Goal: Task Accomplishment & Management: Manage account settings

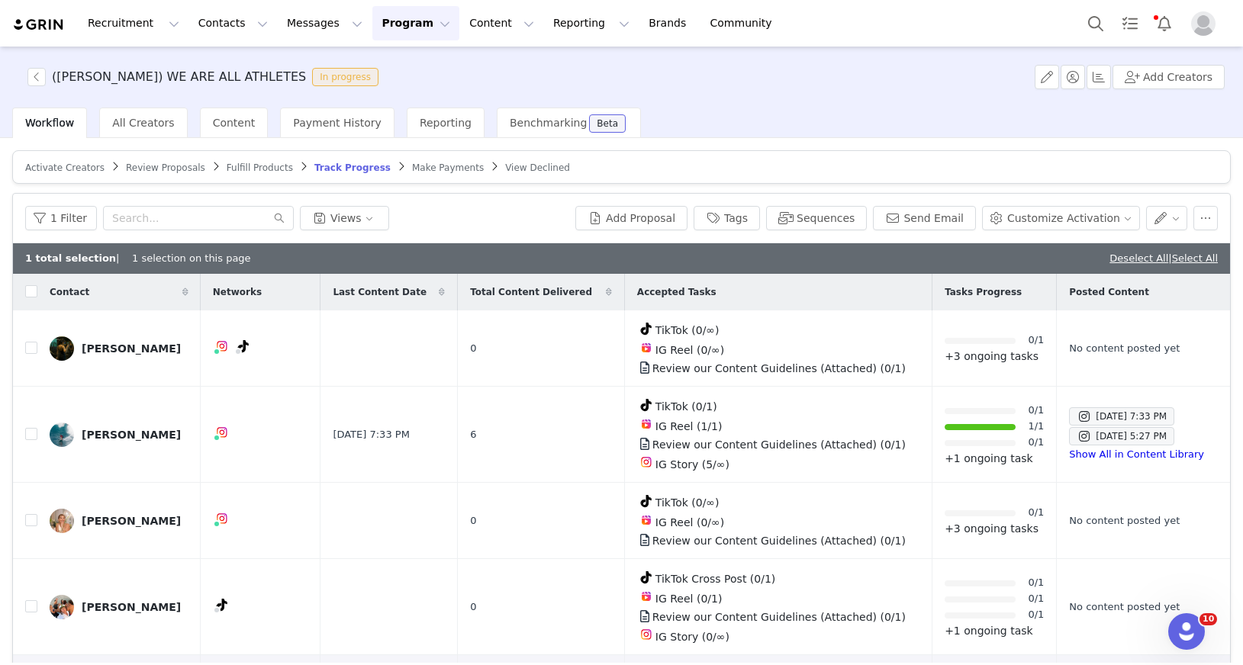
scroll to position [262, 0]
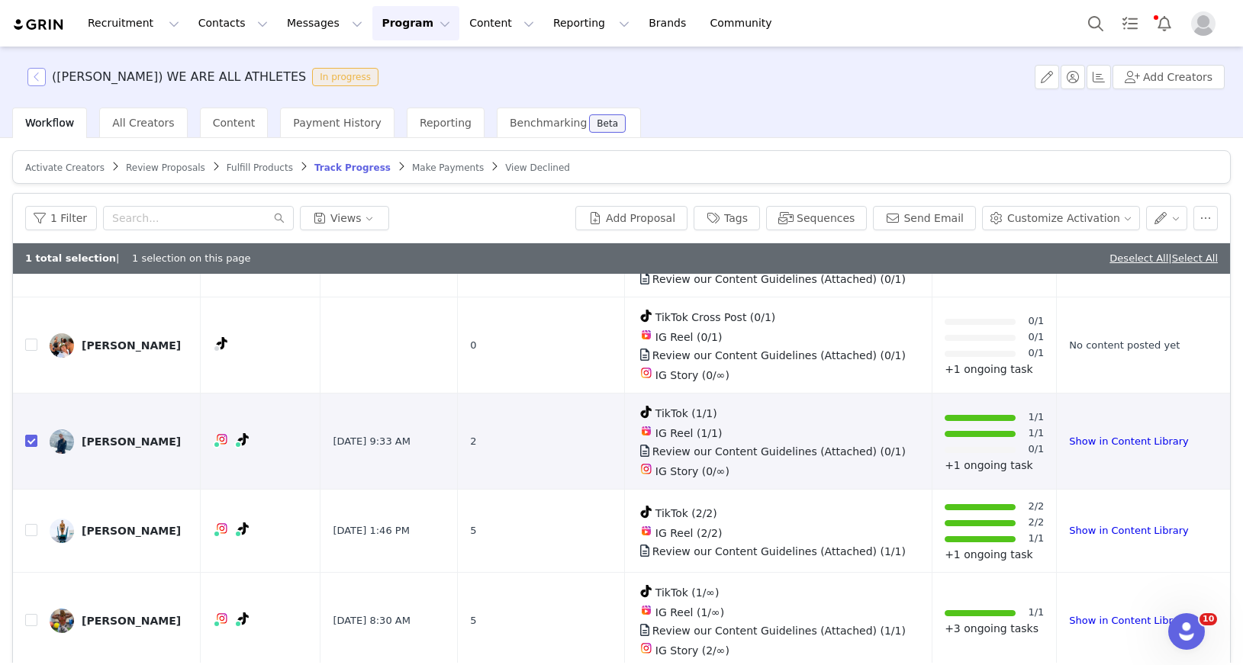
click at [35, 79] on button "button" at bounding box center [36, 77] width 18 height 18
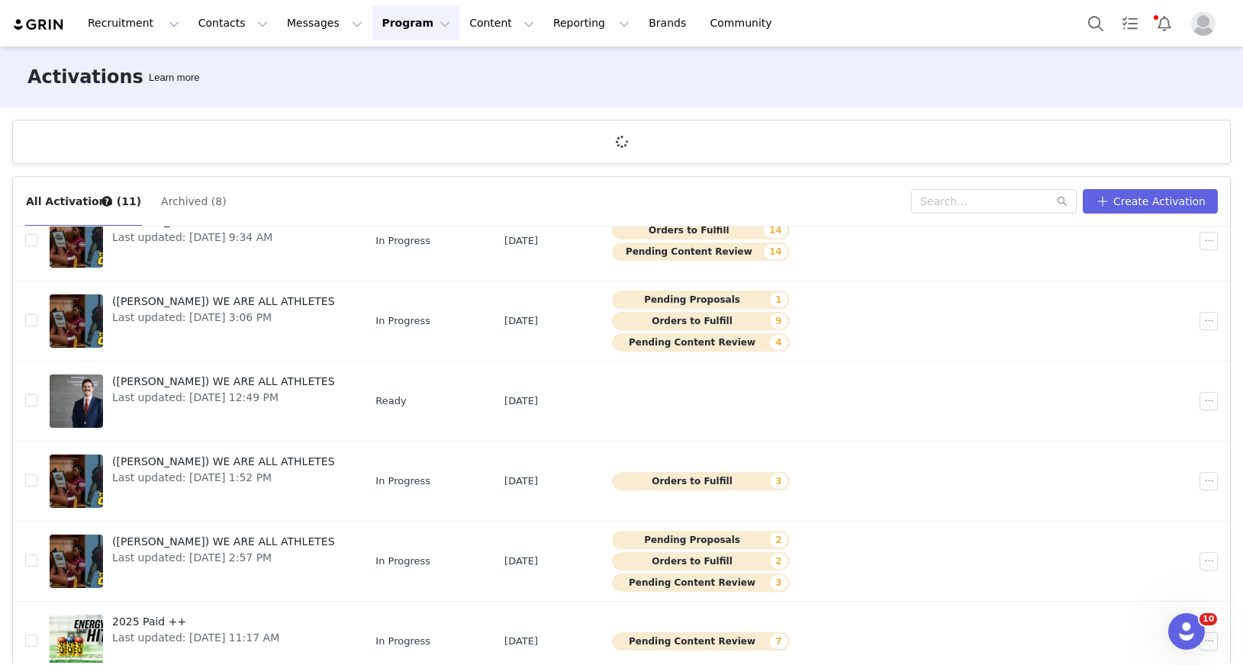
scroll to position [401, 0]
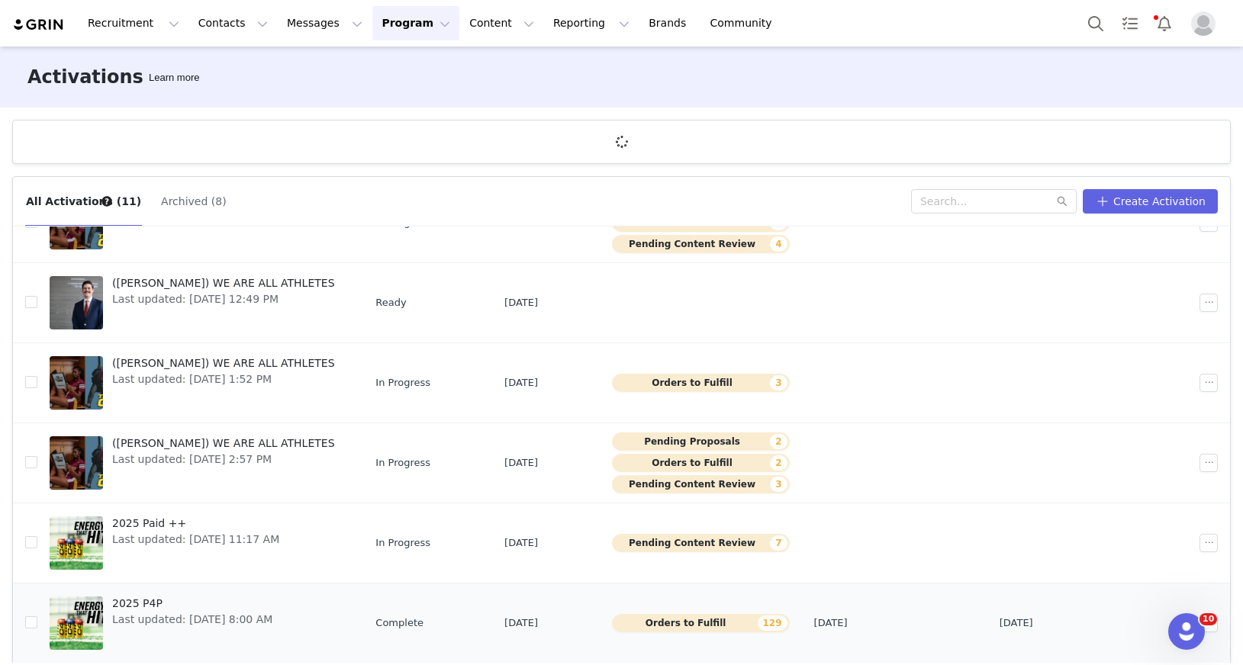
click at [258, 606] on tbody "First Friday - Haunted Holler Last updated: Oct 1, 2025 10:26 AM In Progress Oc…" at bounding box center [621, 263] width 1217 height 801
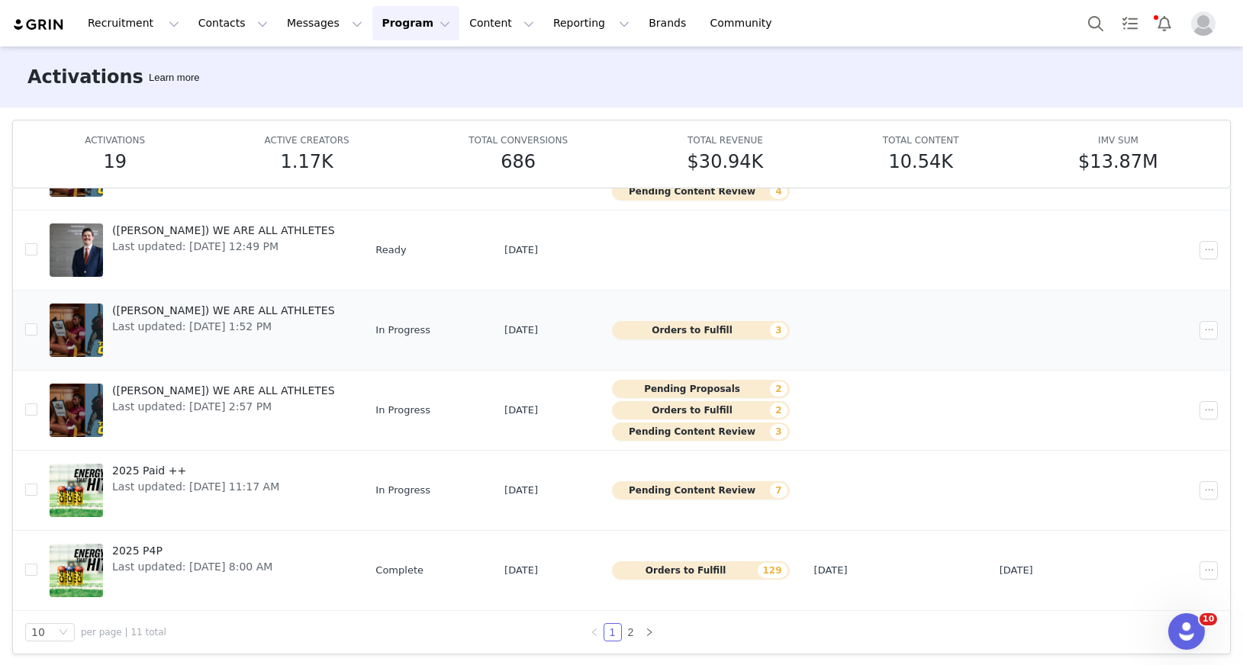
scroll to position [80, 0]
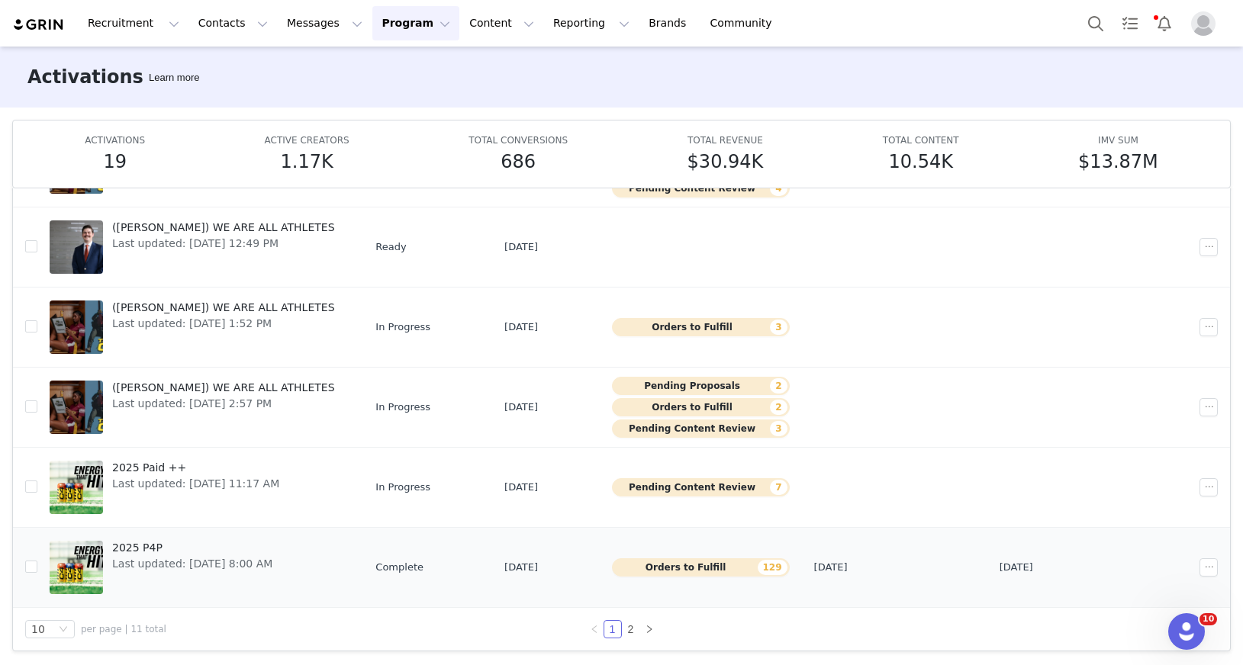
click at [246, 554] on span "2025 P4P" at bounding box center [192, 548] width 160 height 16
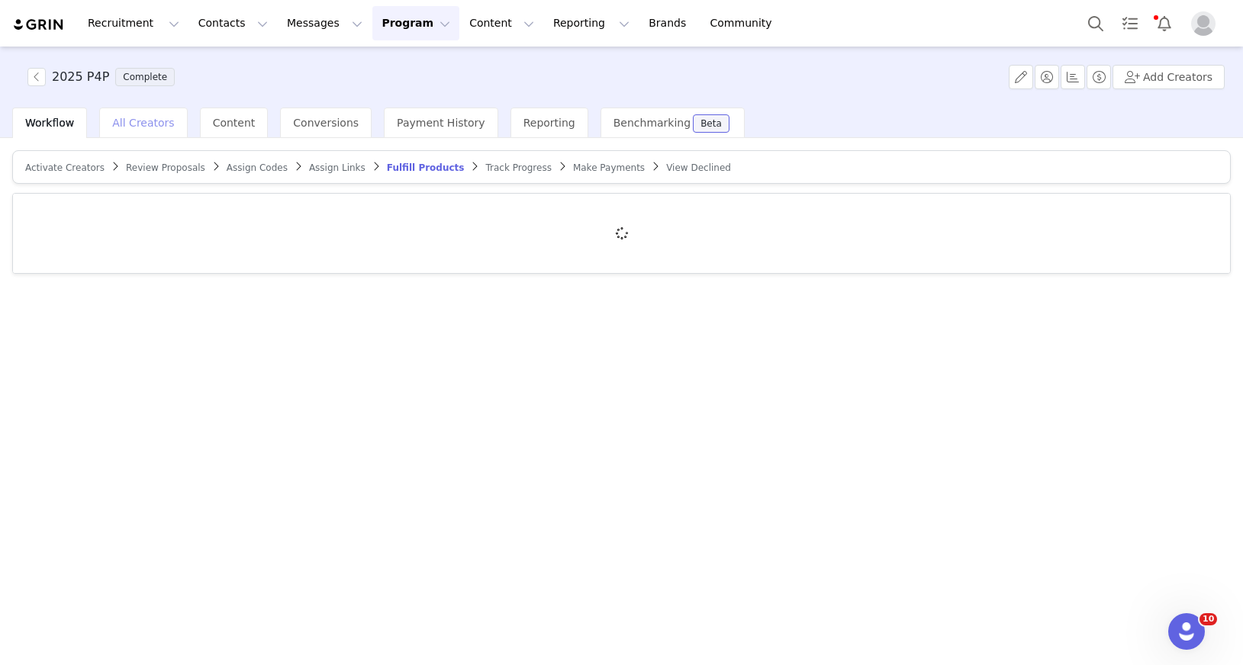
click at [156, 129] on div "All Creators" at bounding box center [143, 123] width 88 height 31
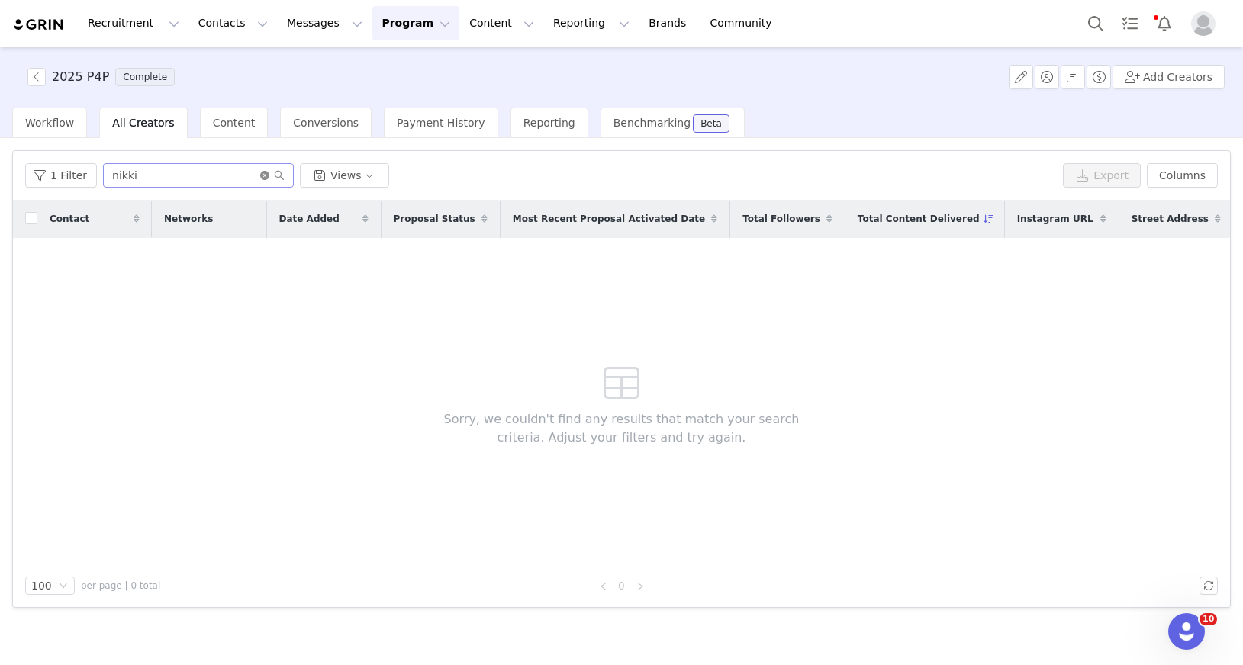
click at [260, 176] on icon "icon: close-circle" at bounding box center [264, 175] width 9 height 9
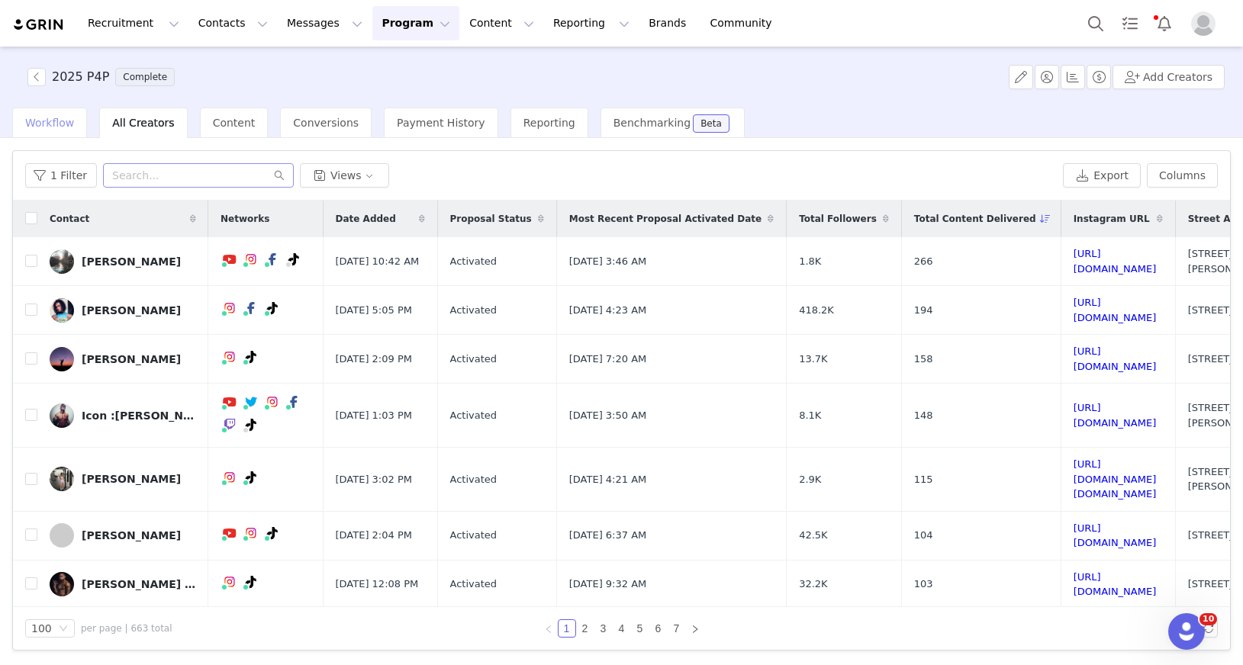
click at [50, 119] on span "Workflow" at bounding box center [49, 123] width 49 height 12
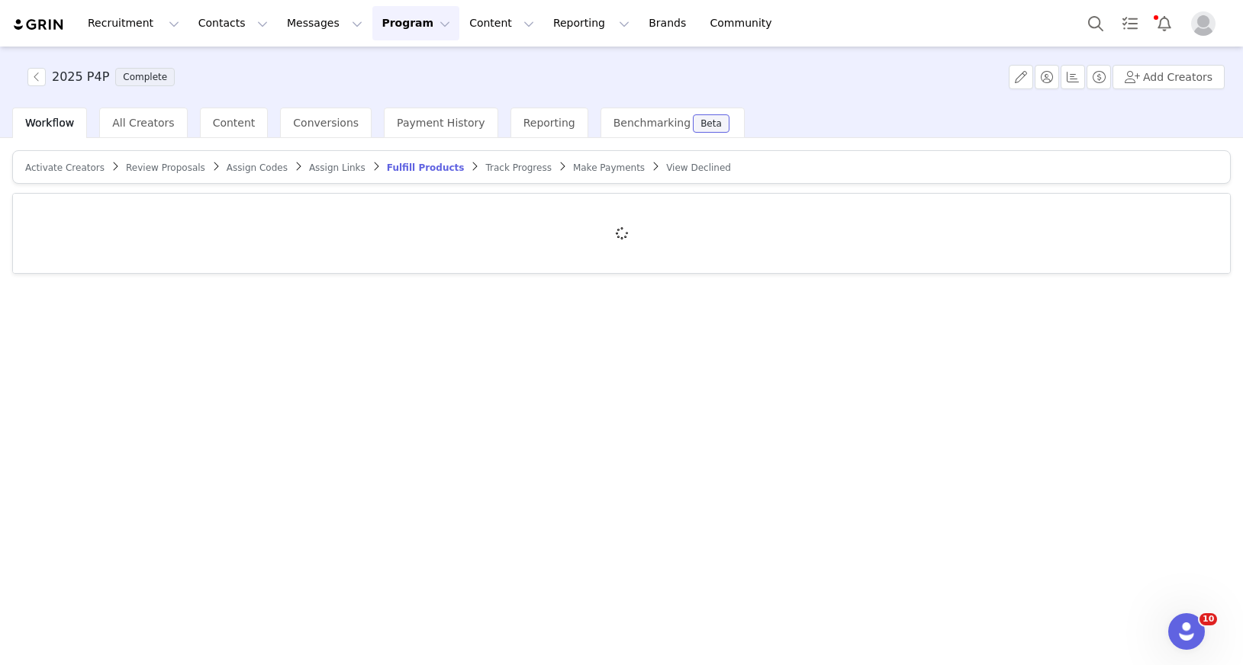
click at [70, 168] on span "Activate Creators" at bounding box center [64, 168] width 79 height 11
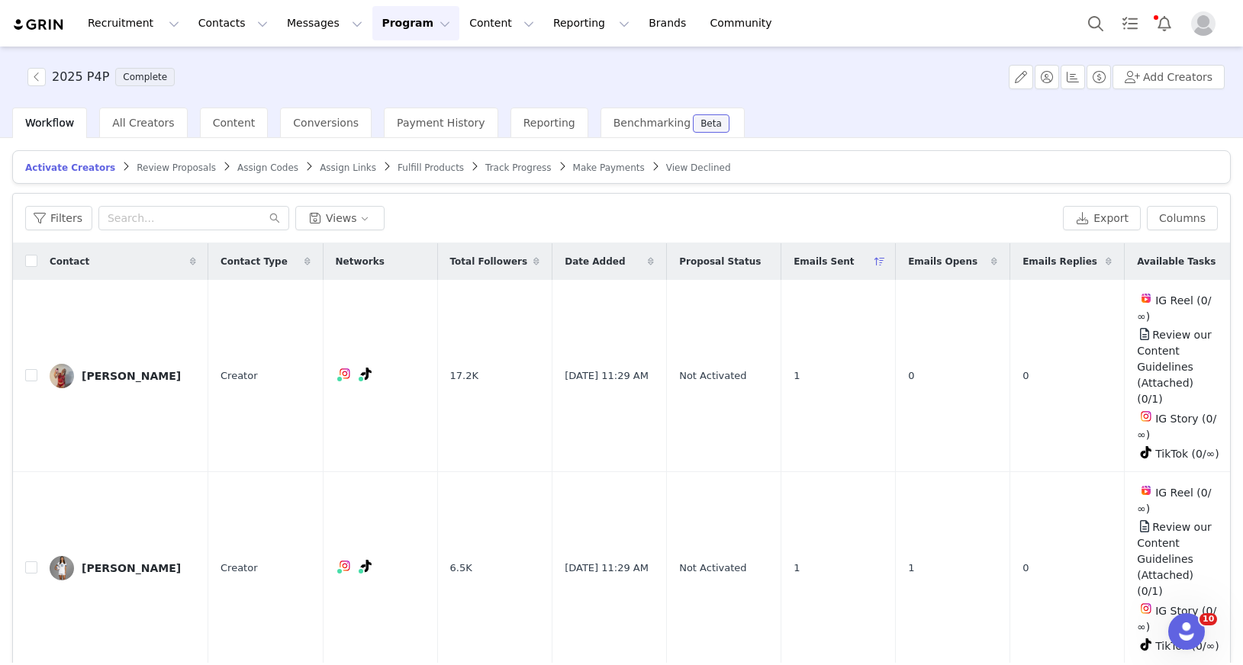
click at [877, 257] on icon at bounding box center [879, 261] width 11 height 9
click at [871, 255] on span at bounding box center [880, 262] width 18 height 18
click at [874, 262] on icon at bounding box center [879, 261] width 11 height 9
click at [148, 129] on div "All Creators" at bounding box center [143, 123] width 88 height 31
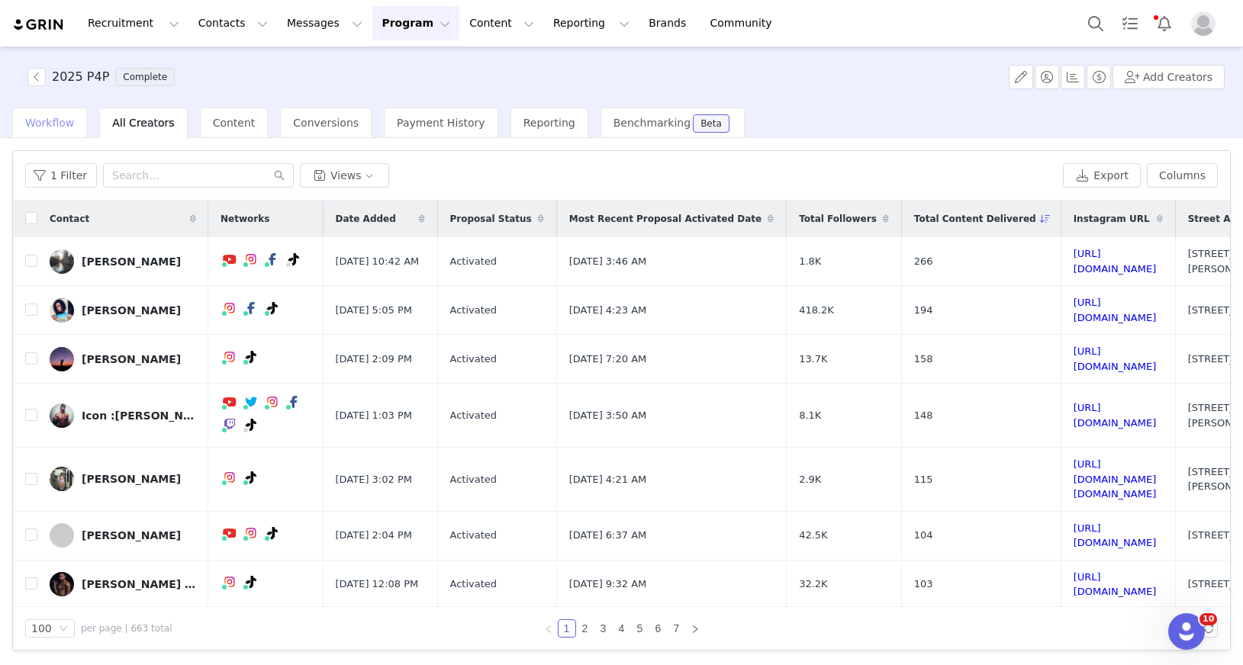
click at [65, 124] on span "Workflow" at bounding box center [49, 123] width 49 height 12
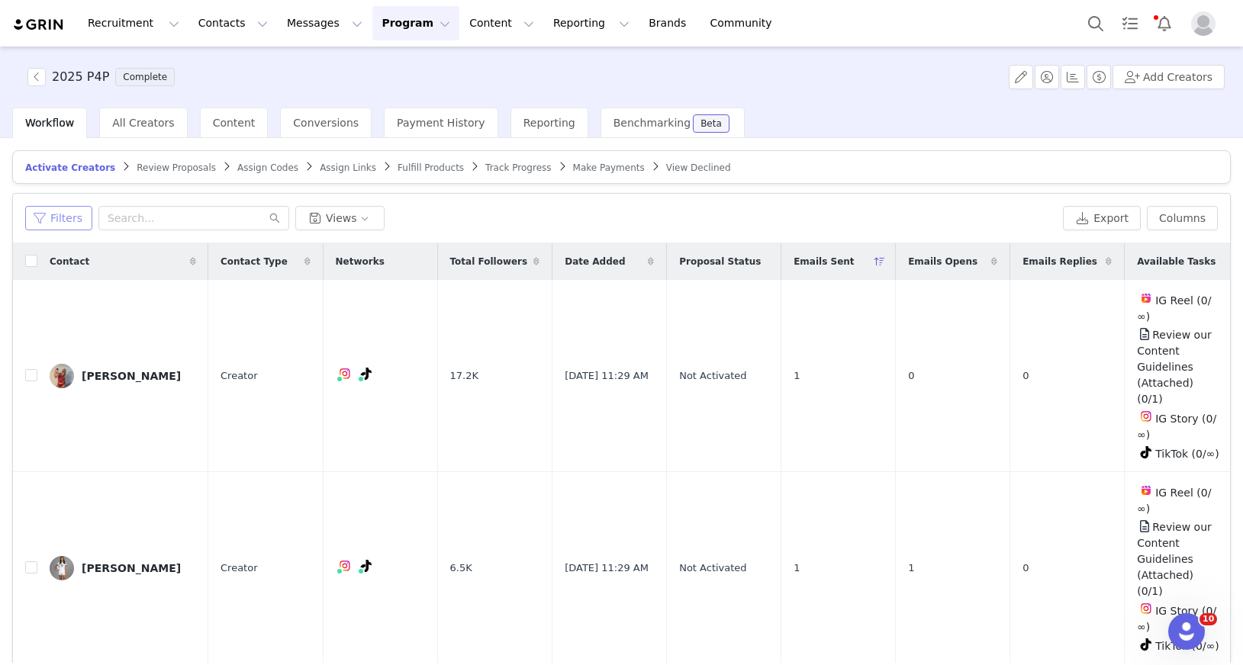
click at [76, 222] on button "Filters" at bounding box center [58, 218] width 67 height 24
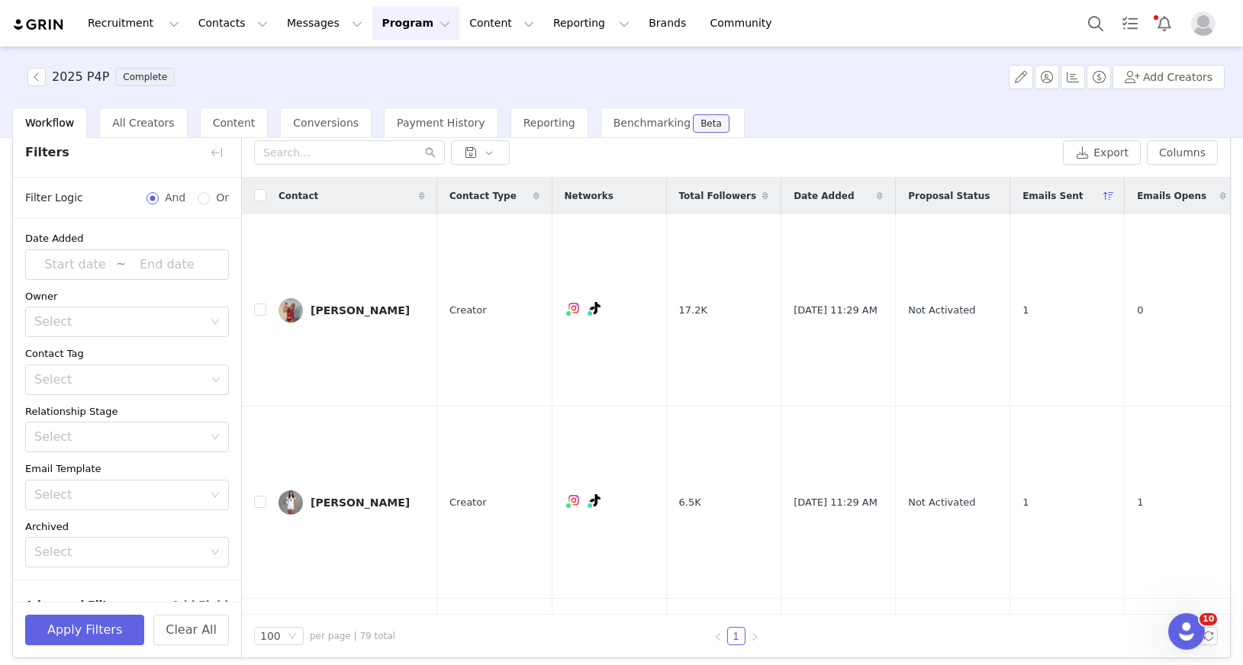
scroll to position [72, 0]
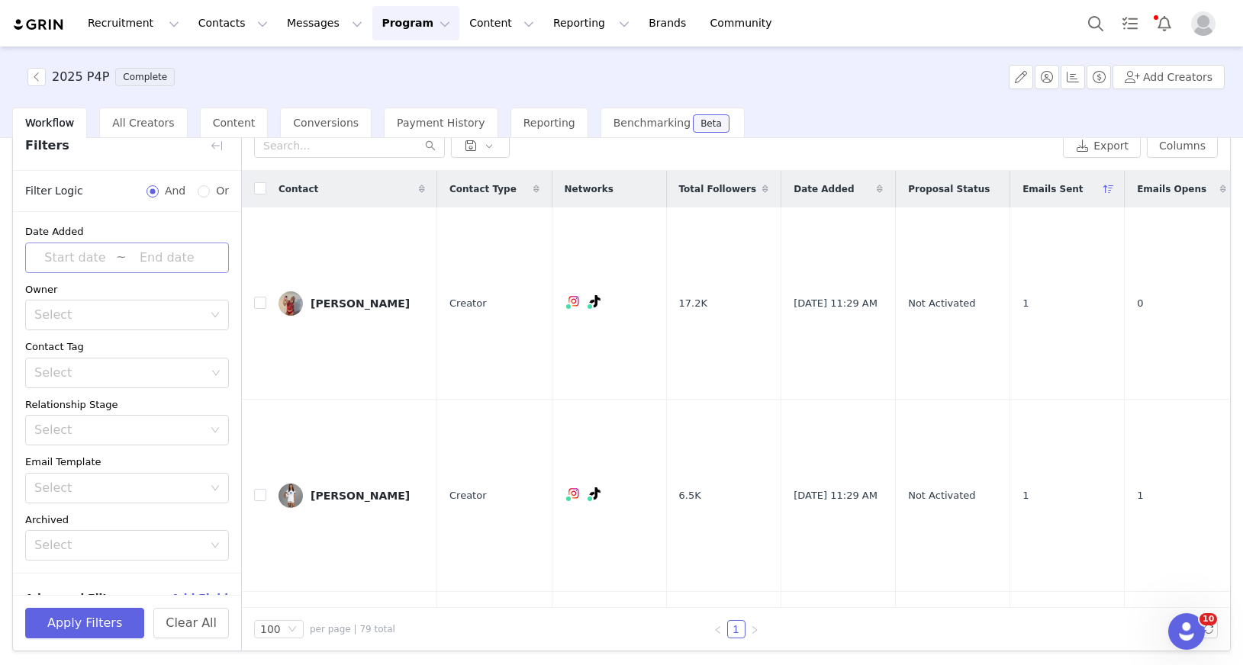
click at [82, 255] on input at bounding box center [75, 258] width 82 height 20
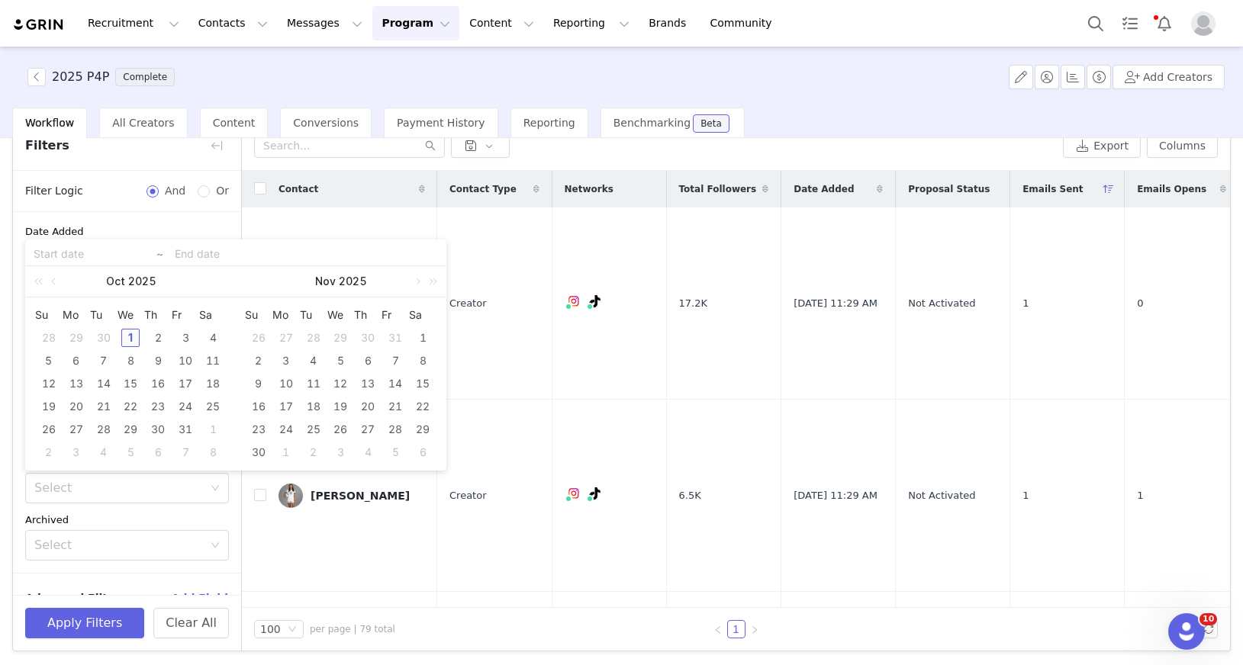
click at [138, 337] on div "1" at bounding box center [130, 338] width 18 height 18
type input "2025-10-01"
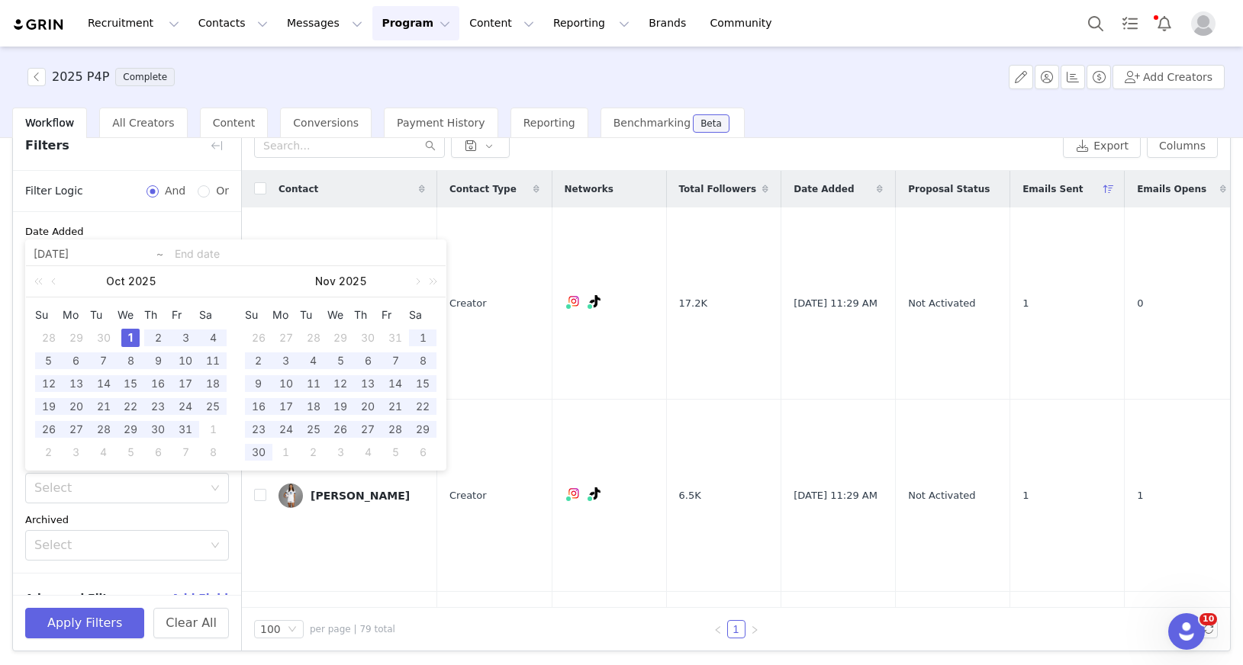
click at [137, 340] on div "1" at bounding box center [130, 338] width 18 height 18
type input "2025-10-01"
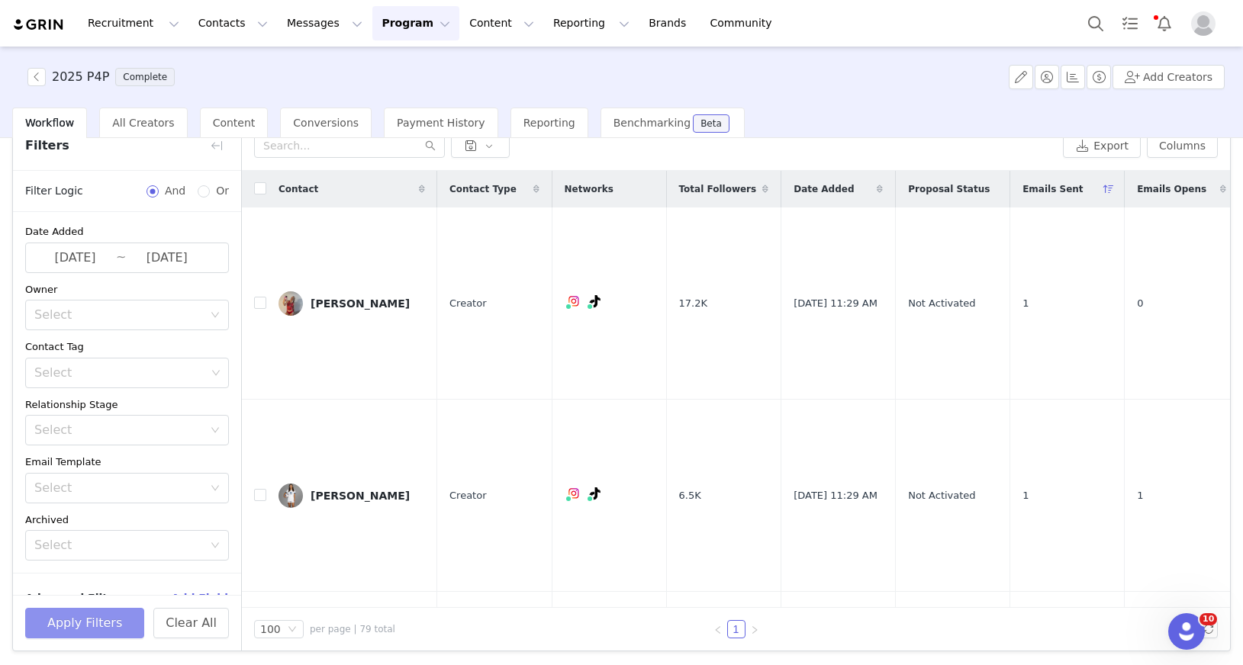
click at [118, 613] on button "Apply Filters" at bounding box center [84, 623] width 119 height 31
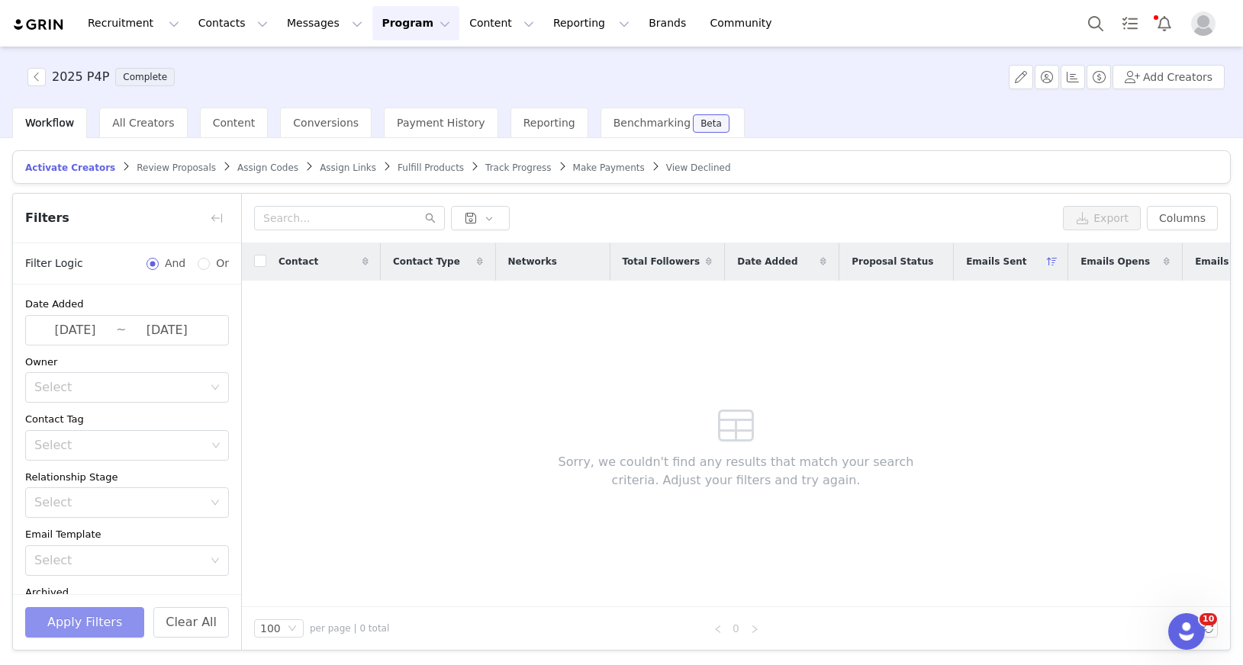
scroll to position [0, 0]
click at [214, 213] on button "button" at bounding box center [216, 218] width 24 height 24
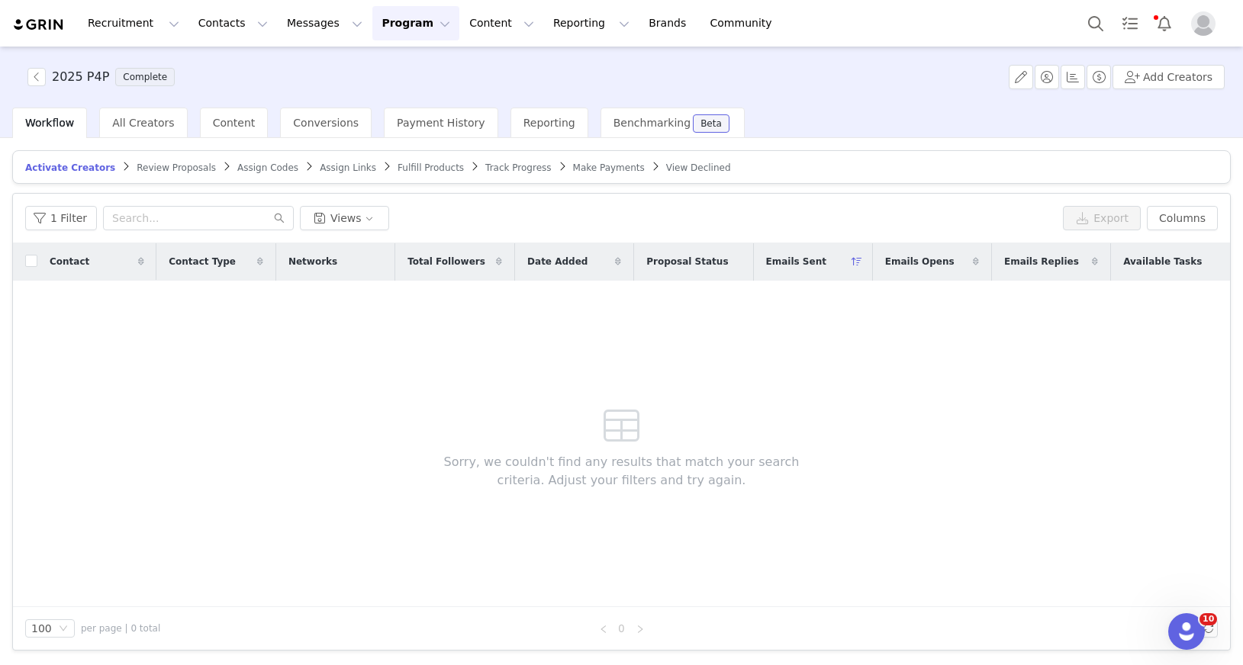
click at [791, 136] on div "Workflow All Creators Content Conversions Payment History Reporting Benchmarkin…" at bounding box center [627, 123] width 1231 height 31
click at [43, 77] on button "button" at bounding box center [36, 77] width 18 height 18
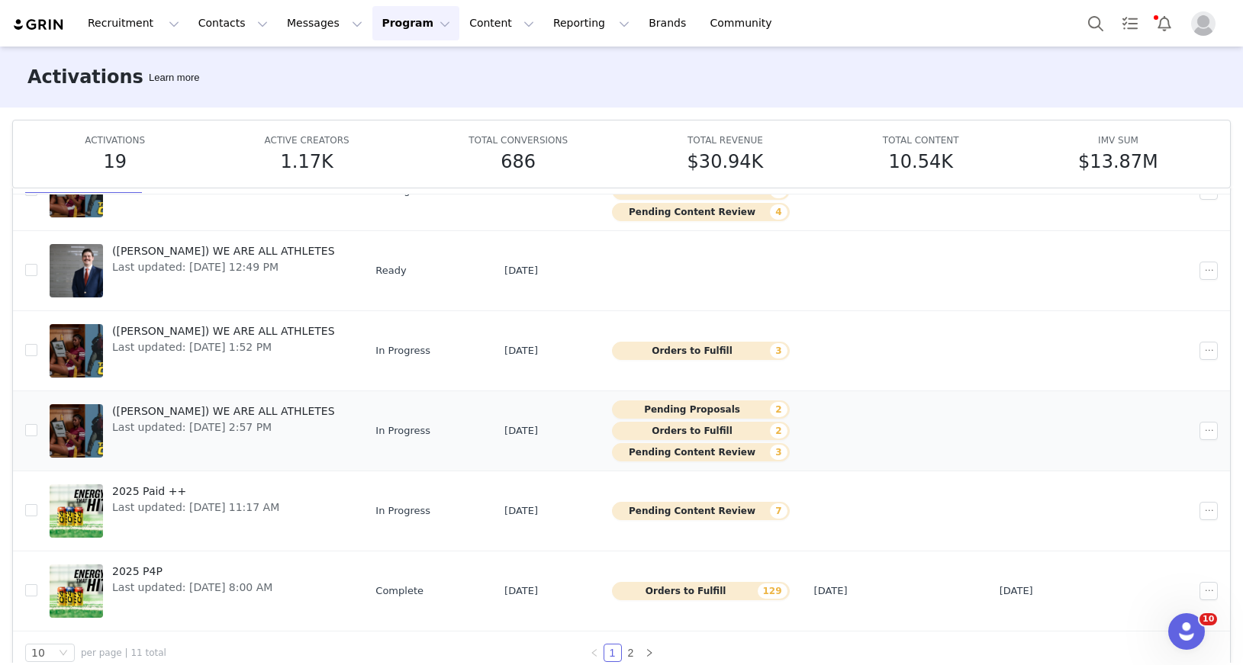
scroll to position [80, 0]
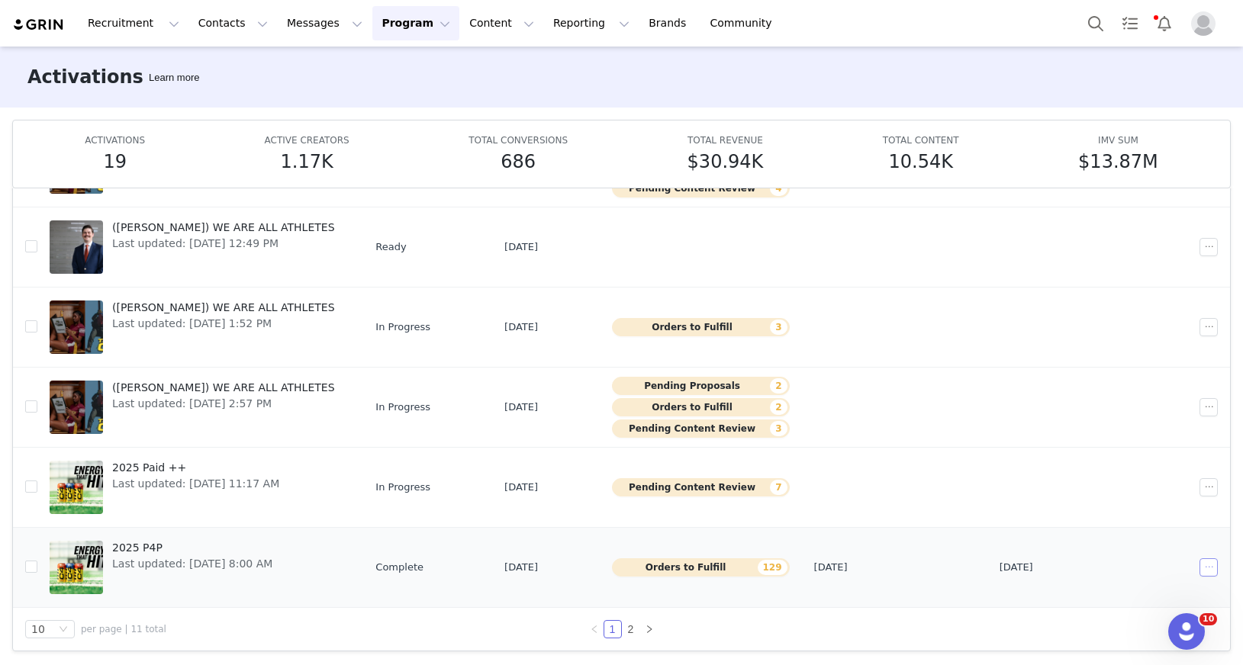
click at [1208, 565] on button "button" at bounding box center [1209, 568] width 18 height 18
click at [1111, 418] on span "Edit" at bounding box center [1113, 417] width 21 height 17
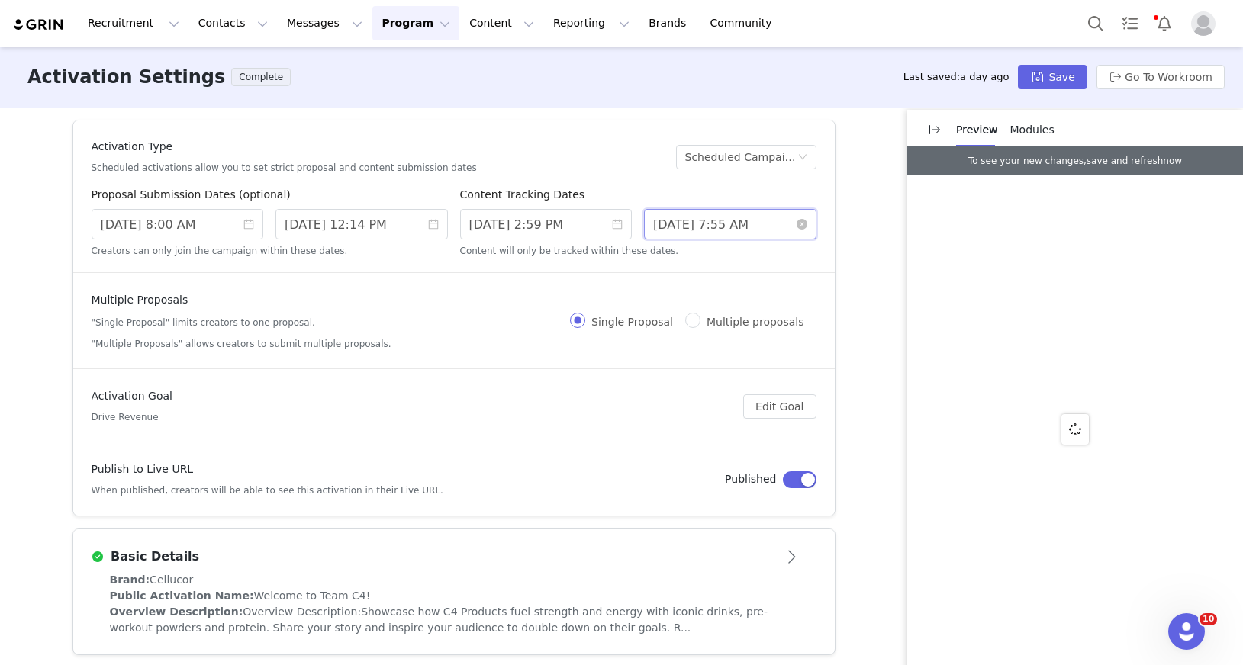
click at [776, 222] on input "9/30/2025 7:55 AM" at bounding box center [730, 224] width 172 height 31
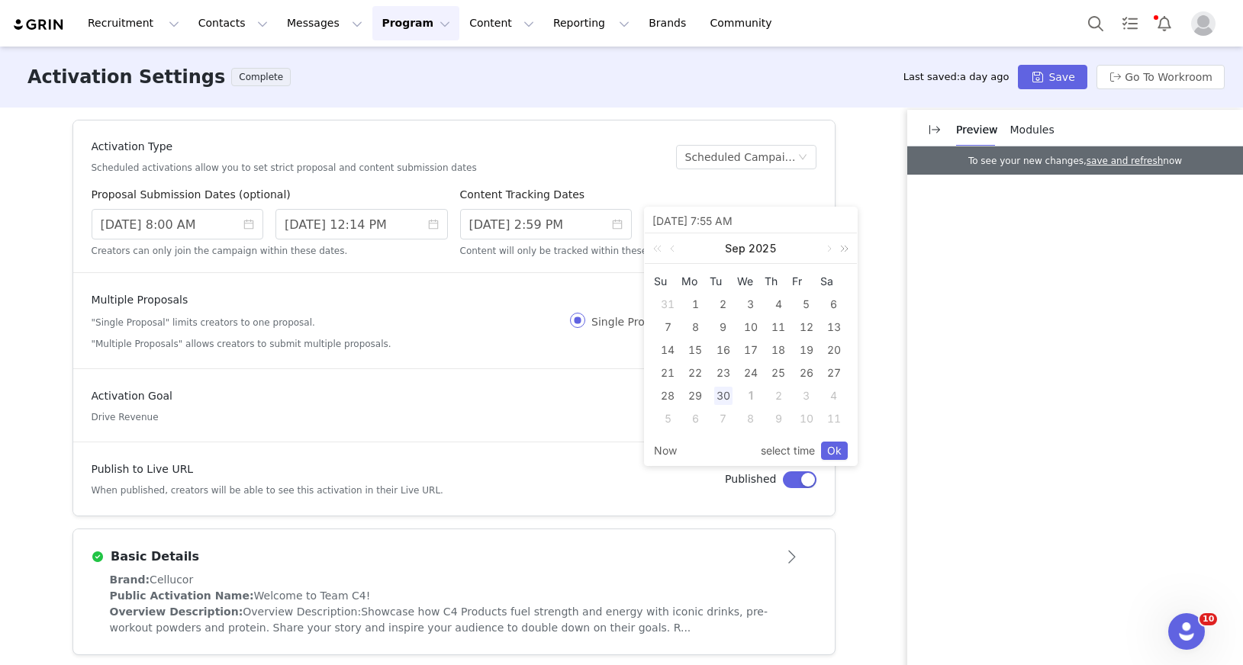
click at [832, 251] on link at bounding box center [842, 248] width 20 height 31
click at [655, 250] on link at bounding box center [660, 248] width 20 height 31
click at [829, 251] on link at bounding box center [828, 248] width 14 height 31
click at [809, 399] on div "31" at bounding box center [806, 396] width 18 height 18
type input "10/31/2025 7:55 AM"
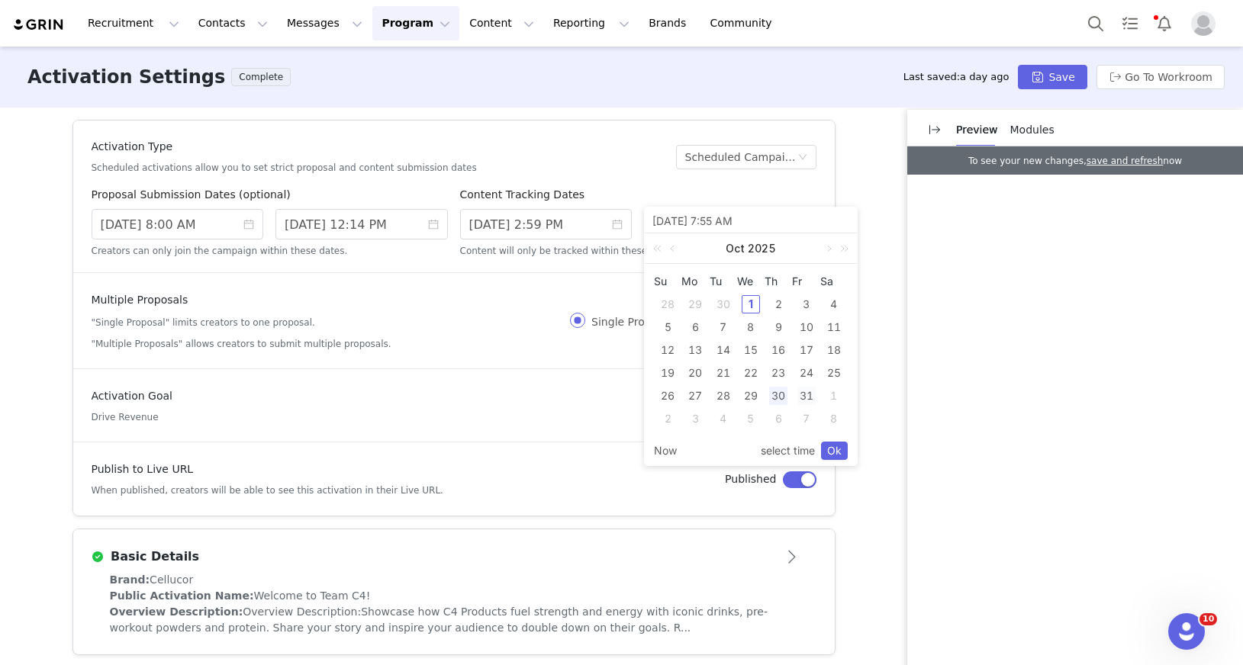
type input "10/31/2025 7:55 AM"
click at [840, 449] on link "Ok" at bounding box center [834, 451] width 27 height 18
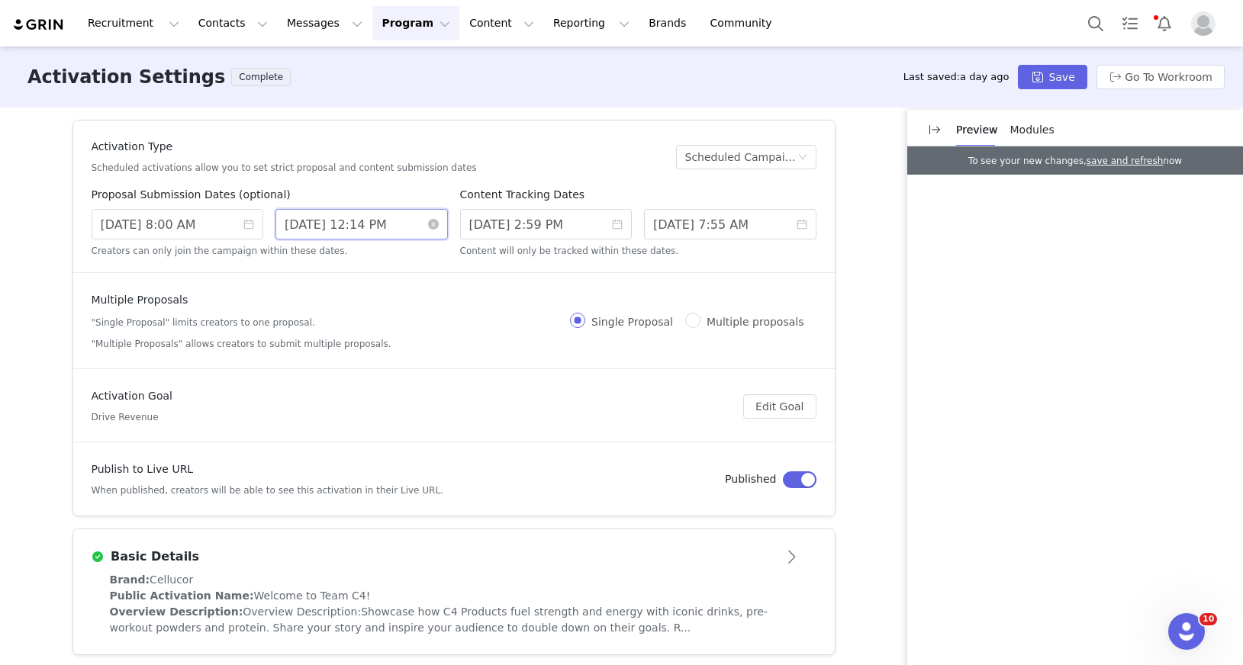
click at [312, 224] on input "9/30/2025 12:14 PM" at bounding box center [361, 224] width 172 height 31
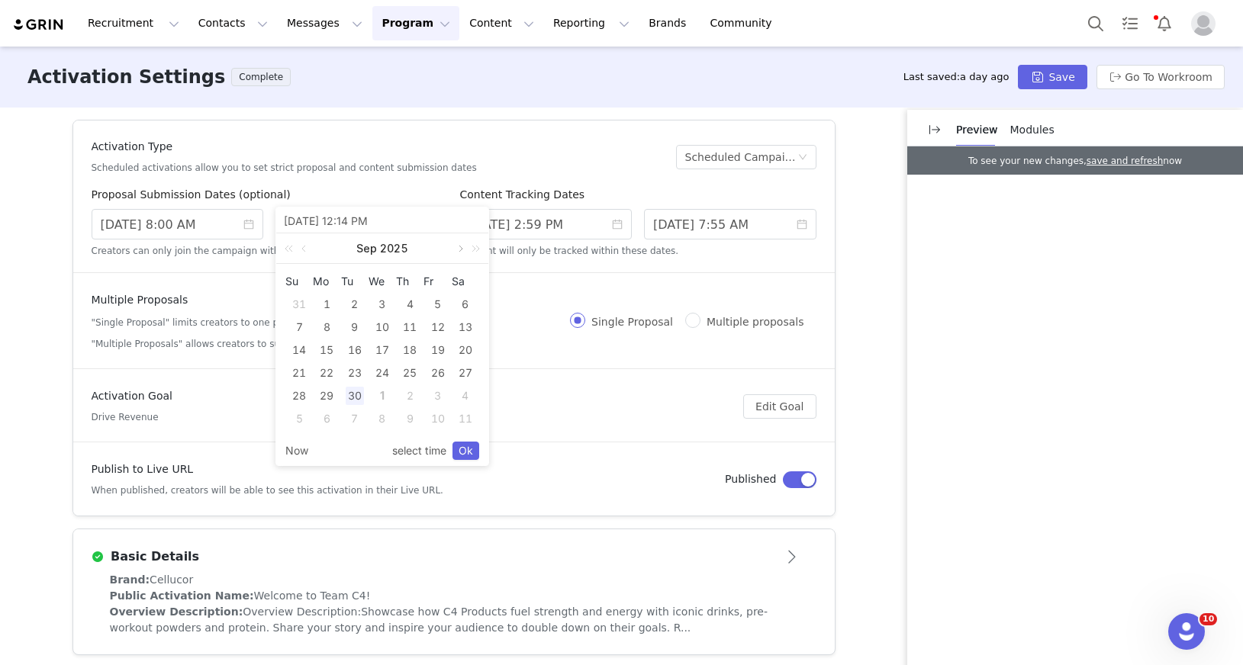
click at [457, 250] on link at bounding box center [459, 248] width 14 height 31
click at [436, 397] on div "31" at bounding box center [438, 396] width 18 height 18
type input "10/31/2025 12:14 PM"
click at [468, 447] on link "Ok" at bounding box center [465, 451] width 27 height 18
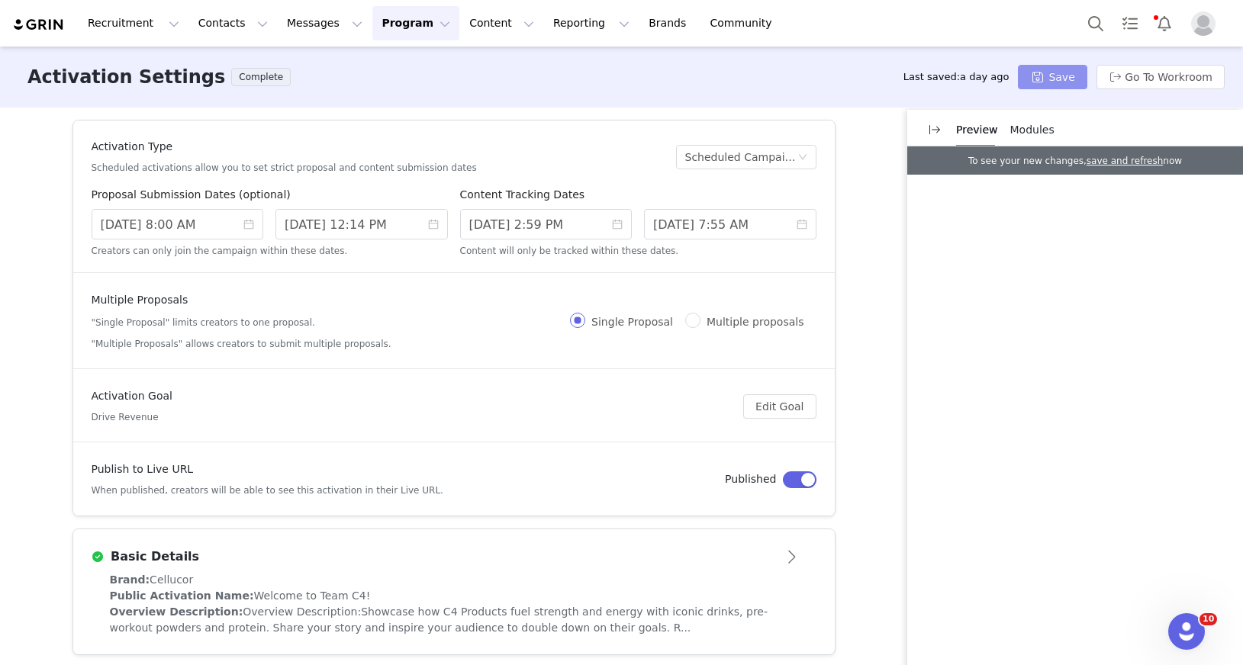
click at [1045, 87] on button "Save" at bounding box center [1052, 77] width 69 height 24
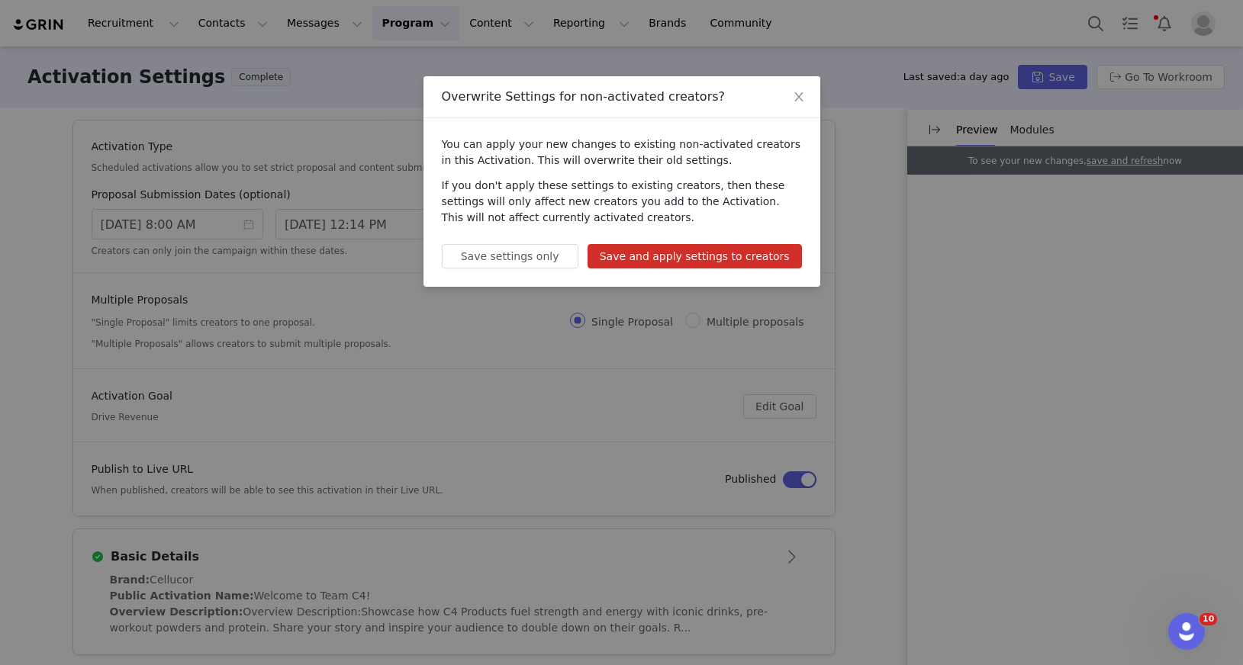
click at [711, 253] on button "Save and apply settings to creators" at bounding box center [695, 256] width 214 height 24
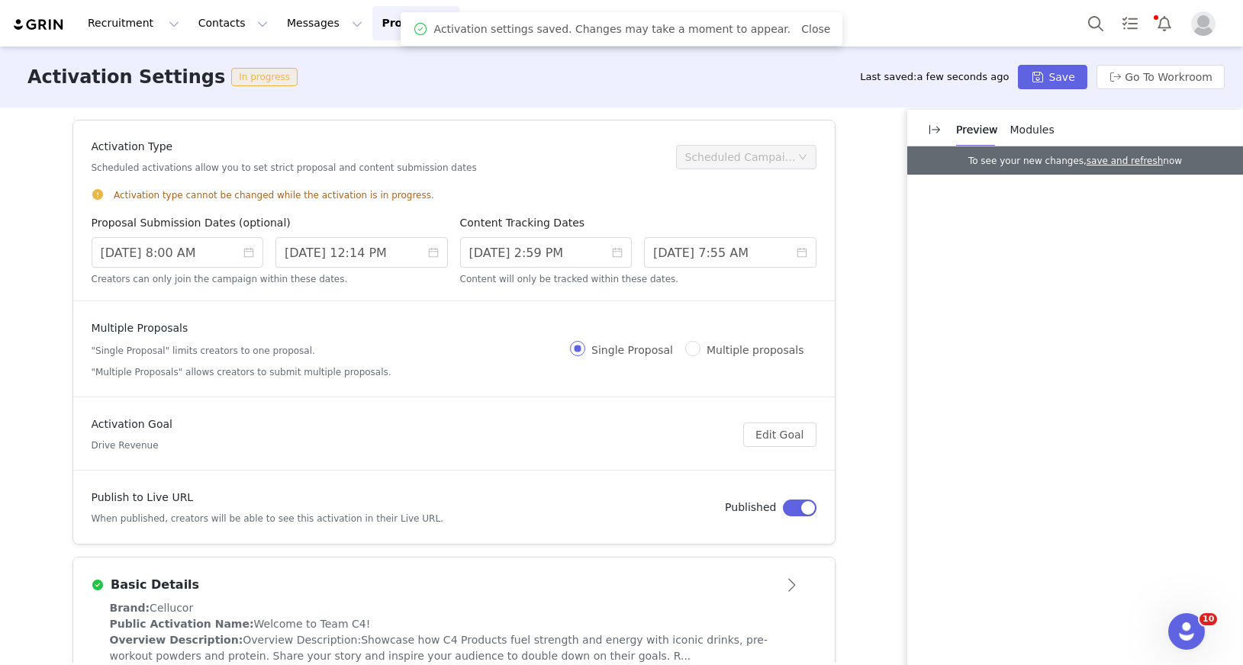
click at [394, 21] on button "Program Program" at bounding box center [415, 23] width 87 height 34
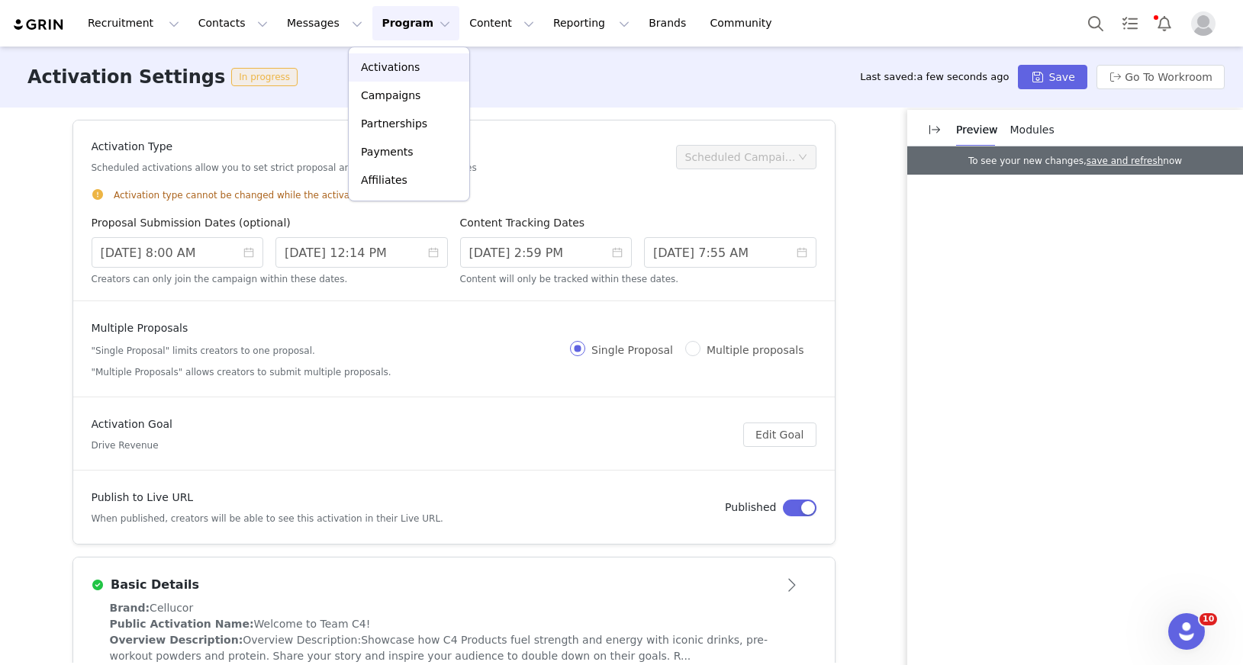
click at [407, 66] on p "Activations" at bounding box center [390, 68] width 59 height 16
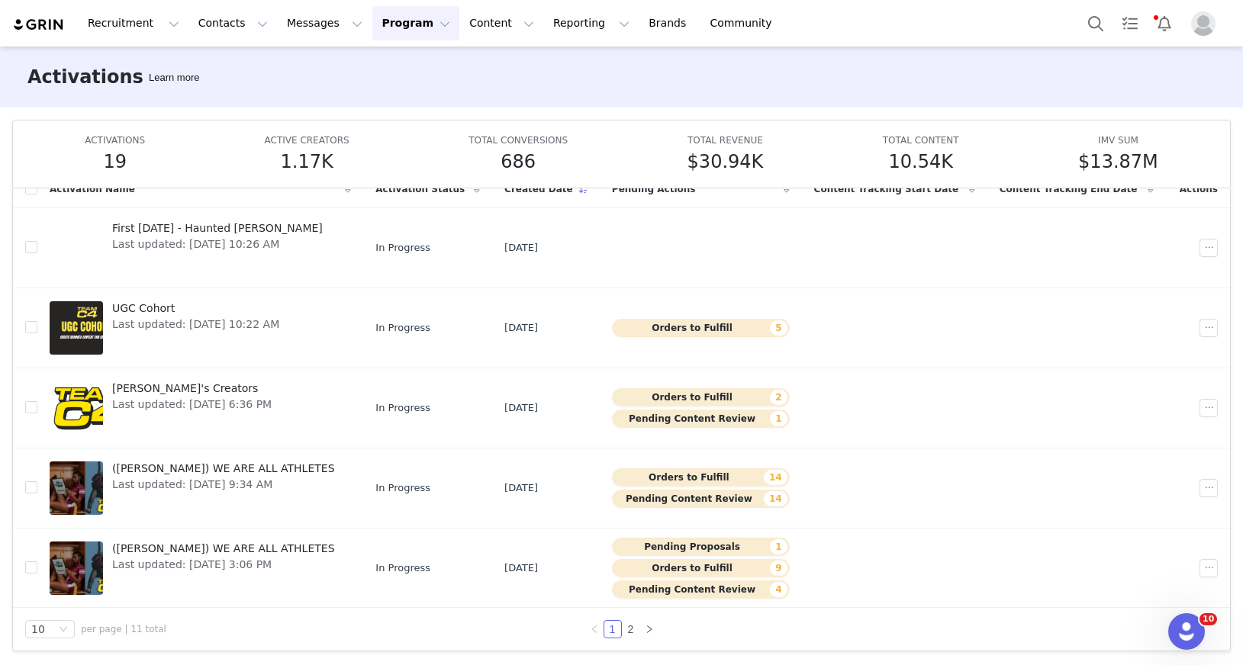
scroll to position [401, 0]
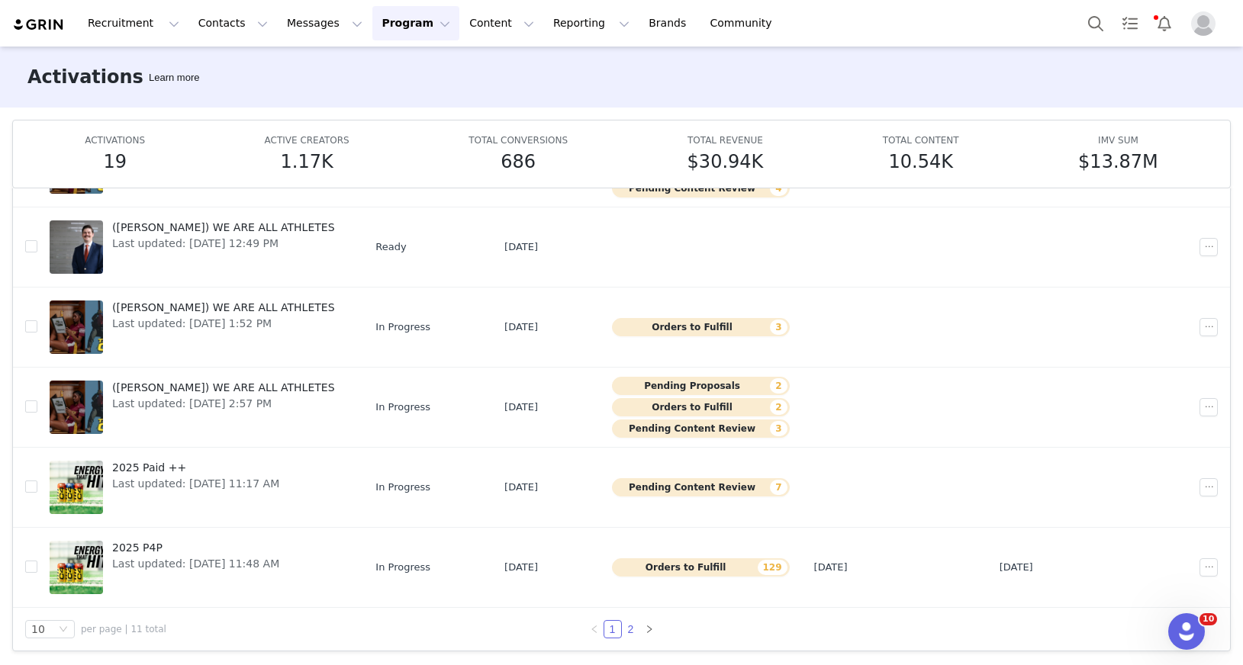
click at [629, 635] on link "2" at bounding box center [631, 629] width 17 height 17
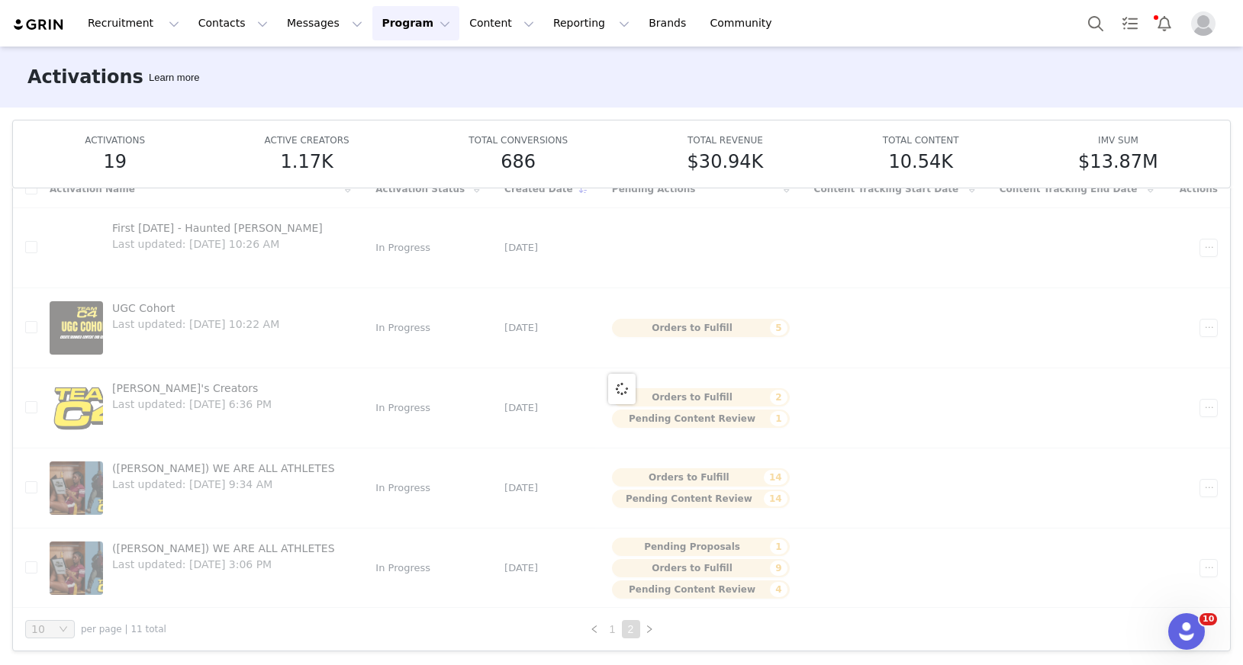
scroll to position [0, 0]
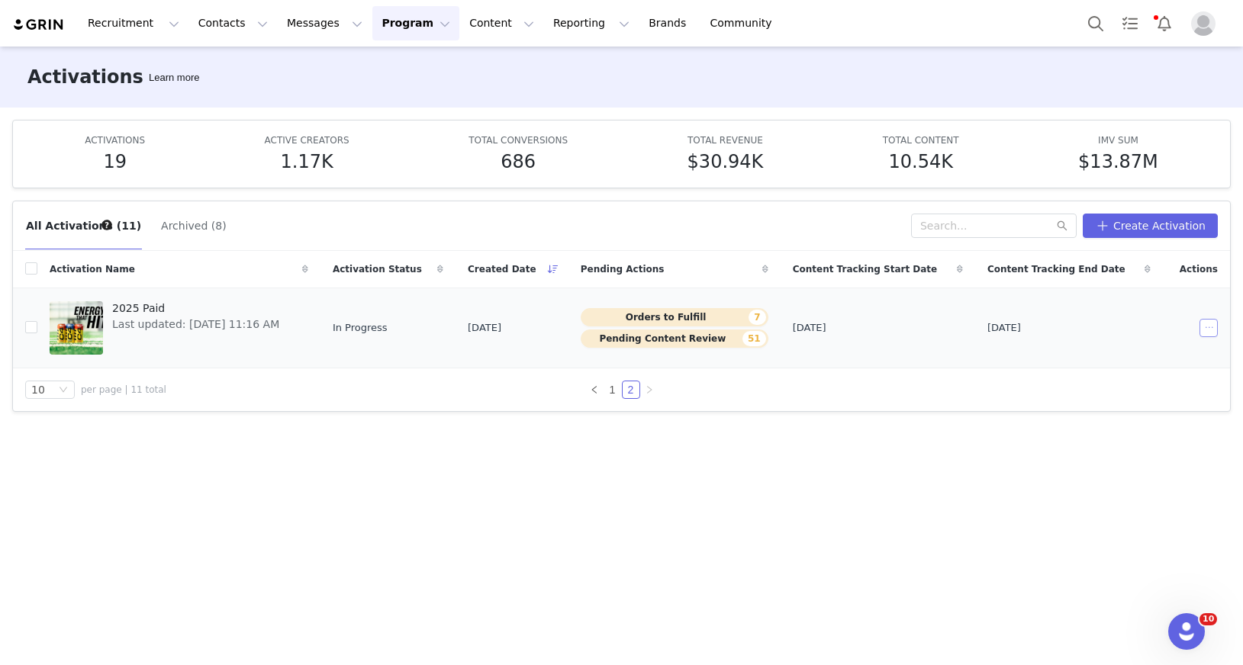
click at [1203, 333] on button "button" at bounding box center [1209, 328] width 18 height 18
click at [1113, 353] on span "Edit" at bounding box center [1113, 355] width 21 height 17
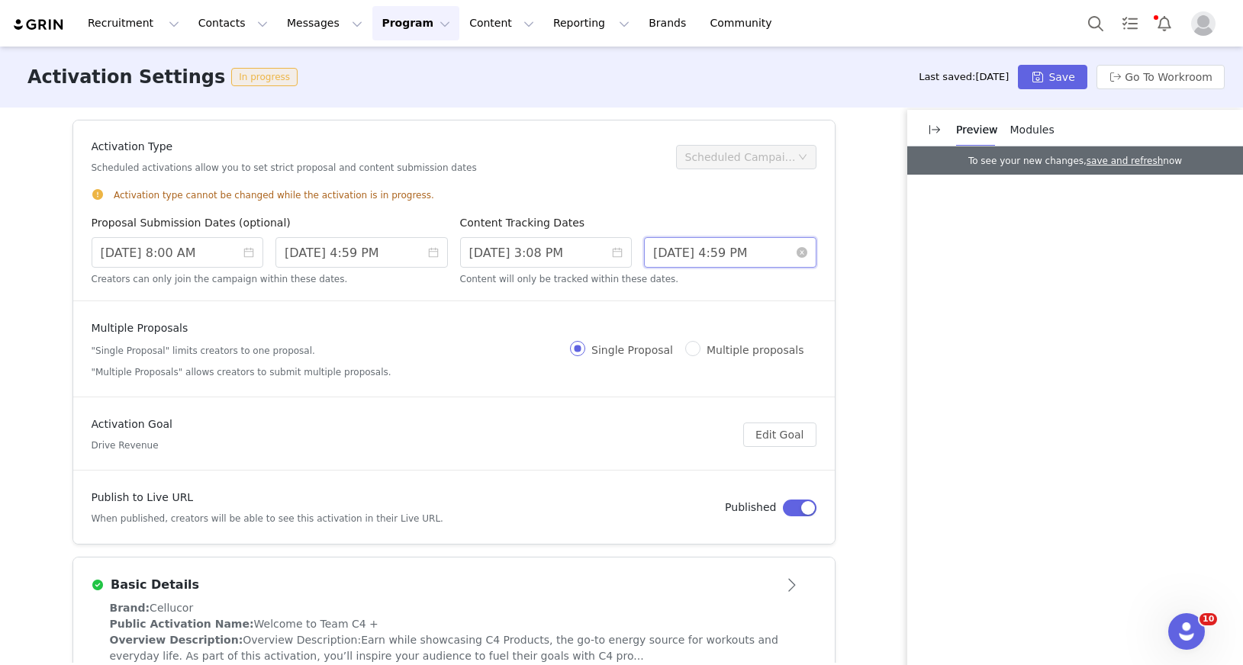
click at [713, 251] on input "9/30/2026 4:59 PM" at bounding box center [730, 252] width 172 height 31
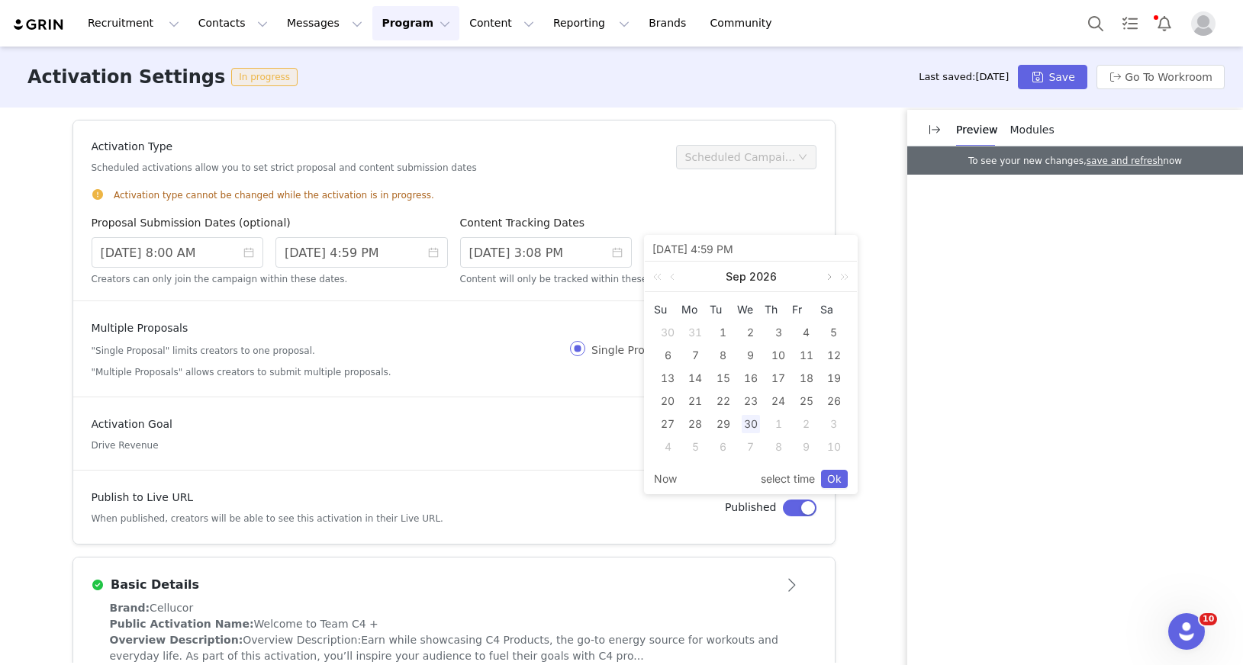
click at [826, 276] on link at bounding box center [828, 277] width 14 height 31
click at [834, 423] on div "31" at bounding box center [834, 424] width 18 height 18
type input "10/31/2026 4:59 PM"
click at [305, 258] on input "9/30/2025 4:59 PM" at bounding box center [361, 252] width 172 height 31
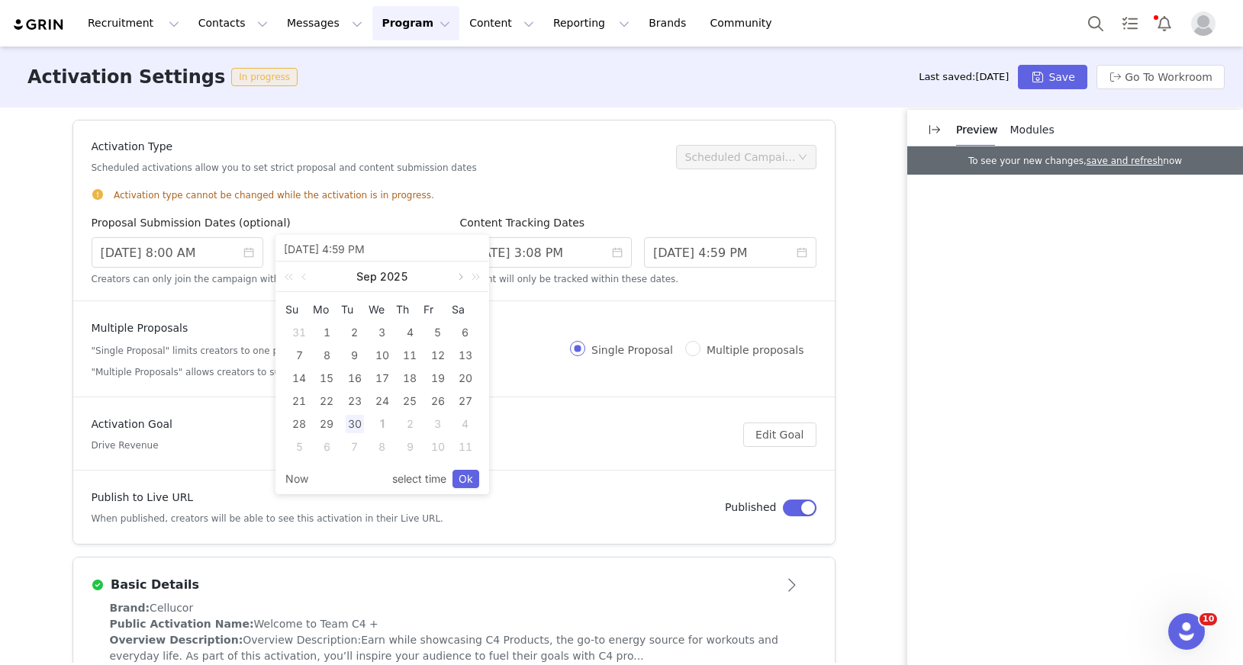
click at [459, 276] on link at bounding box center [459, 277] width 14 height 31
click at [438, 428] on div "31" at bounding box center [438, 424] width 18 height 18
type input "10/31/2025 4:59 PM"
click at [470, 481] on link "Ok" at bounding box center [465, 479] width 27 height 18
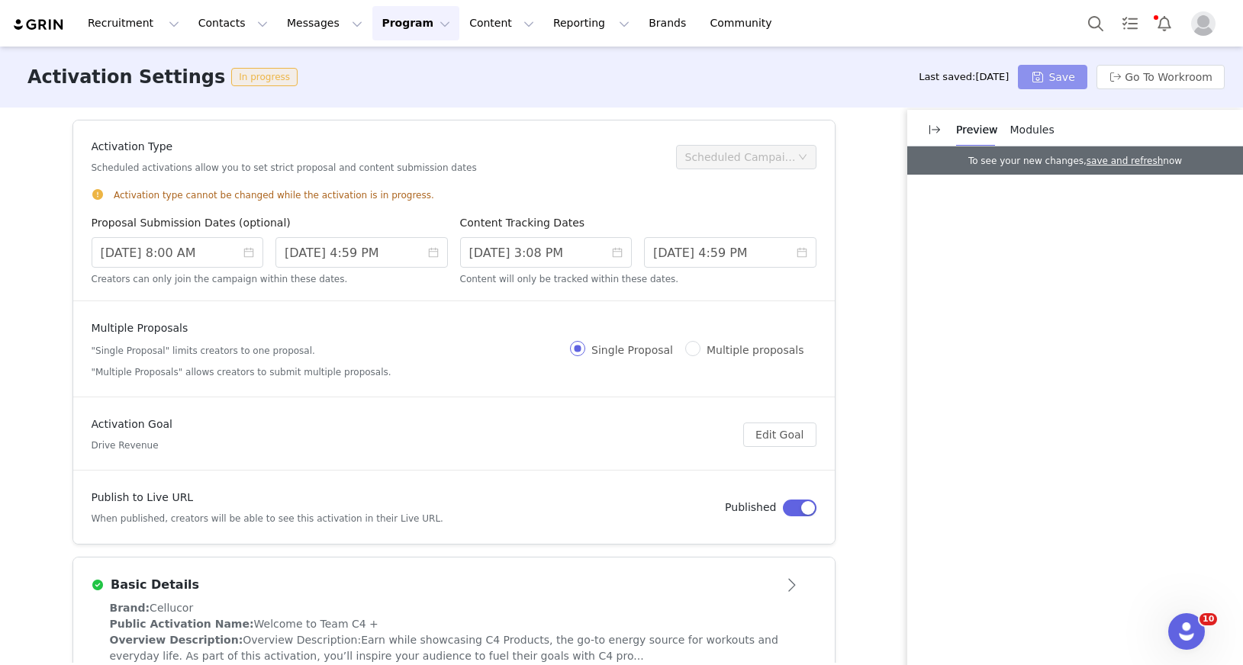
click at [1062, 76] on button "Save" at bounding box center [1052, 77] width 69 height 24
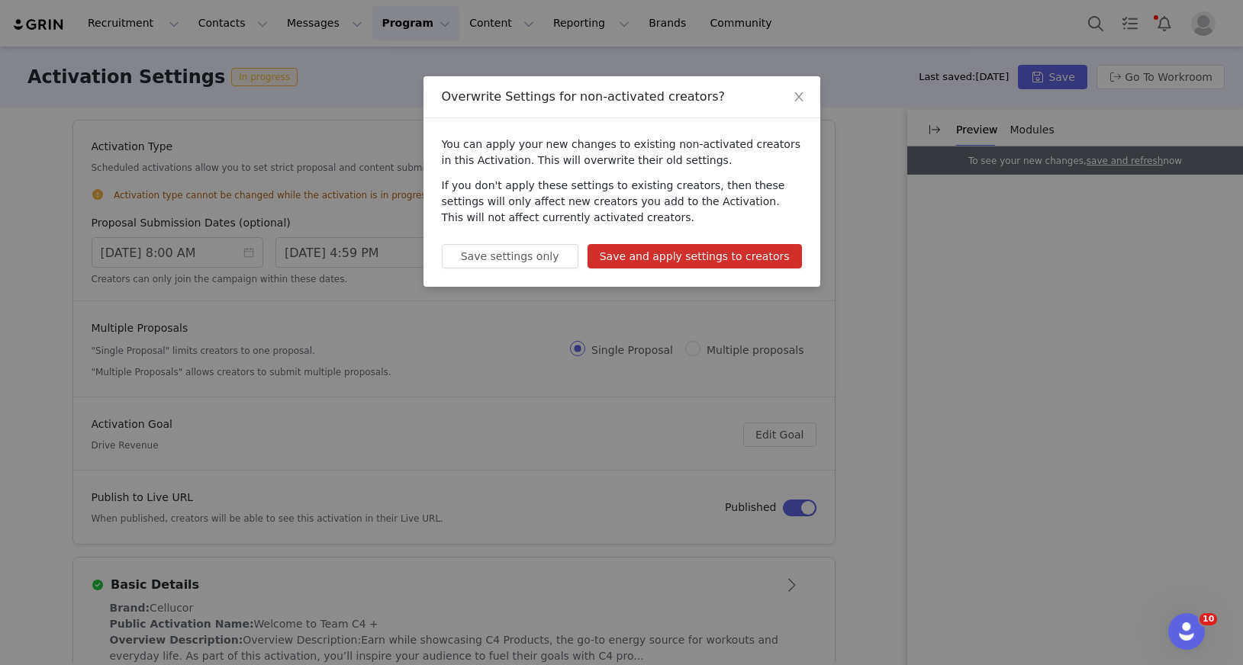
click at [757, 243] on div "You can apply your new changes to existing non-activated creators in this Activ…" at bounding box center [621, 202] width 397 height 169
click at [765, 262] on button "Save and apply settings to creators" at bounding box center [695, 256] width 214 height 24
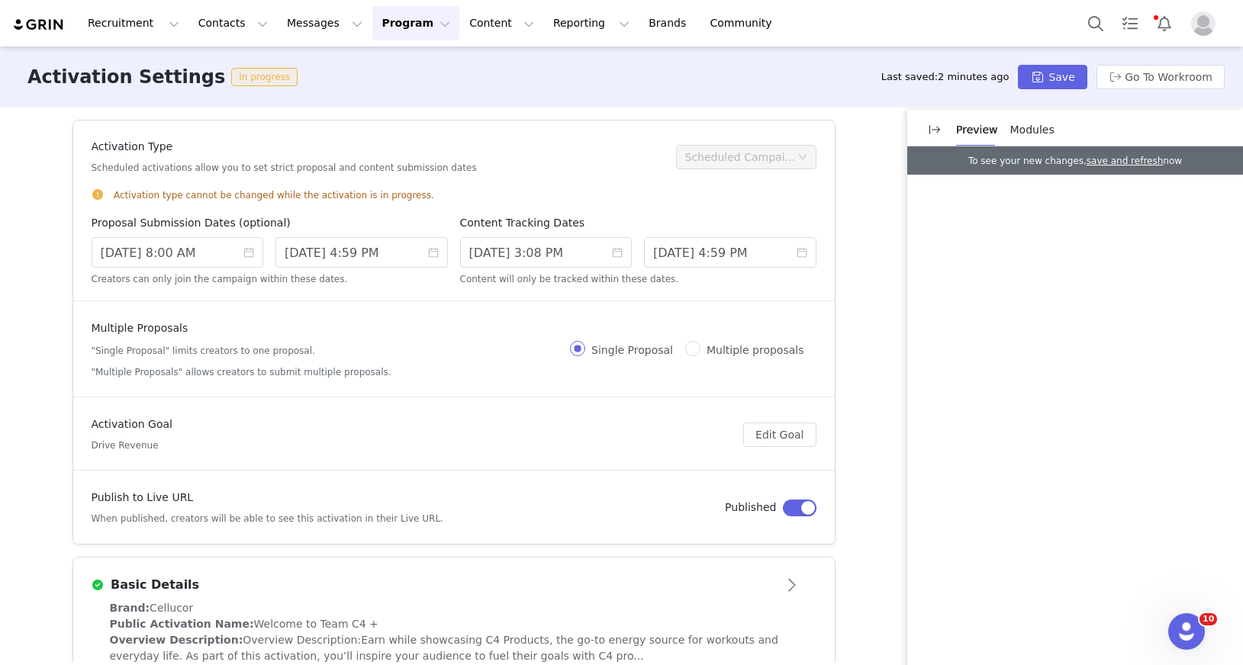
click at [394, 27] on button "Program Program" at bounding box center [415, 23] width 87 height 34
click at [406, 73] on p "Activations" at bounding box center [390, 68] width 59 height 16
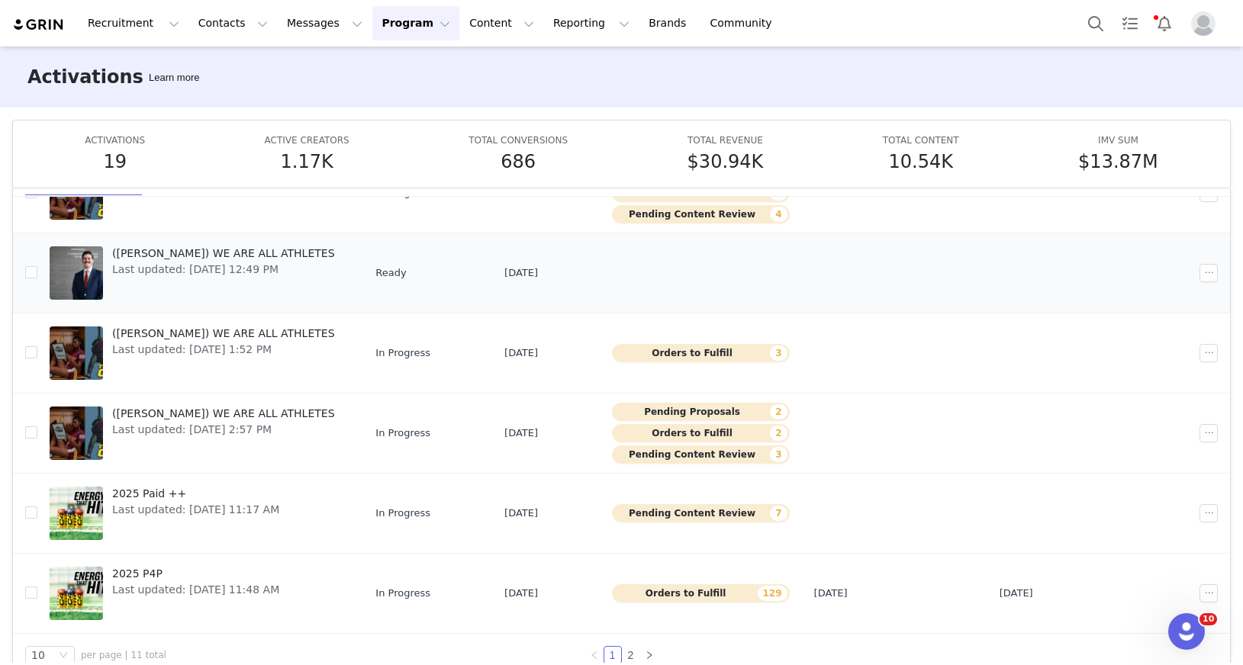
scroll to position [64, 0]
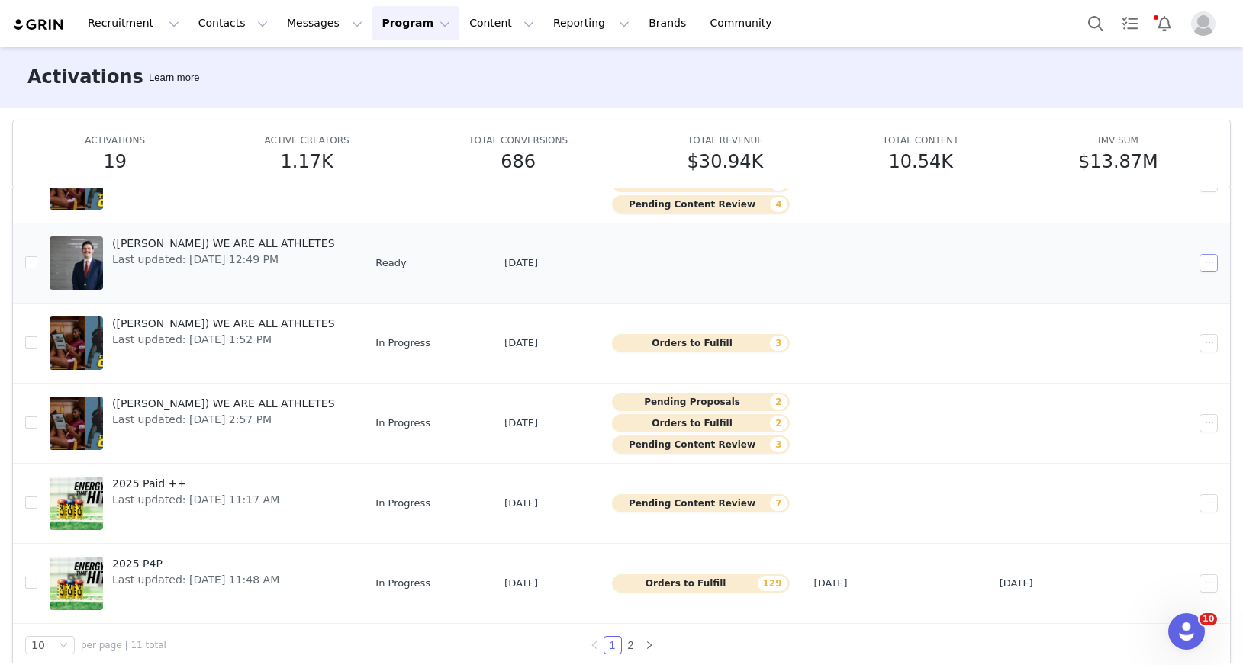
click at [1210, 261] on button "button" at bounding box center [1209, 263] width 18 height 18
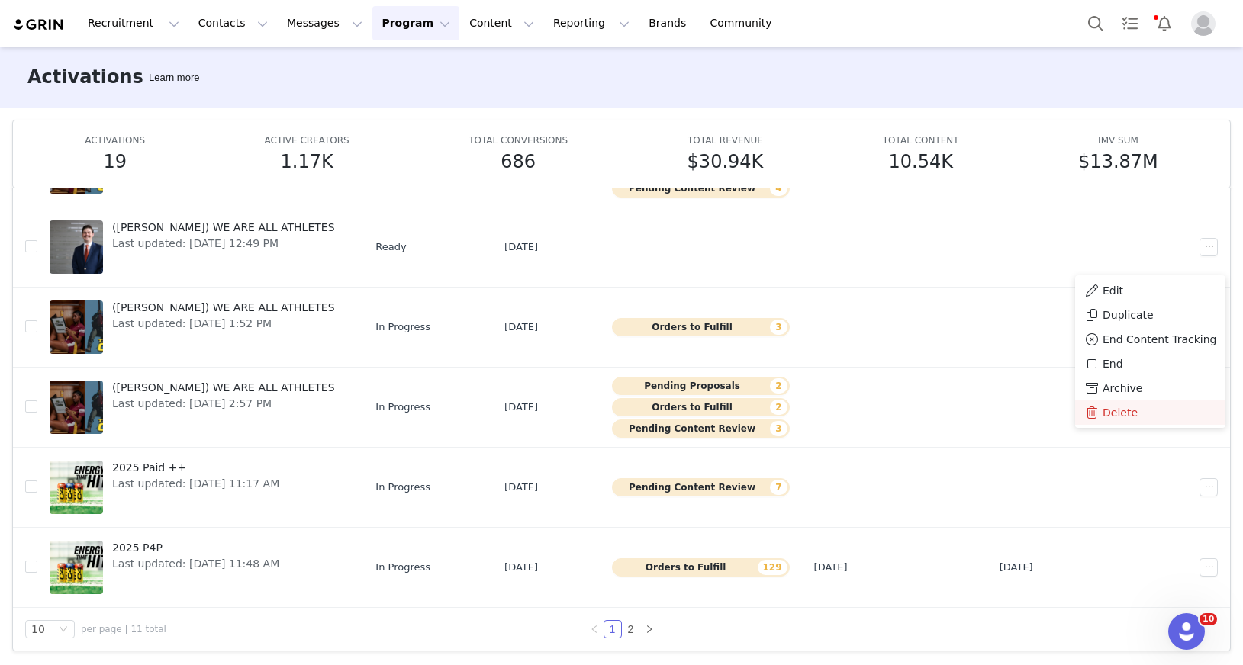
click at [1134, 417] on span "Delete" at bounding box center [1120, 412] width 35 height 17
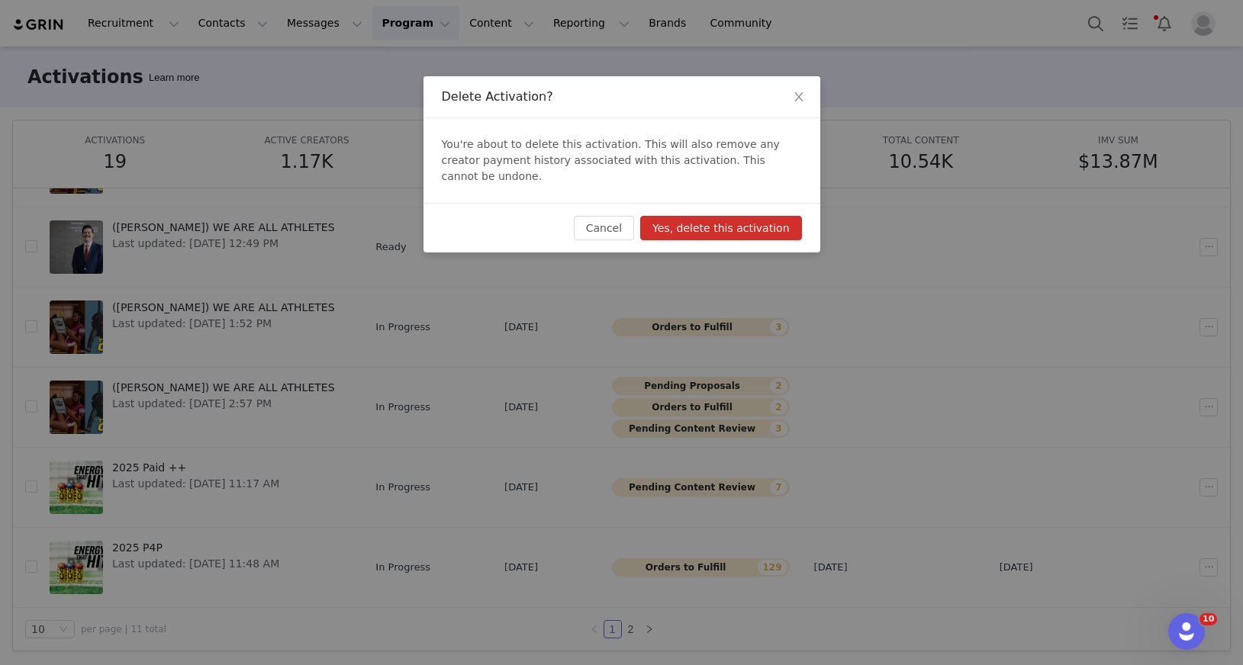
click at [769, 216] on button "Yes, delete this activation" at bounding box center [720, 228] width 161 height 24
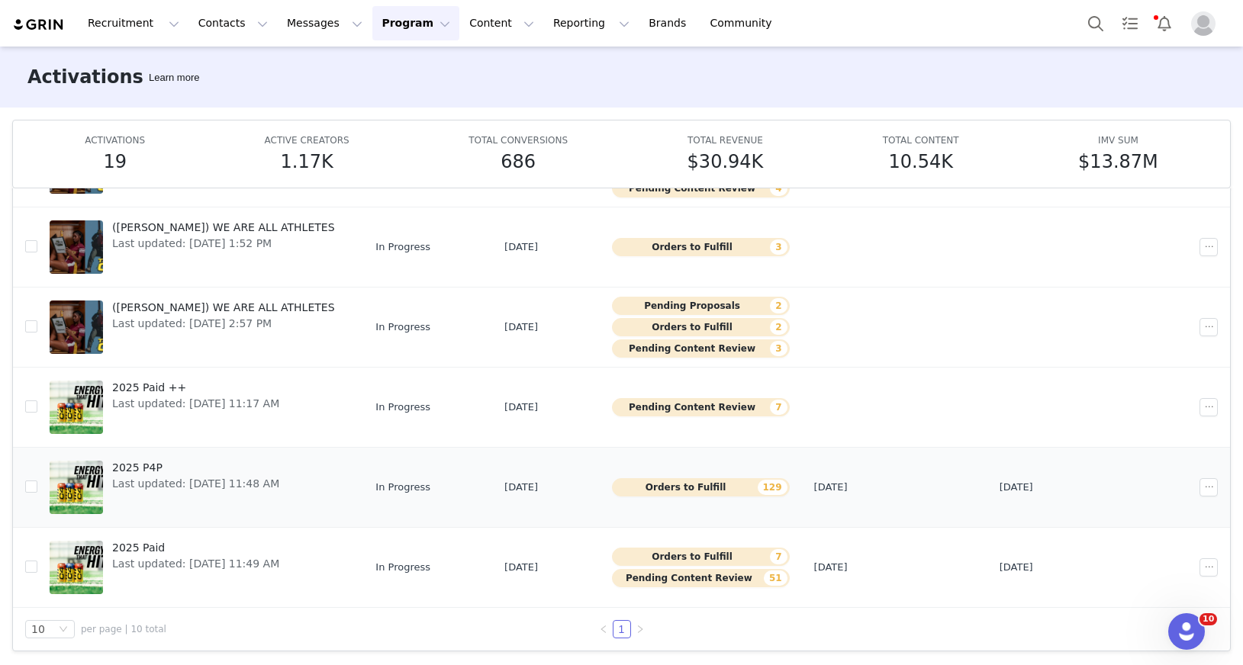
scroll to position [398, 0]
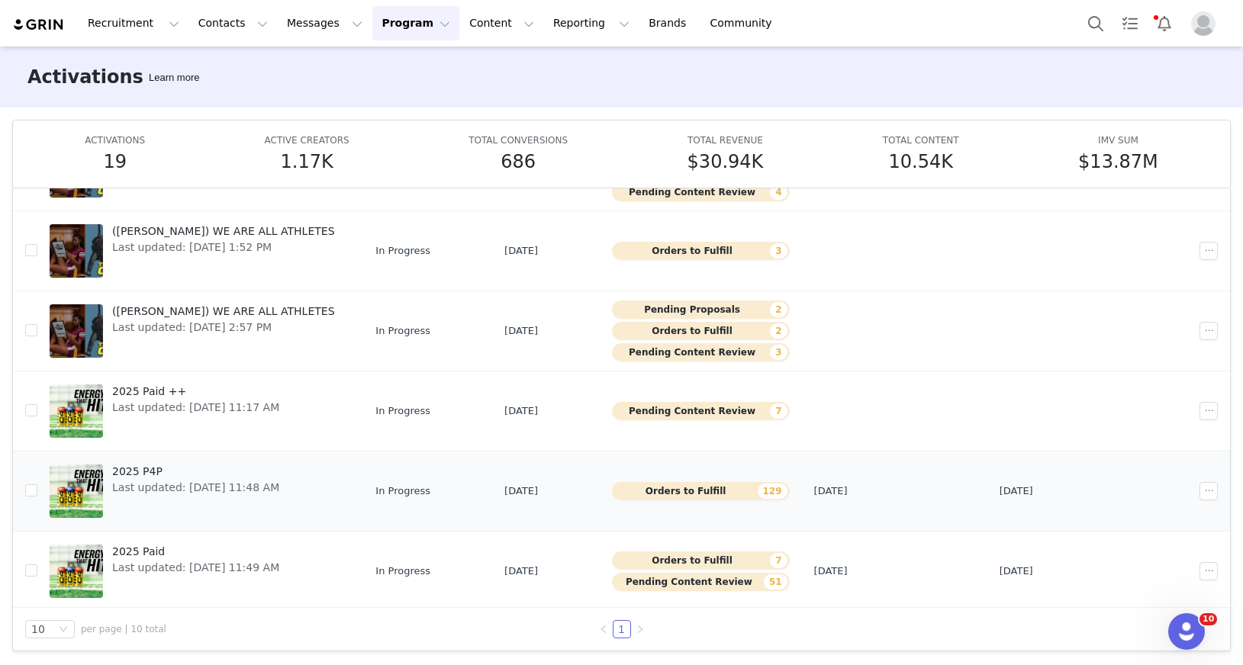
click at [267, 485] on span "Last updated: Oct 1, 2025 11:48 AM" at bounding box center [195, 488] width 167 height 16
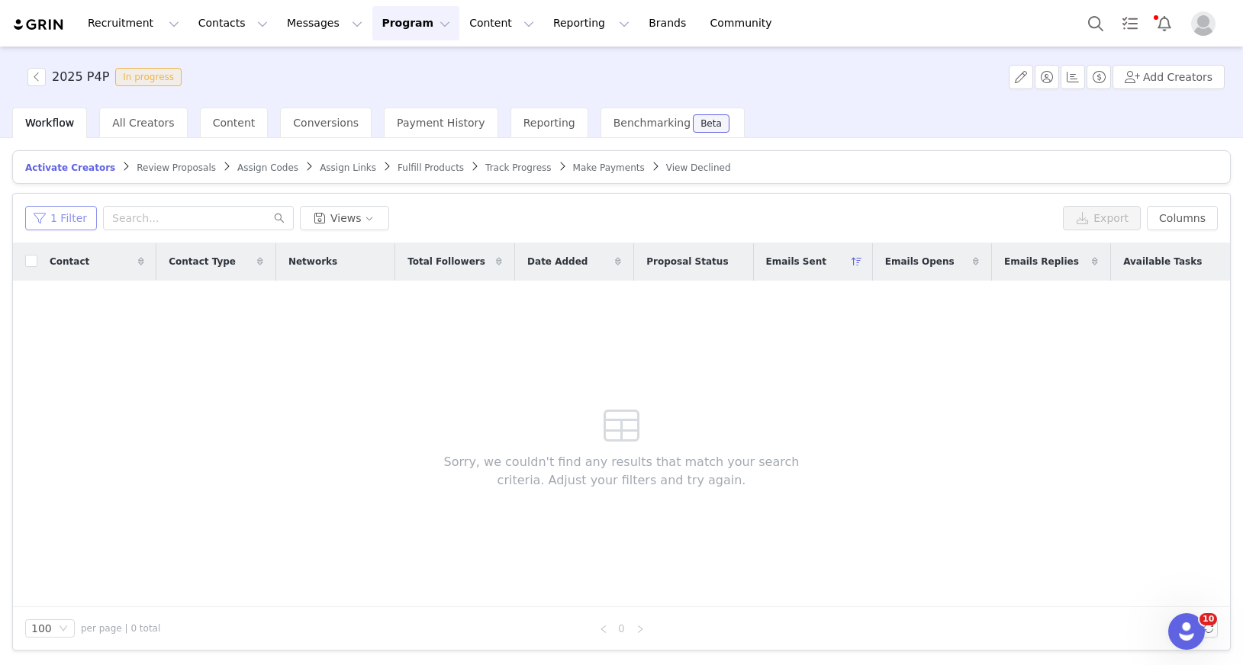
click at [62, 222] on button "1 Filter" at bounding box center [61, 218] width 72 height 24
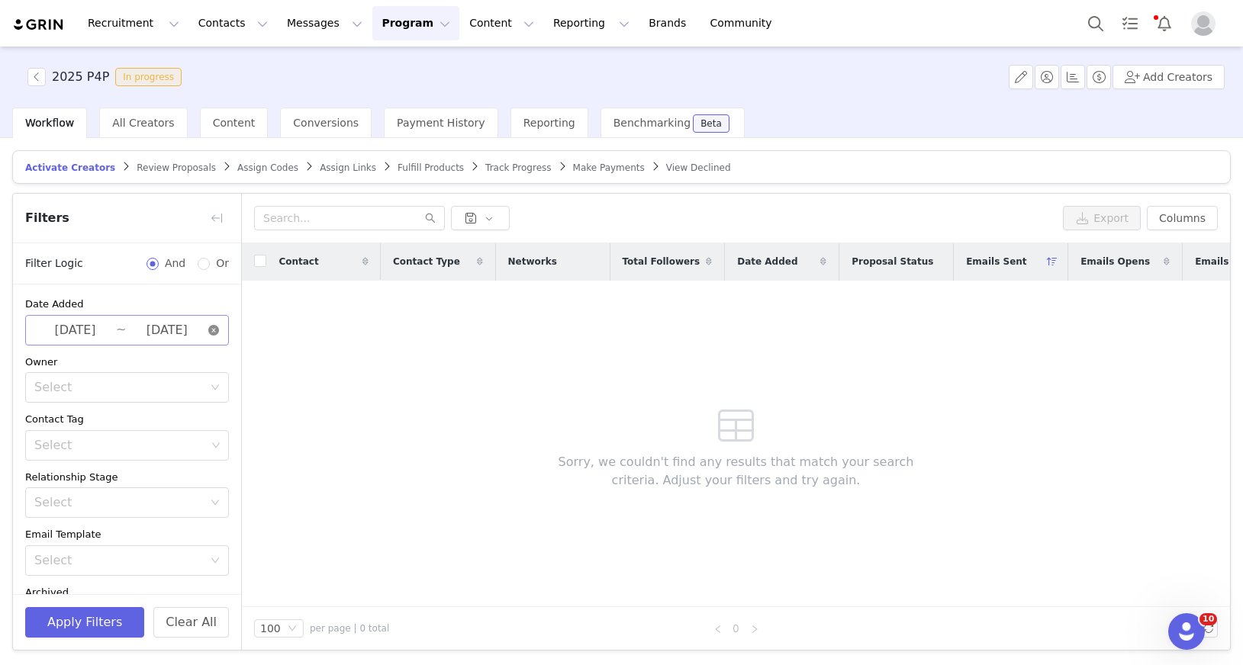
click at [217, 330] on icon "icon: close-circle" at bounding box center [213, 330] width 11 height 11
click at [127, 614] on button "Apply Filters" at bounding box center [84, 622] width 119 height 31
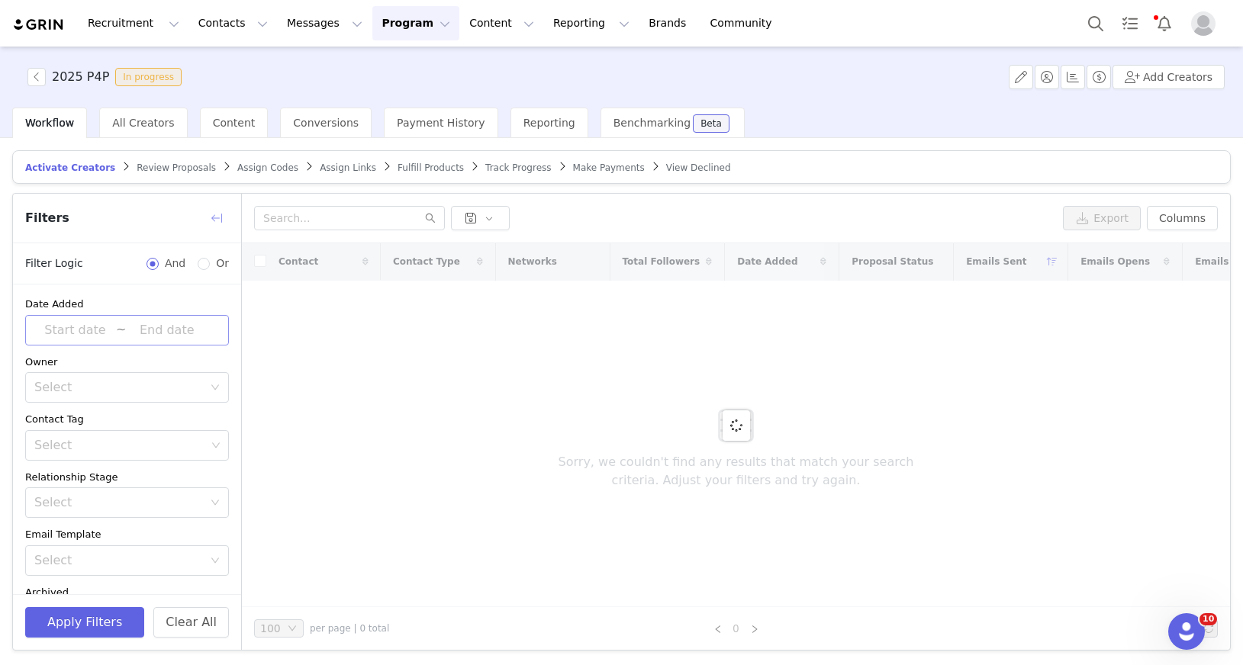
click at [217, 216] on button "button" at bounding box center [216, 218] width 24 height 24
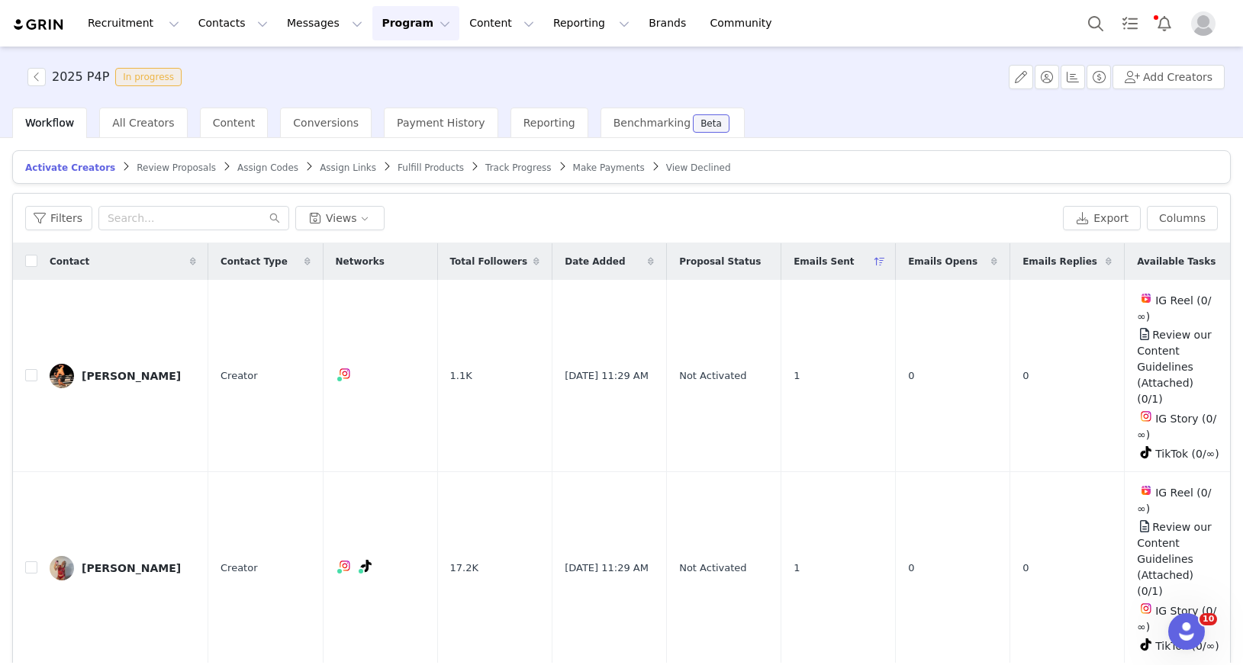
click at [623, 267] on div "Date Added" at bounding box center [609, 261] width 114 height 37
click at [27, 369] on input "checkbox" at bounding box center [31, 375] width 12 height 12
checkbox input "true"
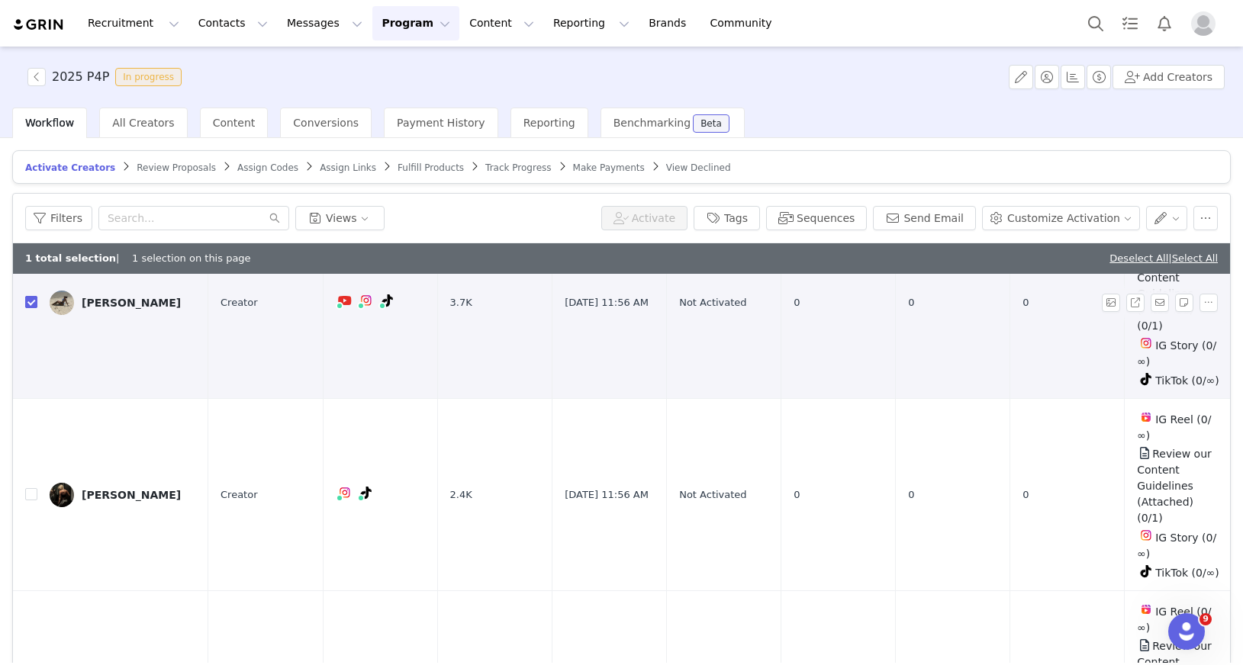
scroll to position [134, 0]
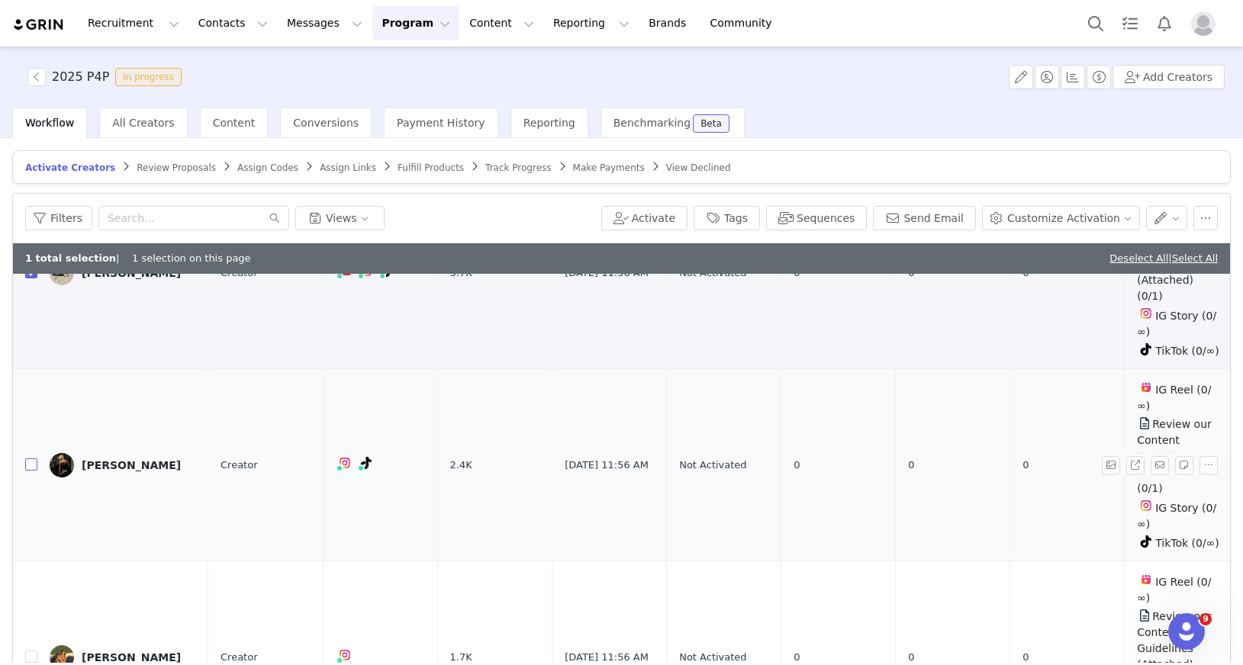
click at [35, 459] on input "checkbox" at bounding box center [31, 465] width 12 height 12
checkbox input "true"
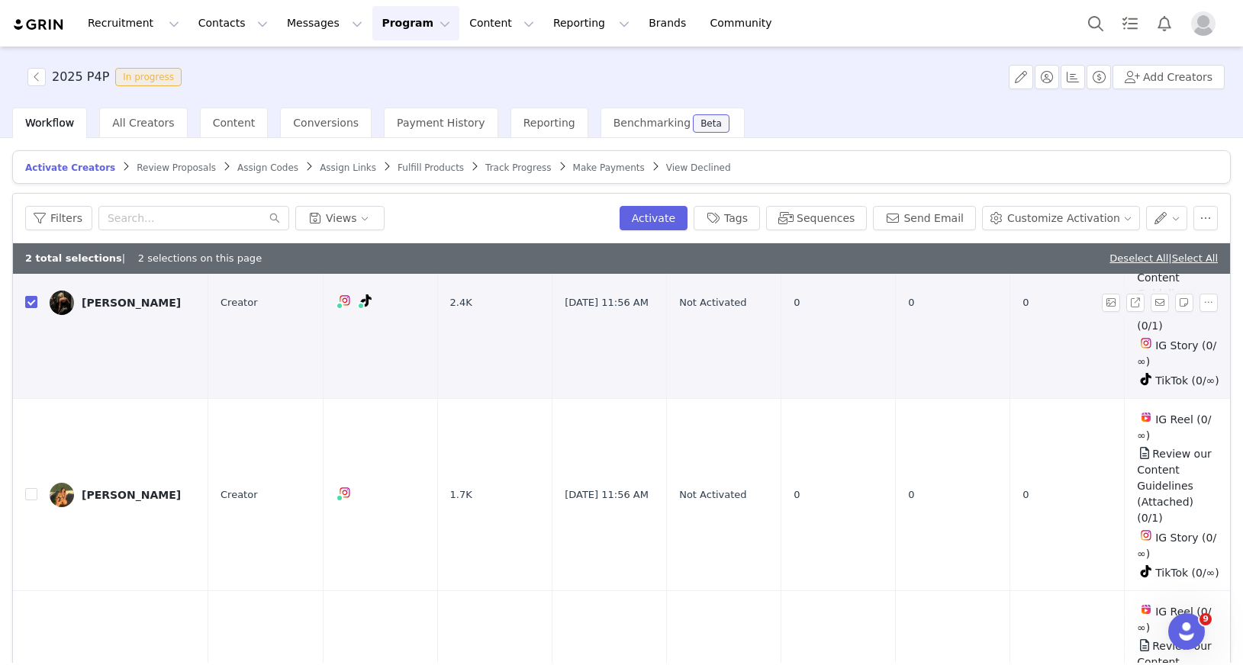
scroll to position [316, 0]
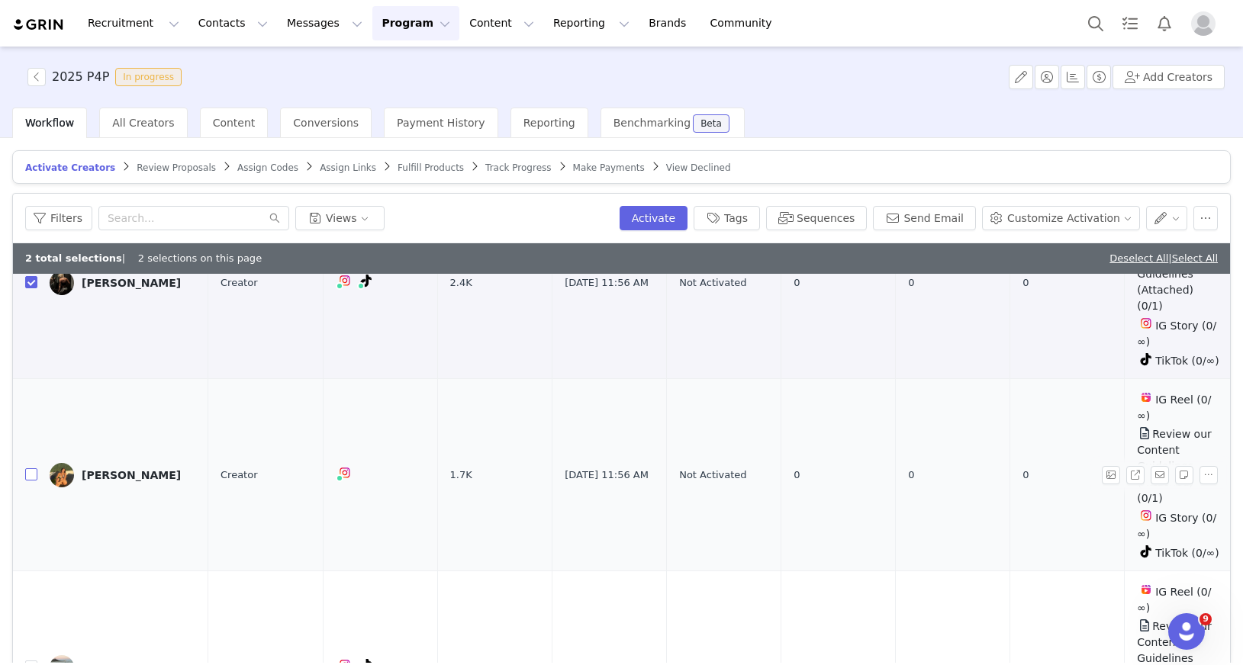
drag, startPoint x: 27, startPoint y: 397, endPoint x: 27, endPoint y: 465, distance: 67.9
click at [27, 467] on label at bounding box center [31, 475] width 12 height 16
click at [27, 469] on input "checkbox" at bounding box center [31, 475] width 12 height 12
checkbox input "true"
click at [34, 661] on input "checkbox" at bounding box center [31, 667] width 12 height 12
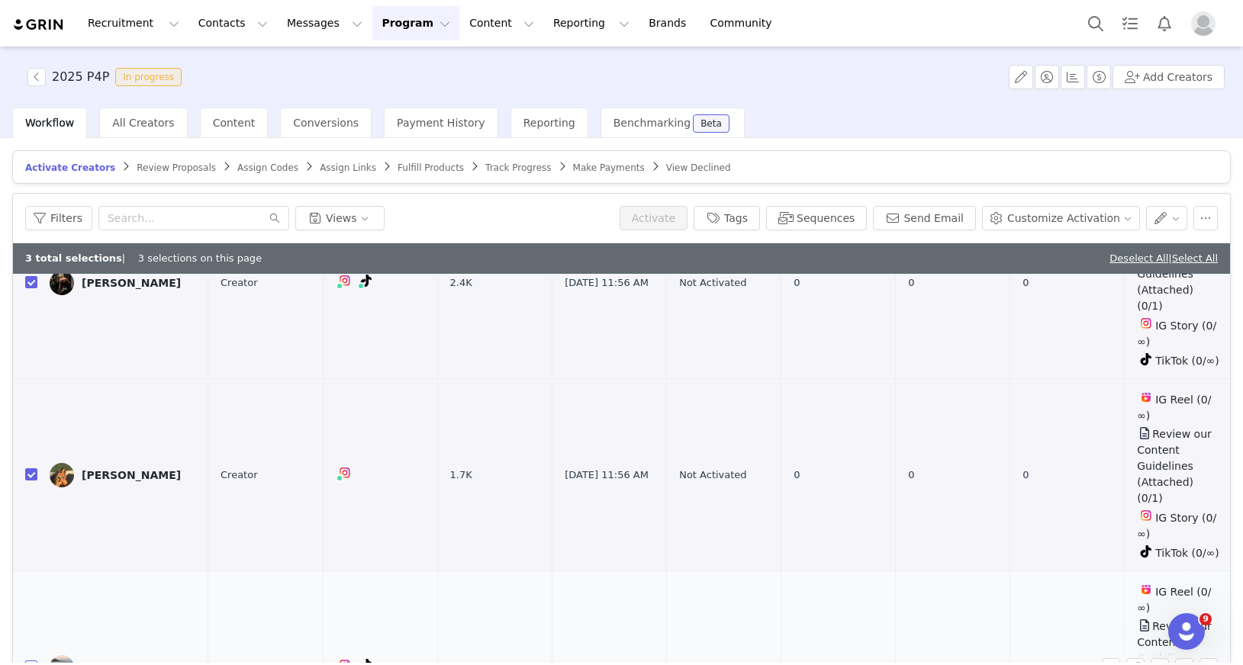
checkbox input "true"
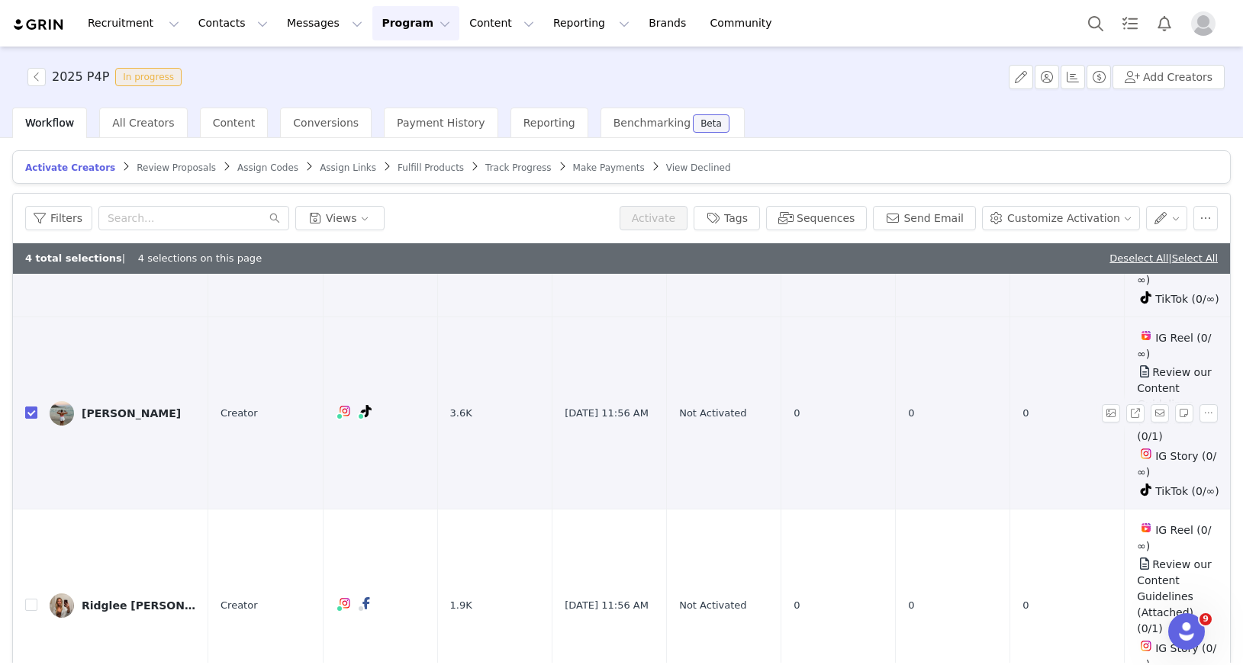
scroll to position [586, 0]
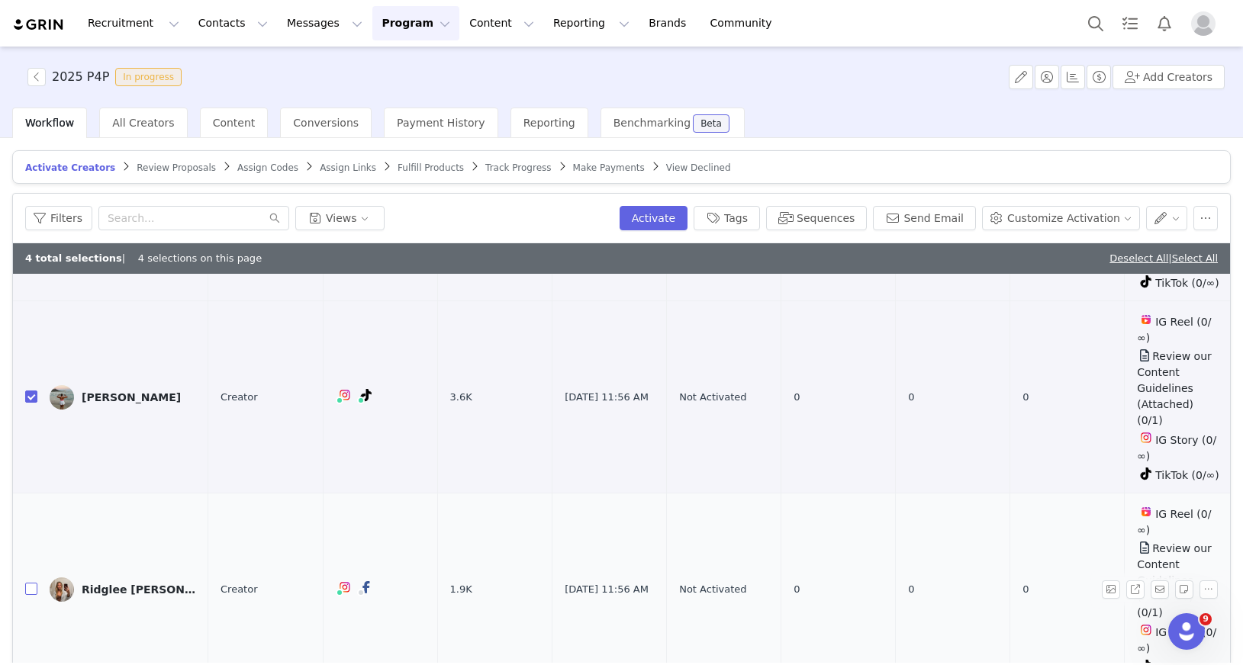
click at [29, 583] on input "checkbox" at bounding box center [31, 589] width 12 height 12
checkbox input "true"
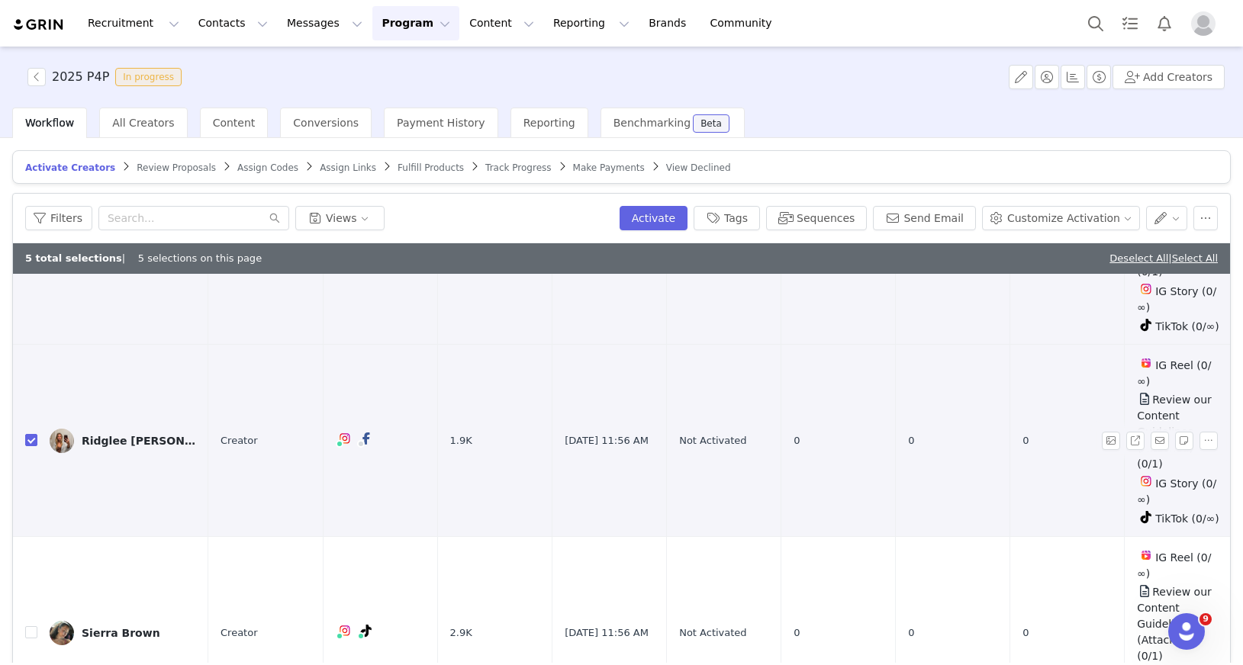
scroll to position [808, 0]
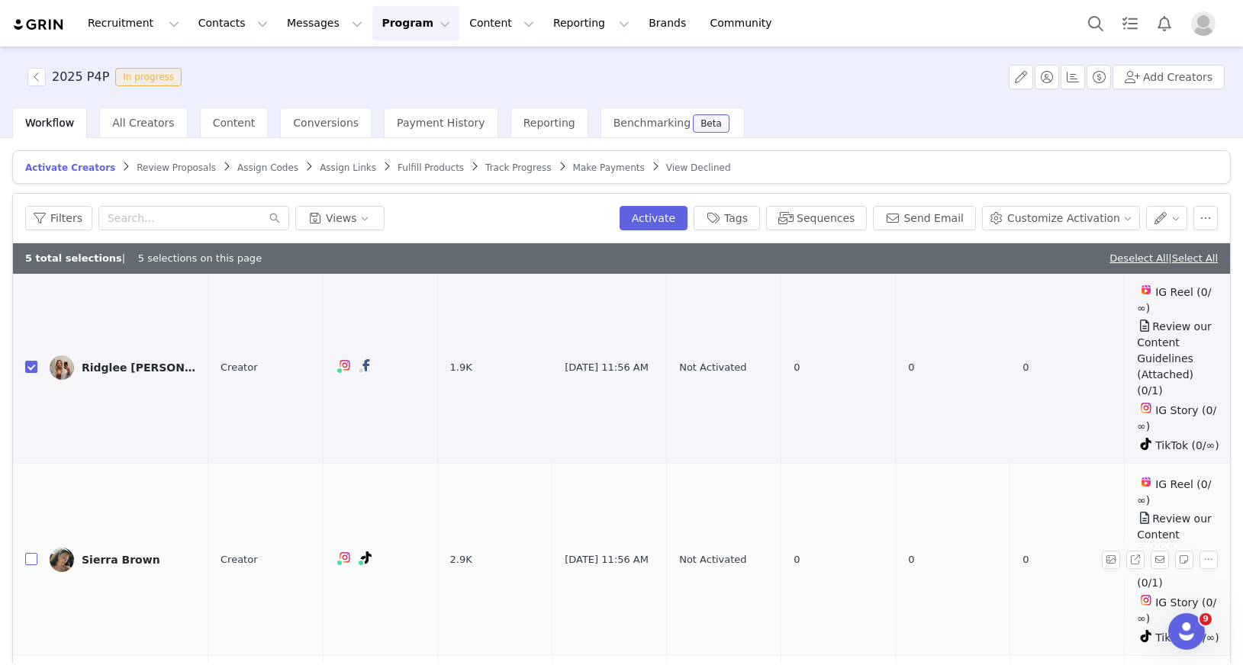
click at [31, 553] on input "checkbox" at bounding box center [31, 559] width 12 height 12
checkbox input "true"
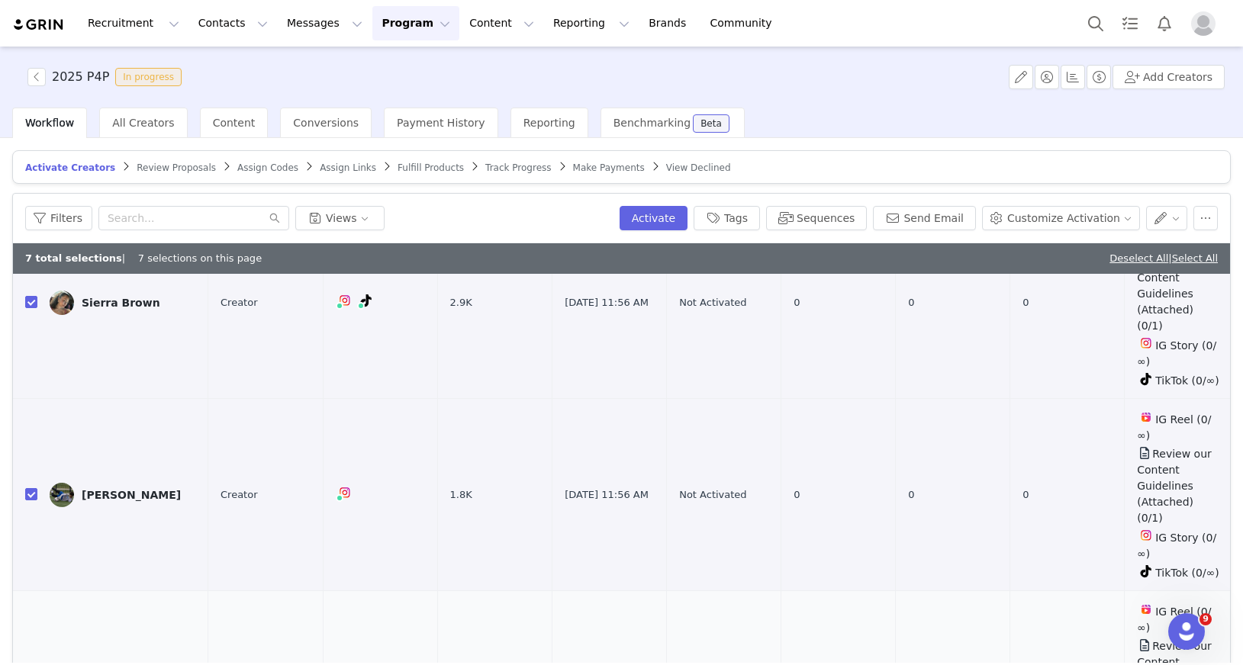
checkbox input "true"
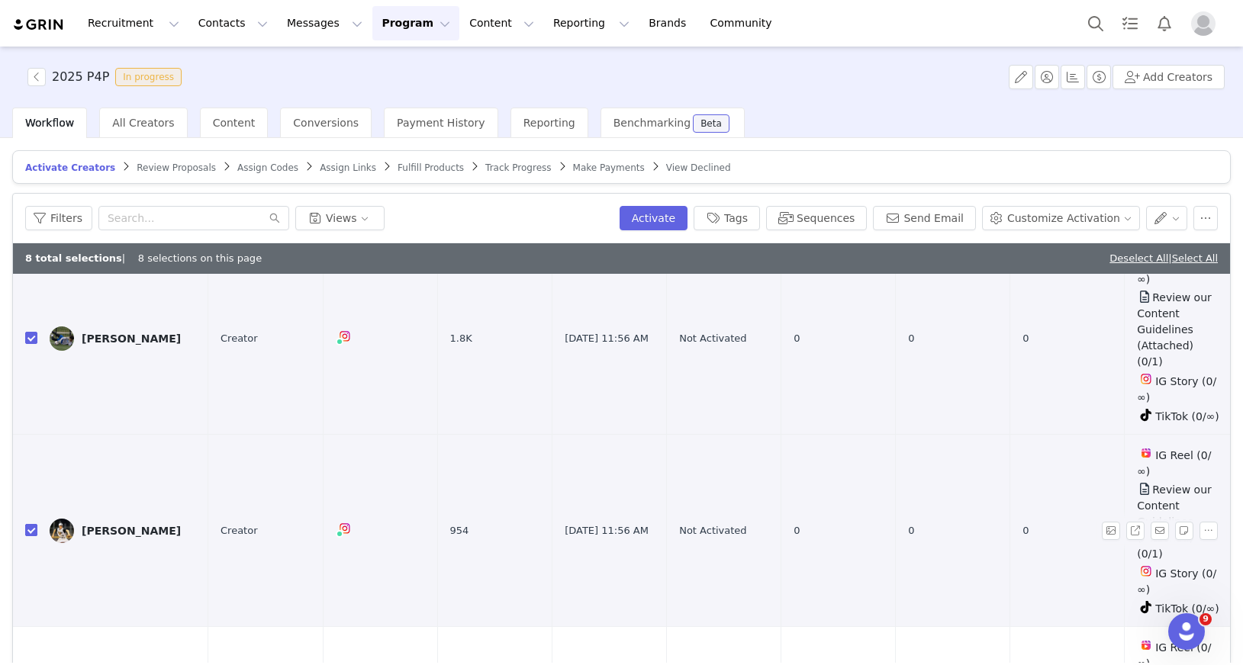
scroll to position [1254, 0]
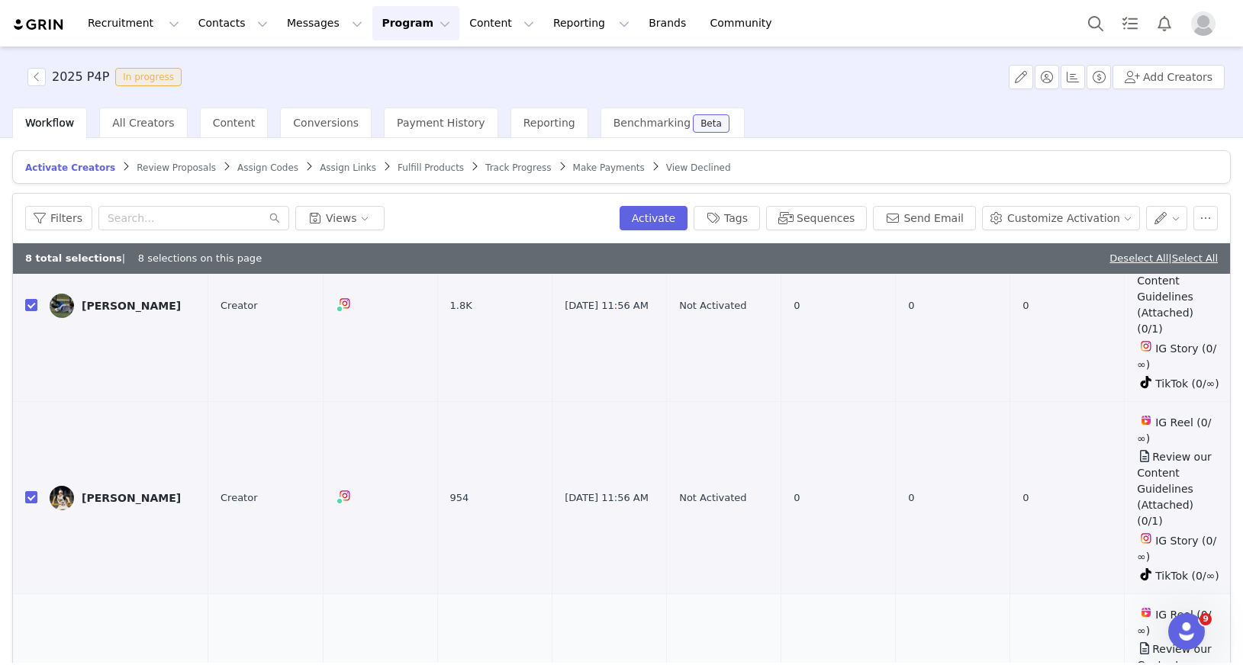
checkbox input "true"
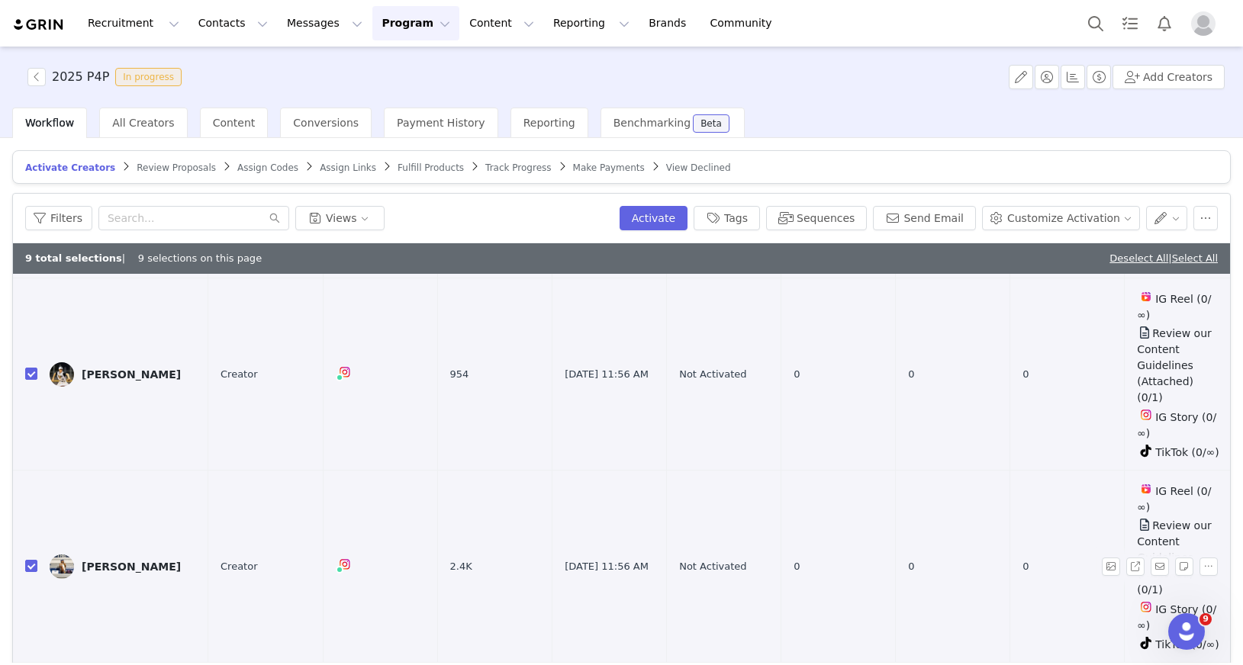
scroll to position [1377, 0]
checkbox input "true"
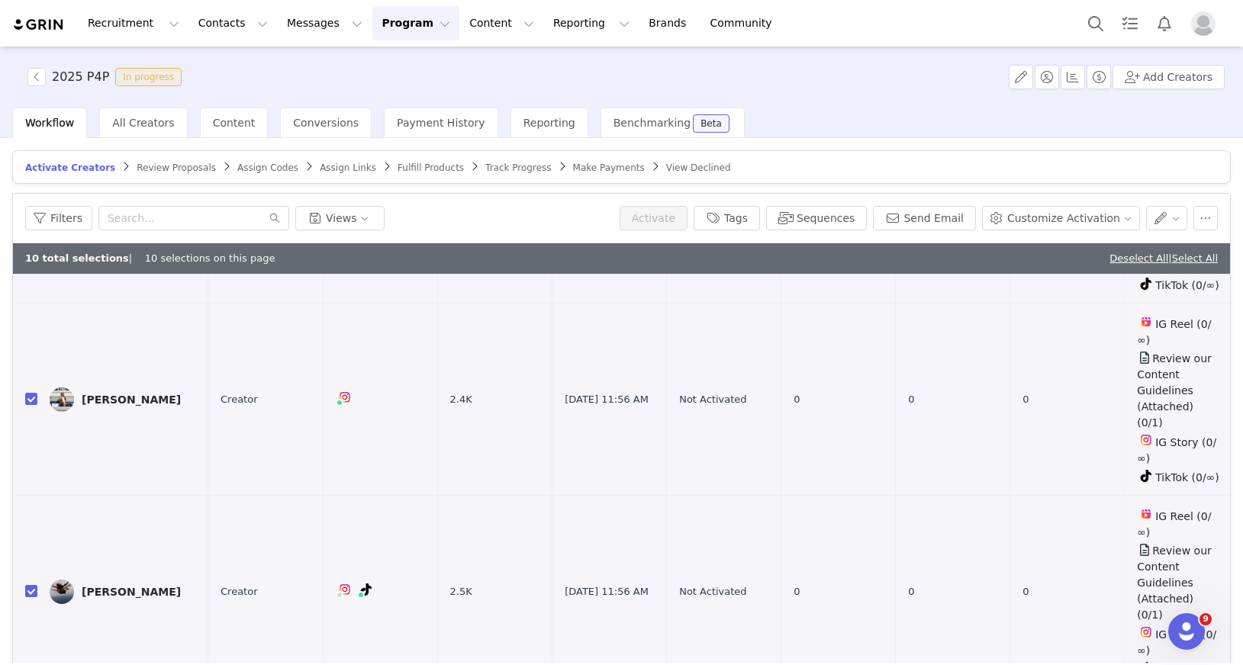
scroll to position [1572, 0]
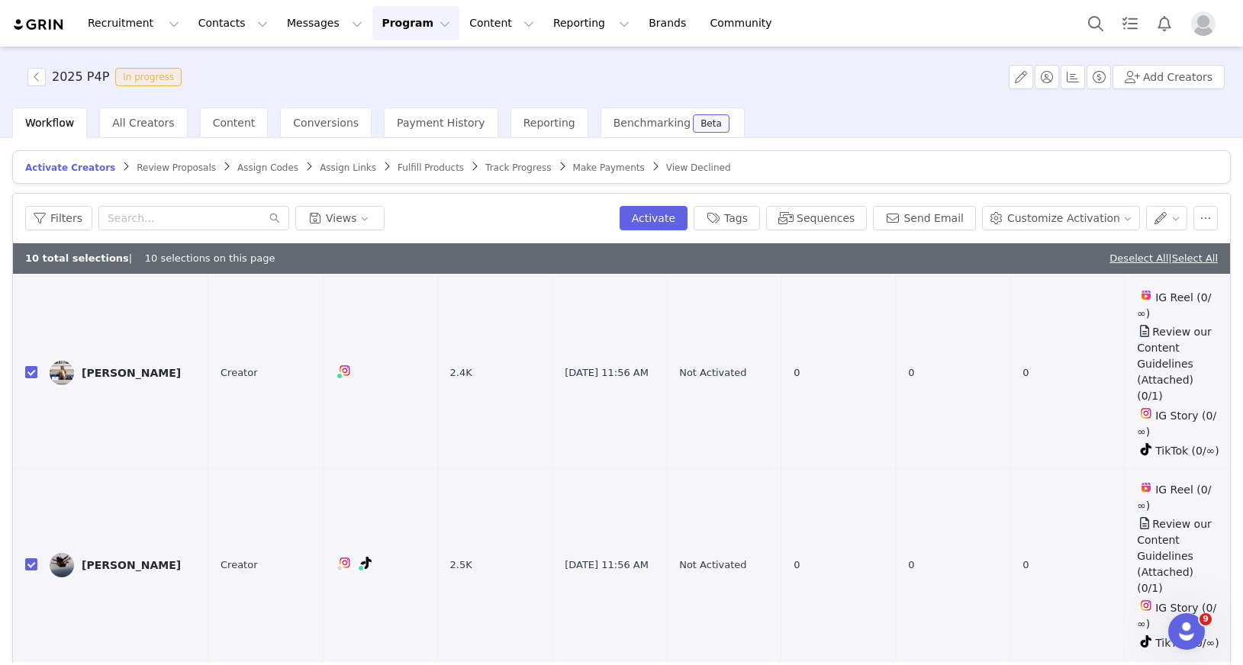
checkbox input "true"
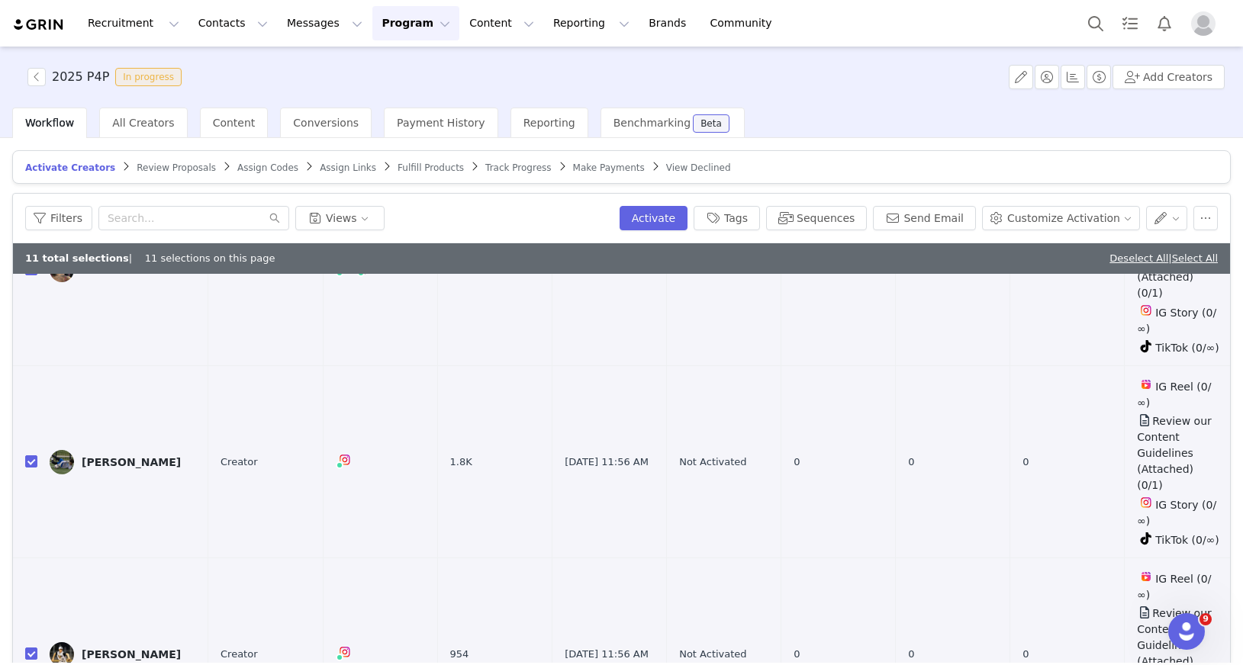
scroll to position [0, 0]
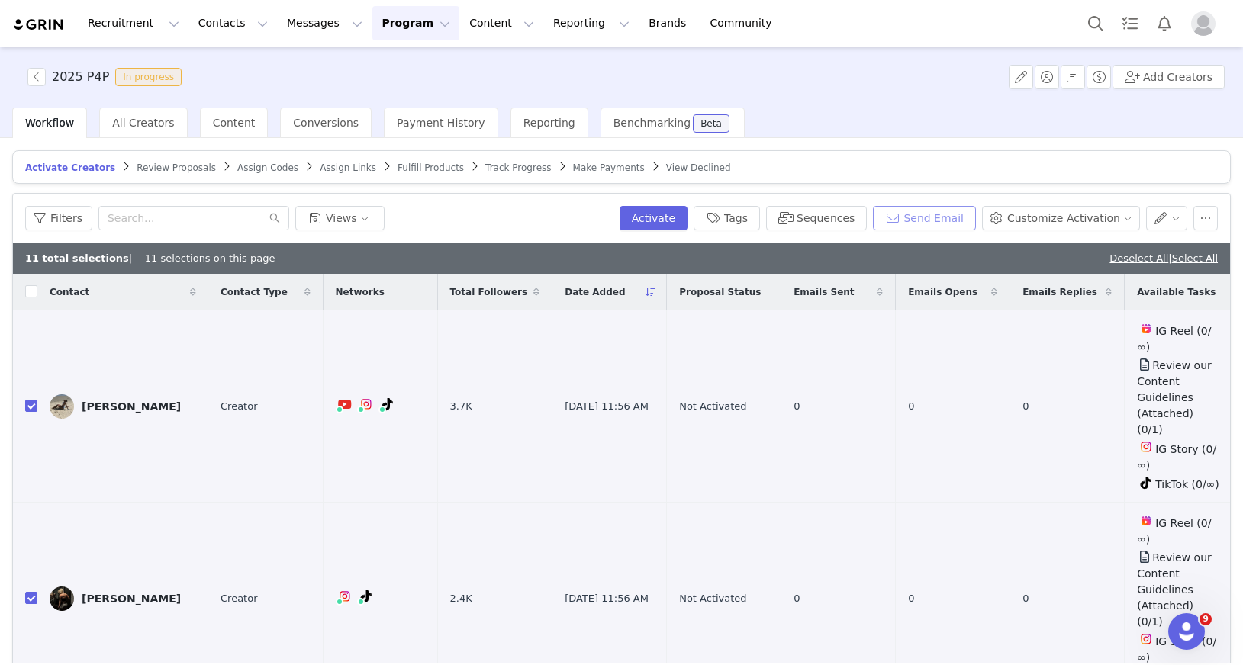
click at [927, 215] on button "Send Email" at bounding box center [924, 218] width 103 height 24
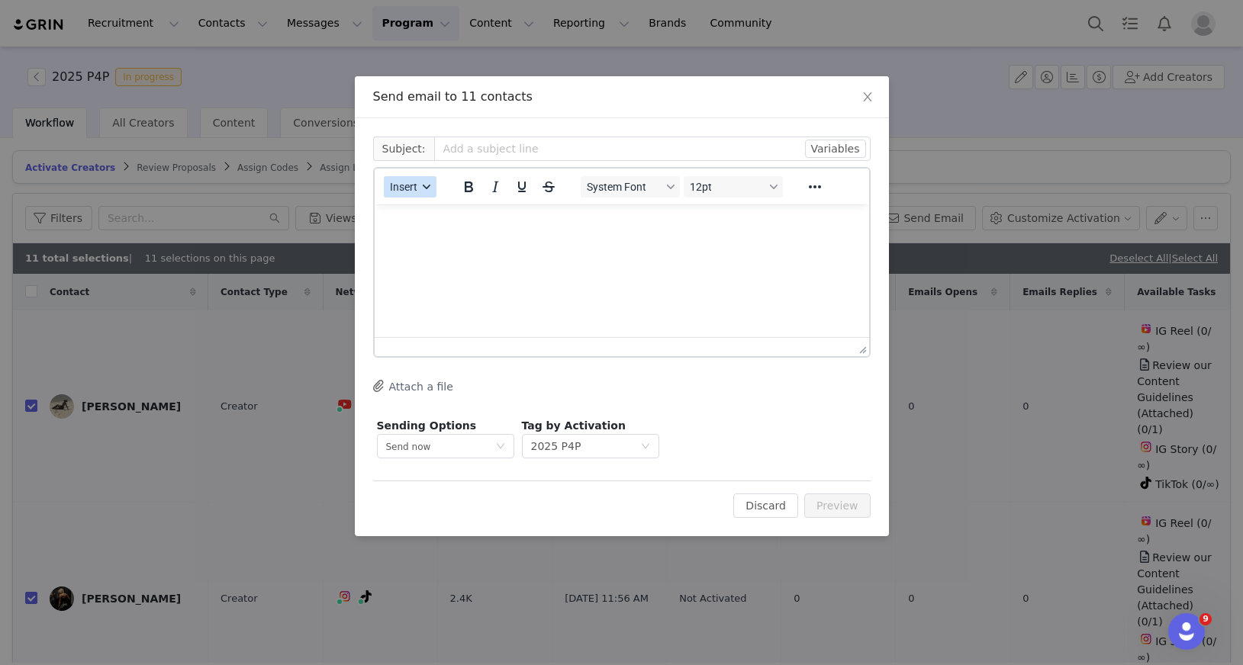
click at [424, 189] on icon "button" at bounding box center [427, 187] width 8 height 8
click at [446, 213] on div "Insert Template" at bounding box center [465, 213] width 137 height 18
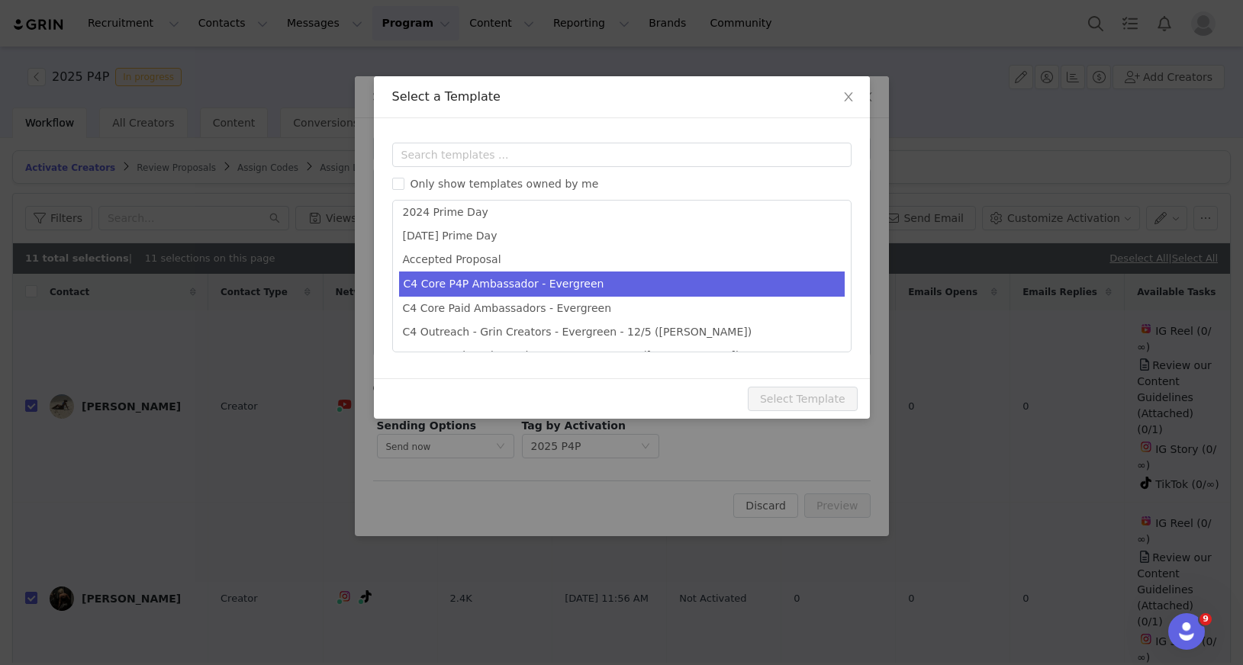
click at [590, 279] on li "C4 Core P4P Ambassador - Evergreen" at bounding box center [622, 284] width 446 height 25
type input "You’re In! Welcome to Team C4 💪"
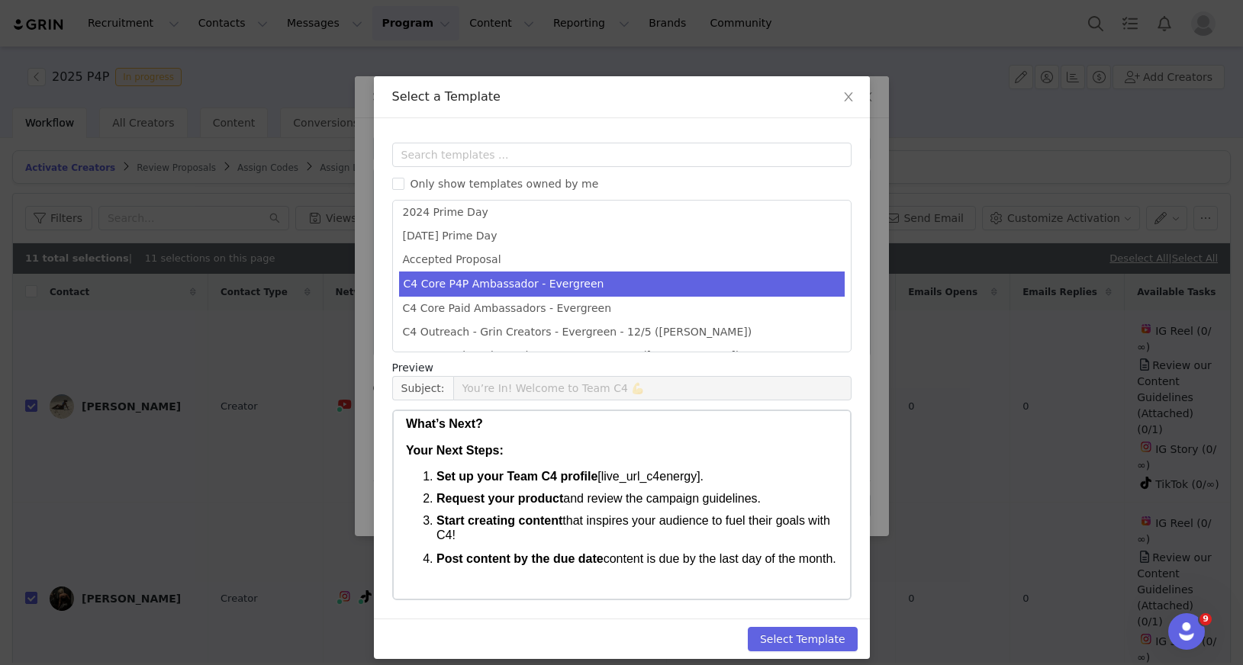
scroll to position [91, 0]
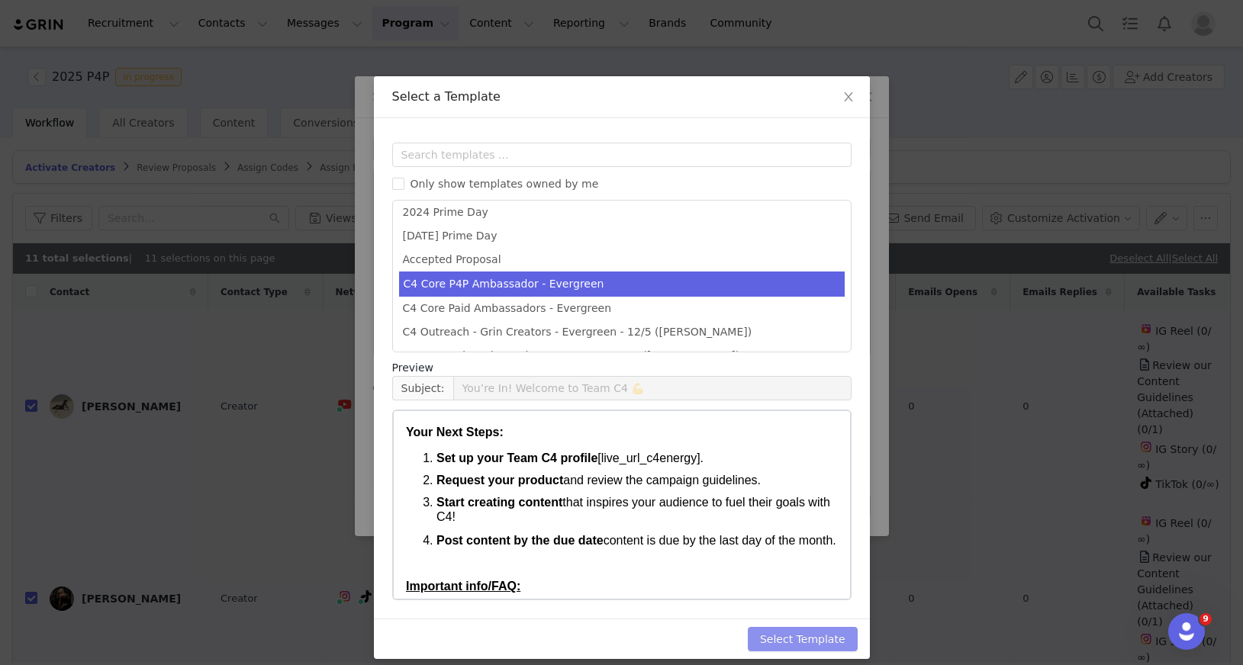
click at [823, 639] on button "Select Template" at bounding box center [803, 639] width 110 height 24
type input "You’re In! Welcome to Team C4 💪"
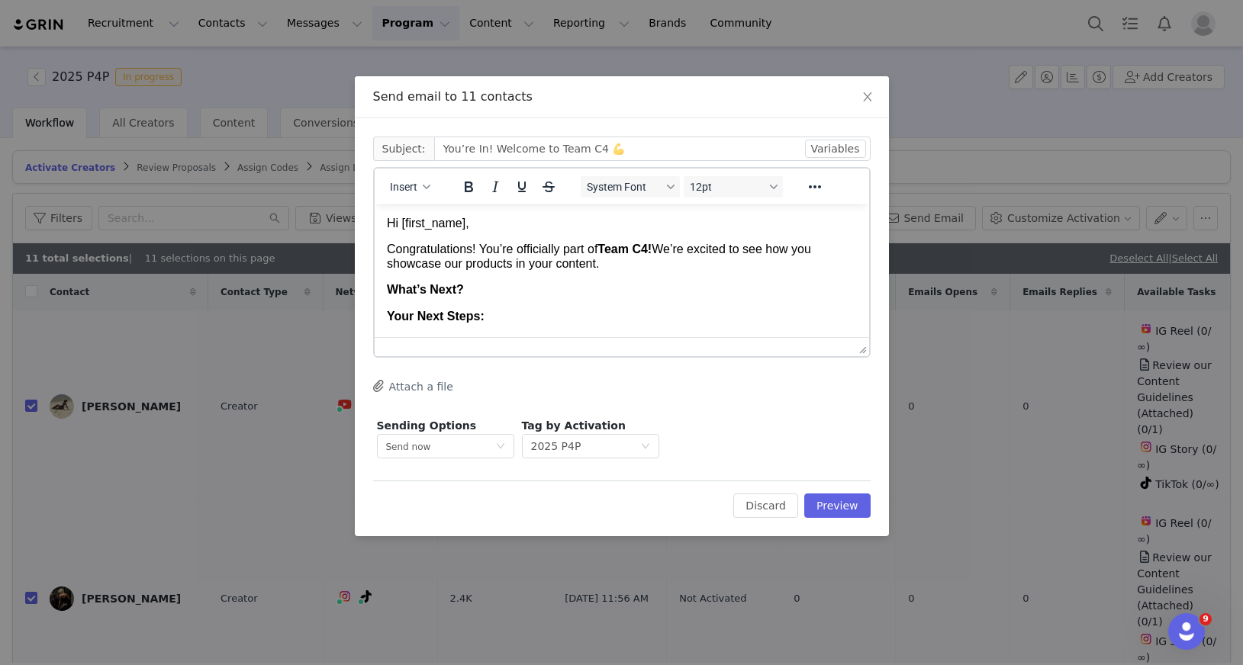
scroll to position [0, 0]
click at [825, 504] on button "Preview" at bounding box center [837, 506] width 66 height 24
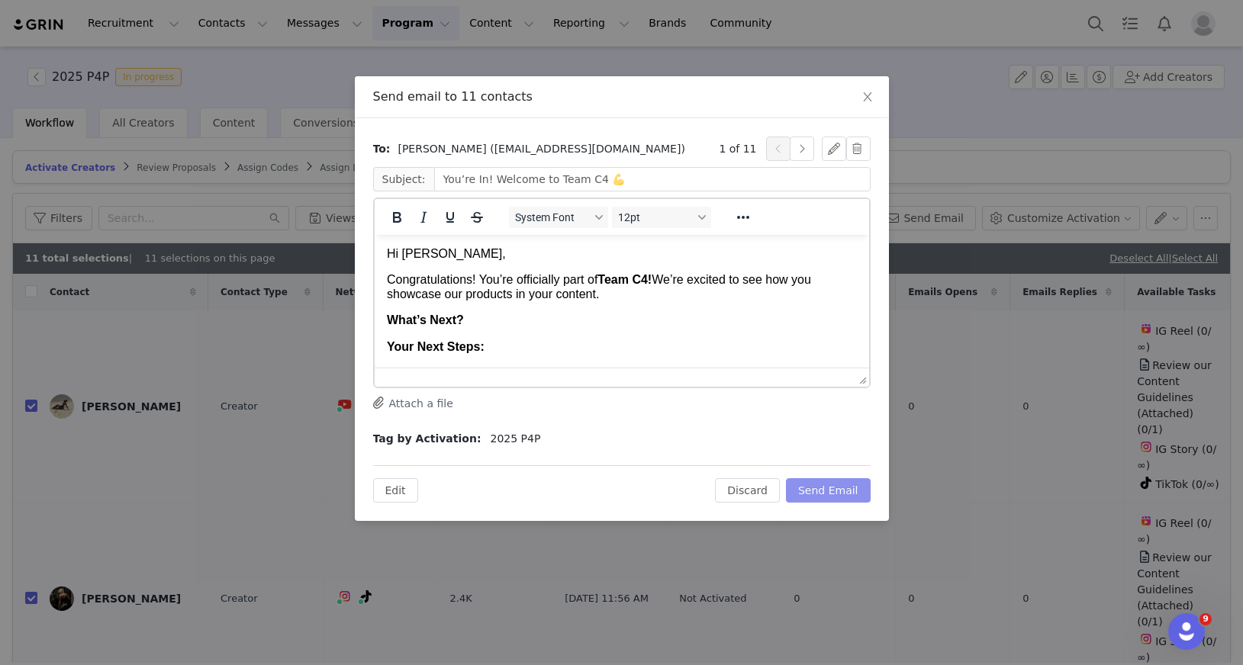
click at [842, 489] on button "Send Email" at bounding box center [828, 490] width 85 height 24
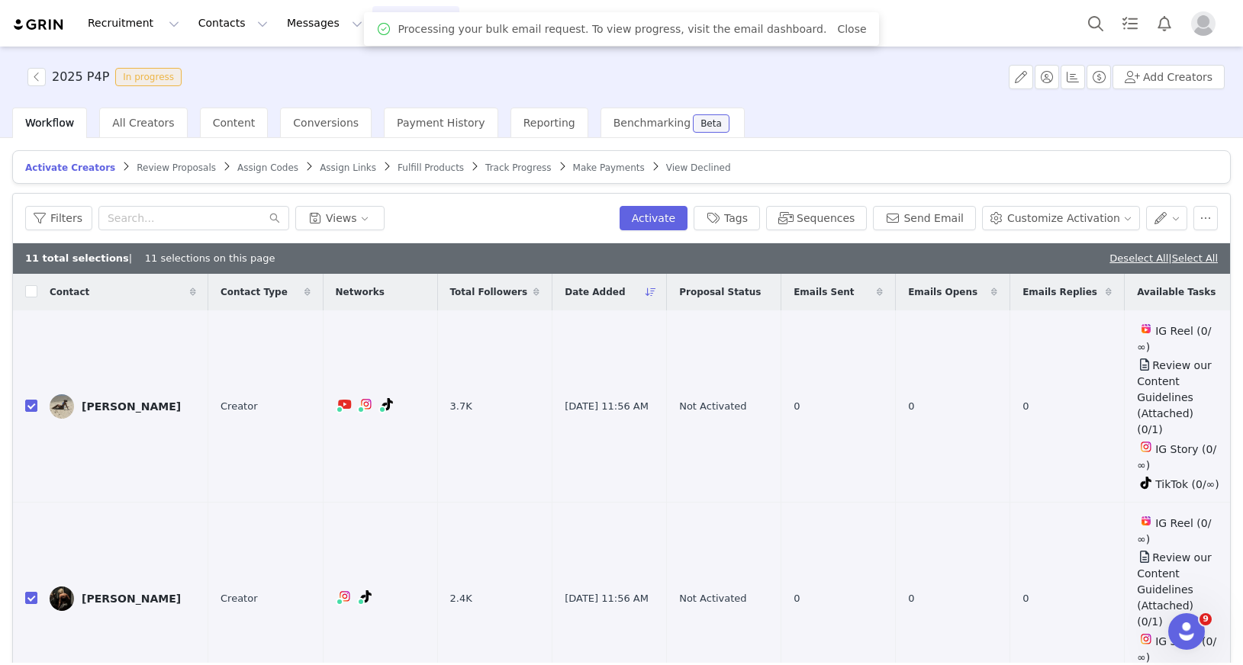
click at [177, 166] on span "Review Proposals" at bounding box center [176, 168] width 79 height 11
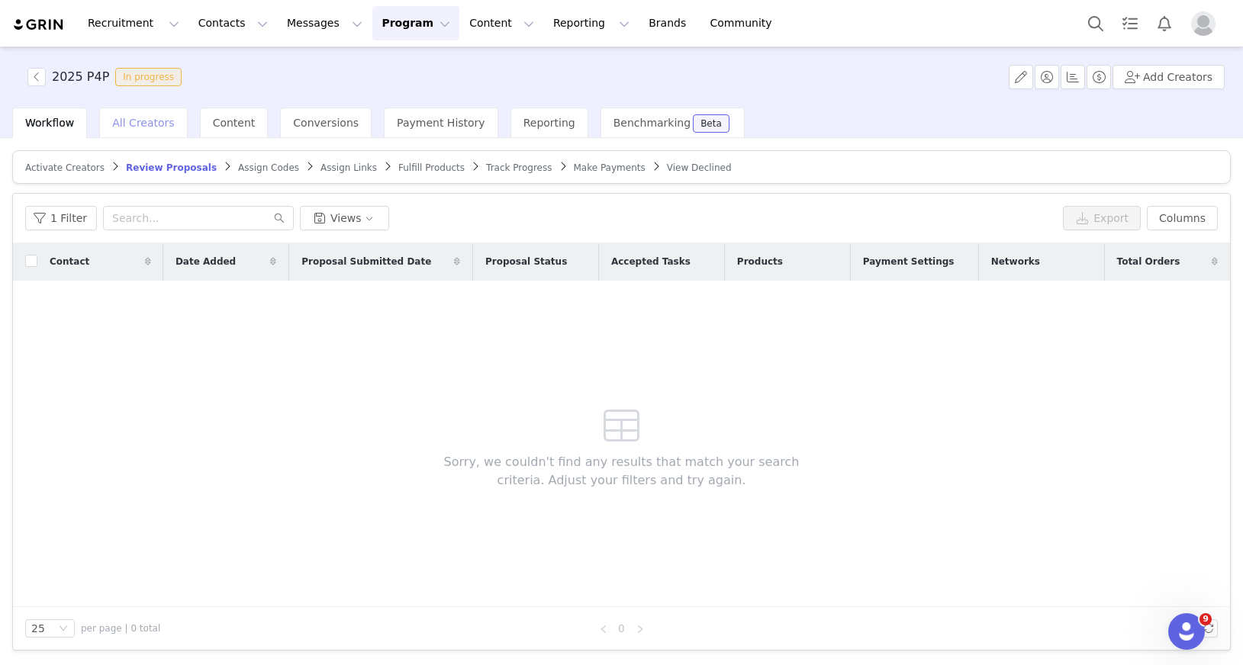
click at [138, 127] on span "All Creators" at bounding box center [143, 123] width 62 height 12
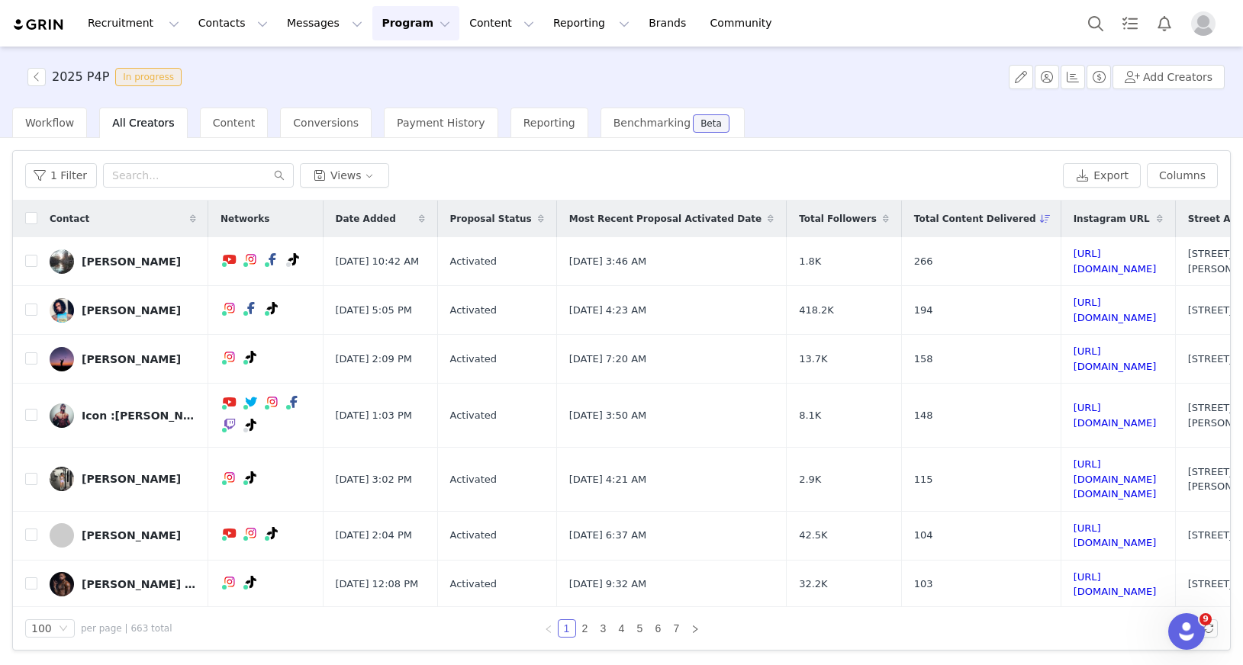
click at [397, 215] on div "Date Added" at bounding box center [381, 219] width 114 height 37
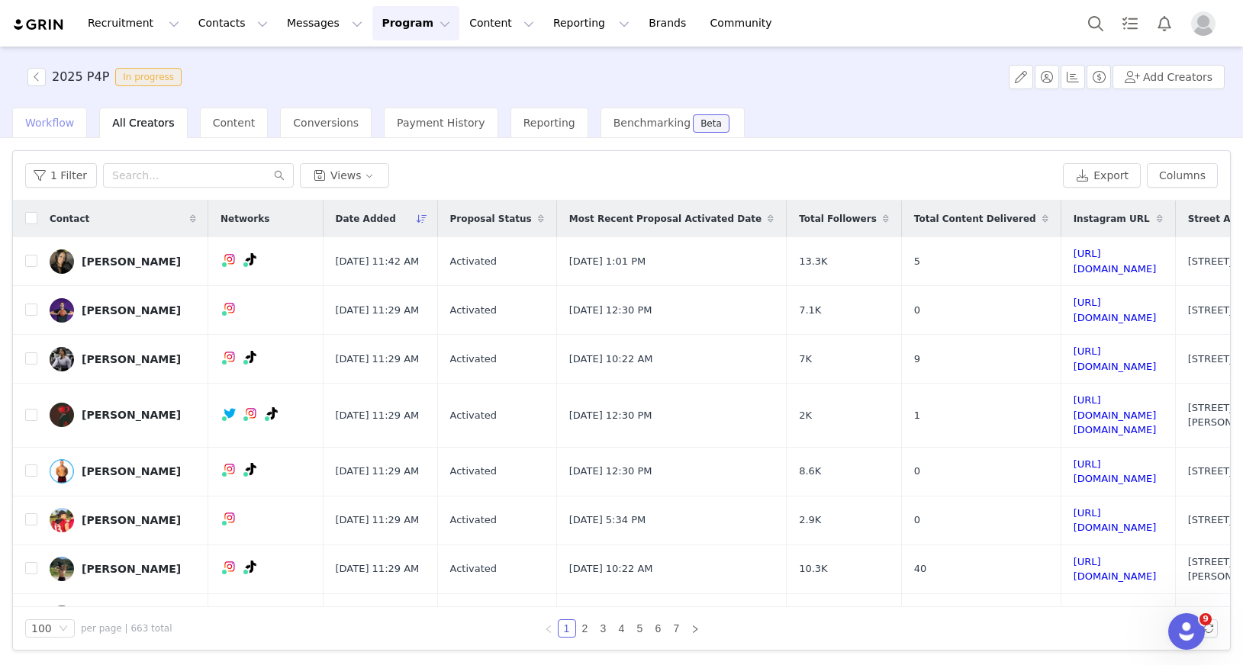
click at [43, 119] on span "Workflow" at bounding box center [49, 123] width 49 height 12
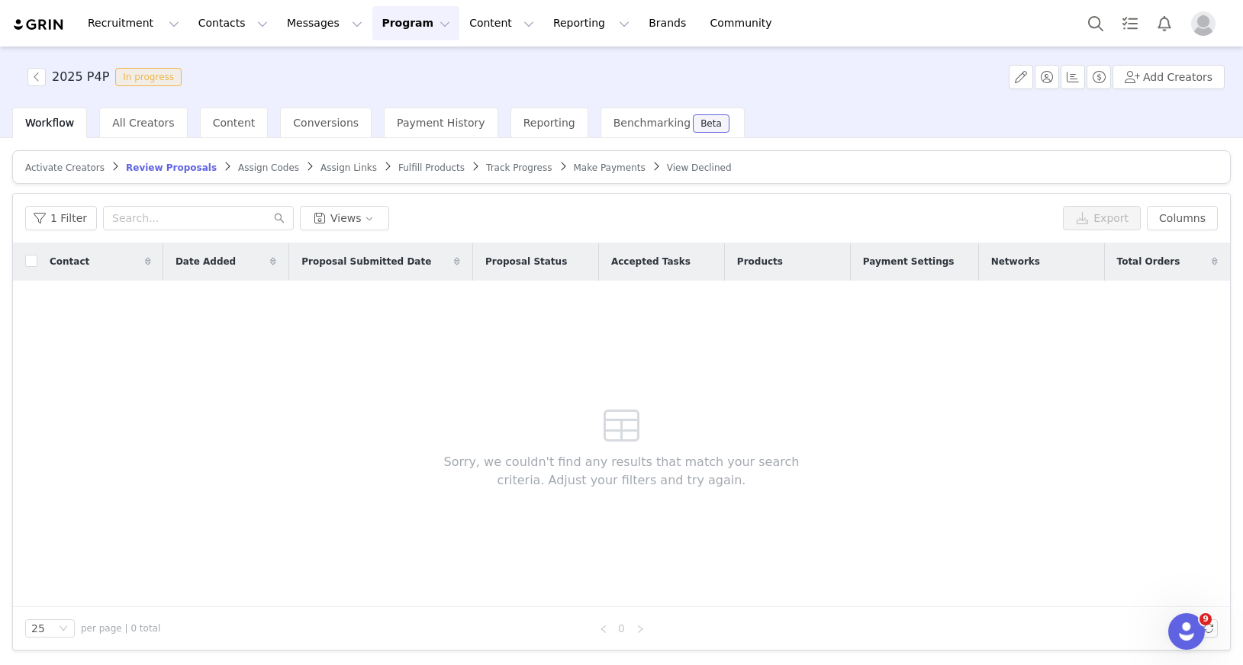
click at [98, 166] on span "Activate Creators" at bounding box center [64, 168] width 79 height 11
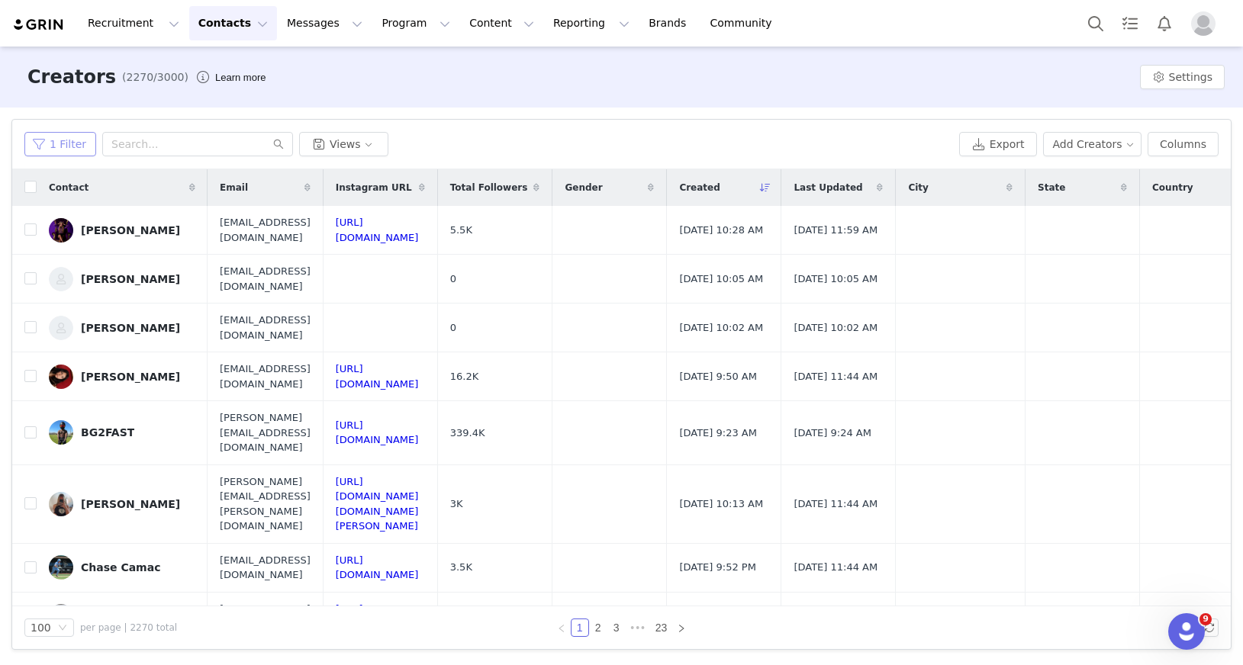
click at [62, 145] on button "1 Filter" at bounding box center [60, 144] width 72 height 24
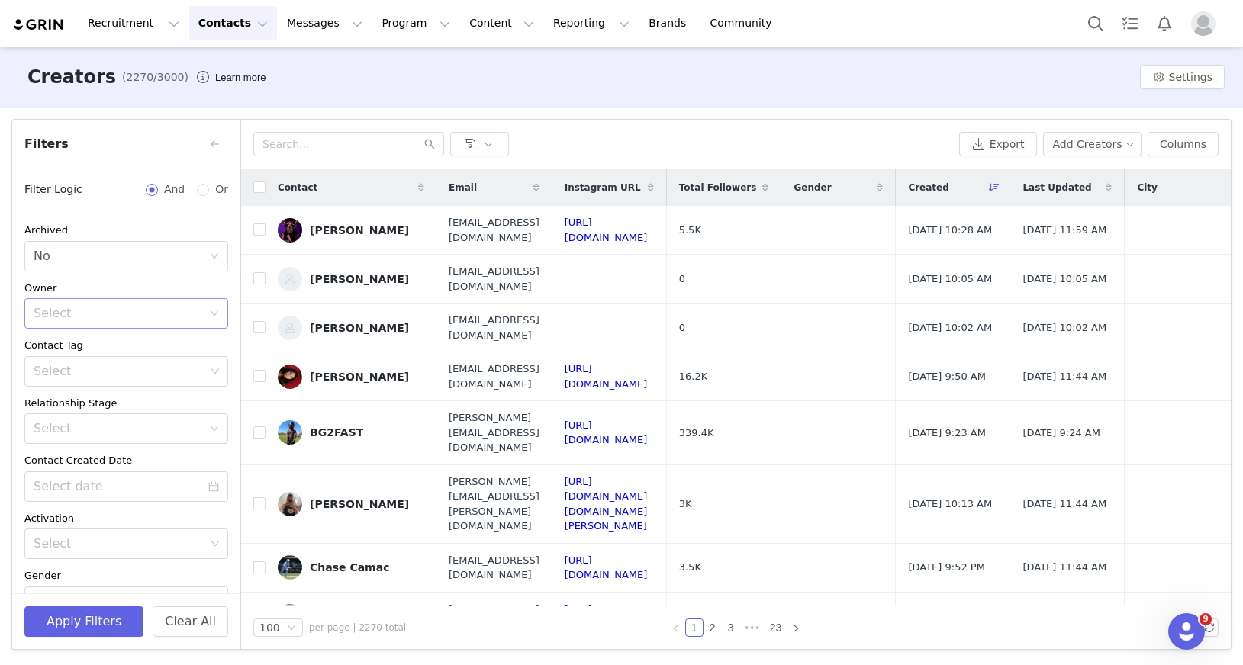
click at [109, 311] on div "Select" at bounding box center [118, 313] width 169 height 15
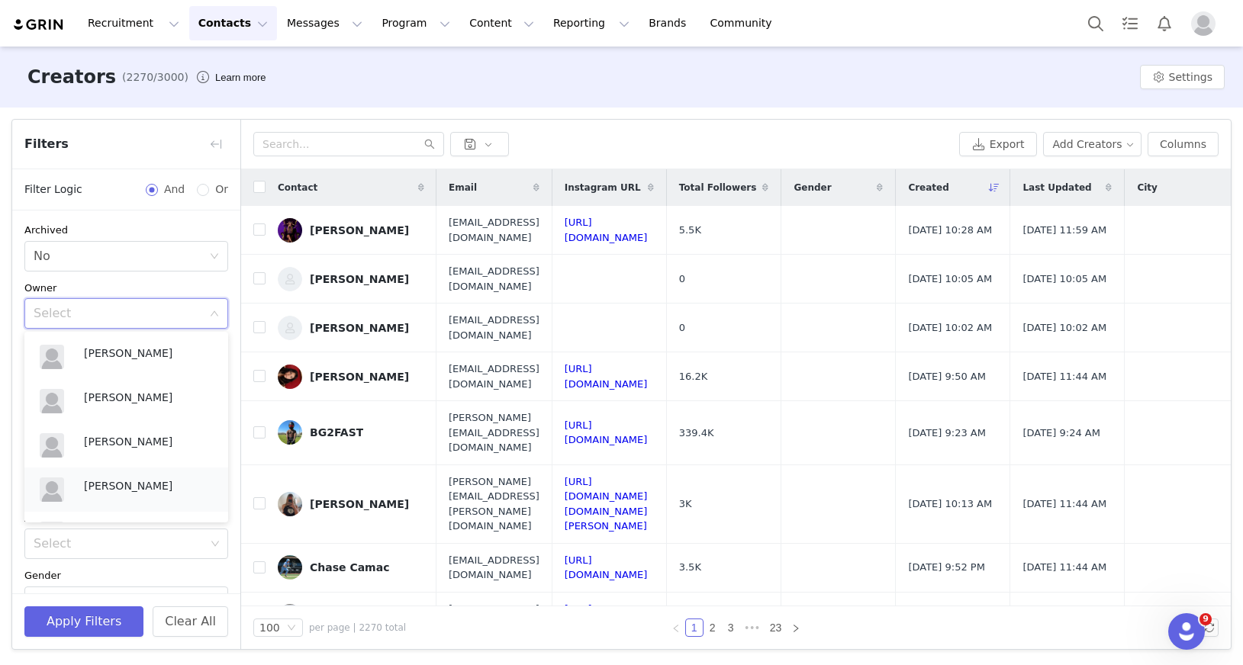
click at [136, 481] on p "Emily Bragg" at bounding box center [148, 486] width 129 height 17
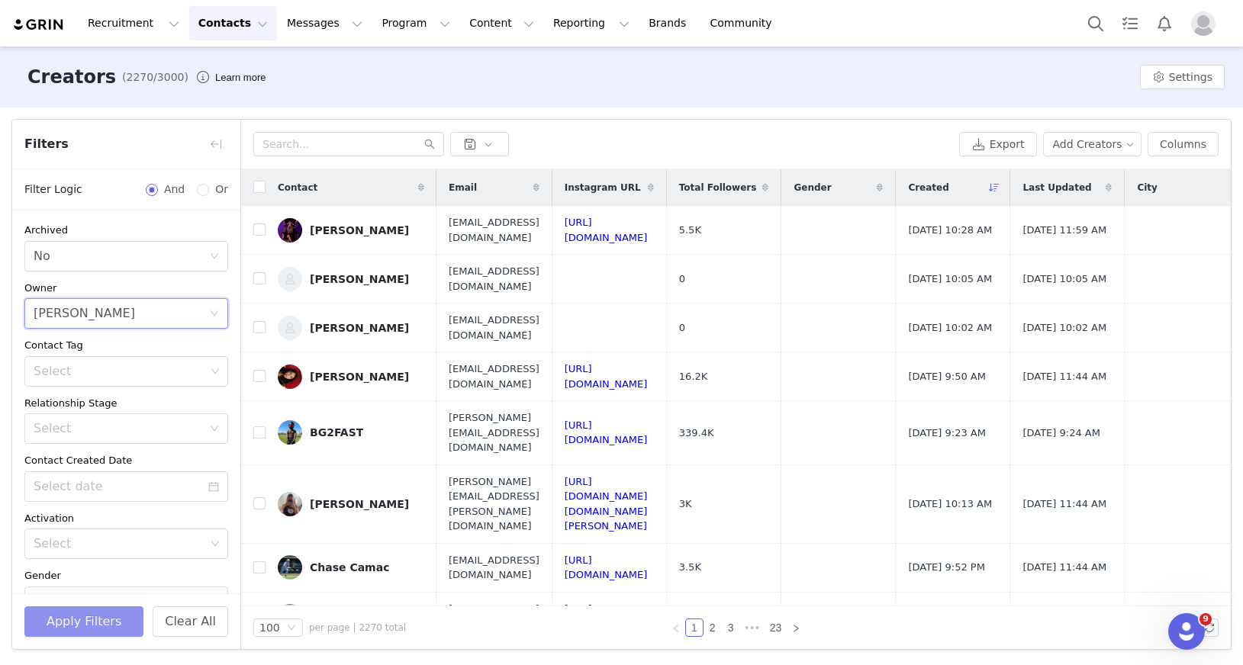
click at [106, 623] on button "Apply Filters" at bounding box center [83, 622] width 119 height 31
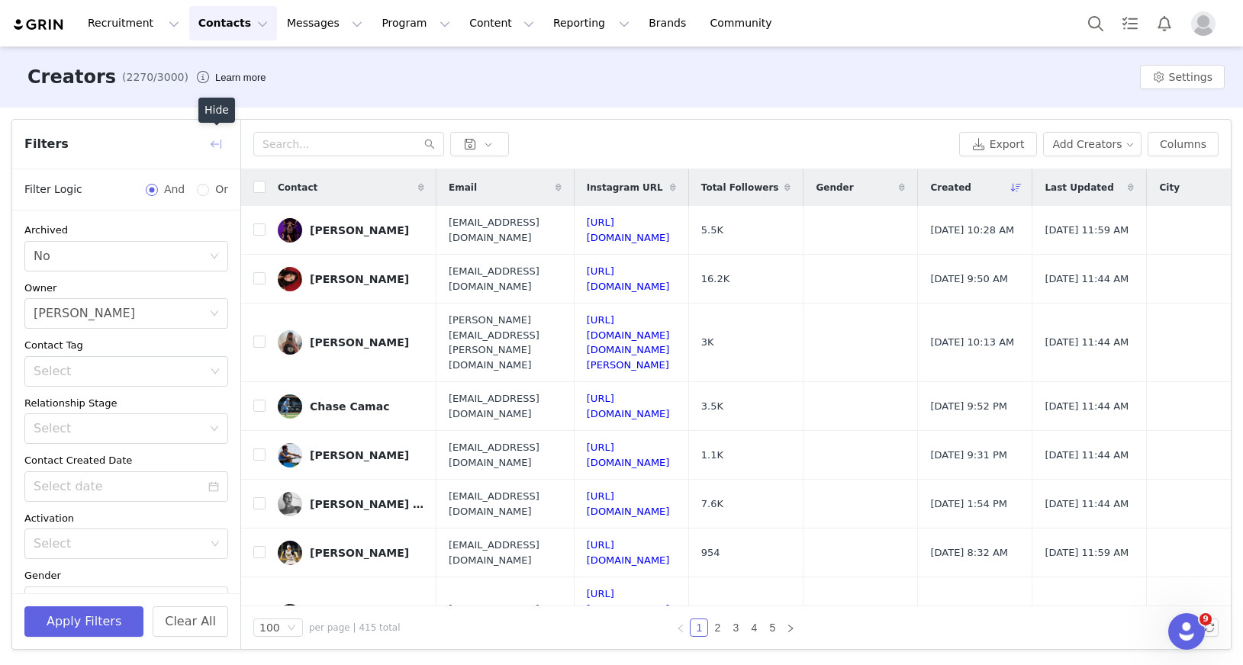
click at [214, 147] on button "button" at bounding box center [216, 144] width 24 height 24
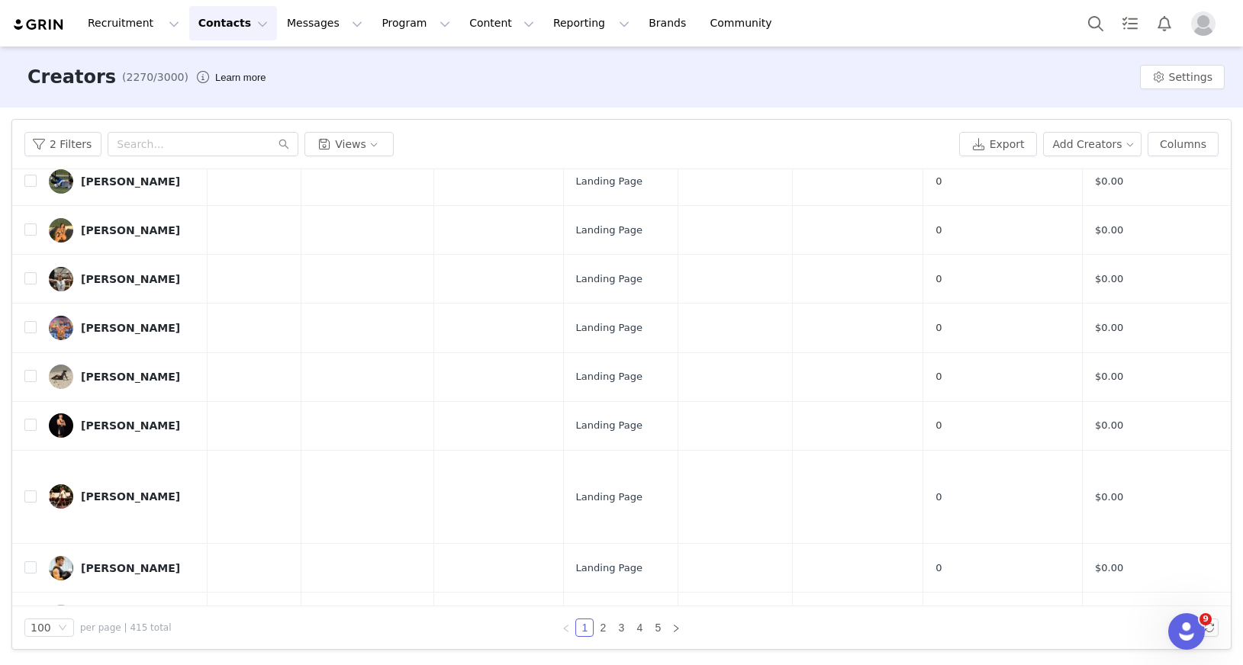
scroll to position [0, 746]
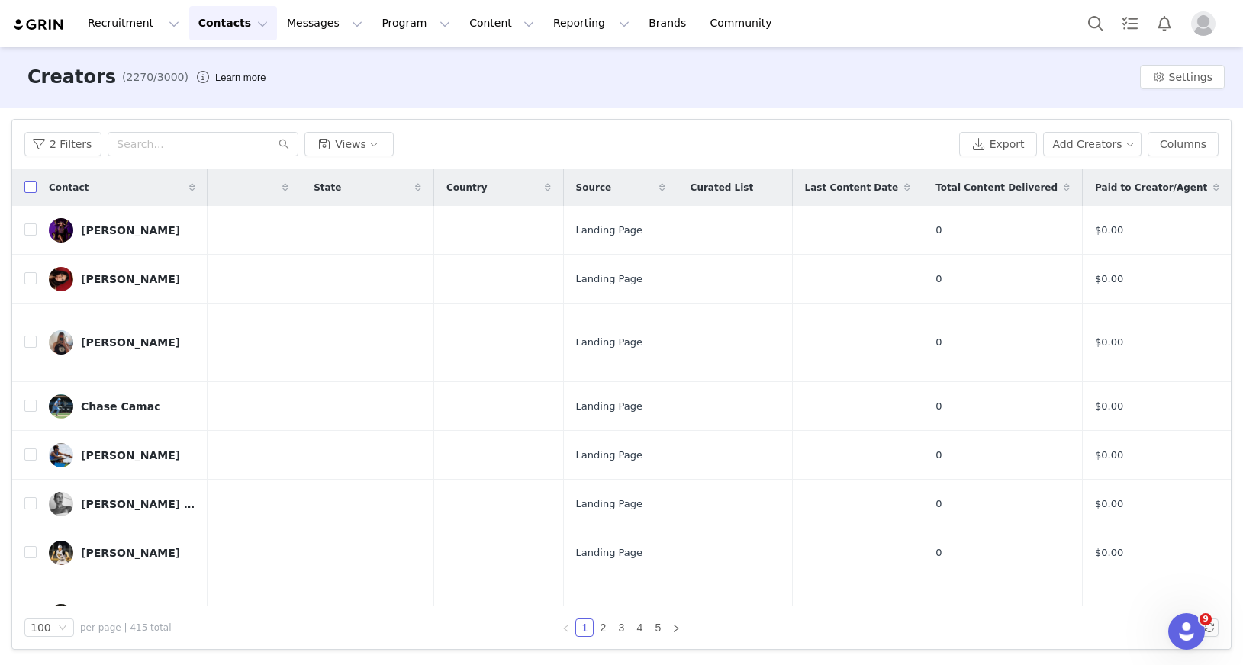
click at [31, 191] on input "checkbox" at bounding box center [30, 187] width 12 height 12
checkbox input "true"
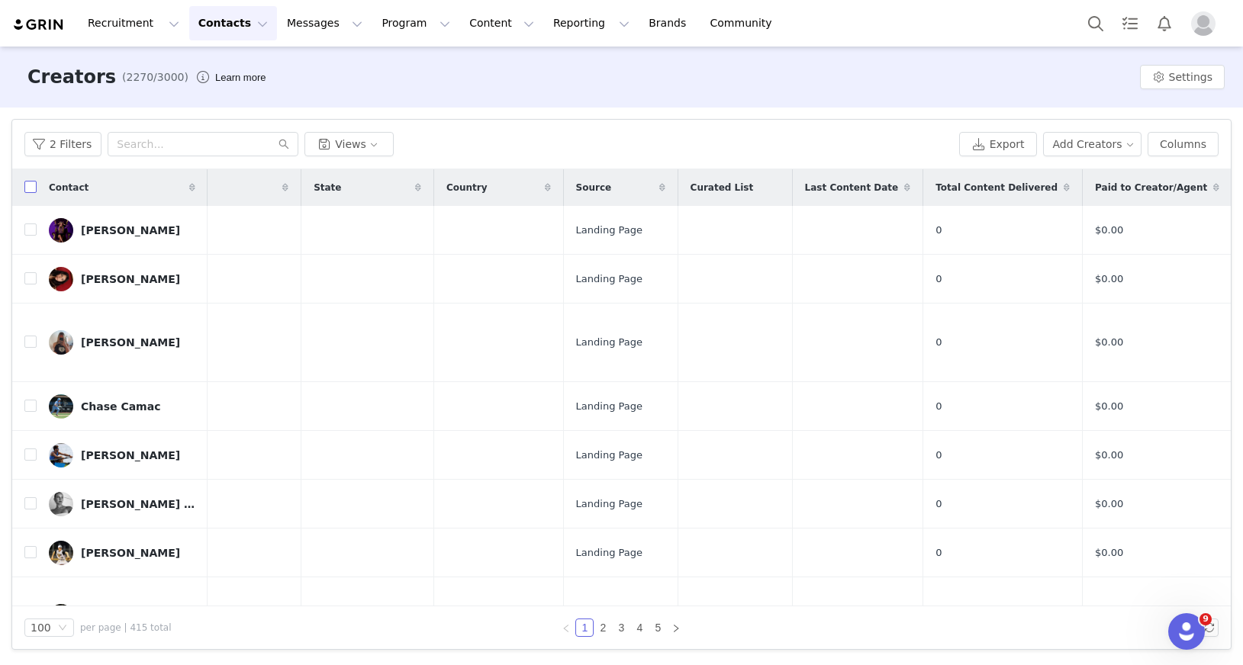
checkbox input "true"
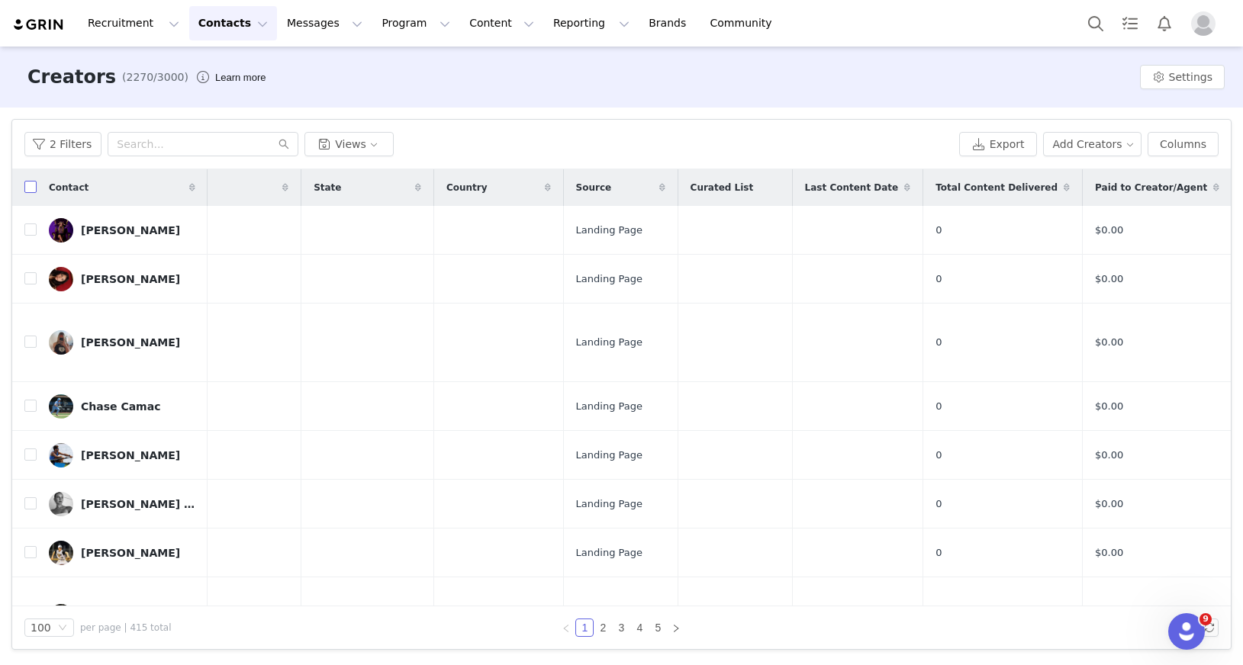
checkbox input "true"
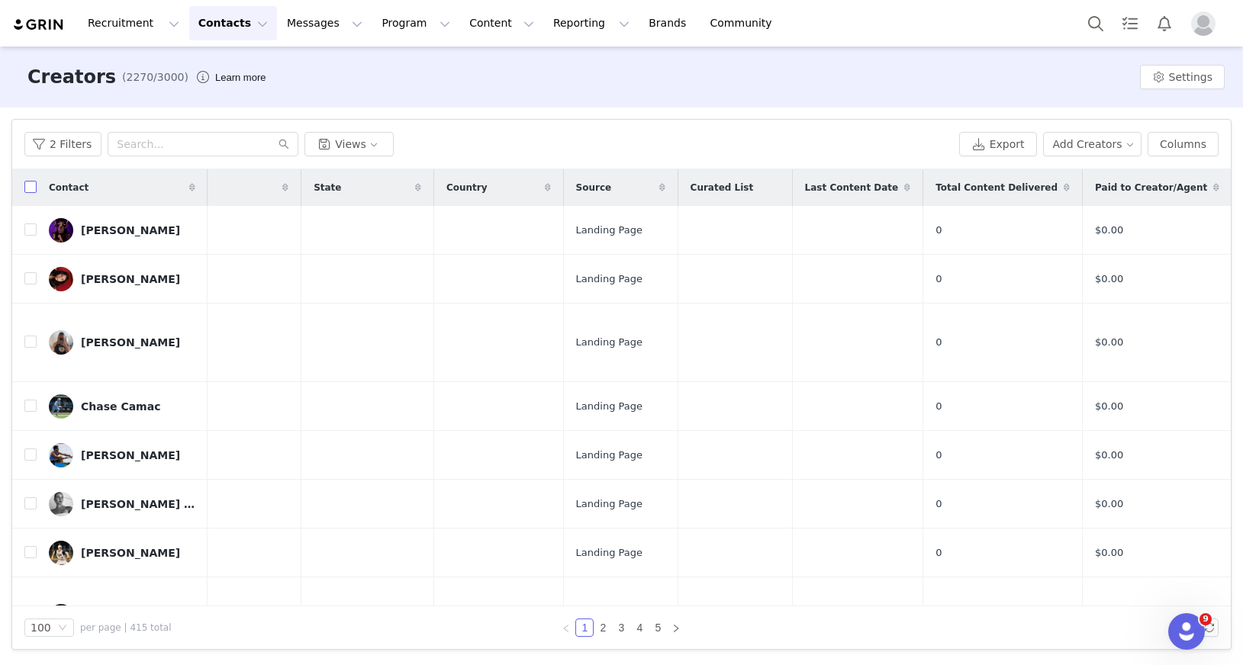
checkbox input "true"
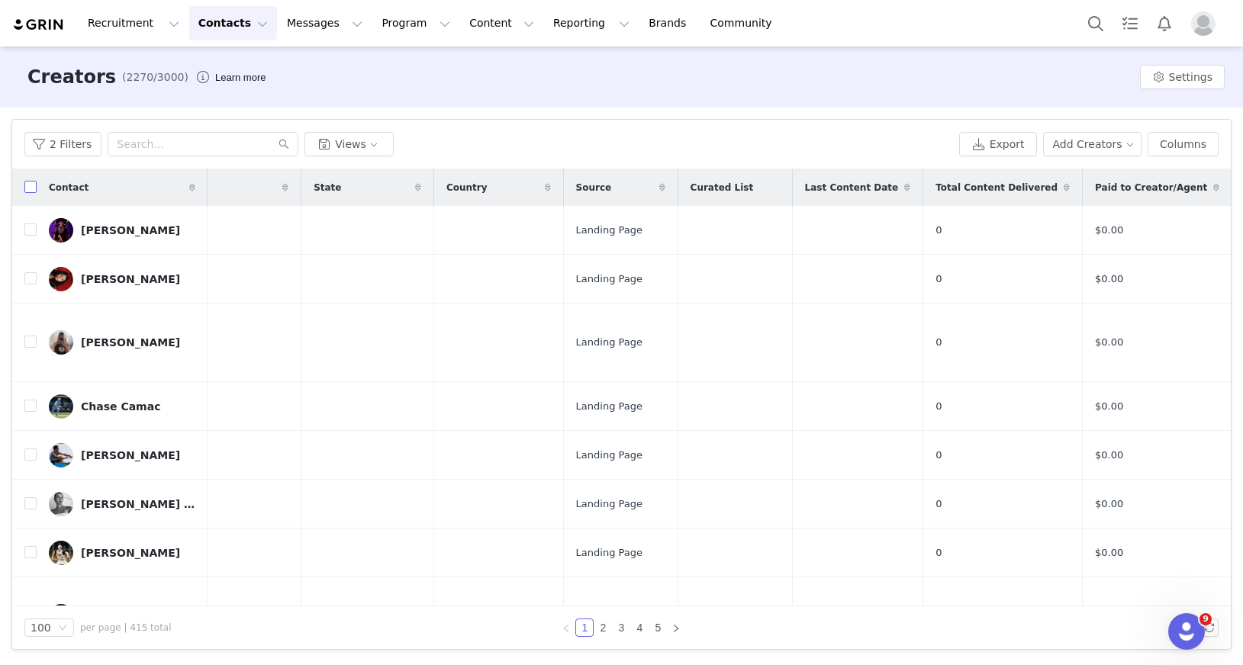
checkbox input "true"
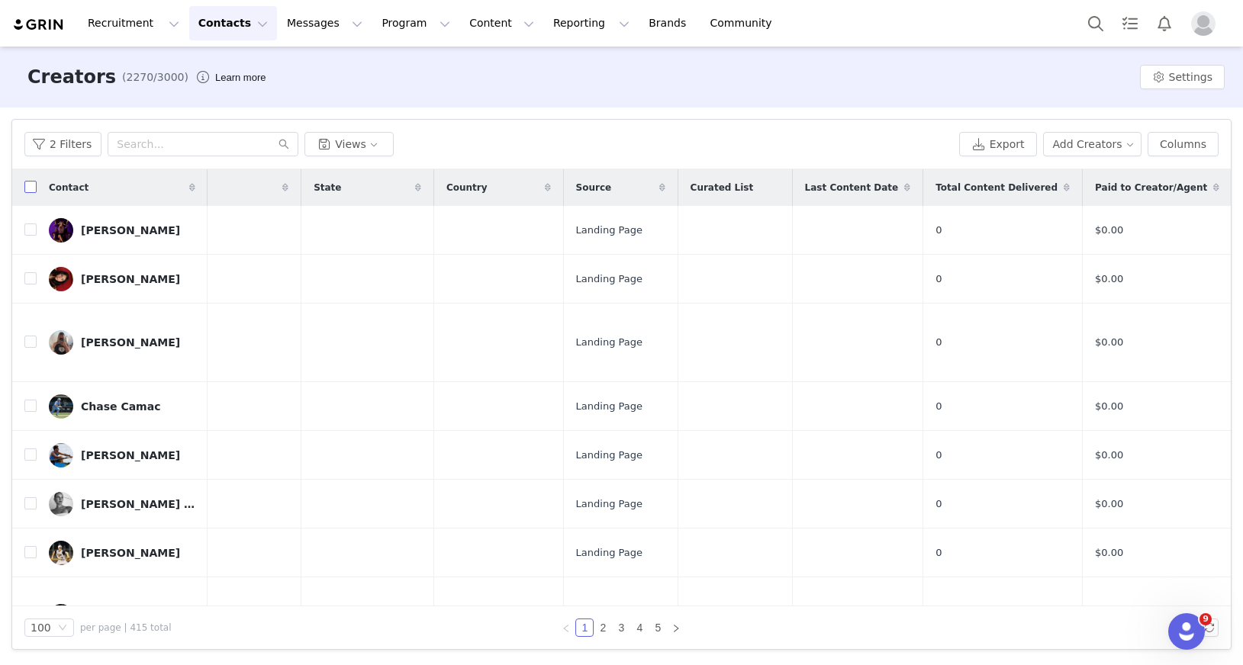
checkbox input "true"
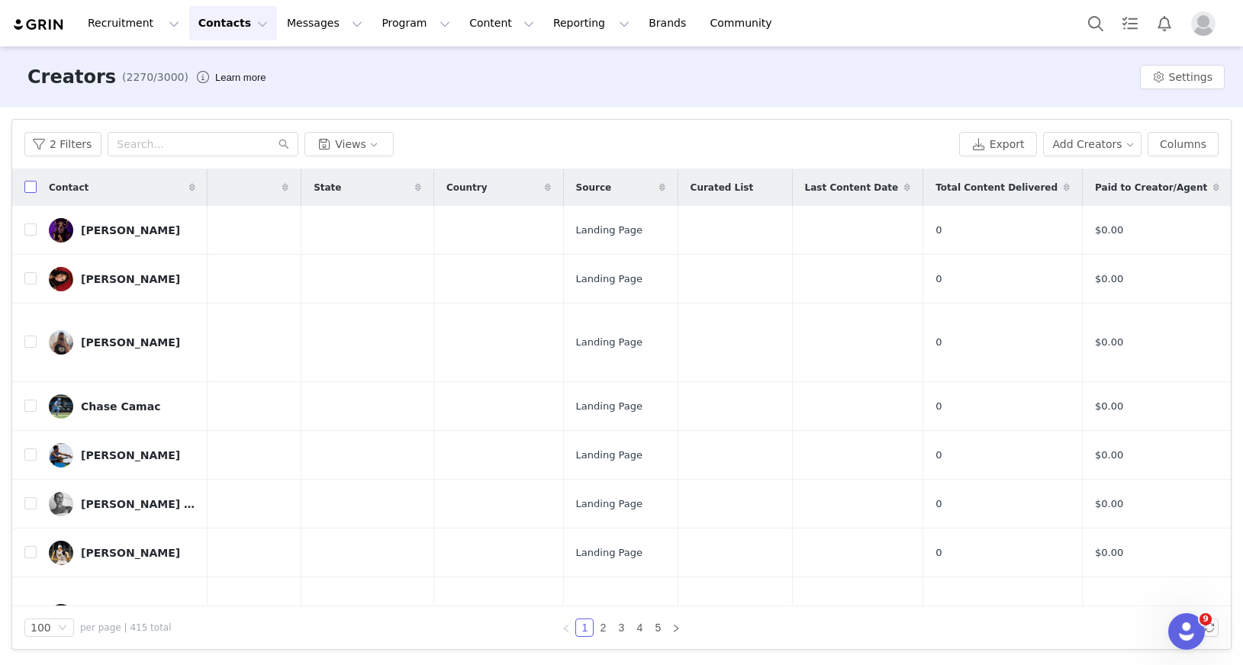
checkbox input "true"
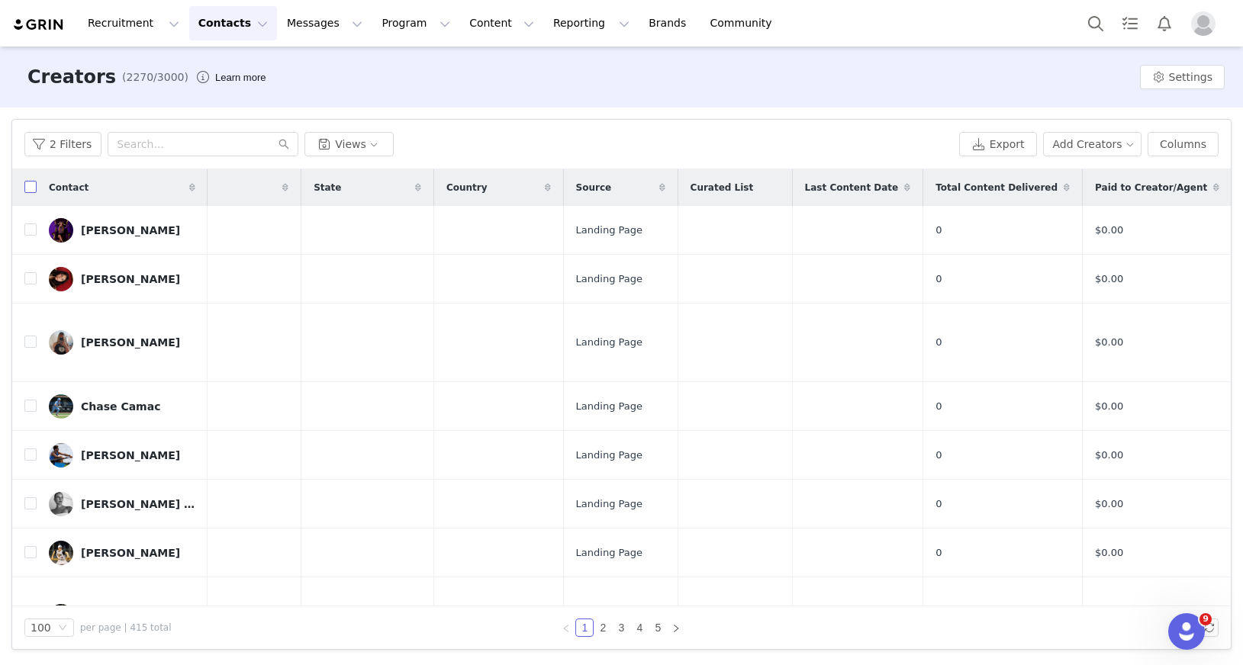
checkbox input "true"
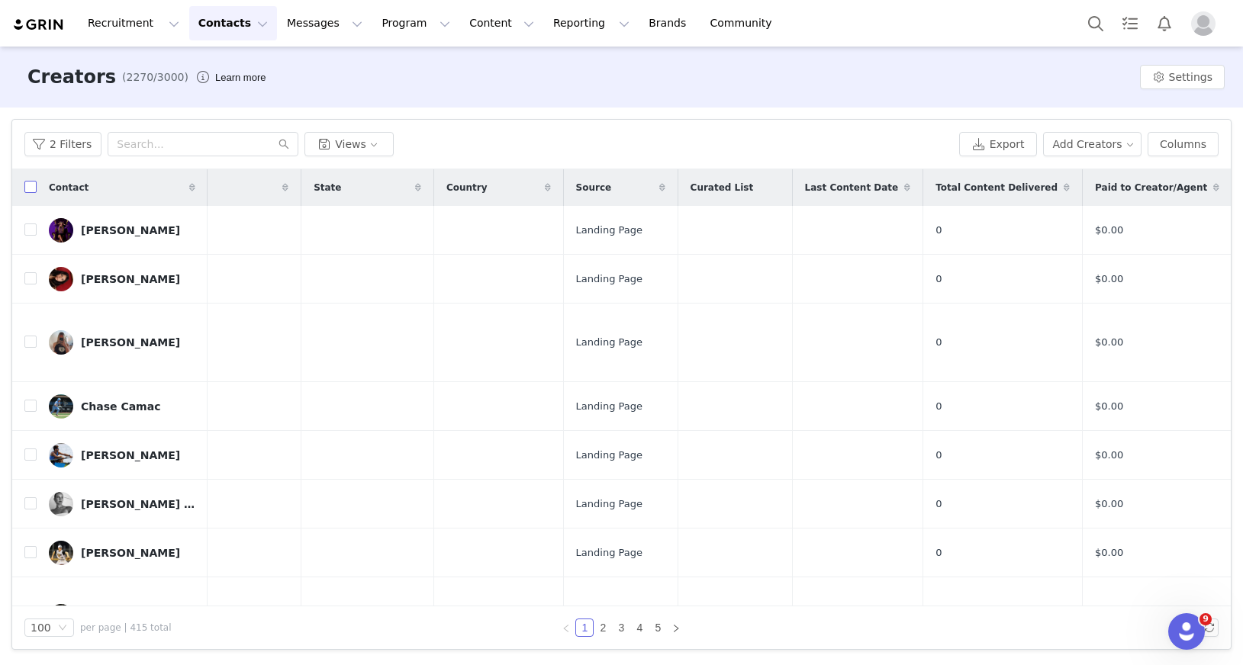
checkbox input "true"
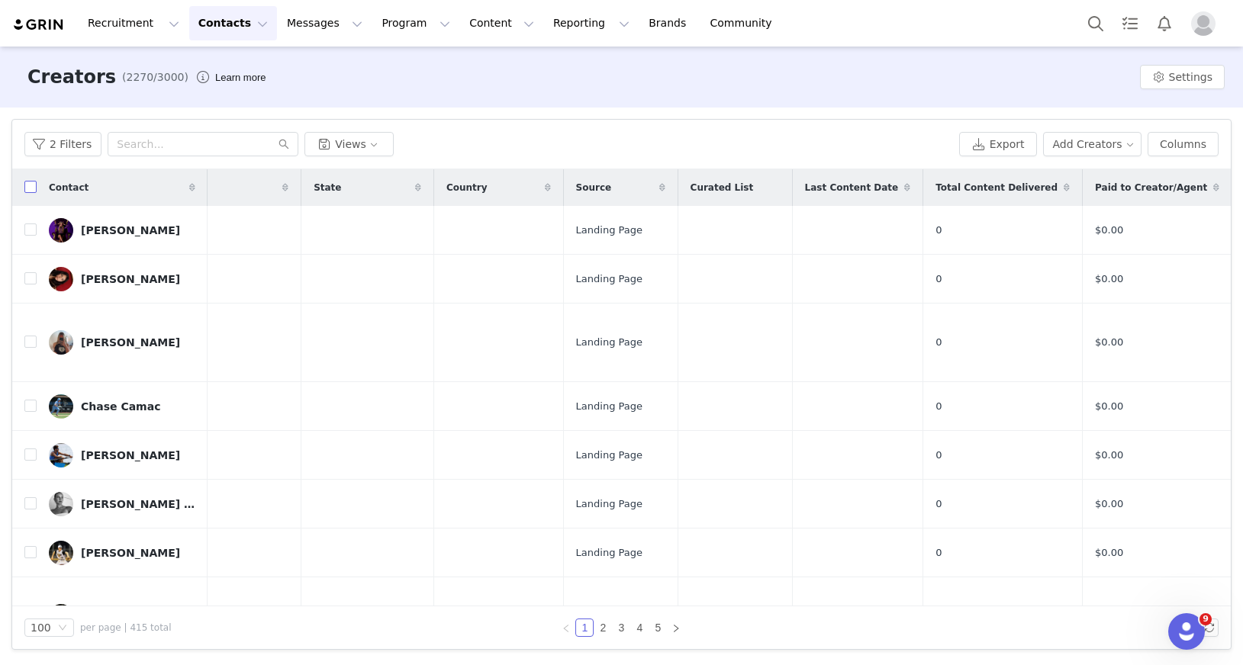
checkbox input "true"
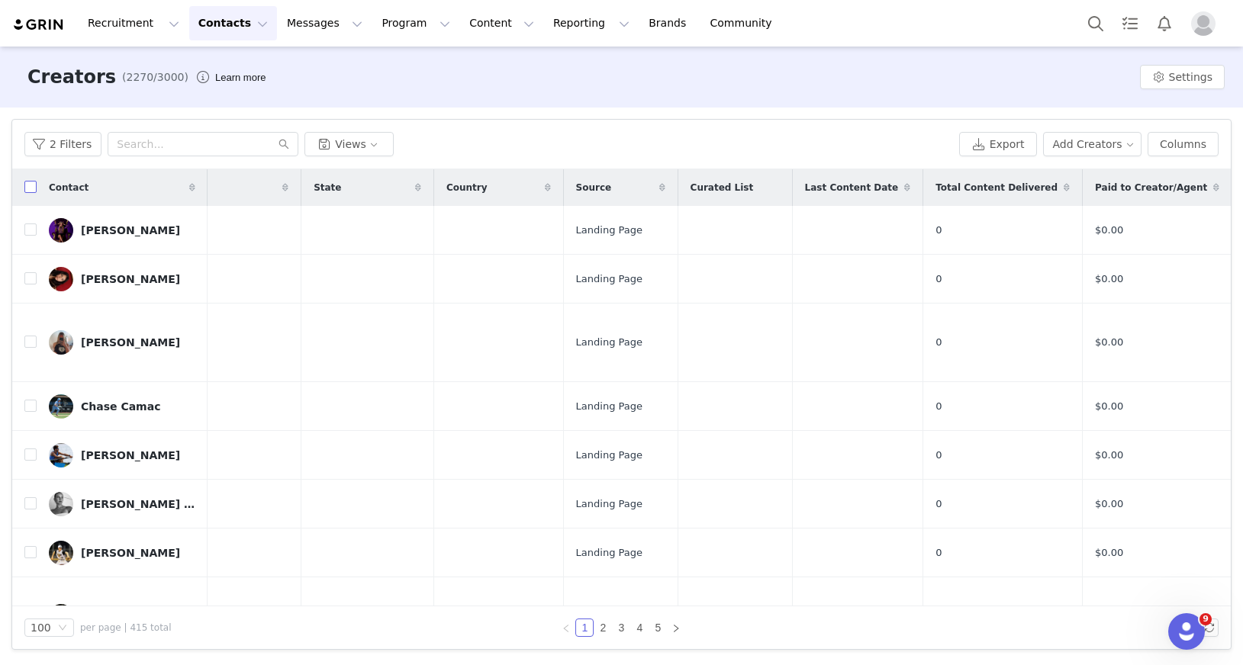
checkbox input "true"
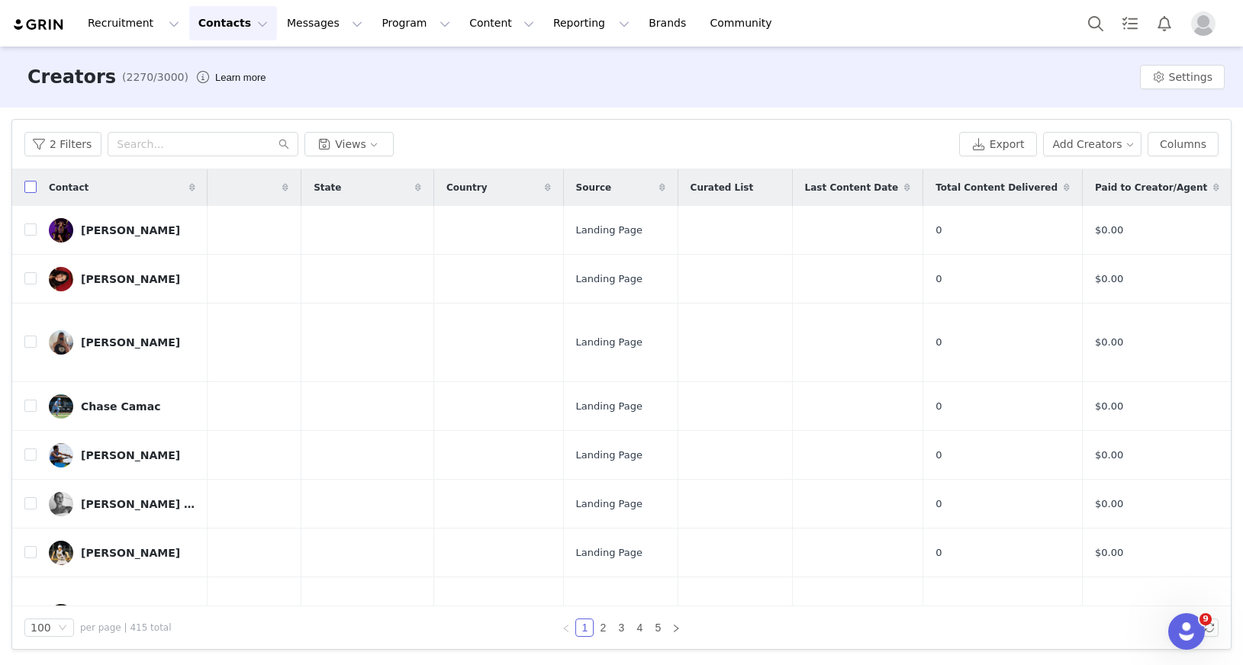
checkbox input "true"
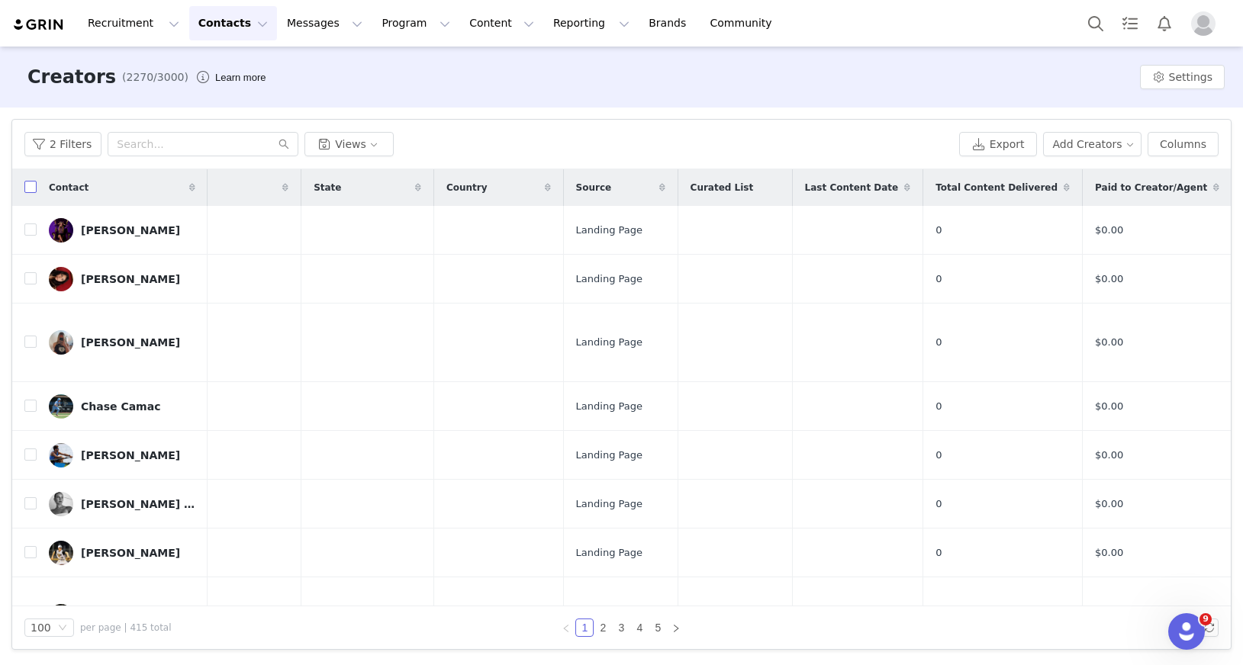
checkbox input "true"
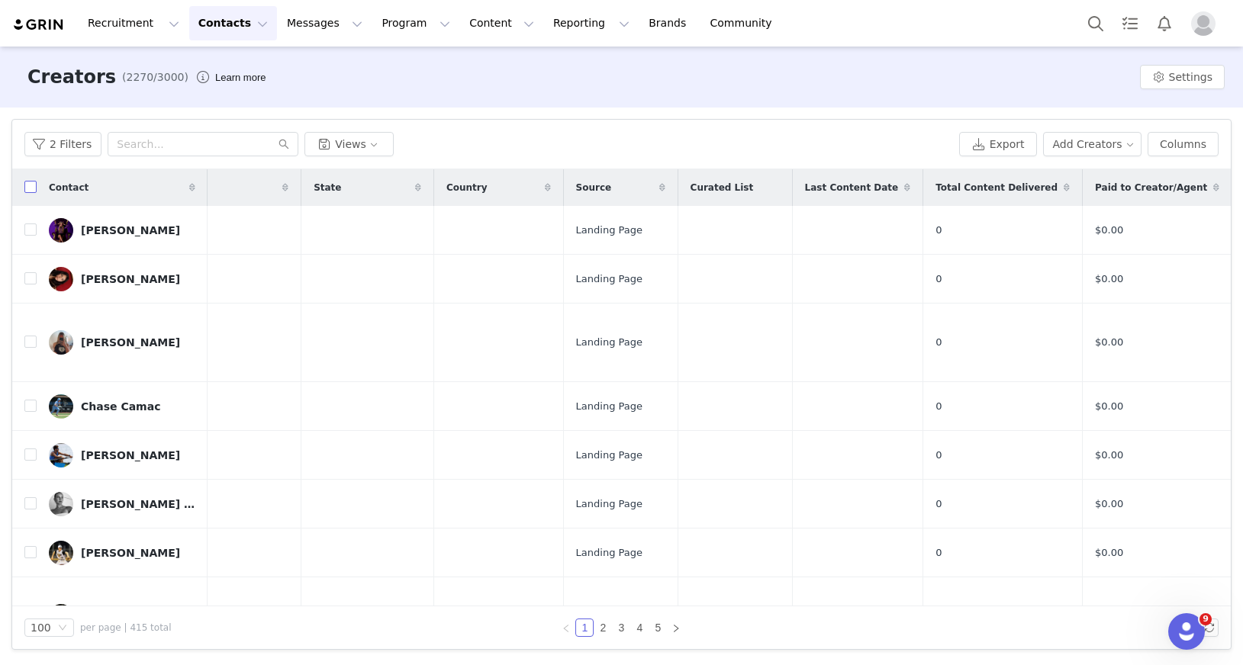
checkbox input "true"
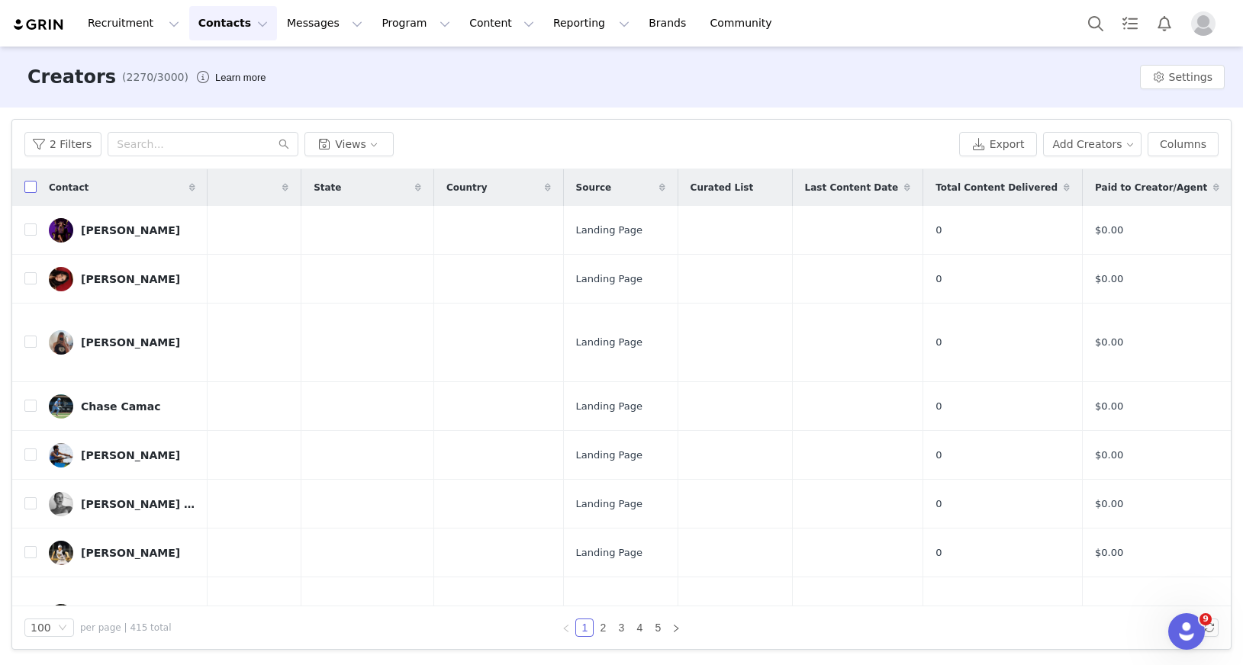
checkbox input "true"
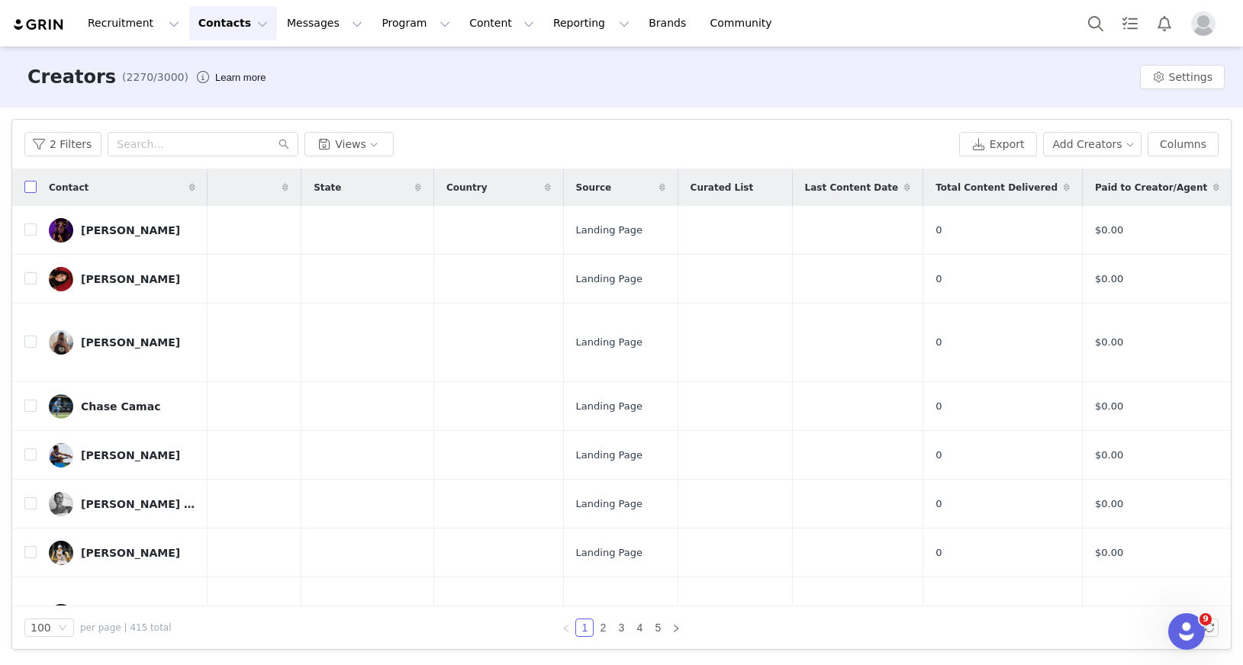
checkbox input "true"
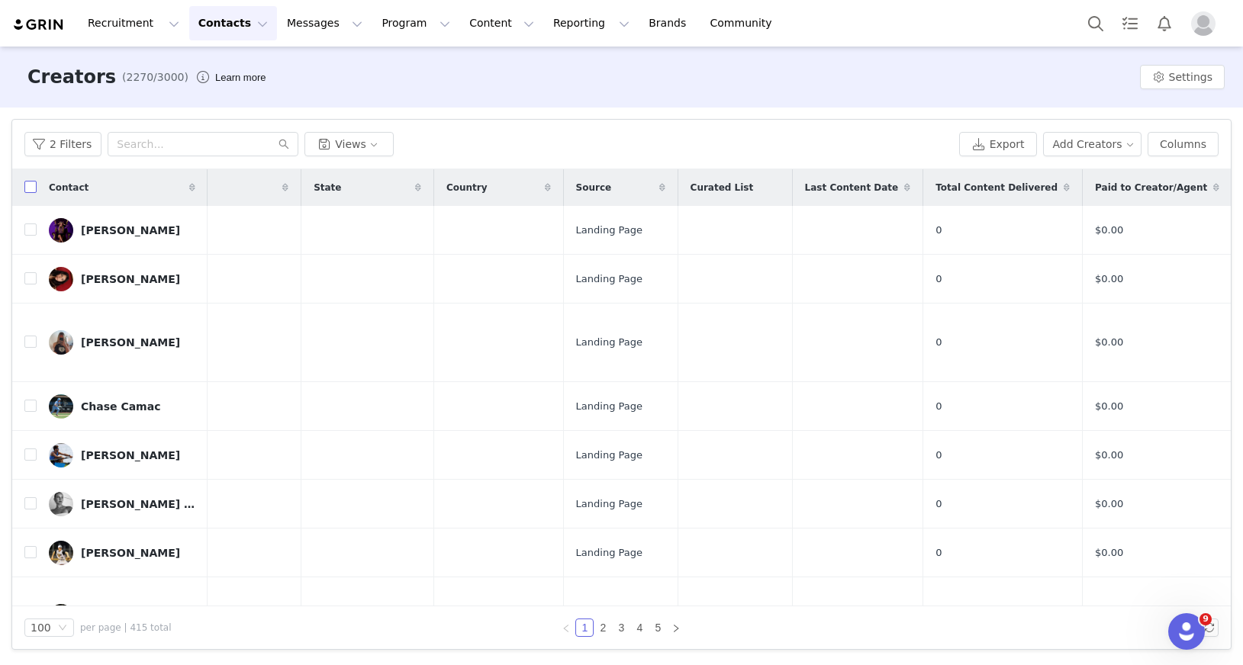
checkbox input "true"
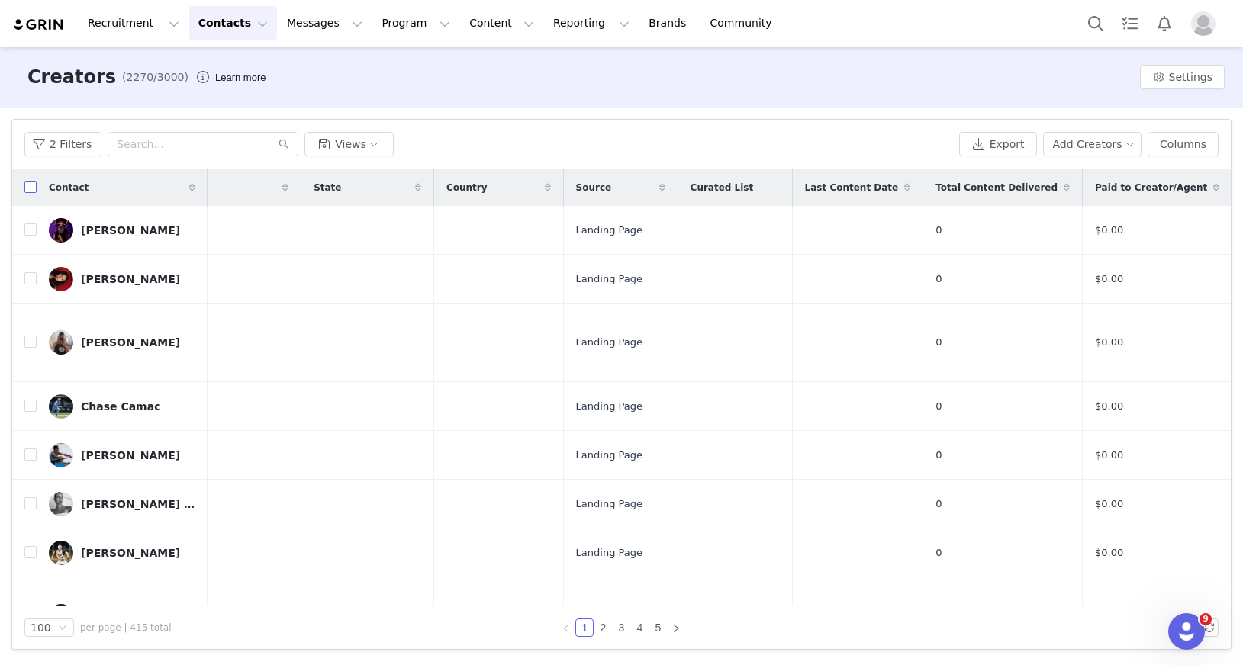
checkbox input "true"
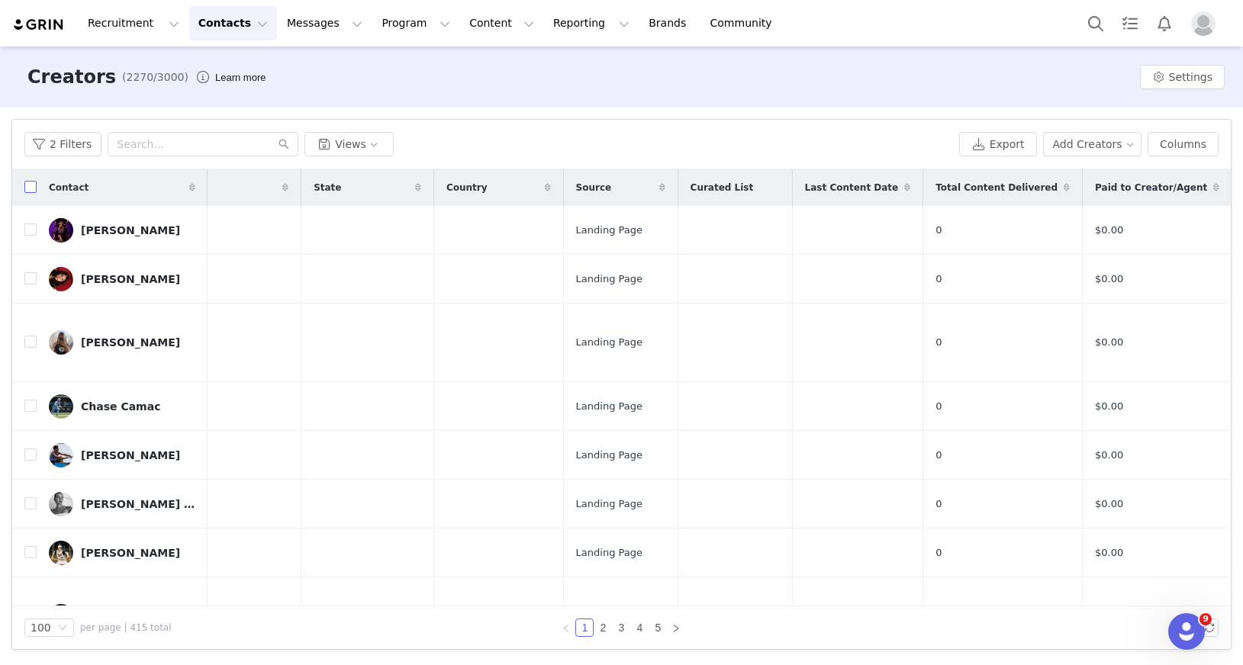
checkbox input "true"
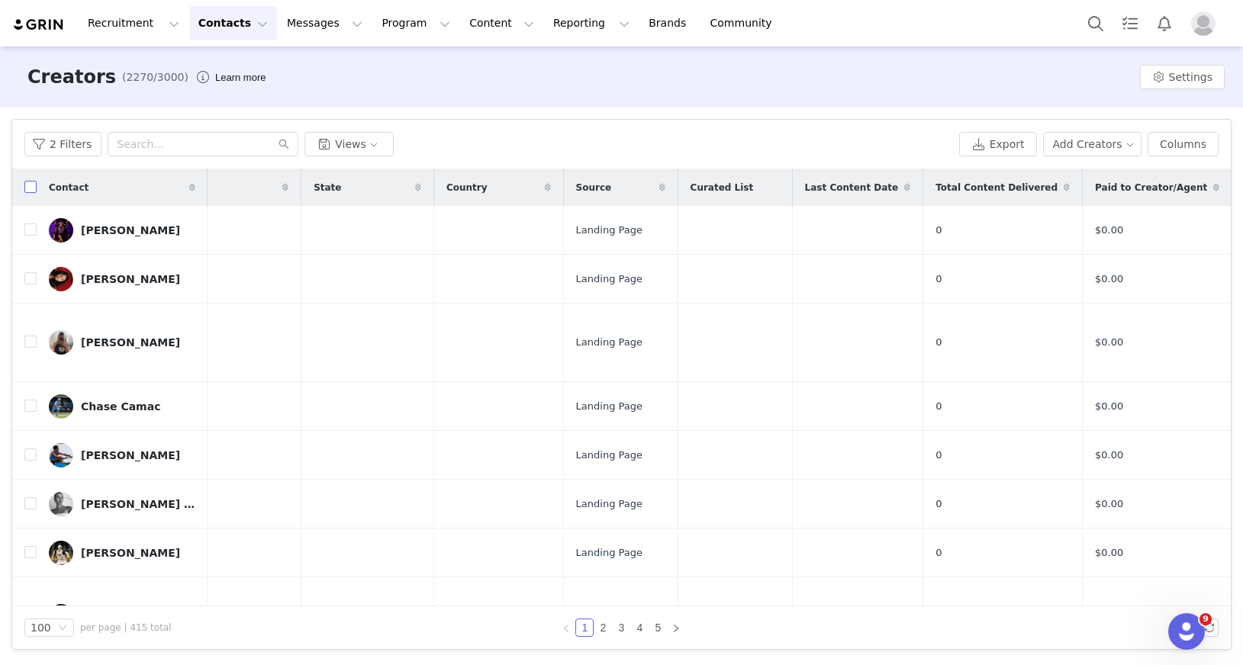
checkbox input "true"
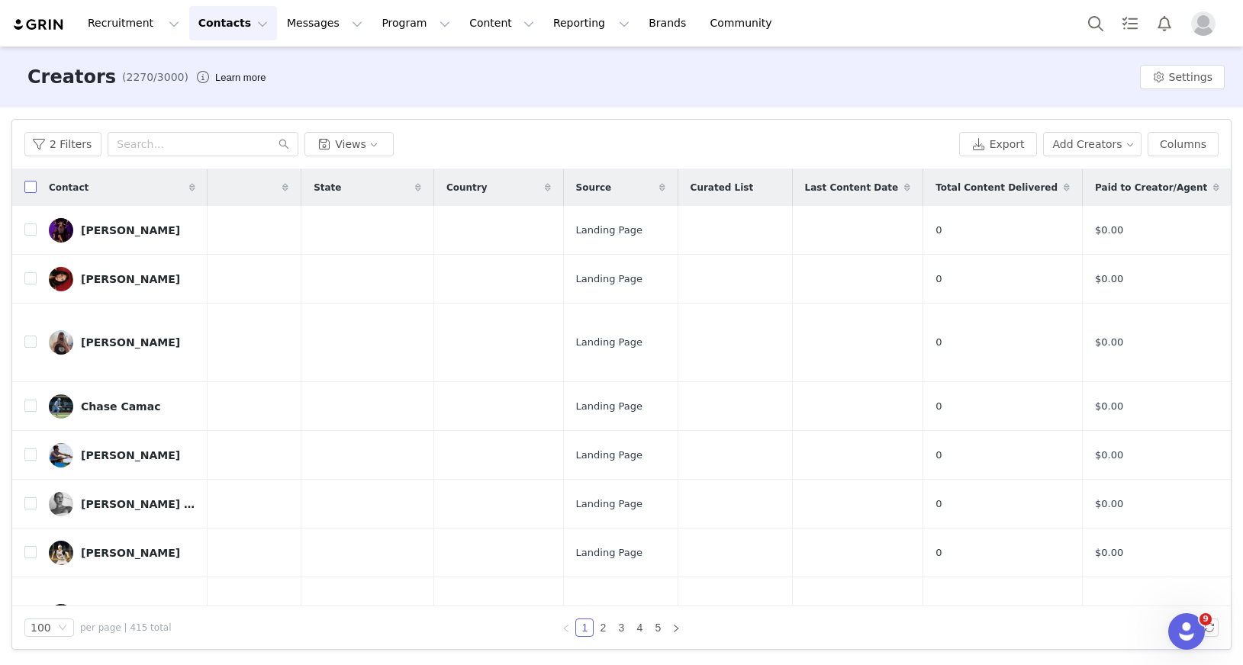
checkbox input "true"
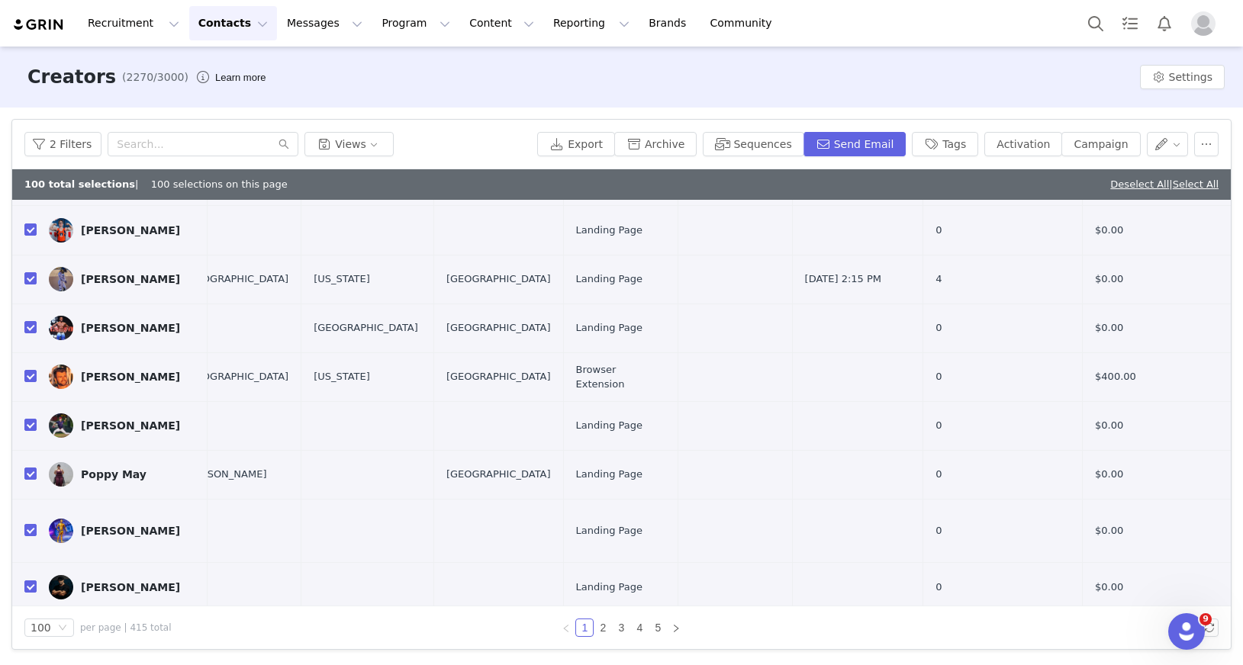
scroll to position [4514, 746]
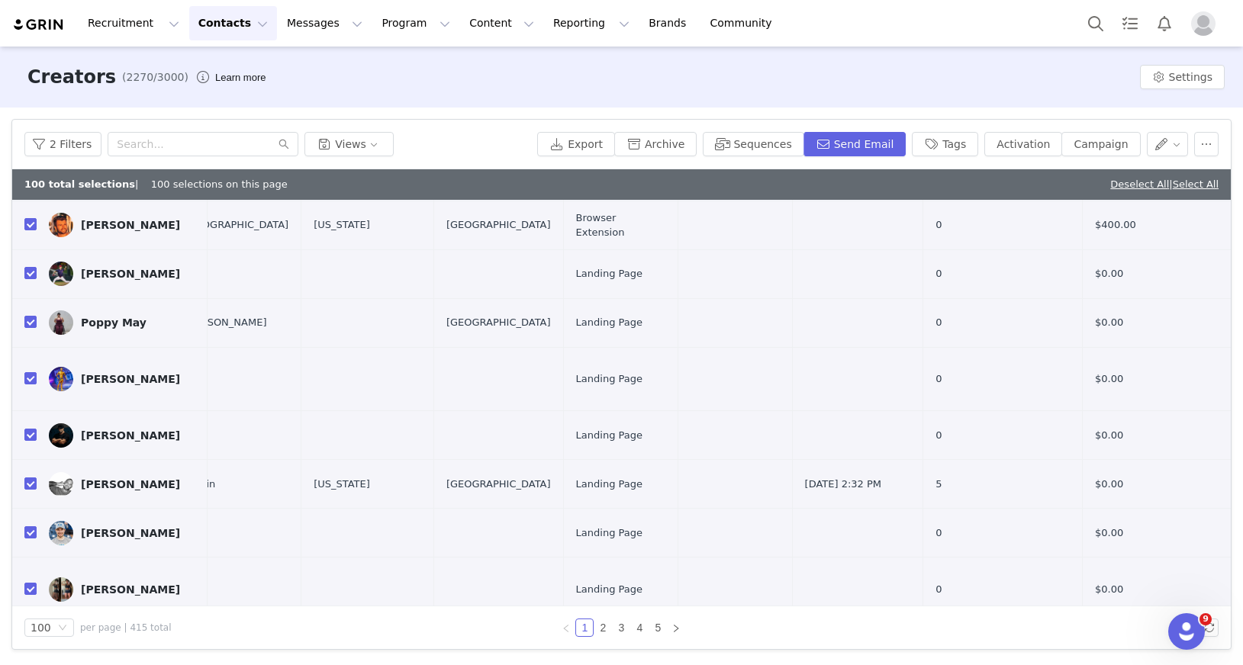
checkbox input "false"
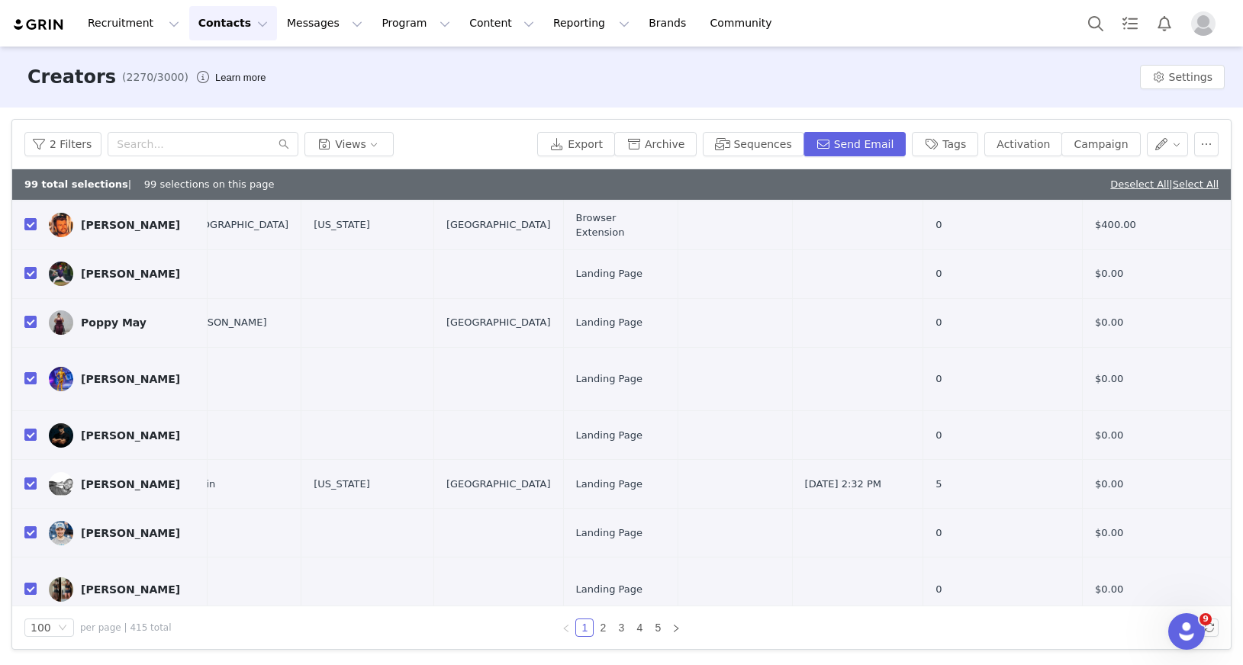
checkbox input "false"
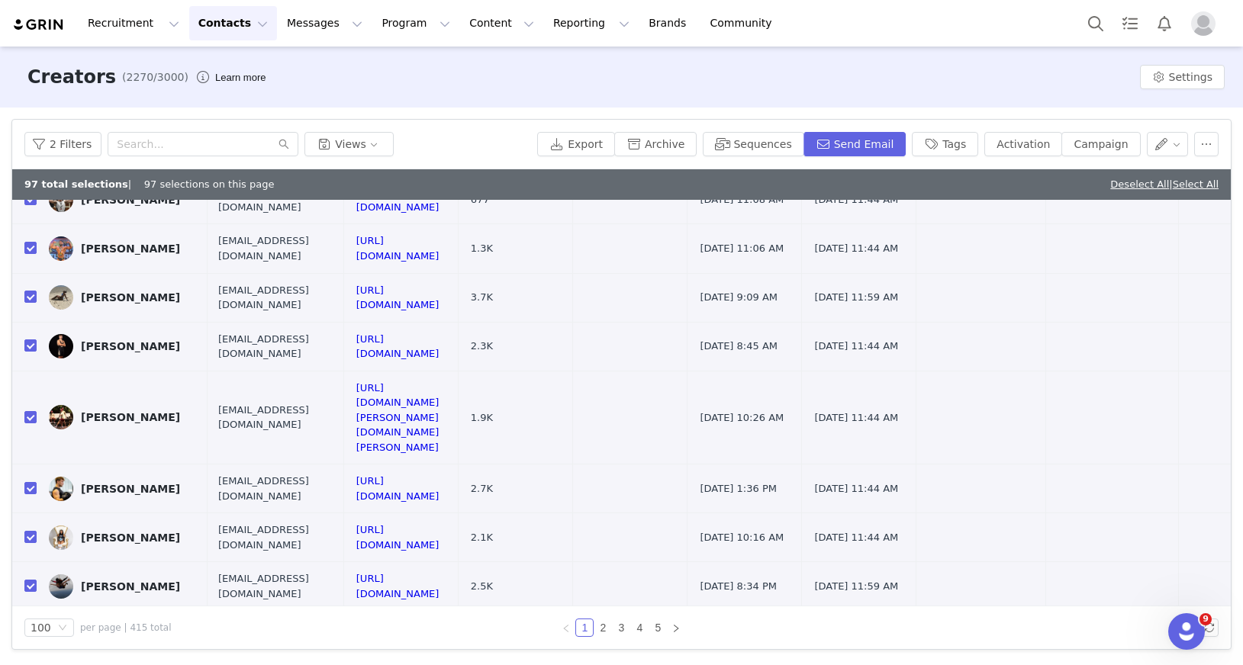
scroll to position [0, 2]
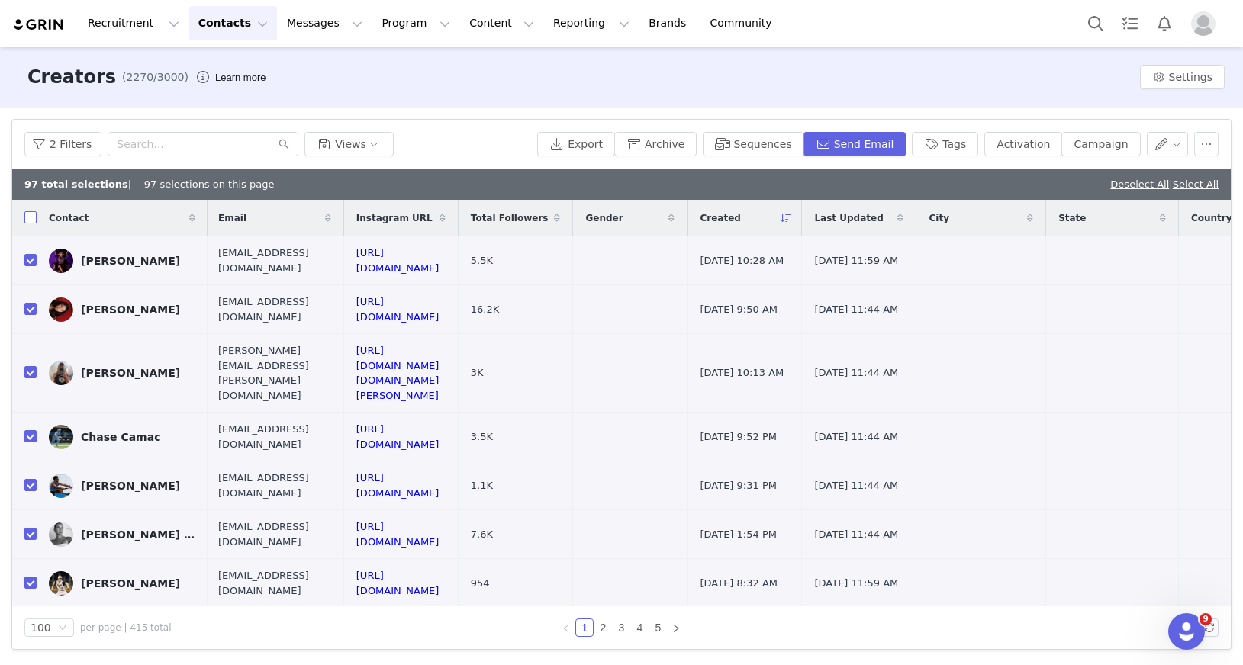
click at [31, 222] on input "checkbox" at bounding box center [30, 217] width 12 height 12
checkbox input "true"
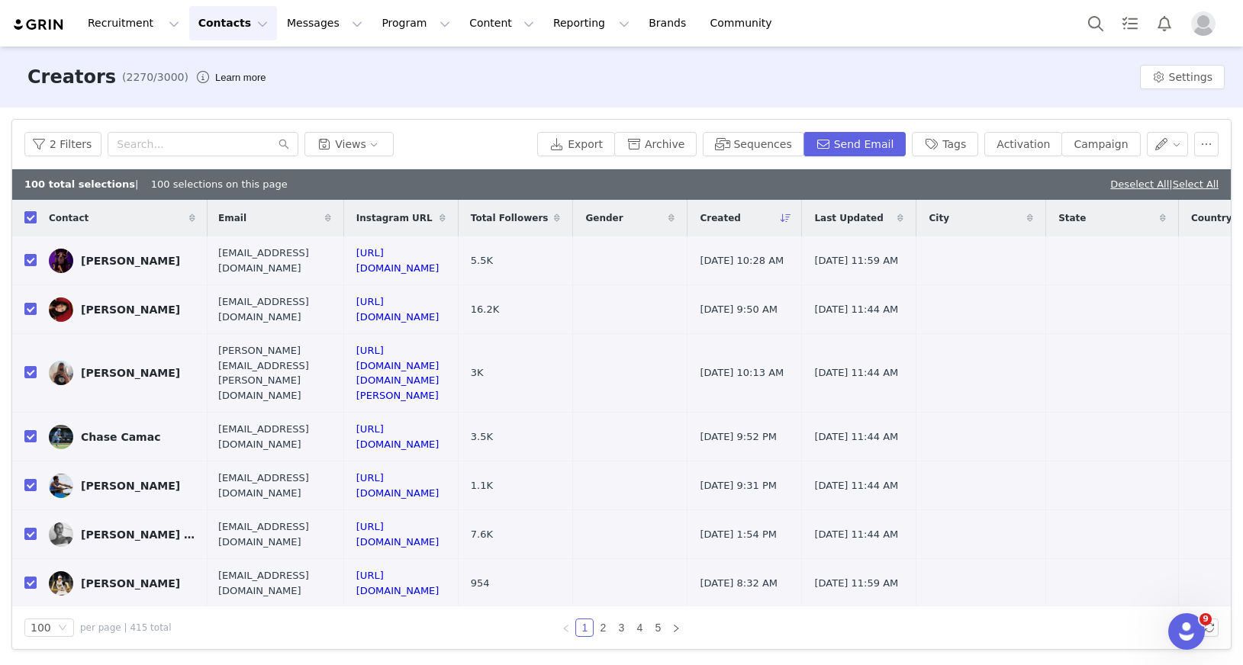
click at [31, 222] on input "checkbox" at bounding box center [30, 217] width 12 height 12
checkbox input "false"
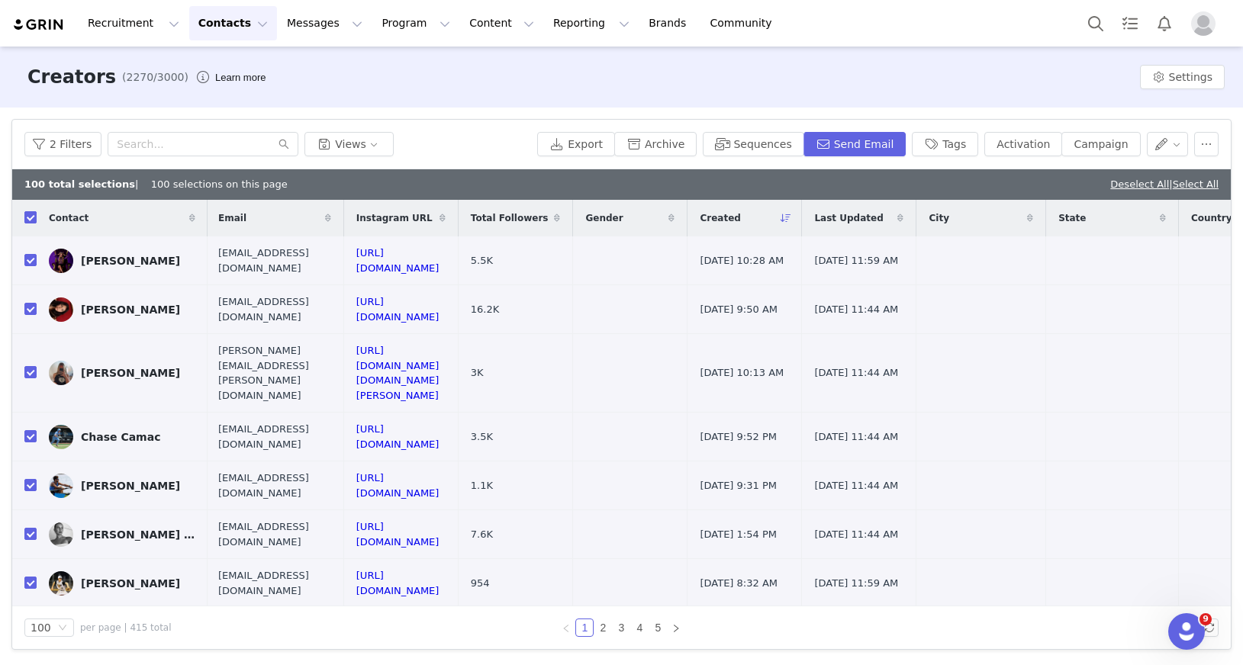
checkbox input "false"
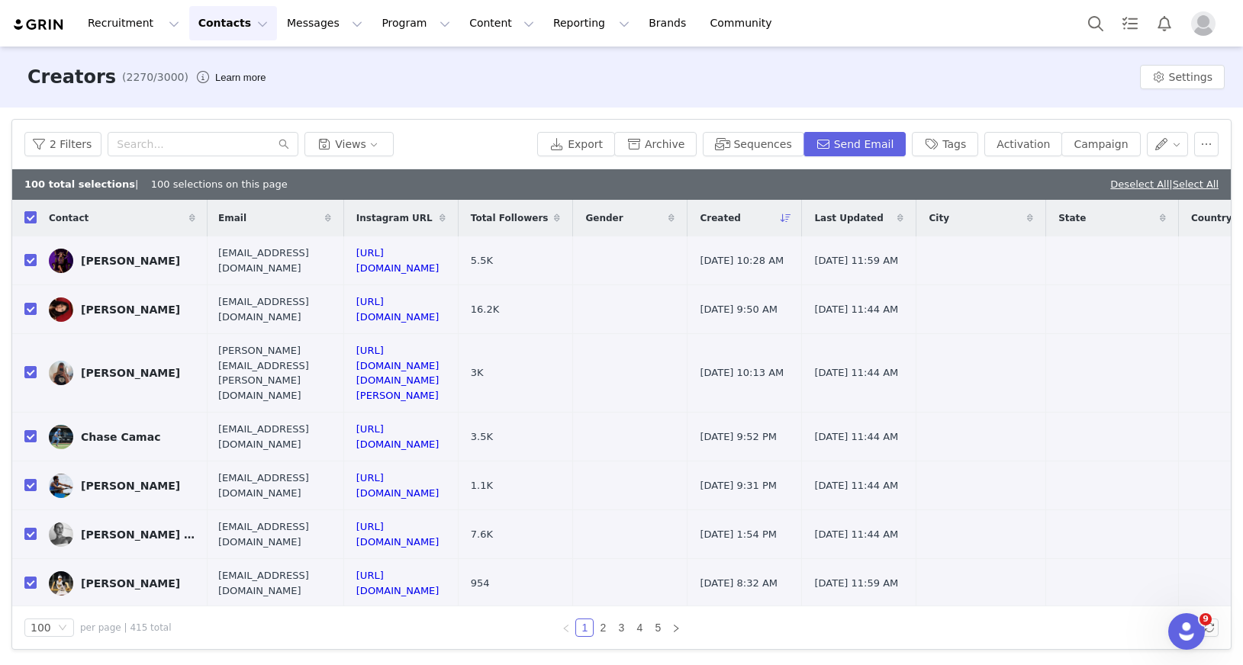
checkbox input "false"
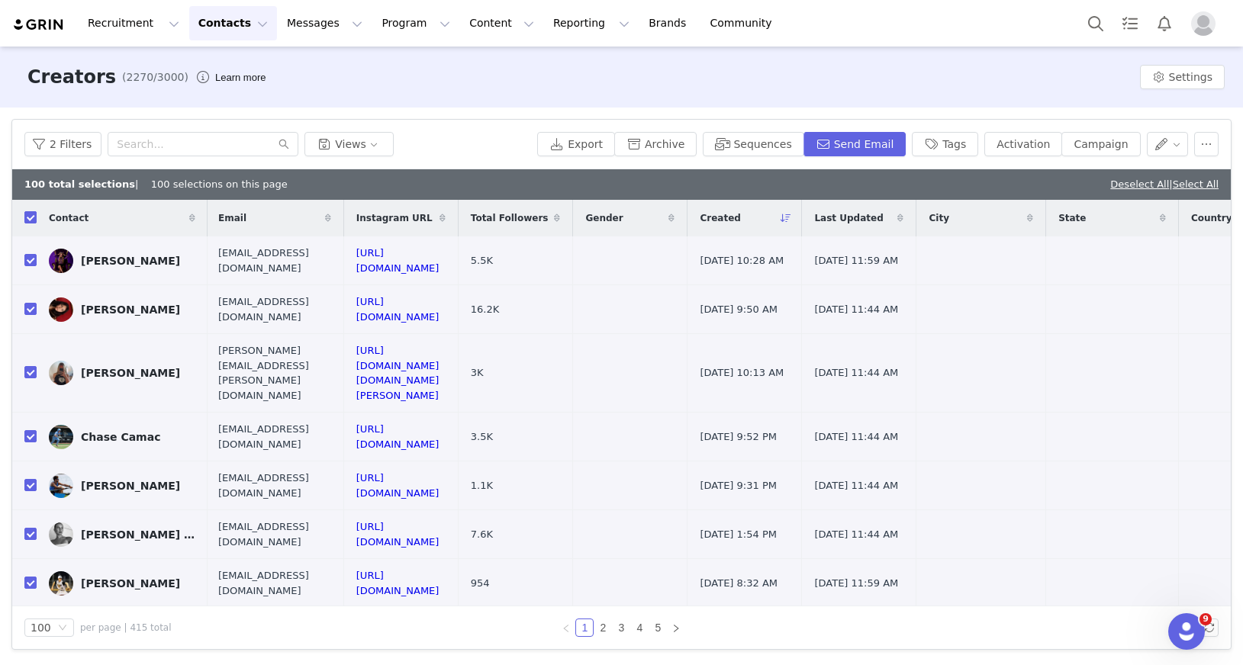
checkbox input "false"
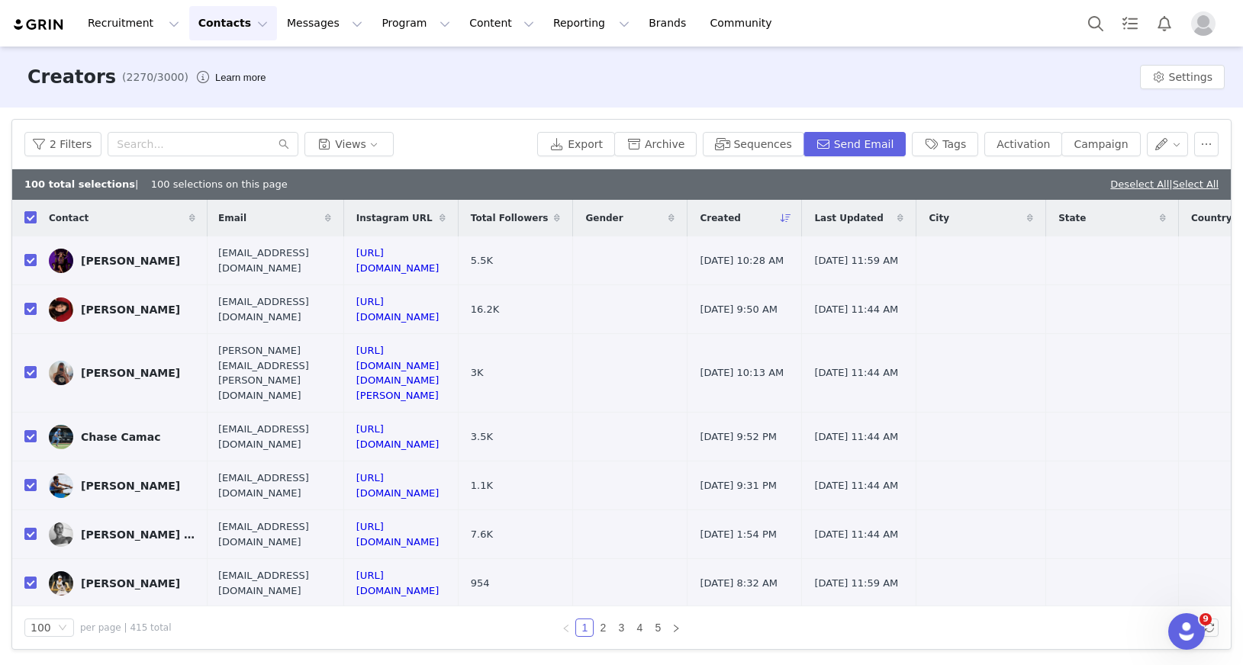
checkbox input "false"
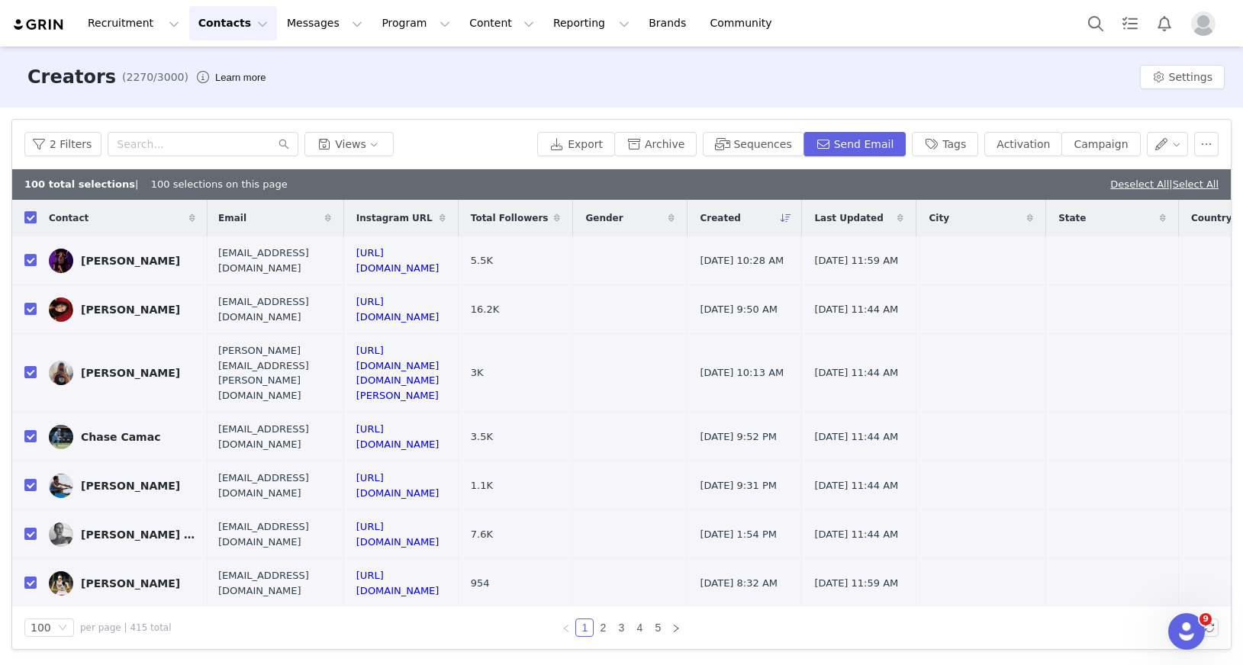
checkbox input "false"
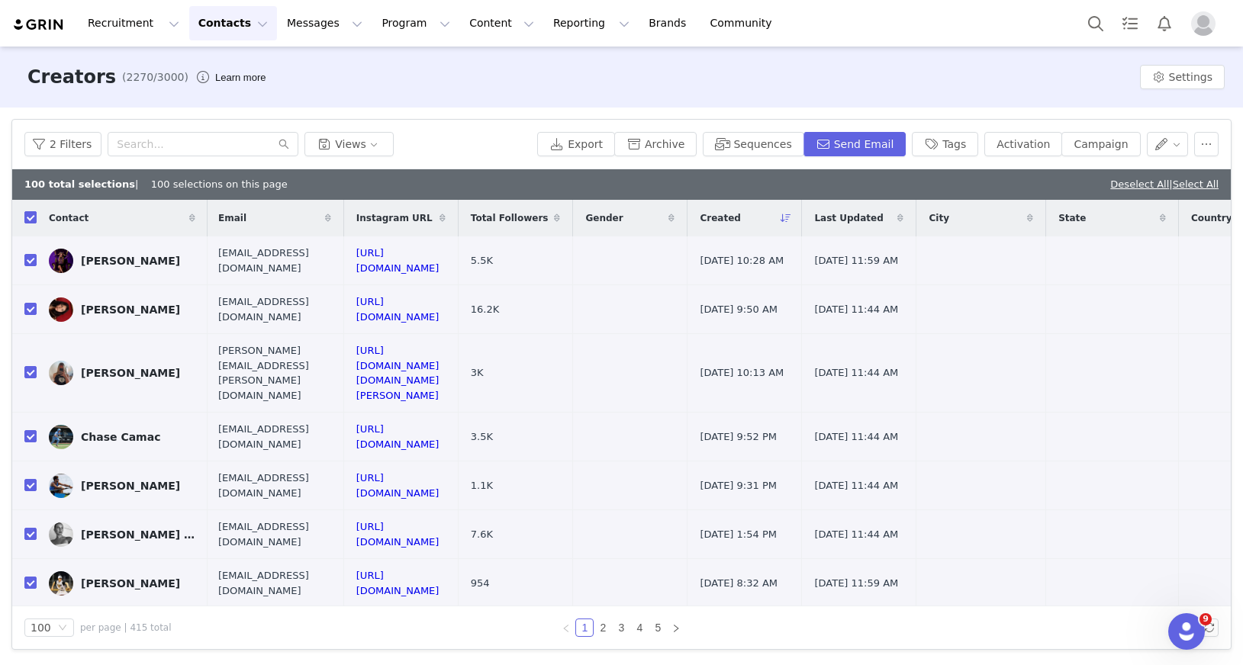
checkbox input "false"
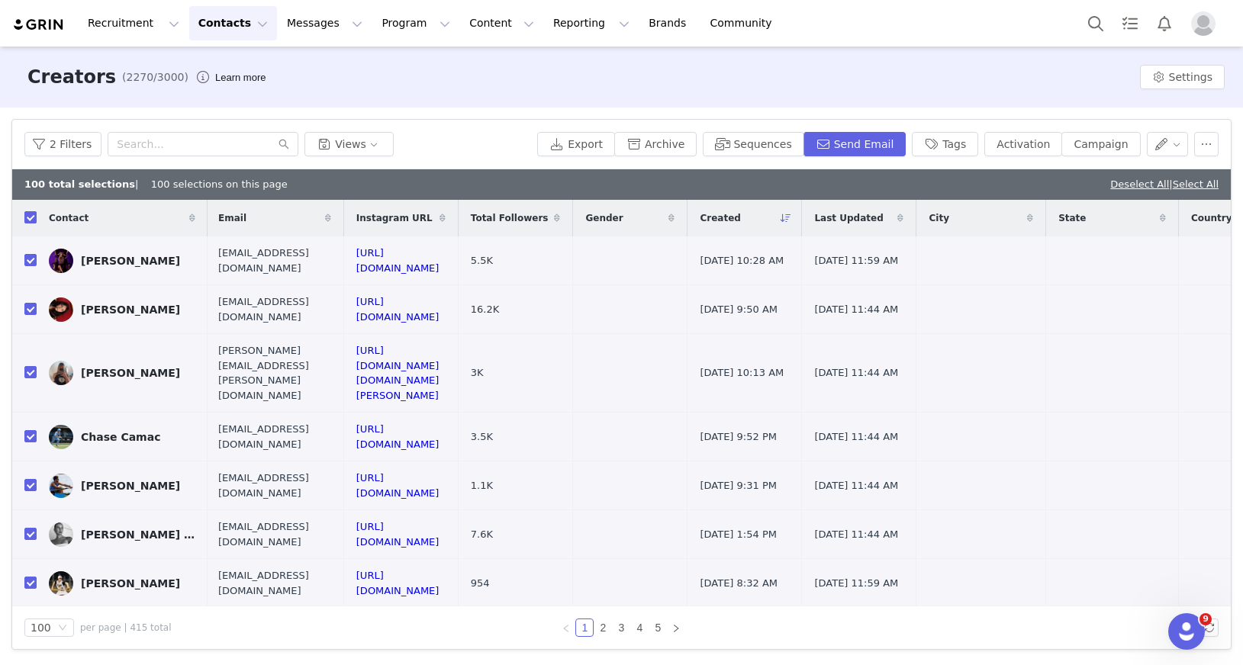
checkbox input "false"
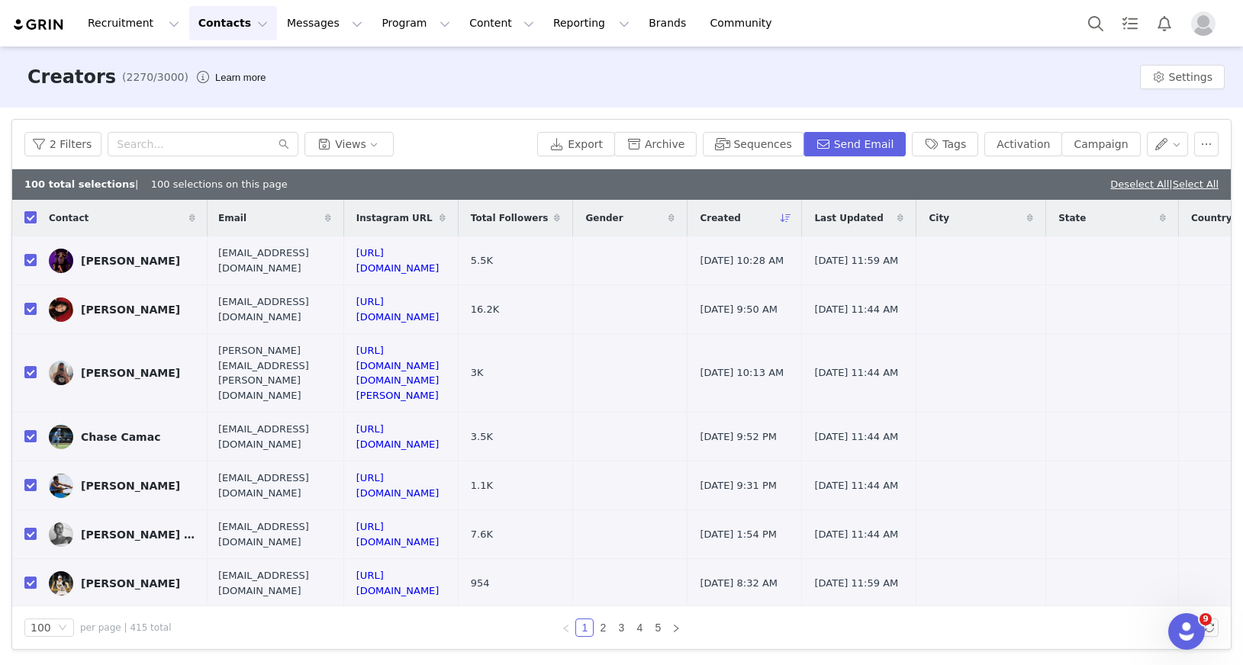
checkbox input "false"
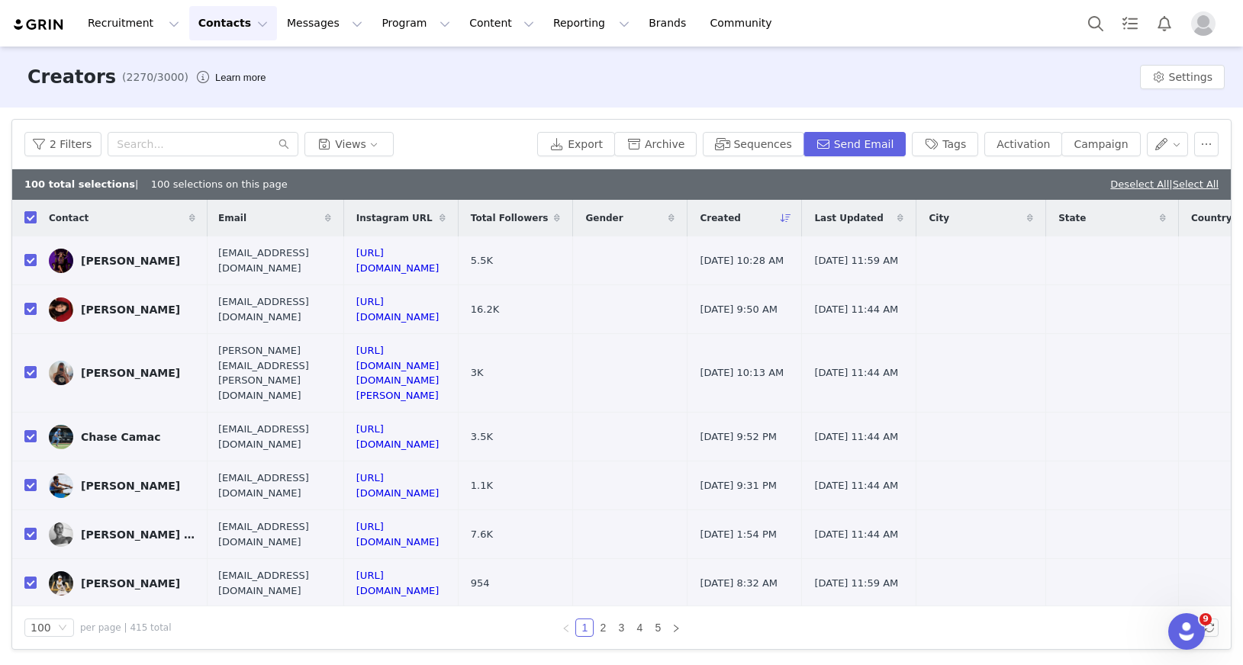
checkbox input "false"
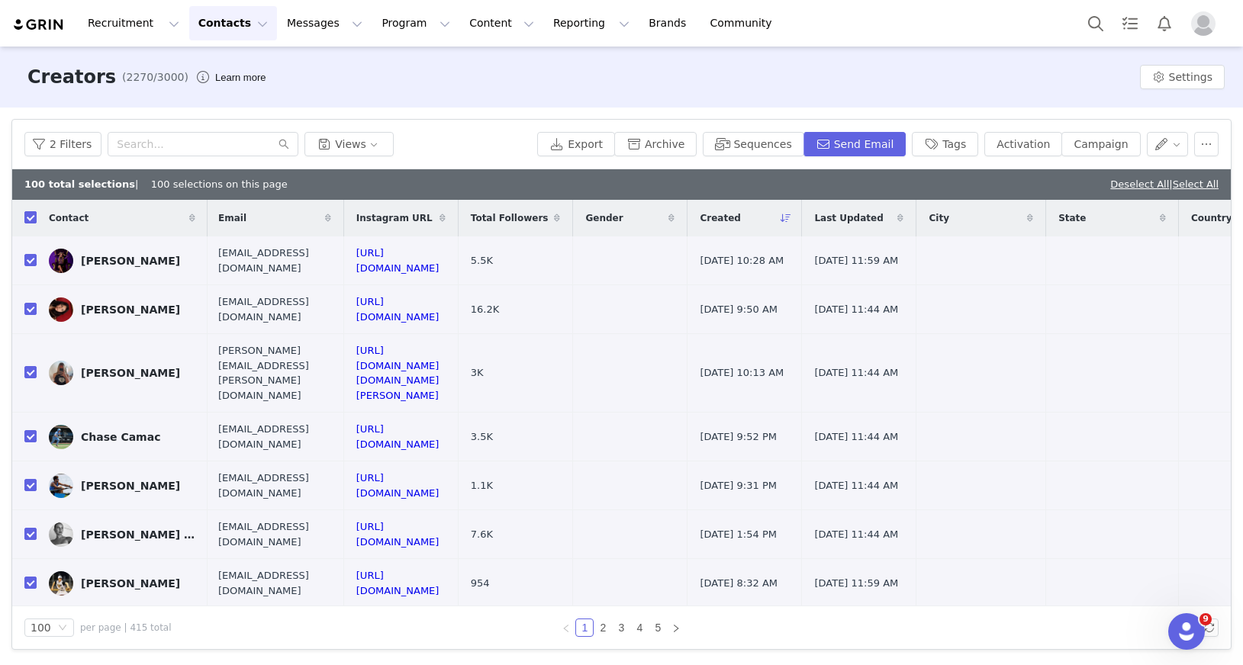
checkbox input "false"
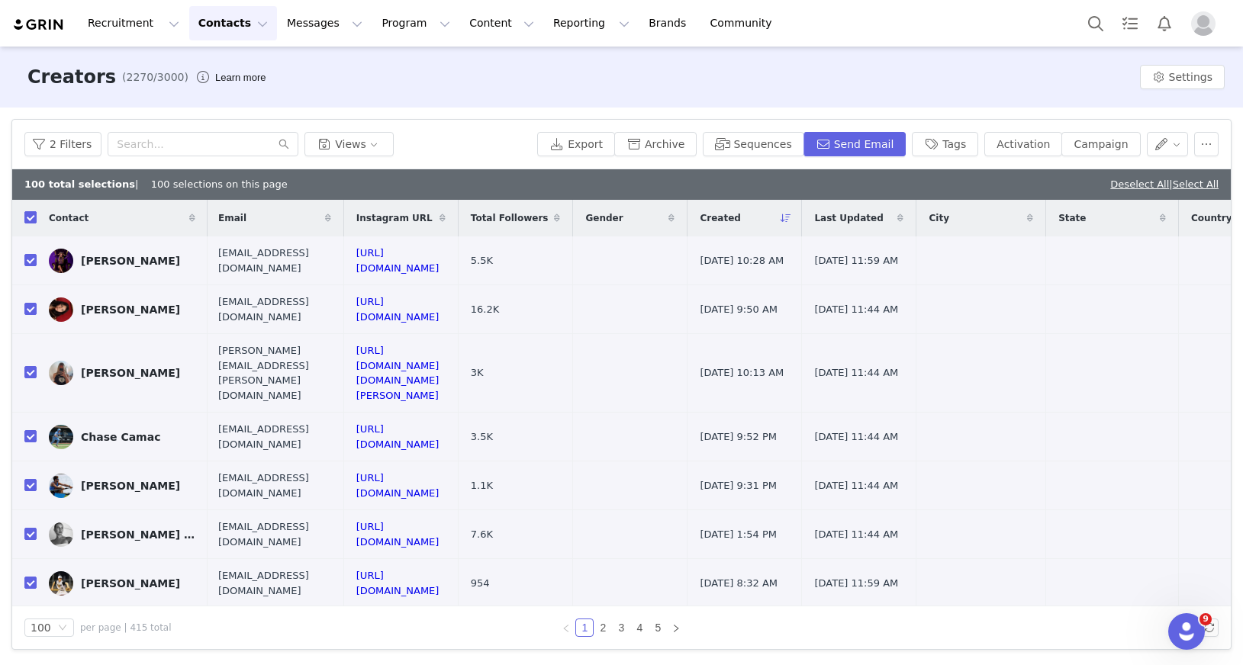
checkbox input "false"
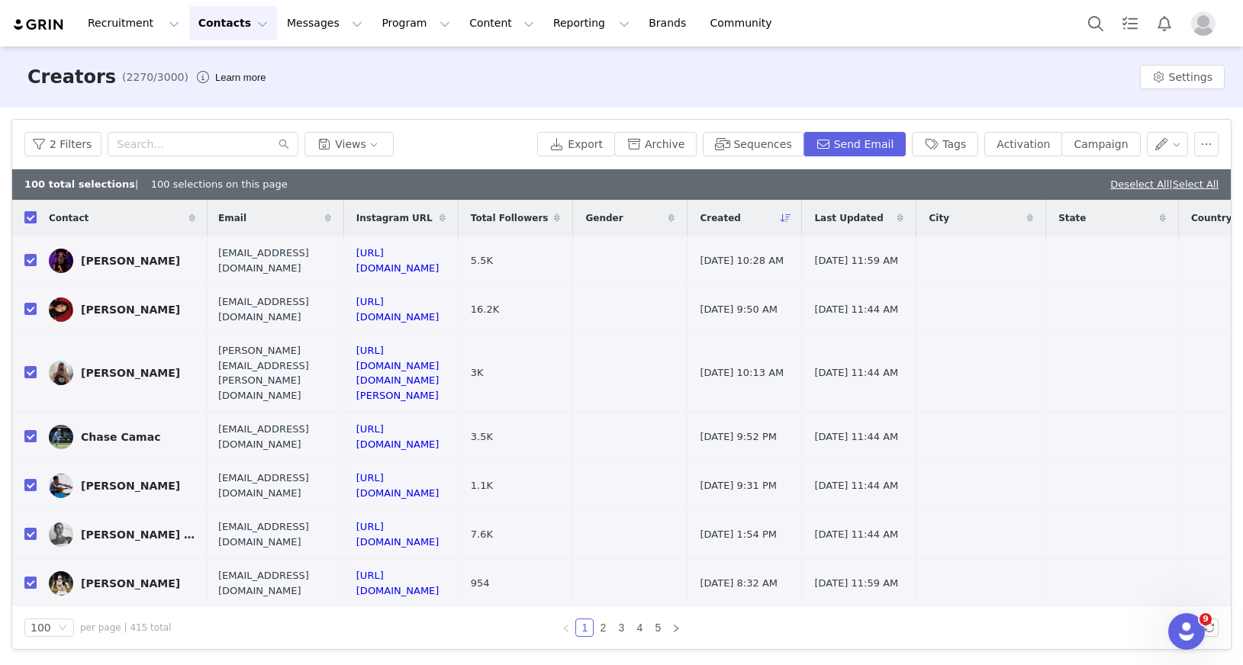
checkbox input "false"
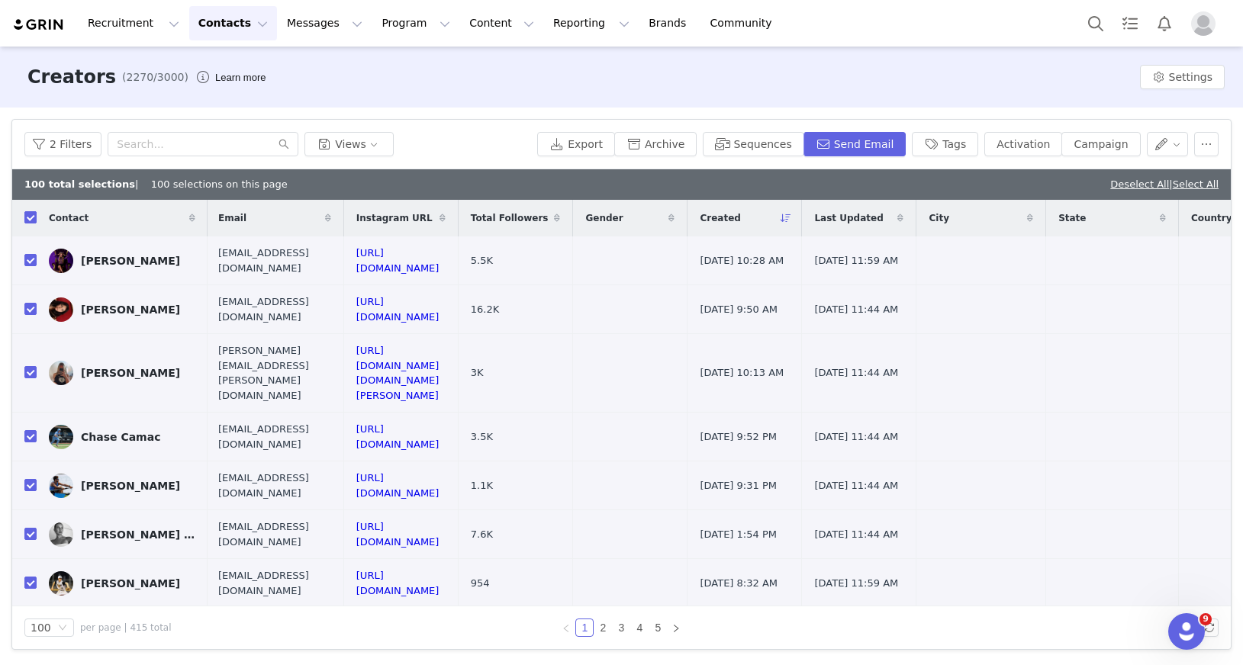
checkbox input "false"
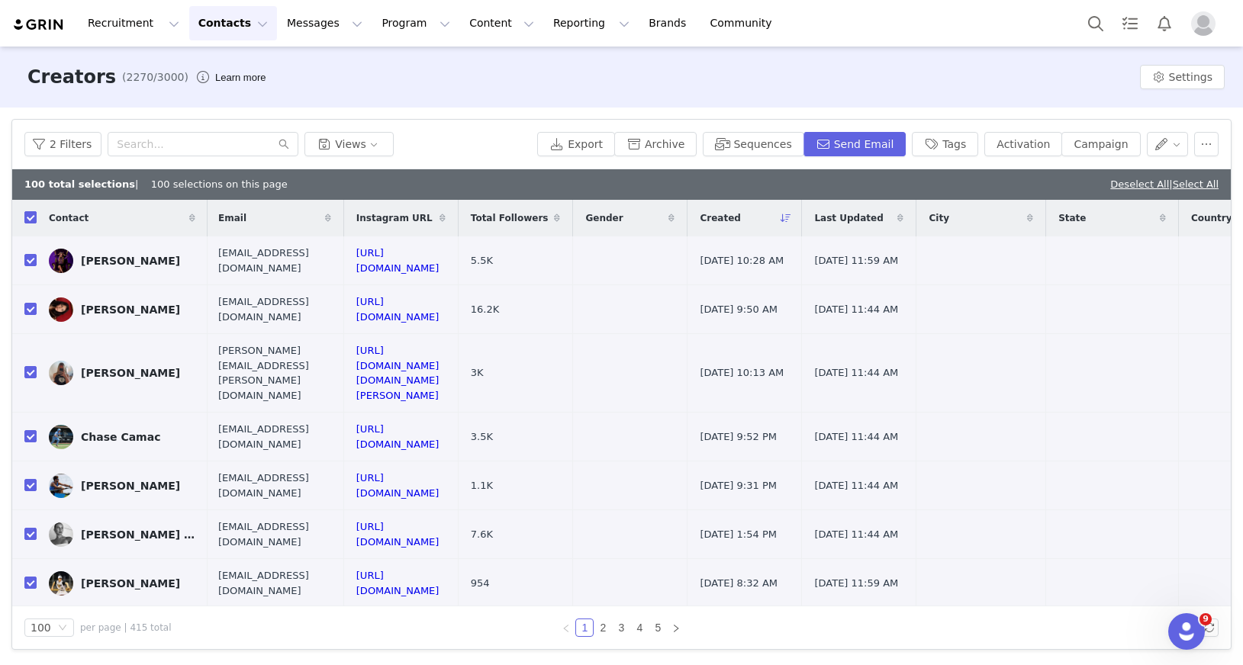
checkbox input "false"
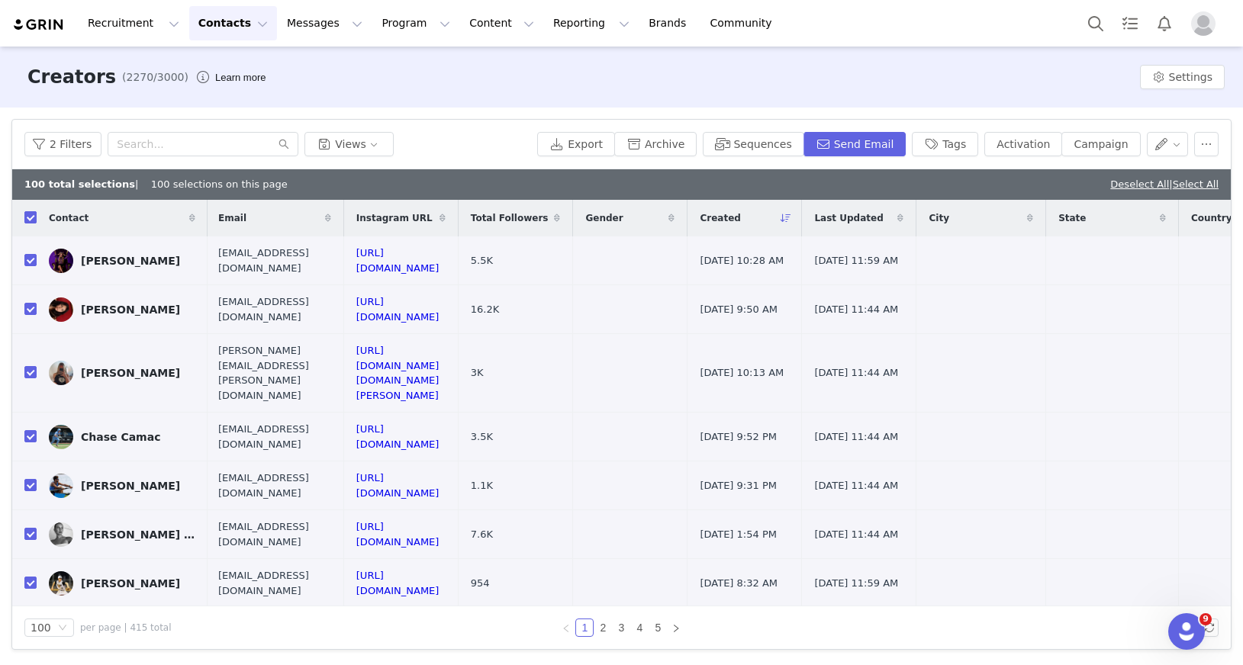
checkbox input "false"
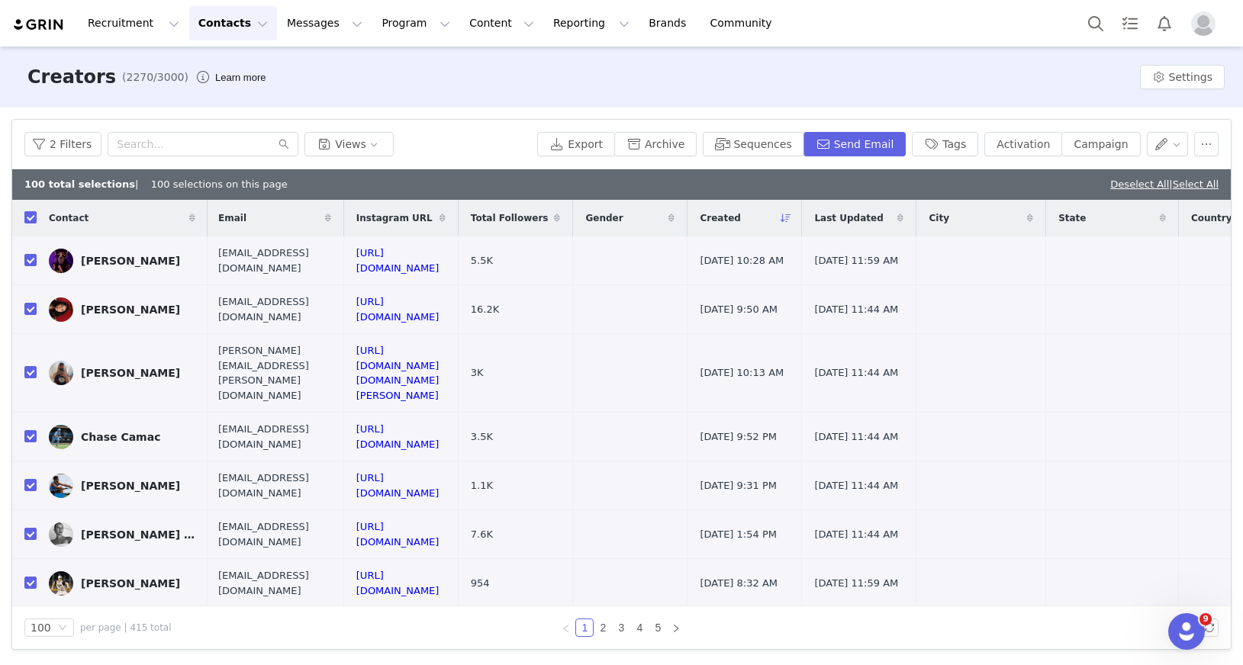
checkbox input "false"
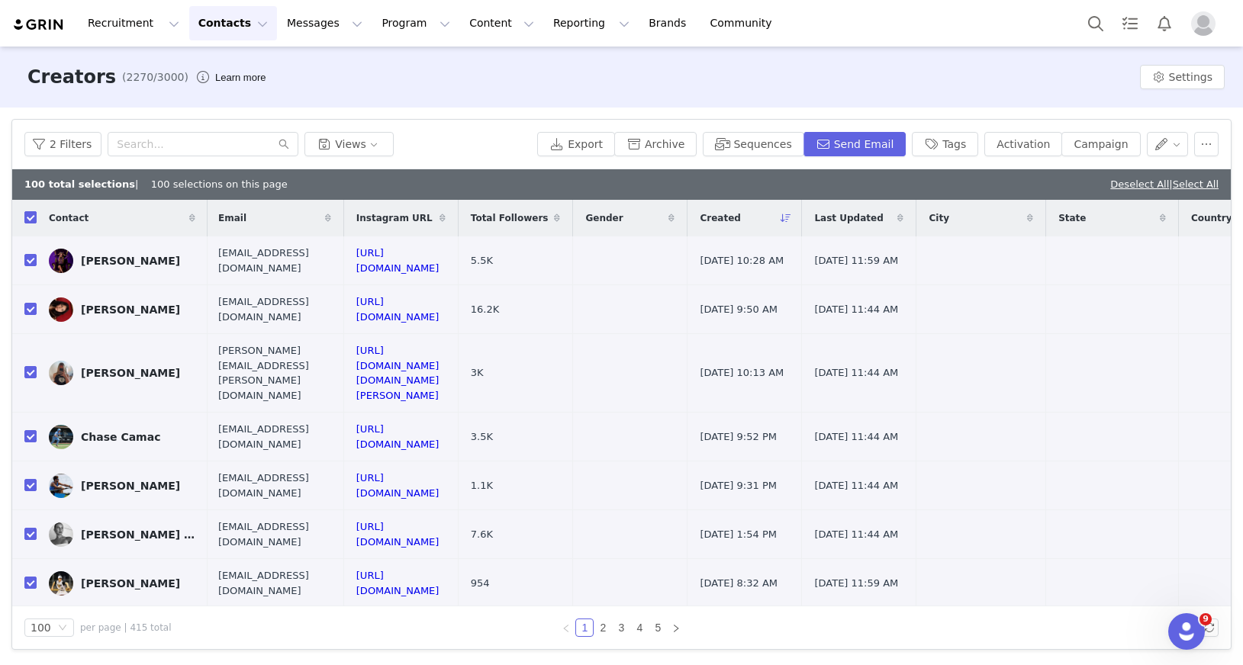
checkbox input "false"
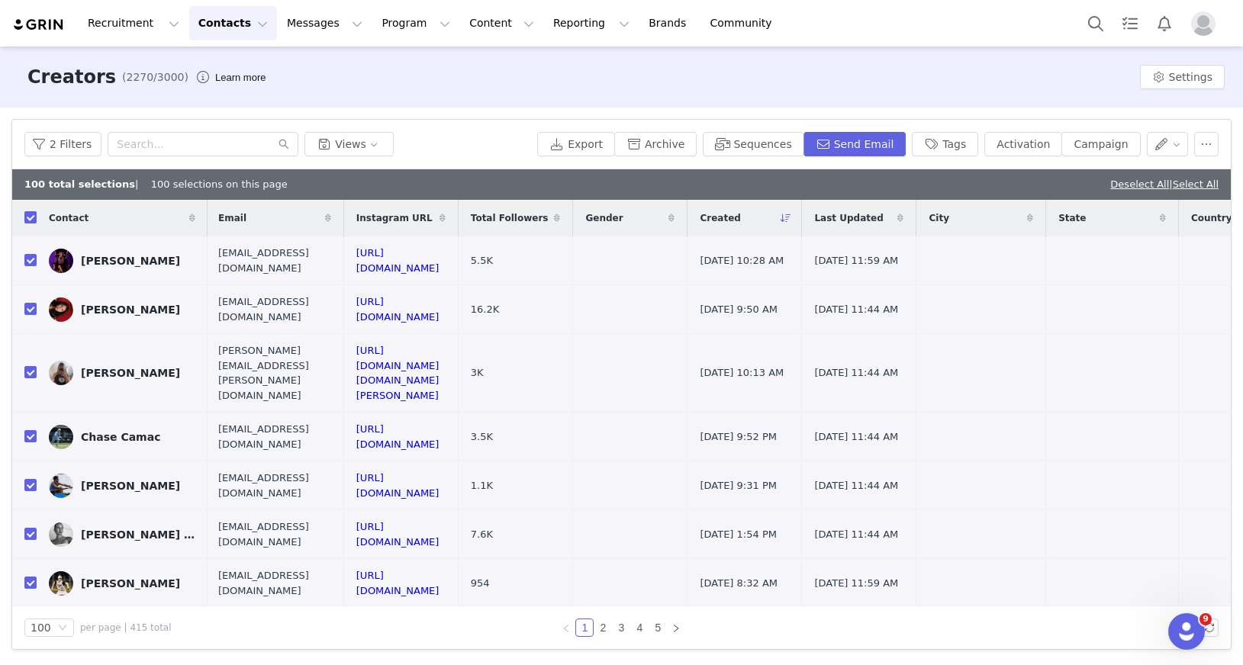
checkbox input "false"
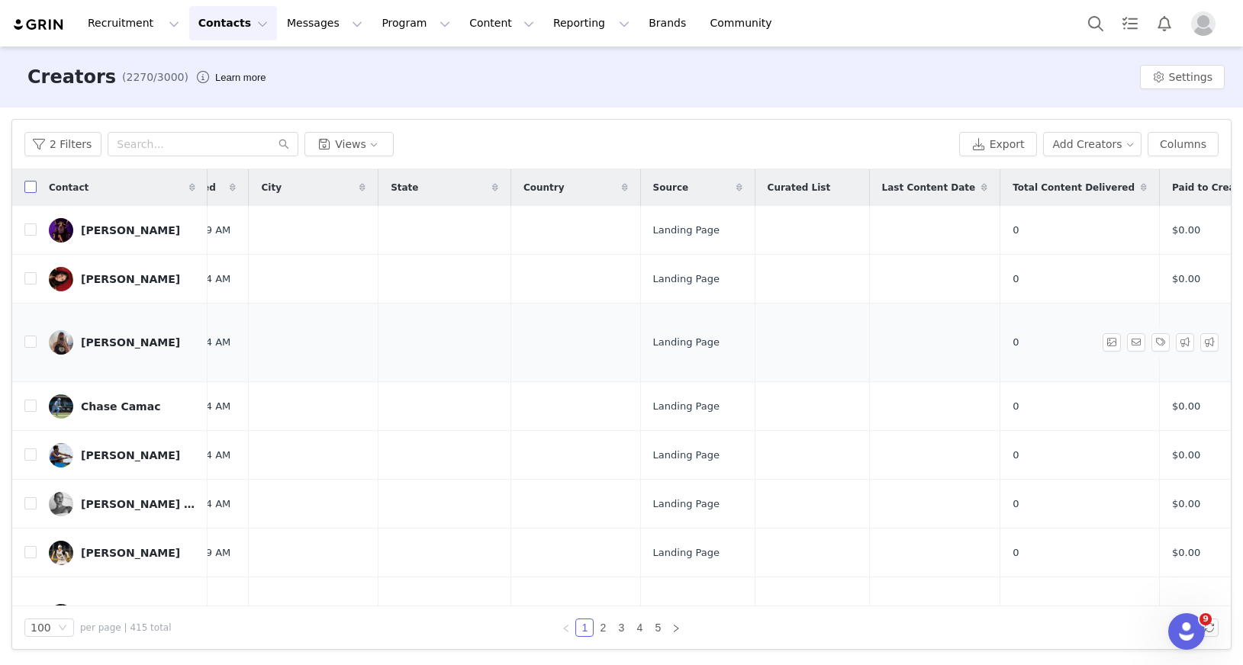
scroll to position [0, 836]
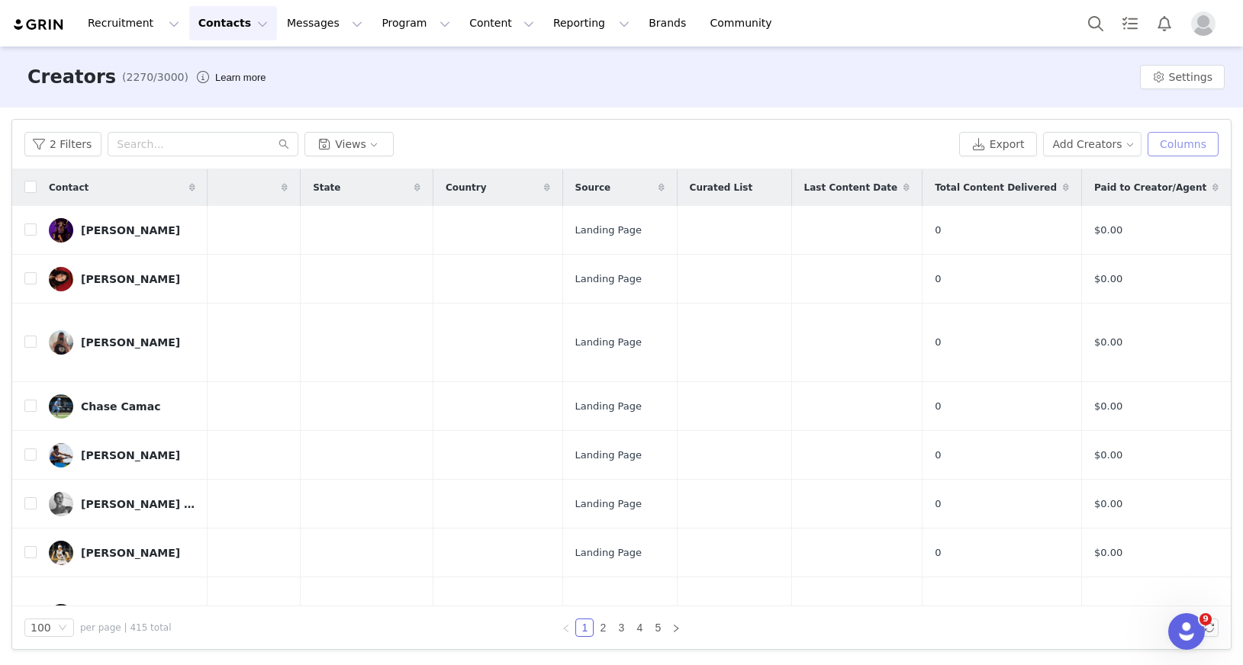
click at [1203, 141] on button "Columns" at bounding box center [1183, 144] width 71 height 24
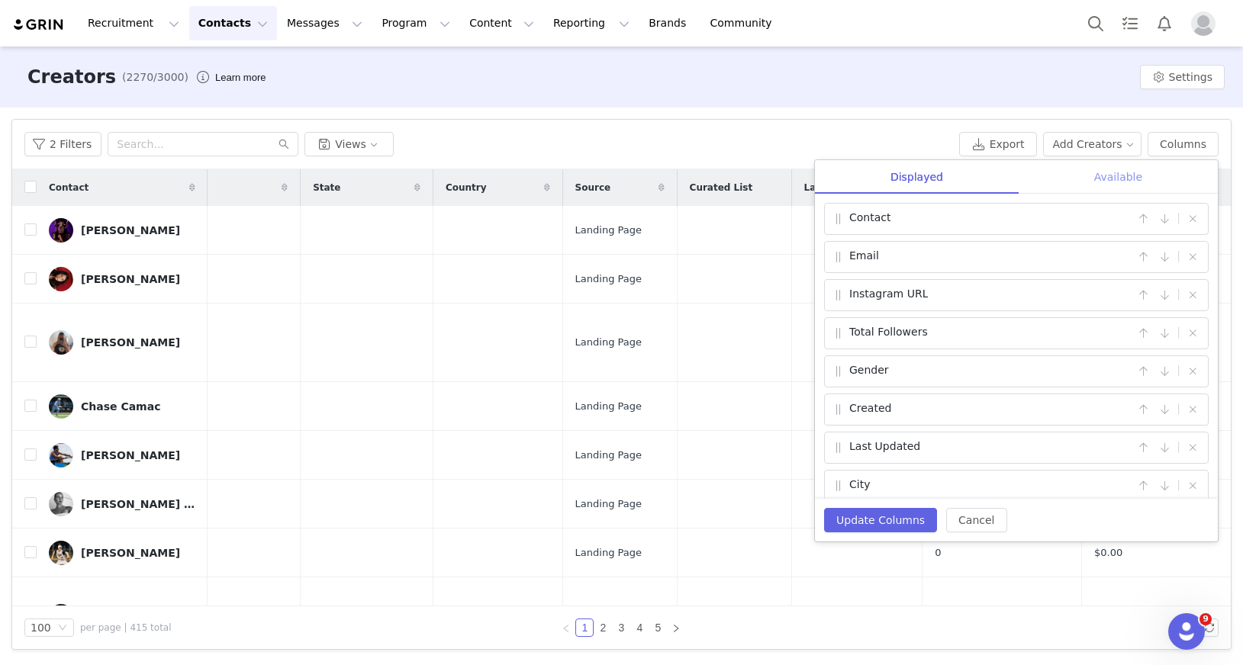
click at [1138, 176] on div "Available" at bounding box center [1118, 177] width 199 height 34
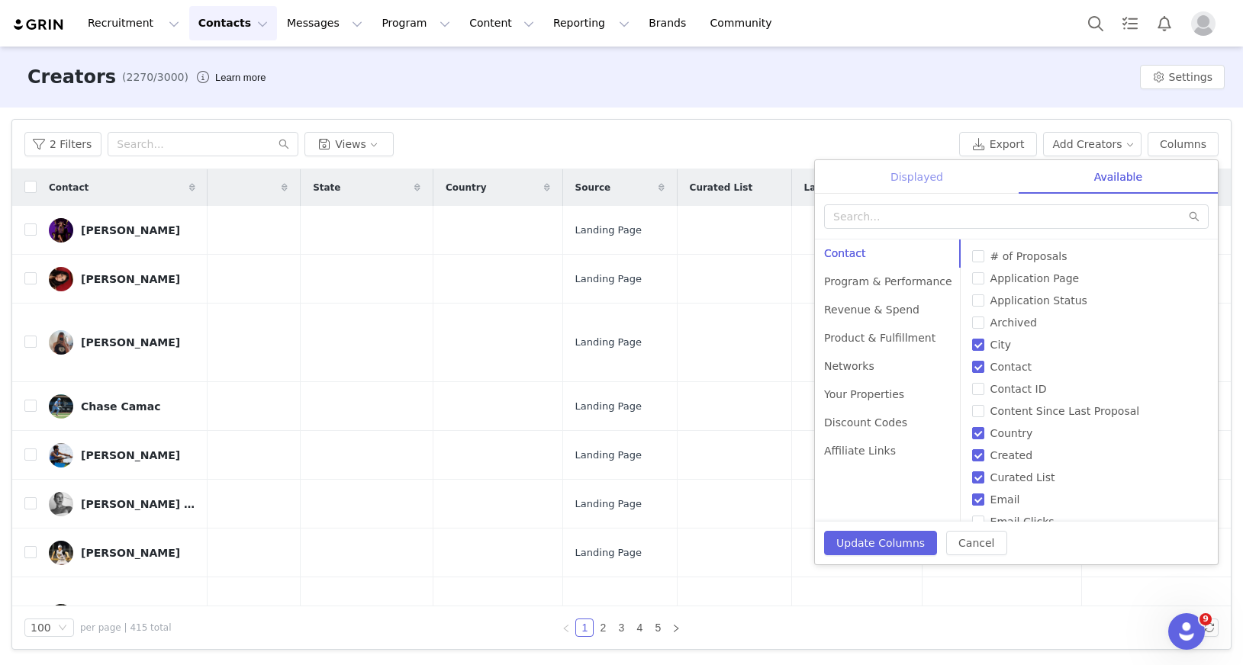
click at [907, 182] on div "Displayed" at bounding box center [917, 177] width 204 height 34
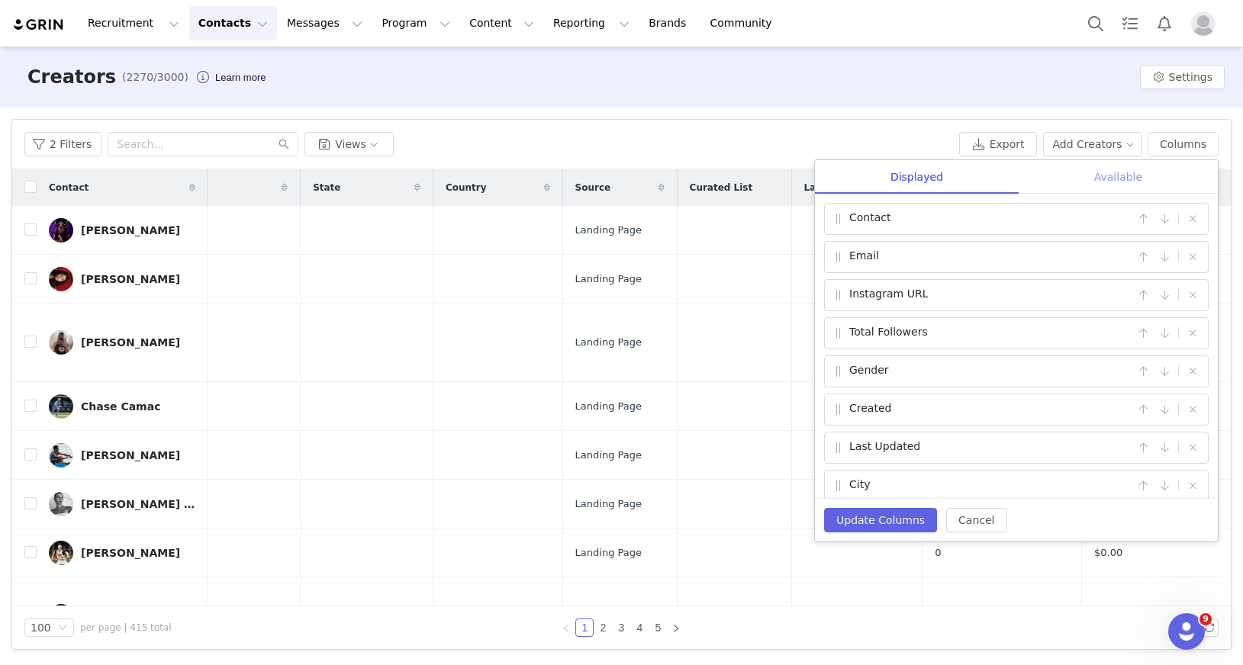
click at [1127, 173] on div "Available" at bounding box center [1118, 177] width 199 height 34
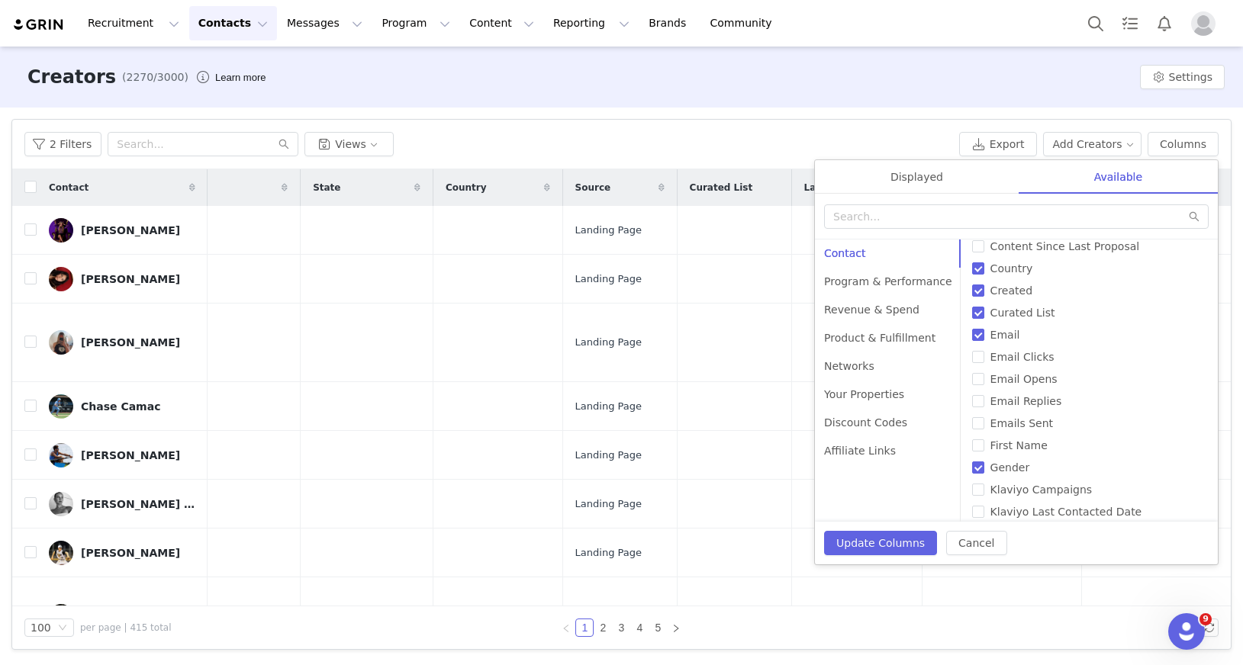
scroll to position [166, 0]
click at [1007, 424] on span "Emails Sent" at bounding box center [1021, 423] width 75 height 12
click at [984, 424] on input "Emails Sent" at bounding box center [978, 423] width 12 height 12
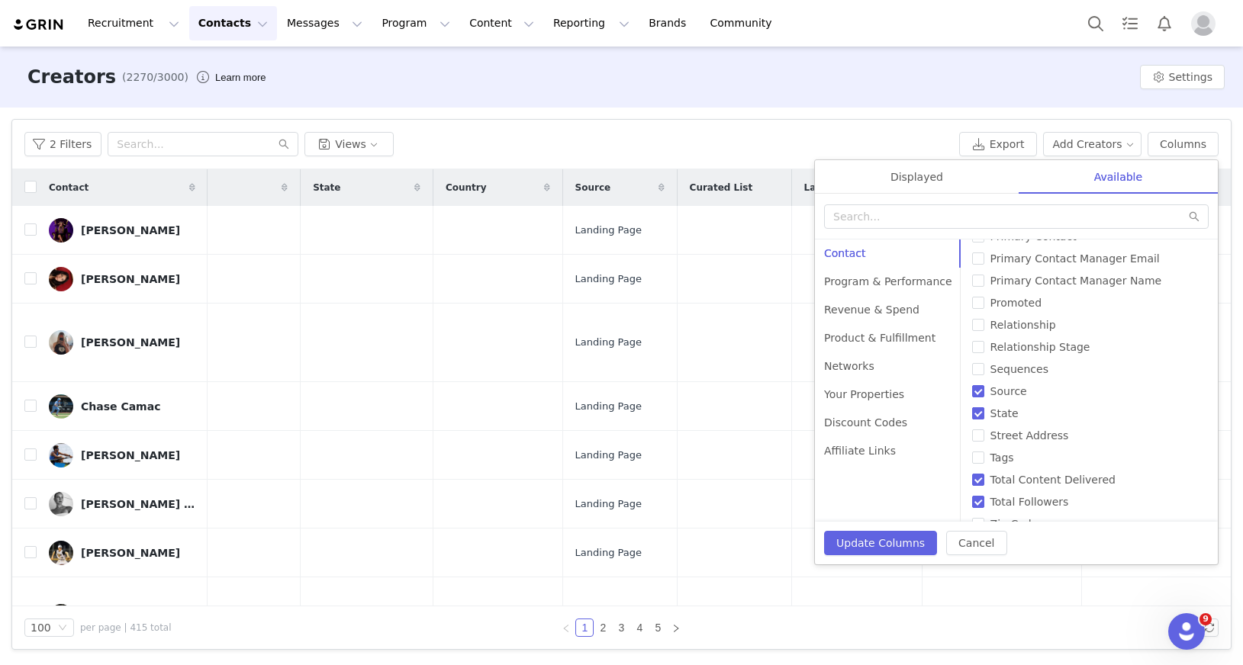
scroll to position [770, 0]
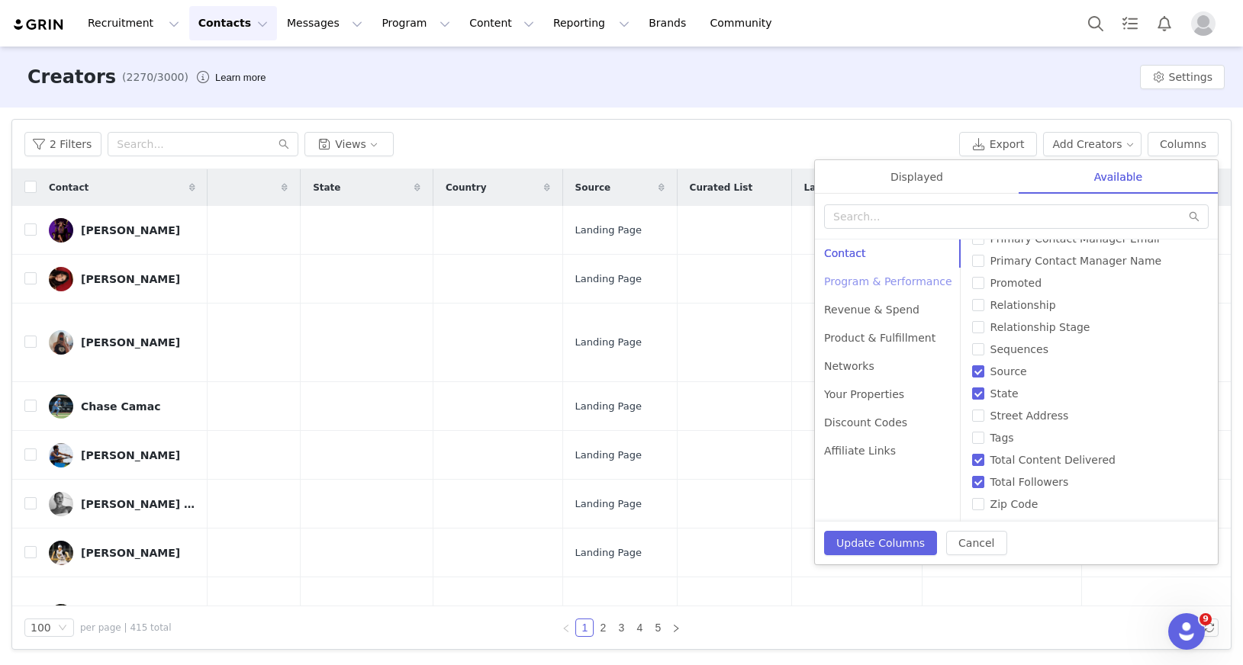
click at [887, 276] on div "Program & Performance" at bounding box center [888, 282] width 147 height 28
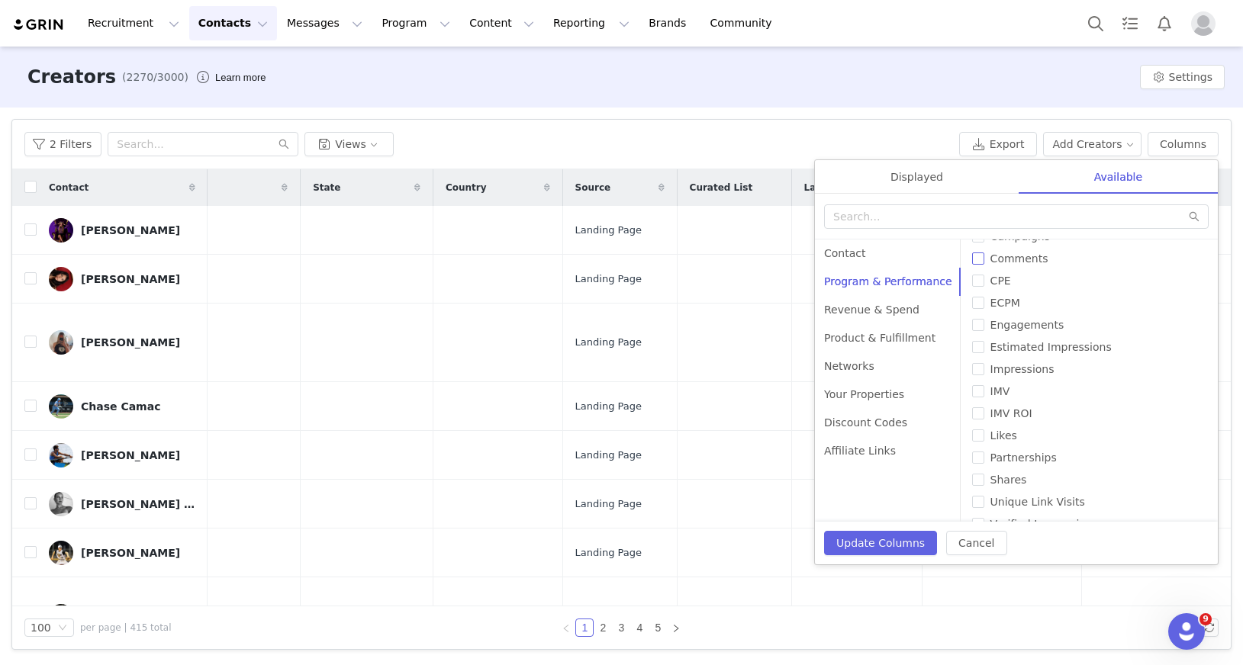
scroll to position [150, 0]
click at [875, 344] on div "Product & Fulfillment" at bounding box center [888, 338] width 147 height 28
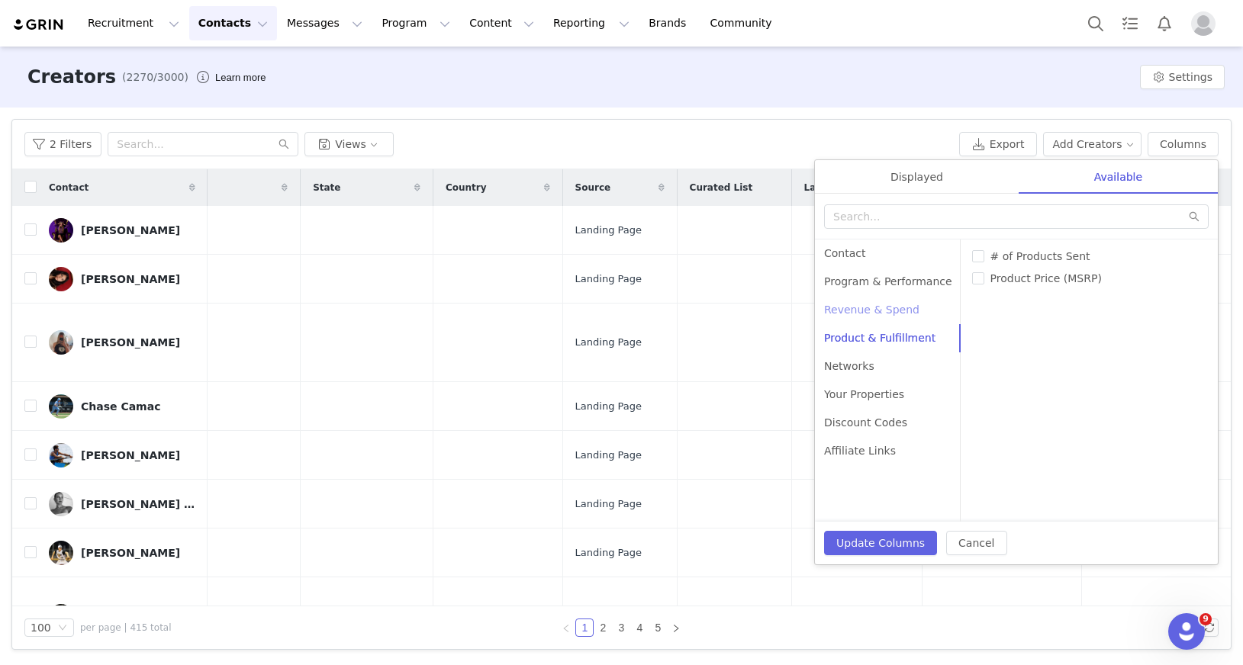
click at [874, 316] on div "Revenue & Spend" at bounding box center [888, 310] width 147 height 28
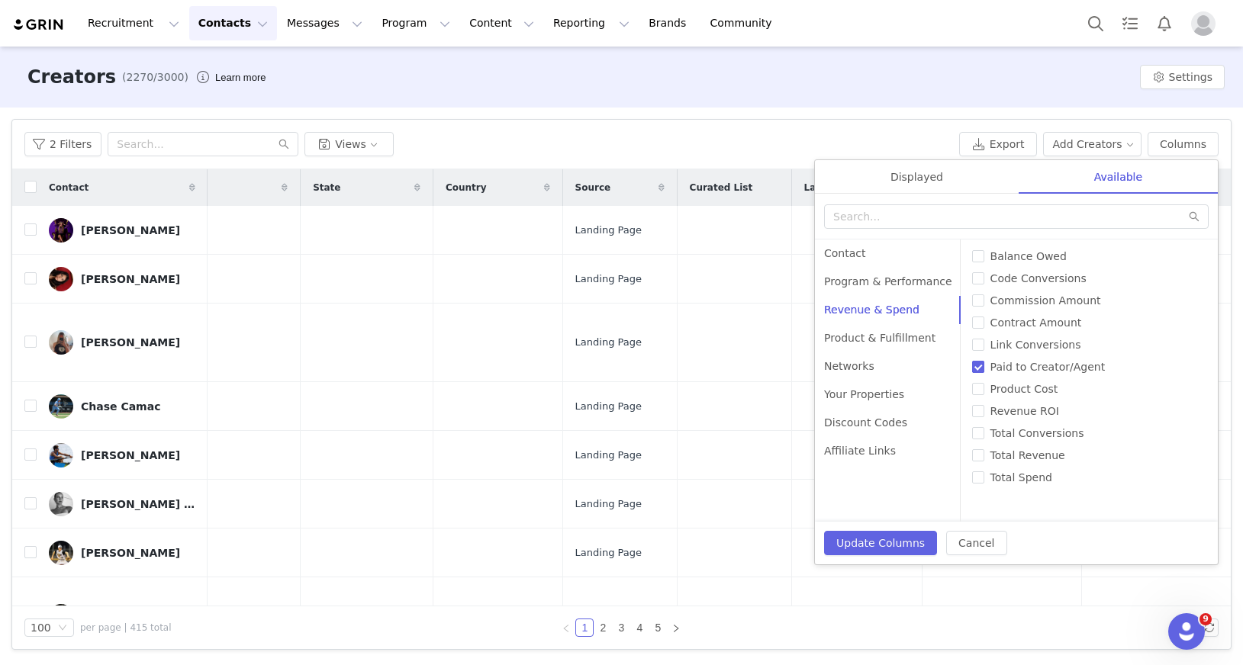
click at [972, 367] on input "Paid to Creator/Agent" at bounding box center [978, 367] width 12 height 12
click at [891, 539] on button "Update Columns" at bounding box center [880, 543] width 113 height 24
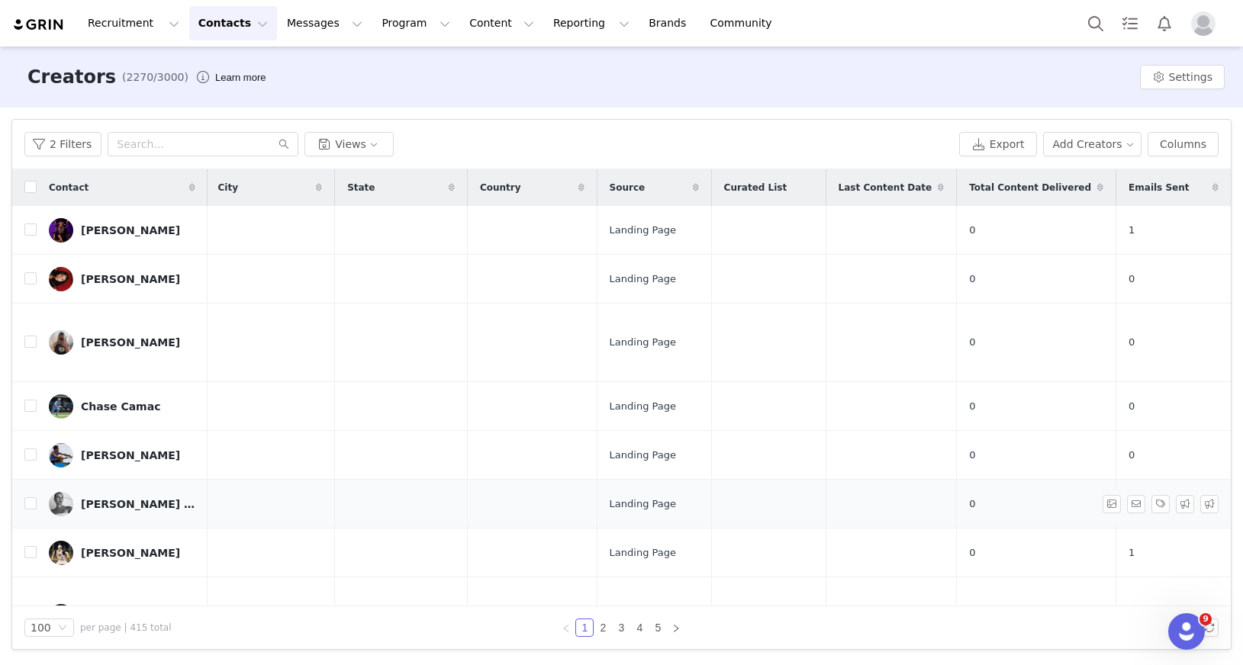
scroll to position [0, 815]
click at [33, 282] on input "checkbox" at bounding box center [30, 278] width 12 height 12
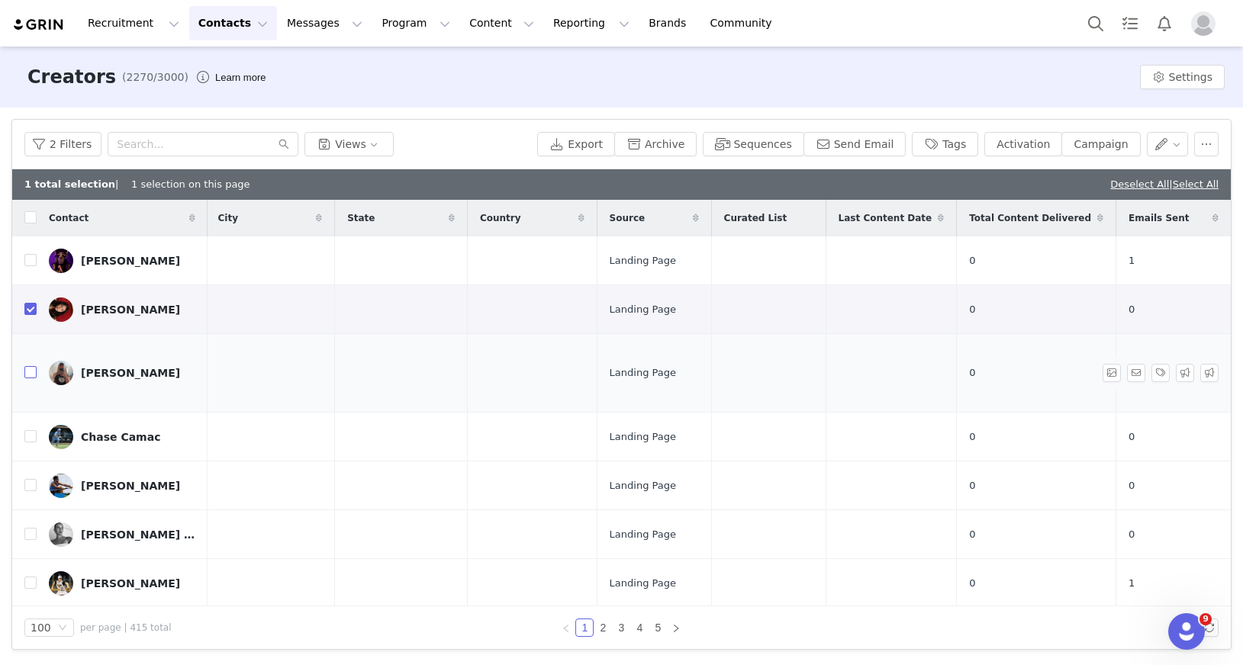
click at [27, 366] on input "checkbox" at bounding box center [30, 372] width 12 height 12
click at [31, 313] on input "checkbox" at bounding box center [30, 309] width 12 height 12
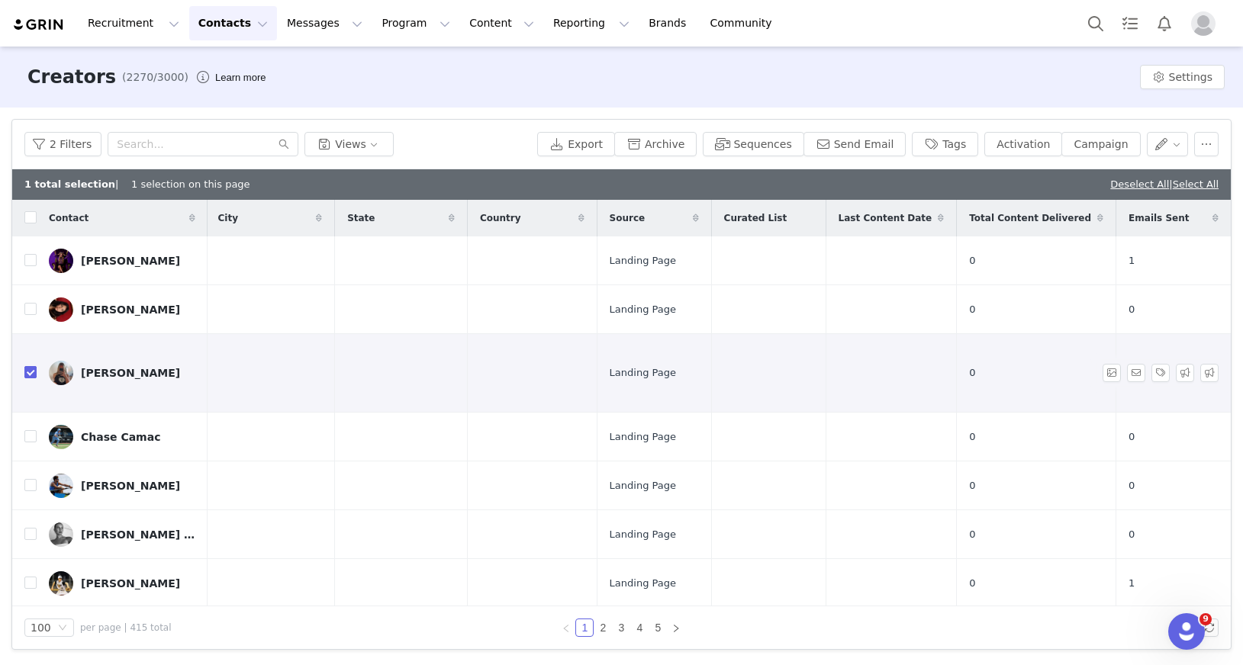
click at [28, 366] on input "checkbox" at bounding box center [30, 372] width 12 height 12
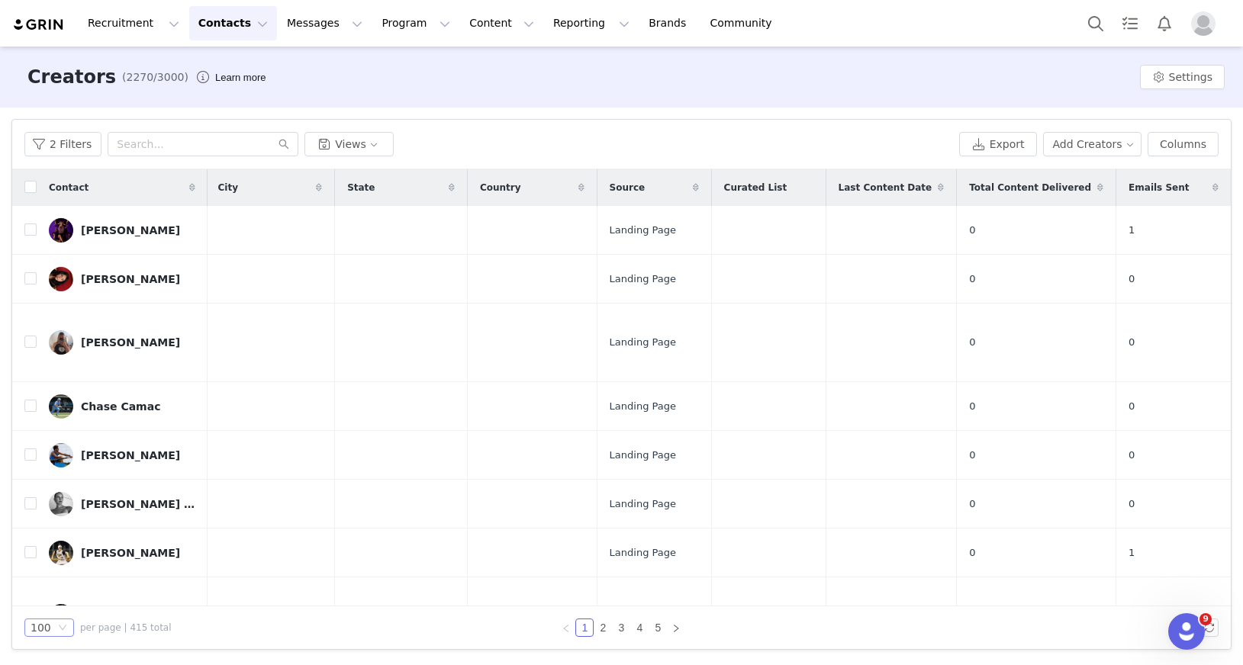
click at [66, 626] on div "100" at bounding box center [49, 628] width 50 height 18
click at [63, 569] on li "50" at bounding box center [49, 576] width 50 height 24
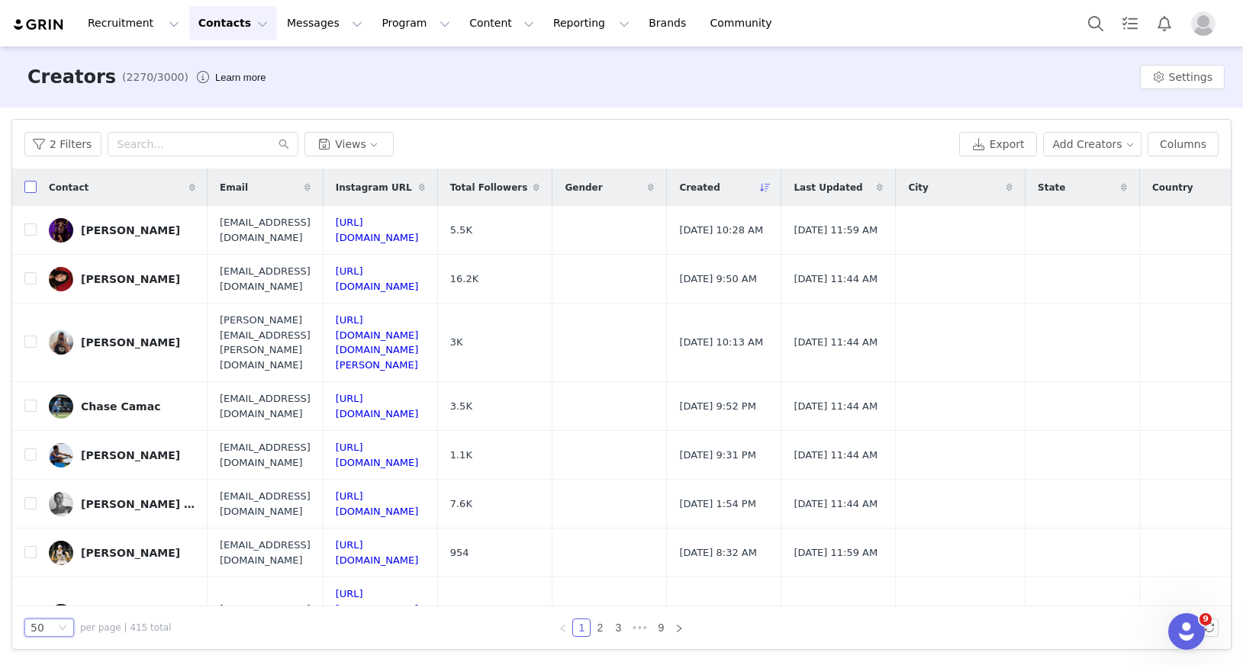
click at [31, 191] on input "checkbox" at bounding box center [30, 187] width 12 height 12
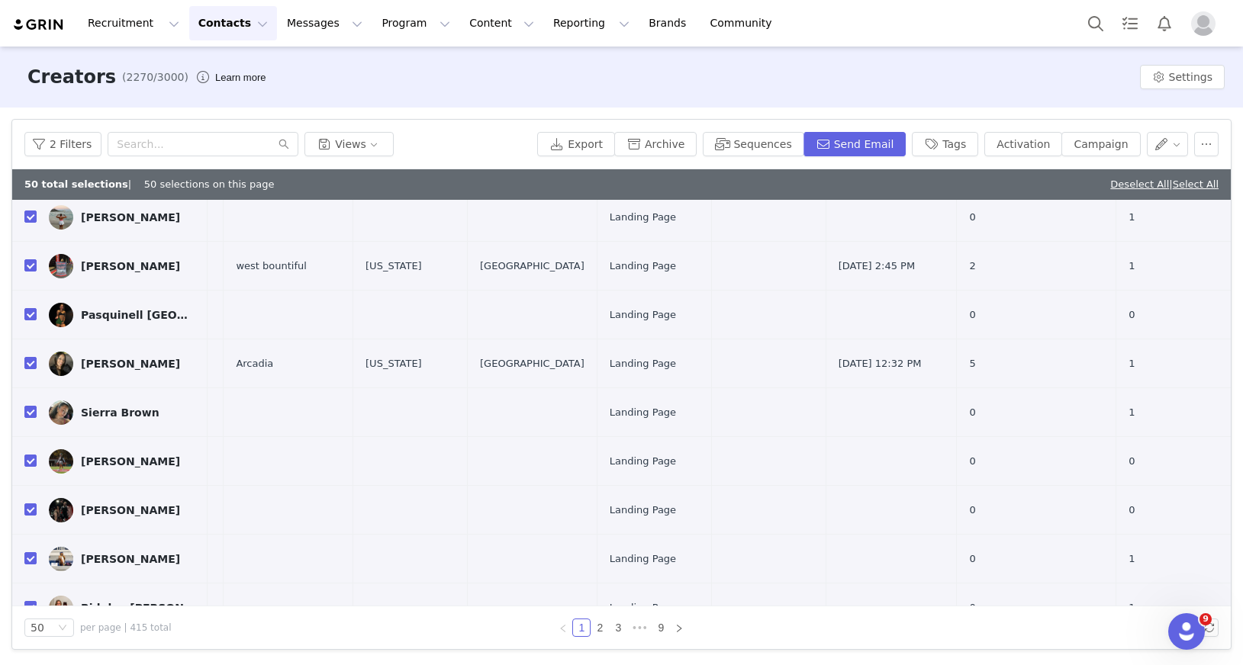
scroll to position [2072, 813]
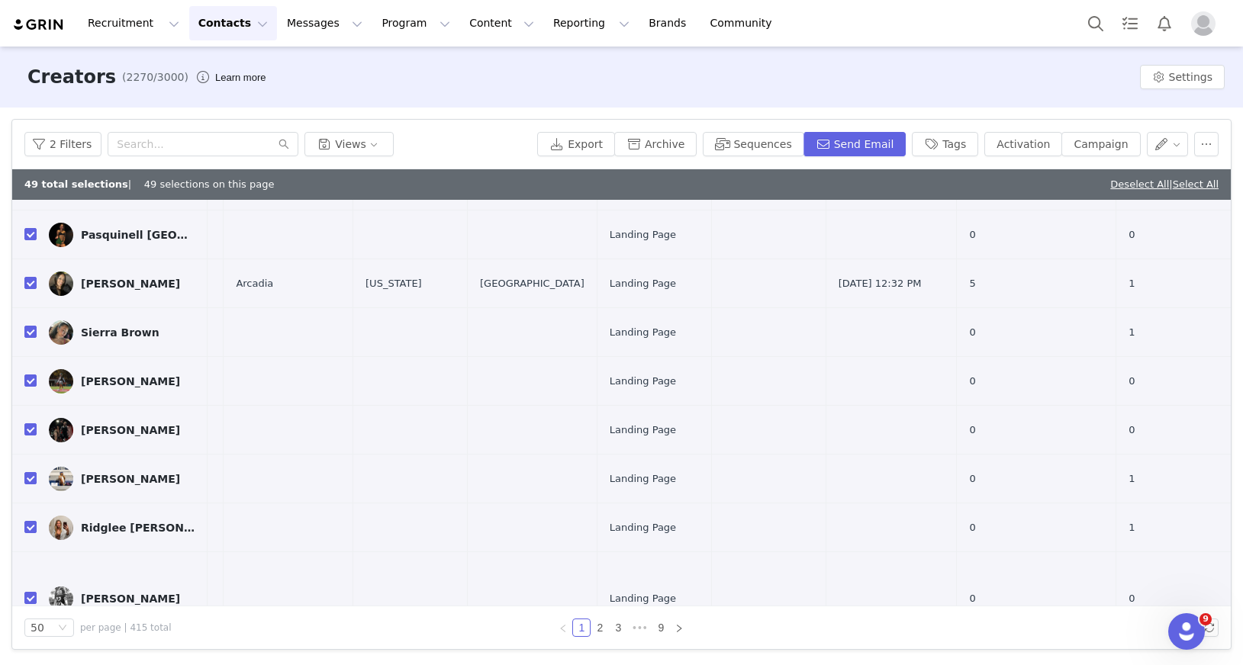
scroll to position [1830, 813]
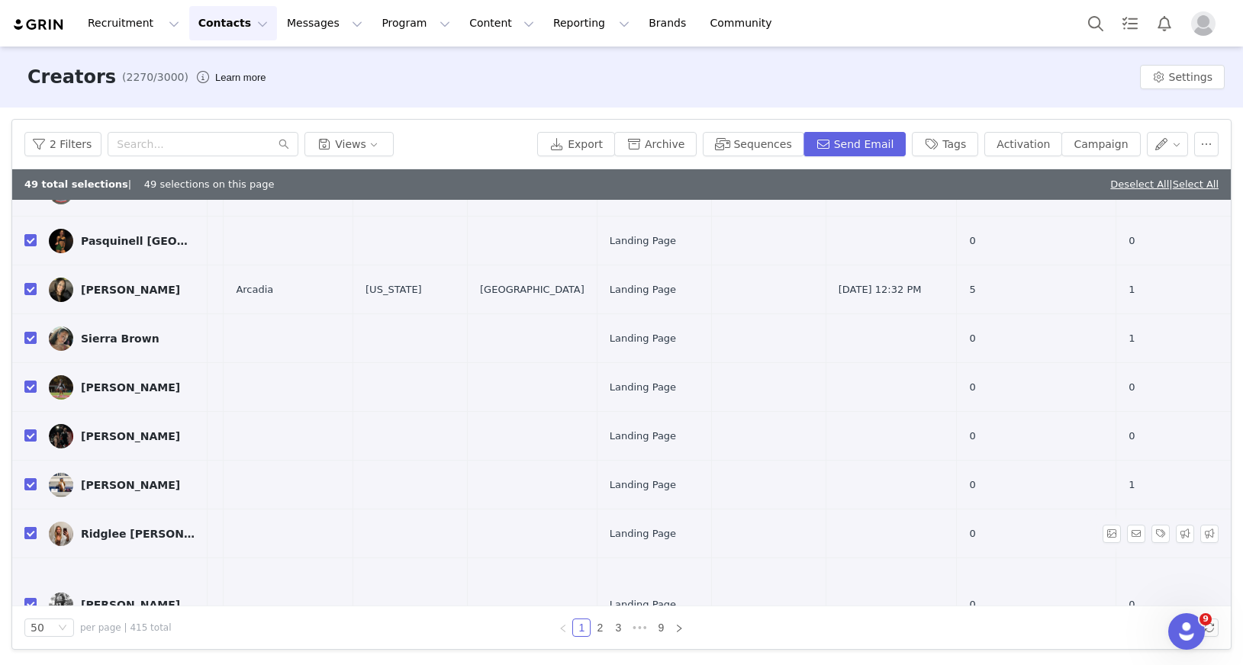
click at [29, 527] on input "checkbox" at bounding box center [30, 533] width 12 height 12
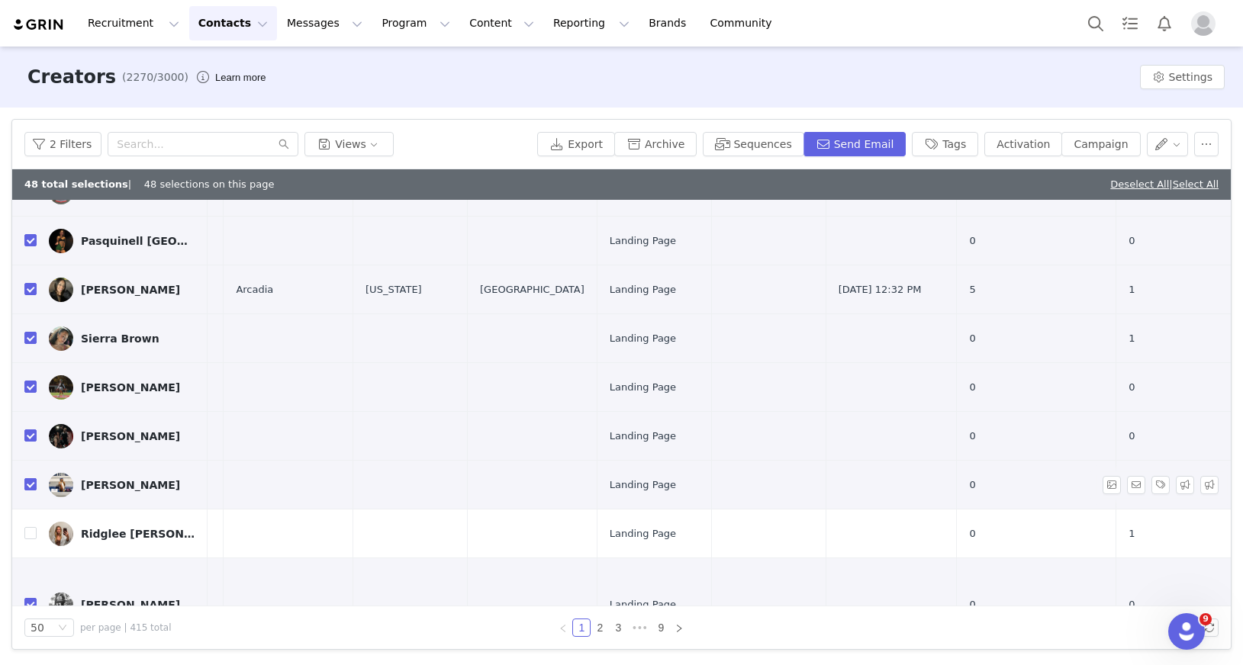
click at [28, 478] on input "checkbox" at bounding box center [30, 484] width 12 height 12
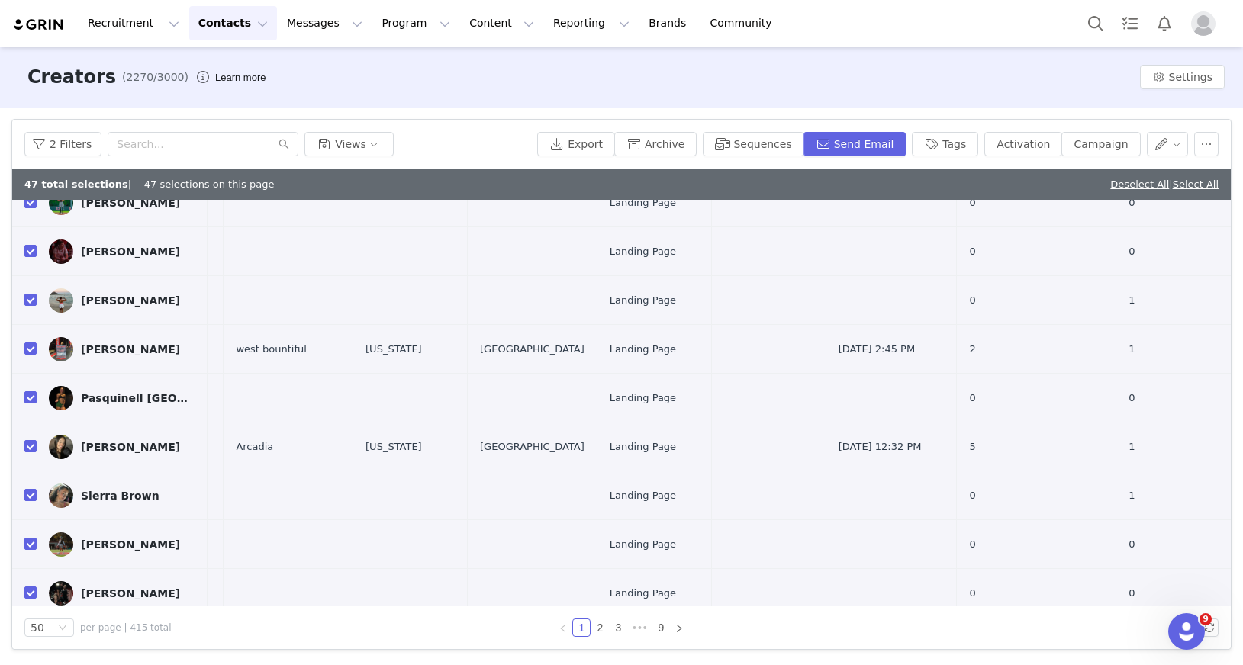
scroll to position [1674, 813]
click at [31, 488] on input "checkbox" at bounding box center [30, 494] width 12 height 12
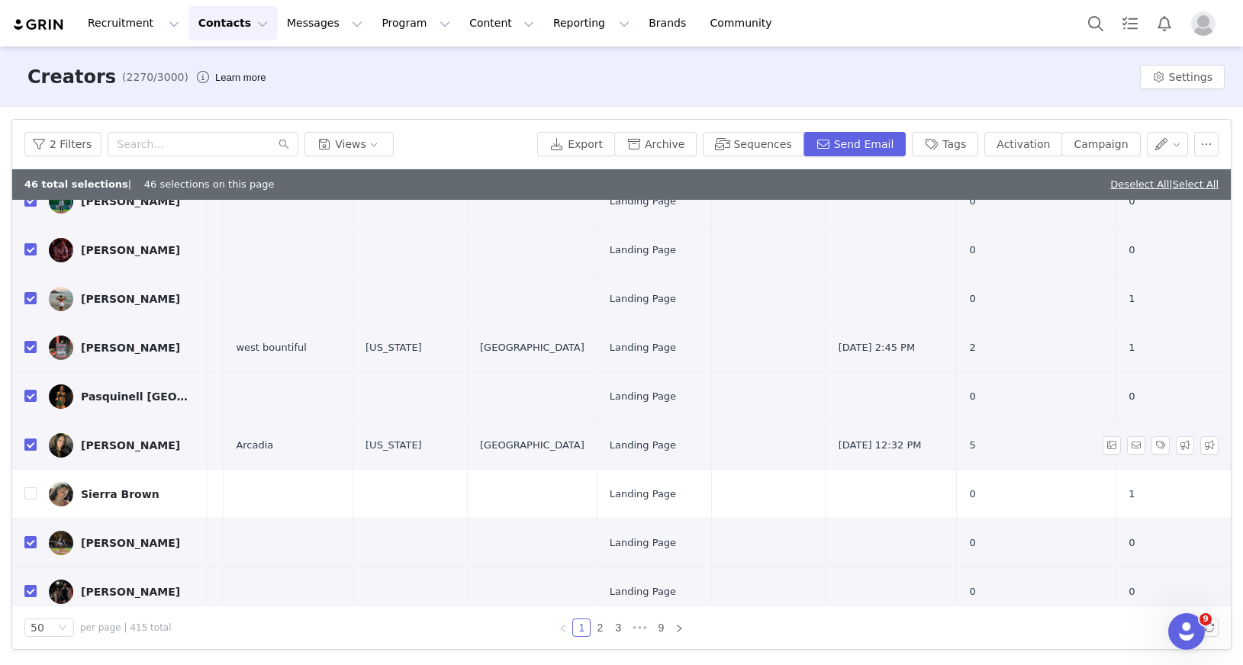
click at [29, 439] on input "checkbox" at bounding box center [30, 445] width 12 height 12
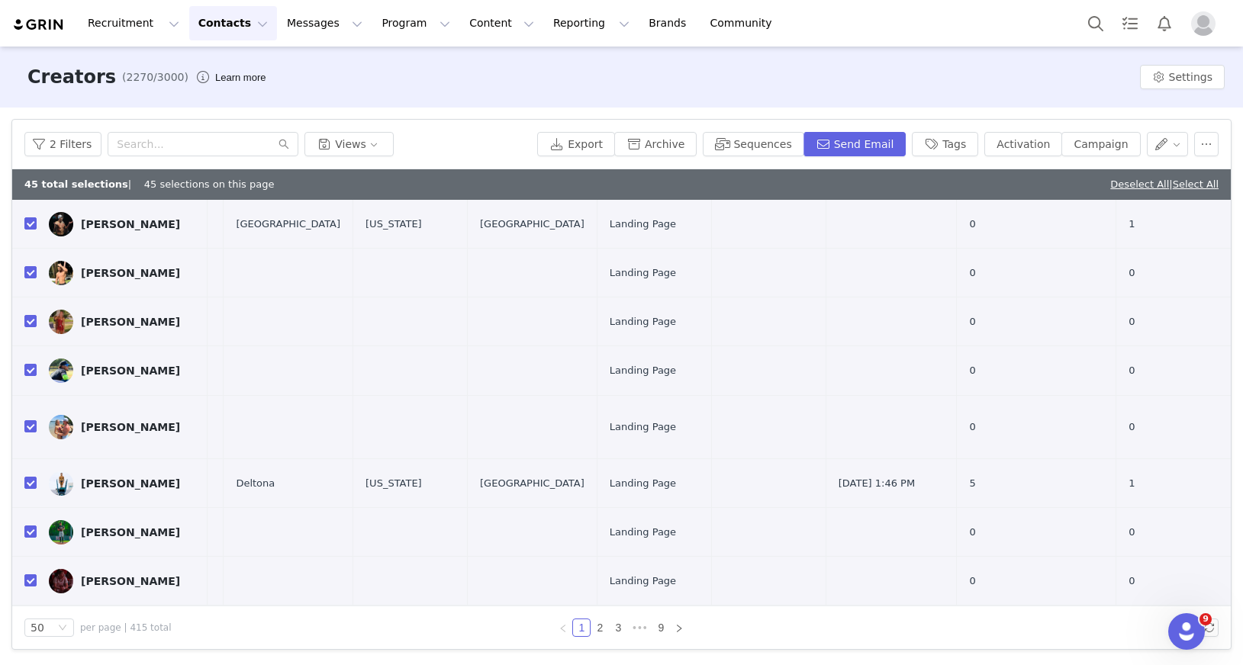
scroll to position [1343, 808]
click at [26, 665] on input "checkbox" at bounding box center [30, 678] width 12 height 12
click at [33, 623] on input "checkbox" at bounding box center [30, 629] width 12 height 12
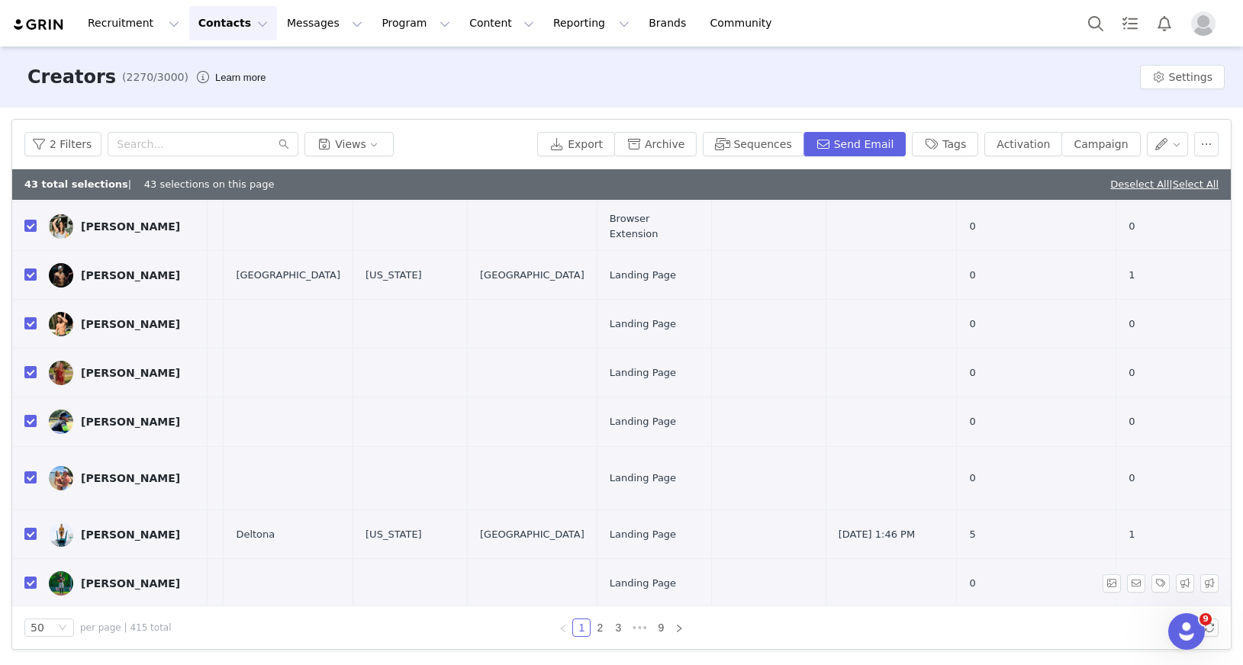
scroll to position [1275, 808]
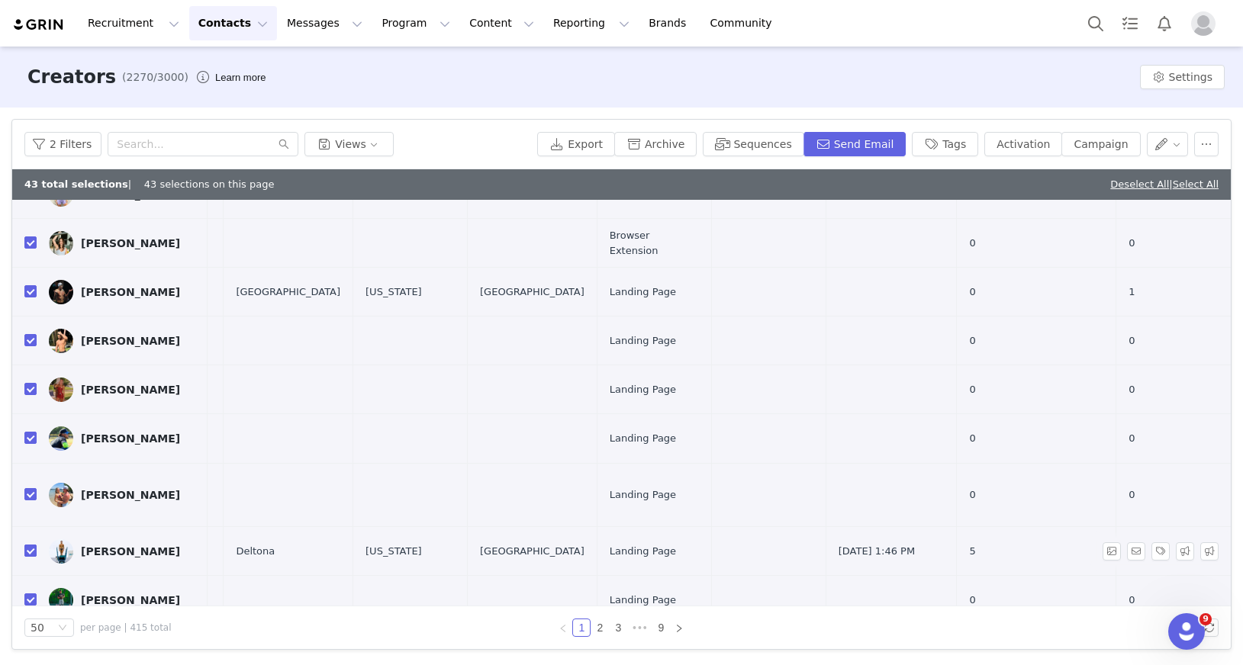
click at [31, 545] on input "checkbox" at bounding box center [30, 551] width 12 height 12
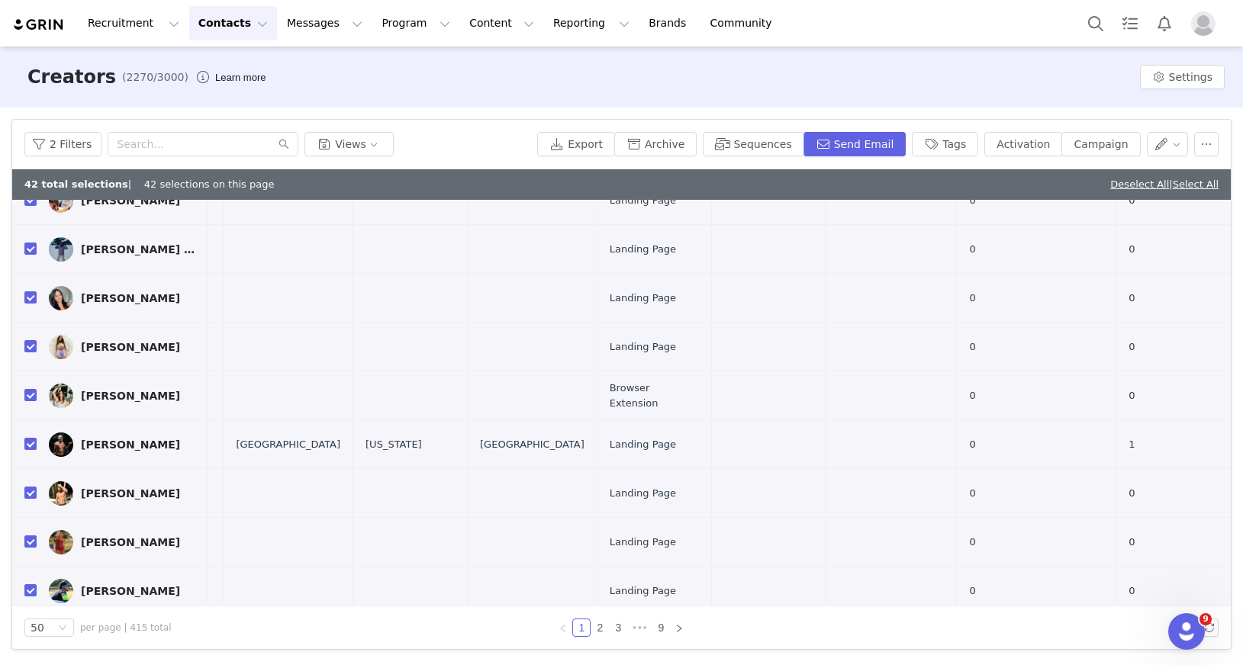
scroll to position [1118, 808]
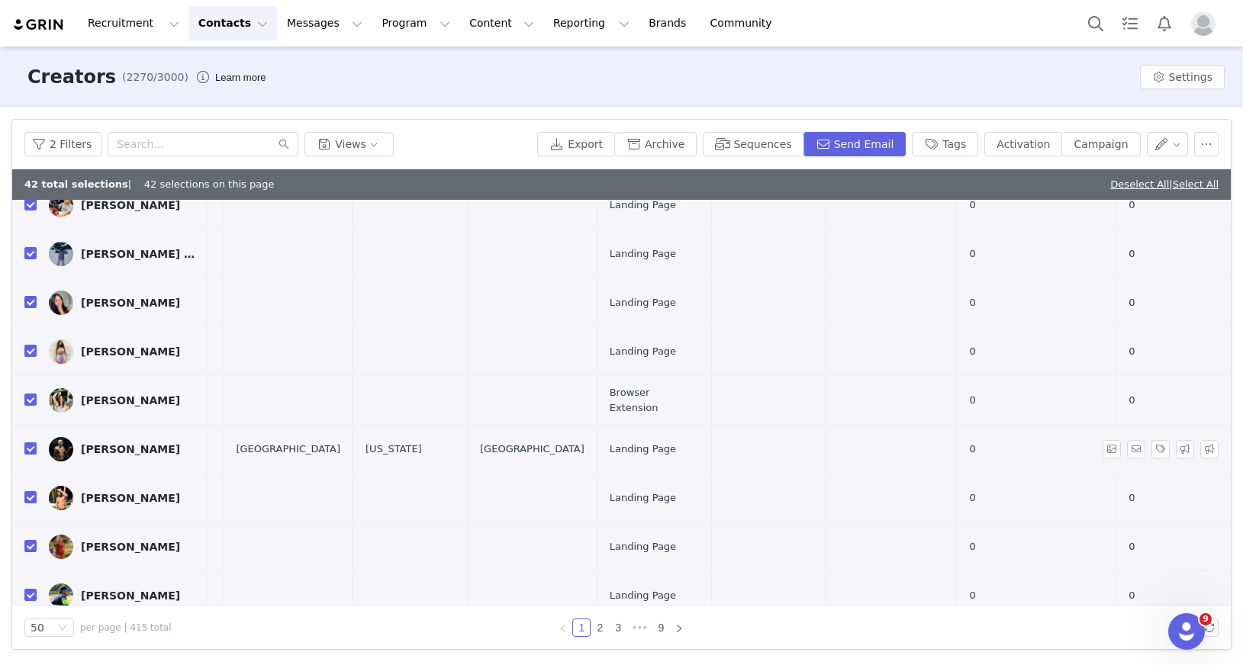
click at [31, 443] on input "checkbox" at bounding box center [30, 449] width 12 height 12
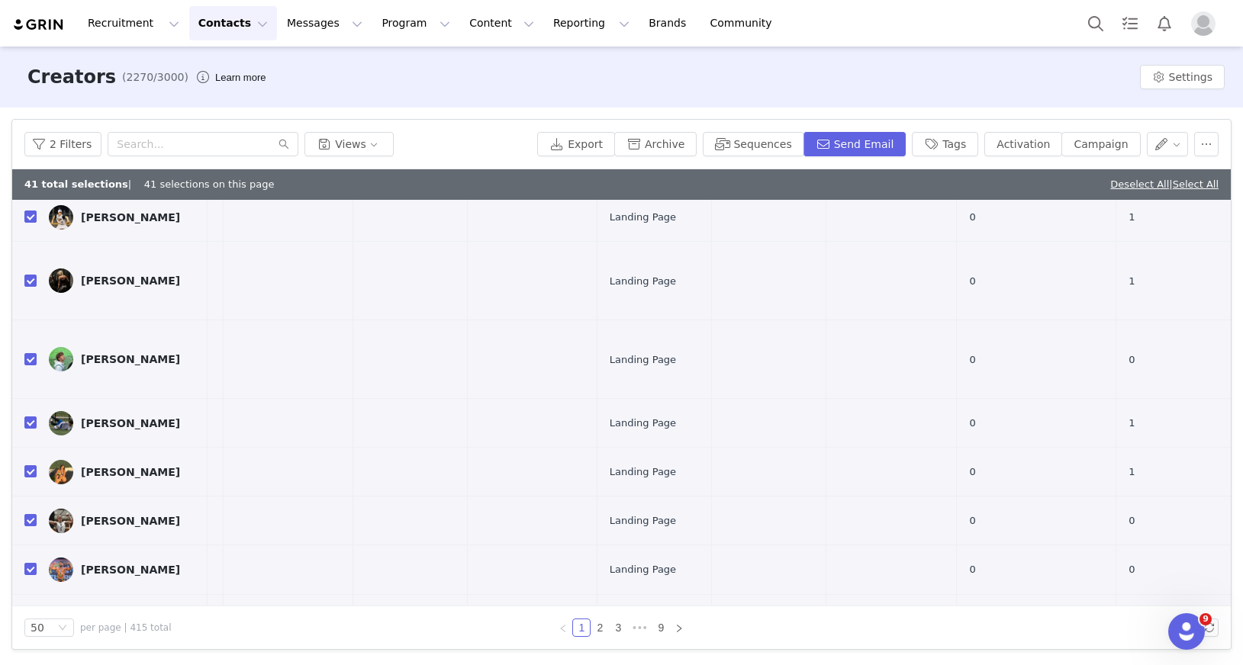
scroll to position [346, 808]
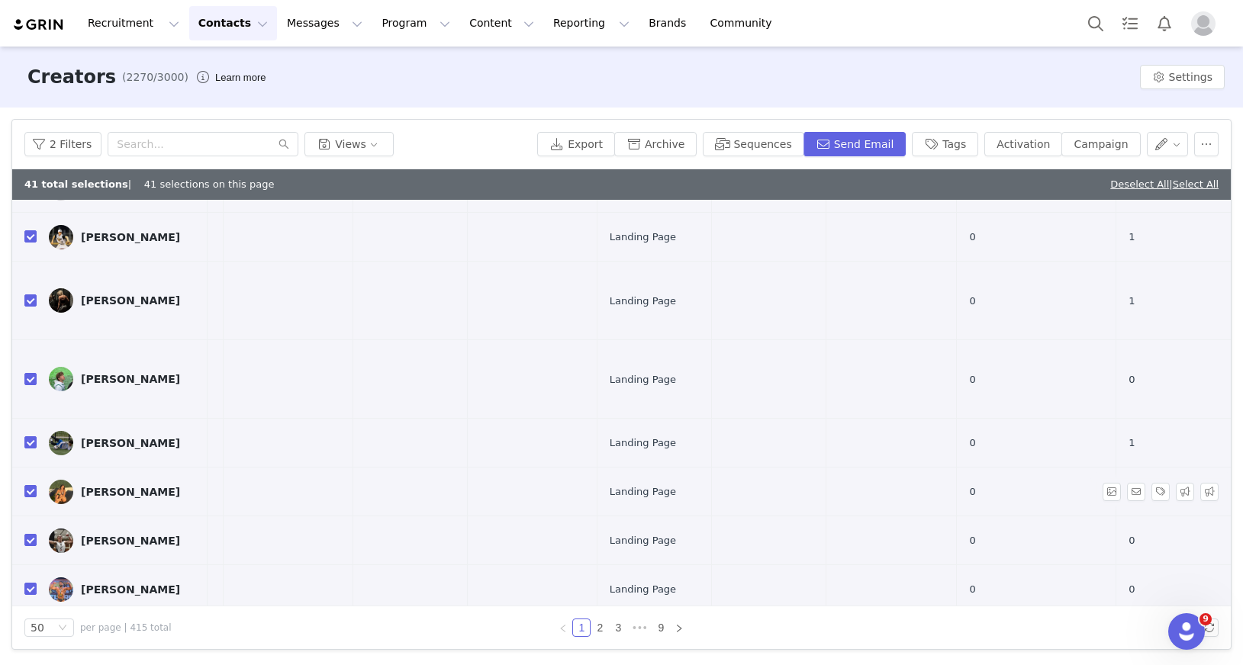
click at [24, 468] on td at bounding box center [24, 492] width 24 height 49
click at [31, 485] on input "checkbox" at bounding box center [30, 491] width 12 height 12
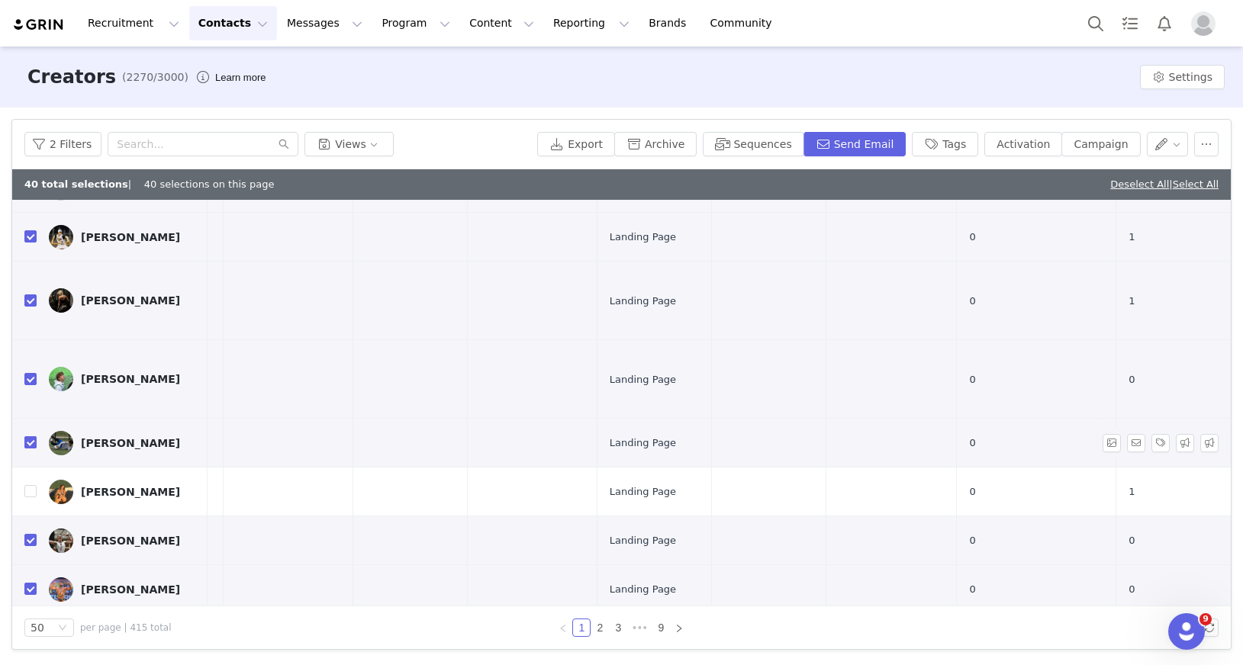
click at [31, 436] on input "checkbox" at bounding box center [30, 442] width 12 height 12
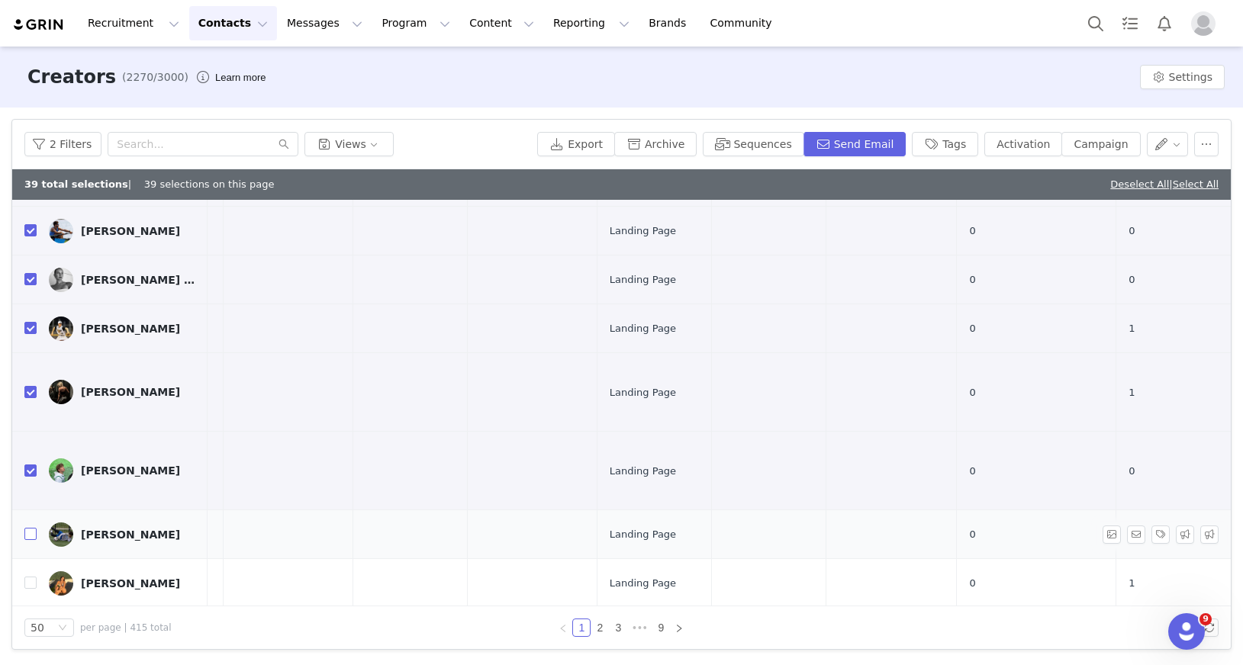
scroll to position [241, 808]
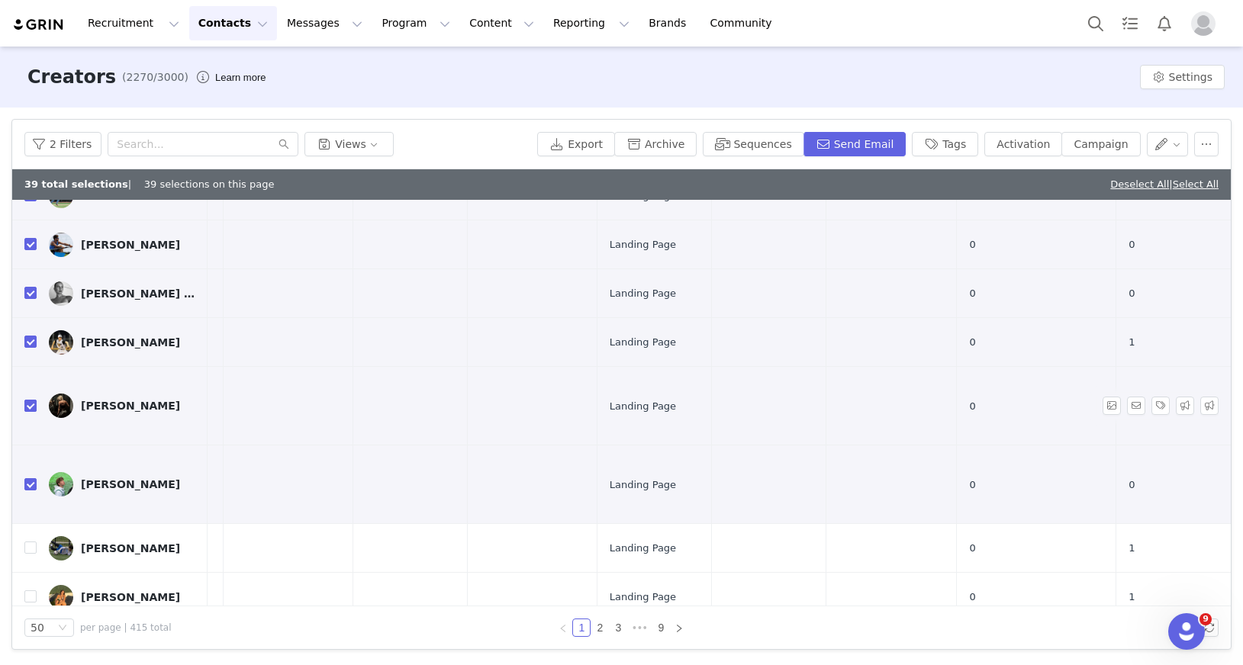
click at [34, 400] on input "checkbox" at bounding box center [30, 406] width 12 height 12
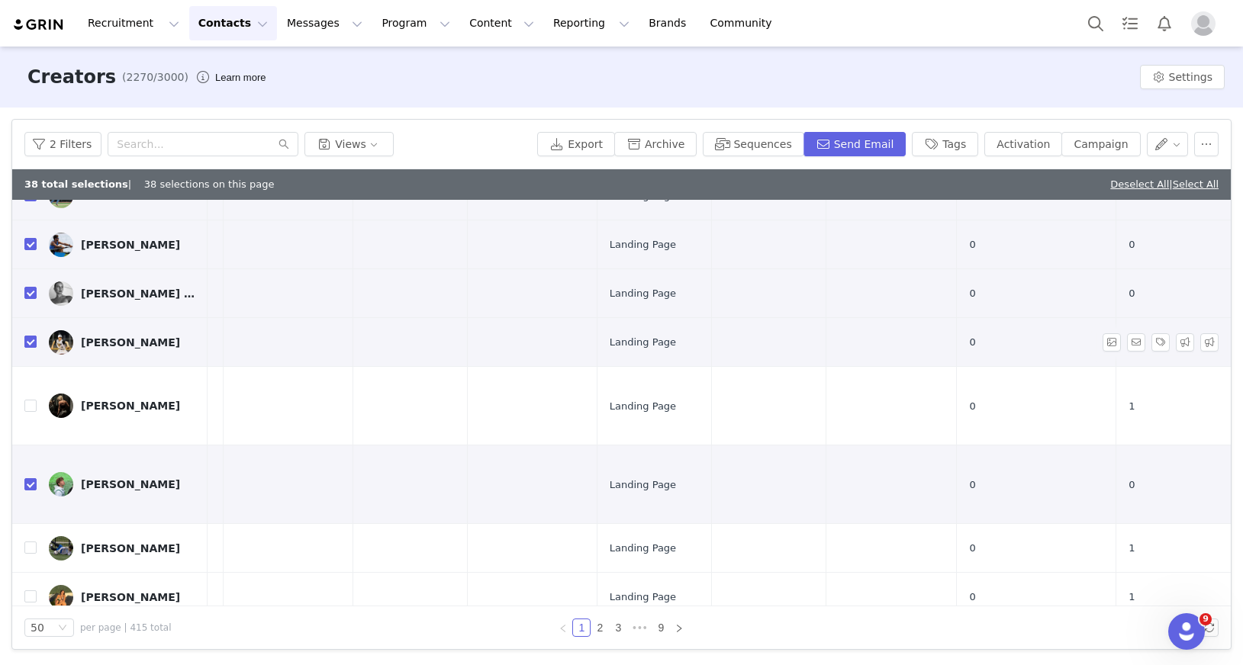
click at [28, 336] on input "checkbox" at bounding box center [30, 342] width 12 height 12
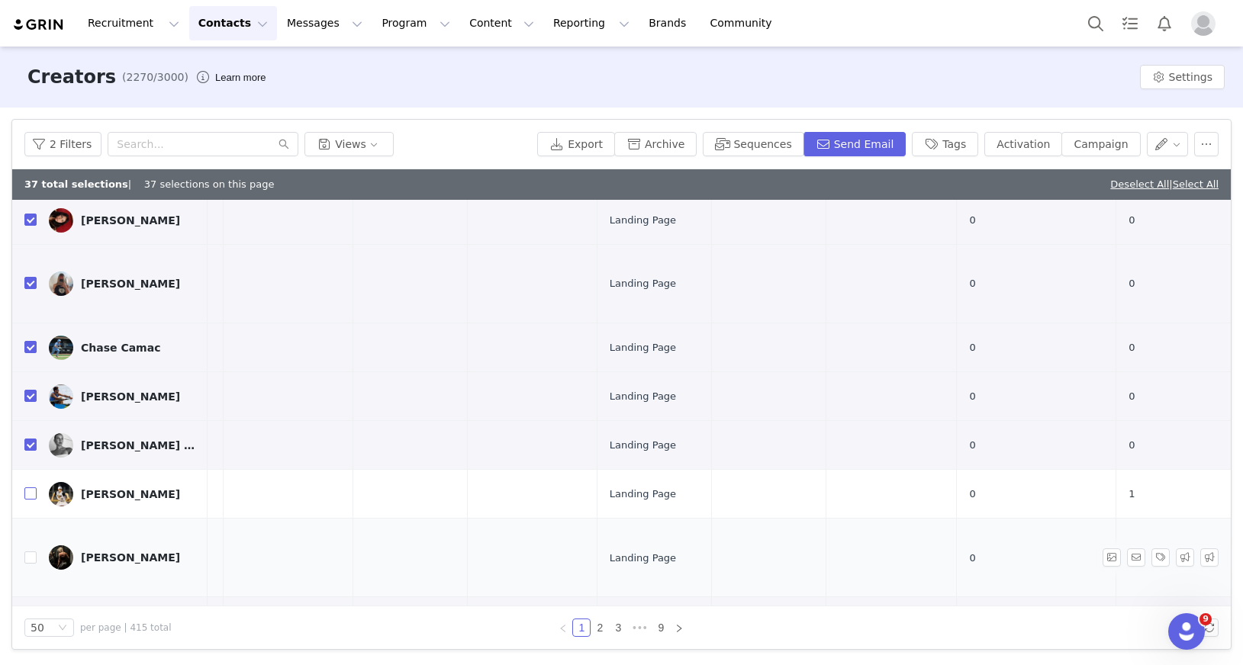
scroll to position [0, 808]
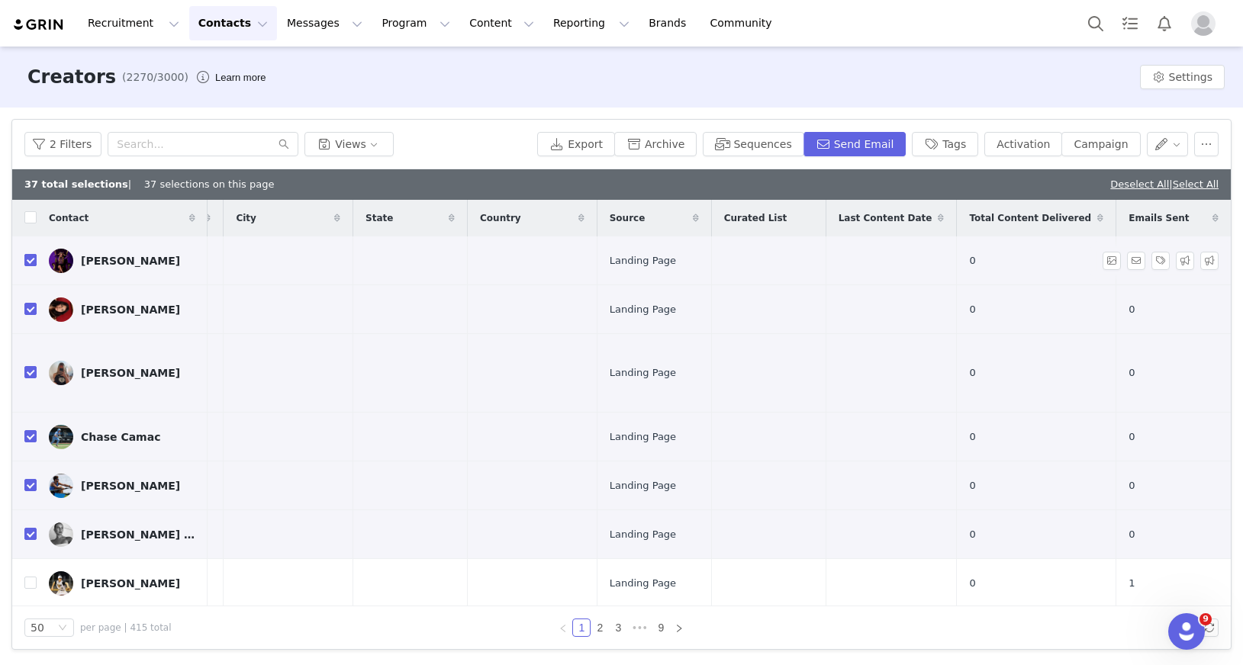
click at [34, 261] on input "checkbox" at bounding box center [30, 260] width 12 height 12
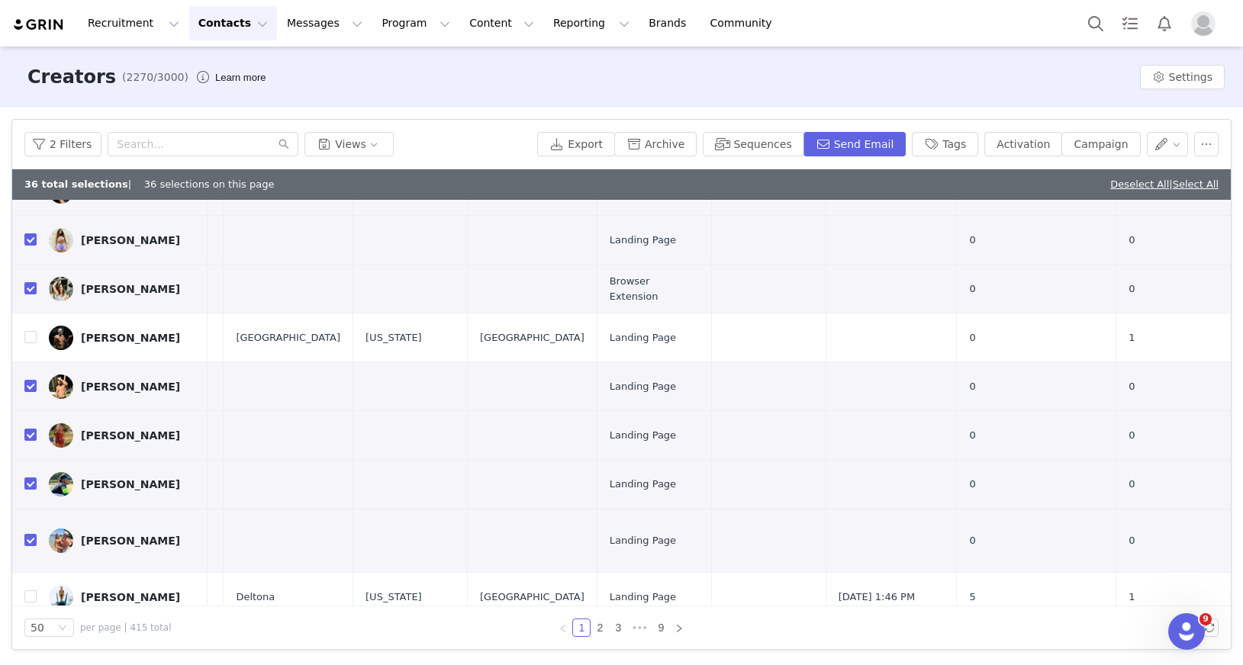
scroll to position [2072, 808]
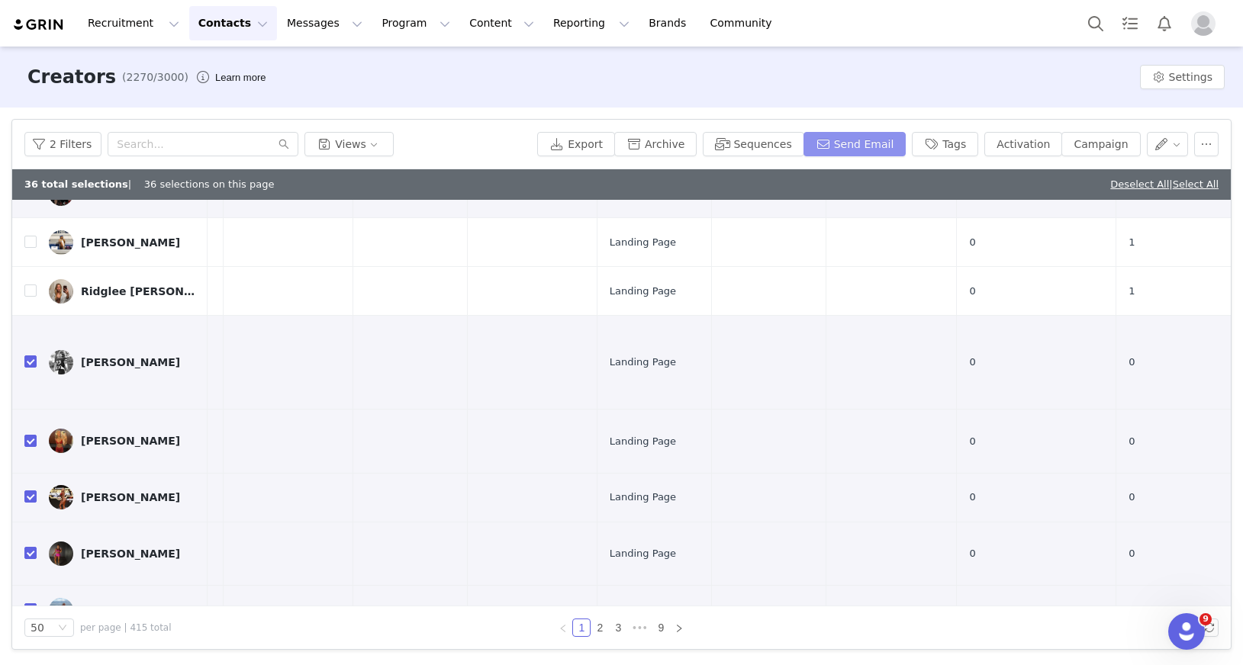
click at [876, 153] on button "Send Email" at bounding box center [854, 144] width 103 height 24
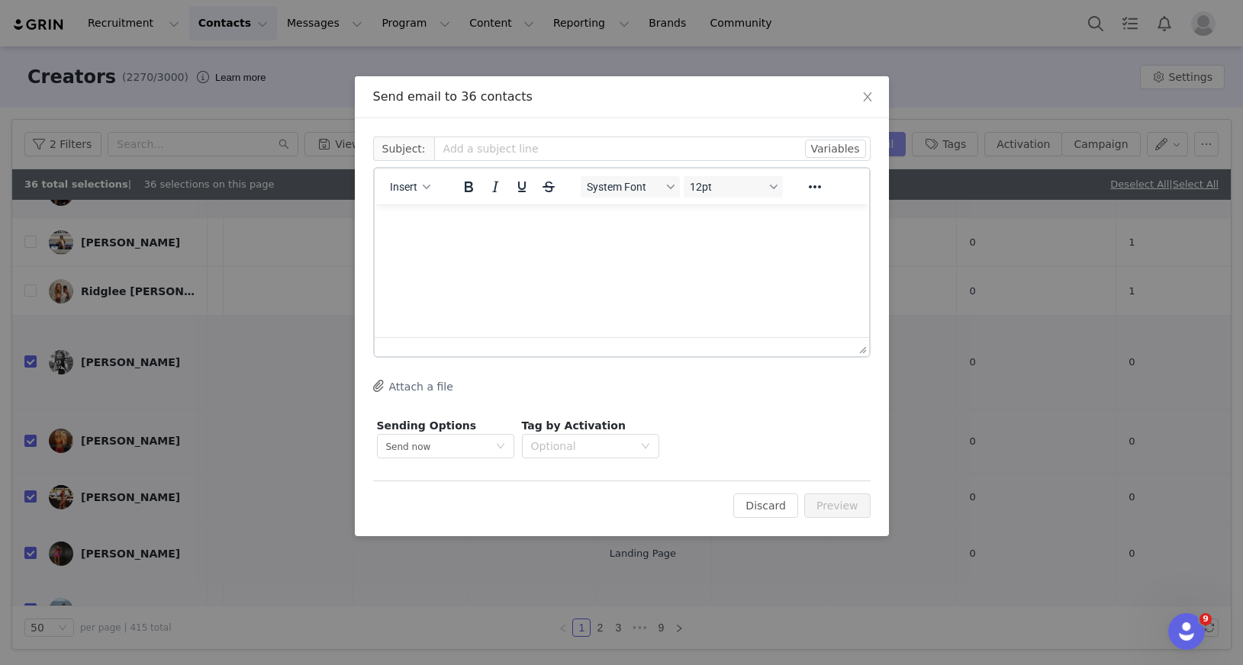
scroll to position [0, 0]
click at [412, 193] on button "Insert" at bounding box center [410, 186] width 53 height 21
click at [420, 206] on div "Insert Template" at bounding box center [465, 213] width 137 height 18
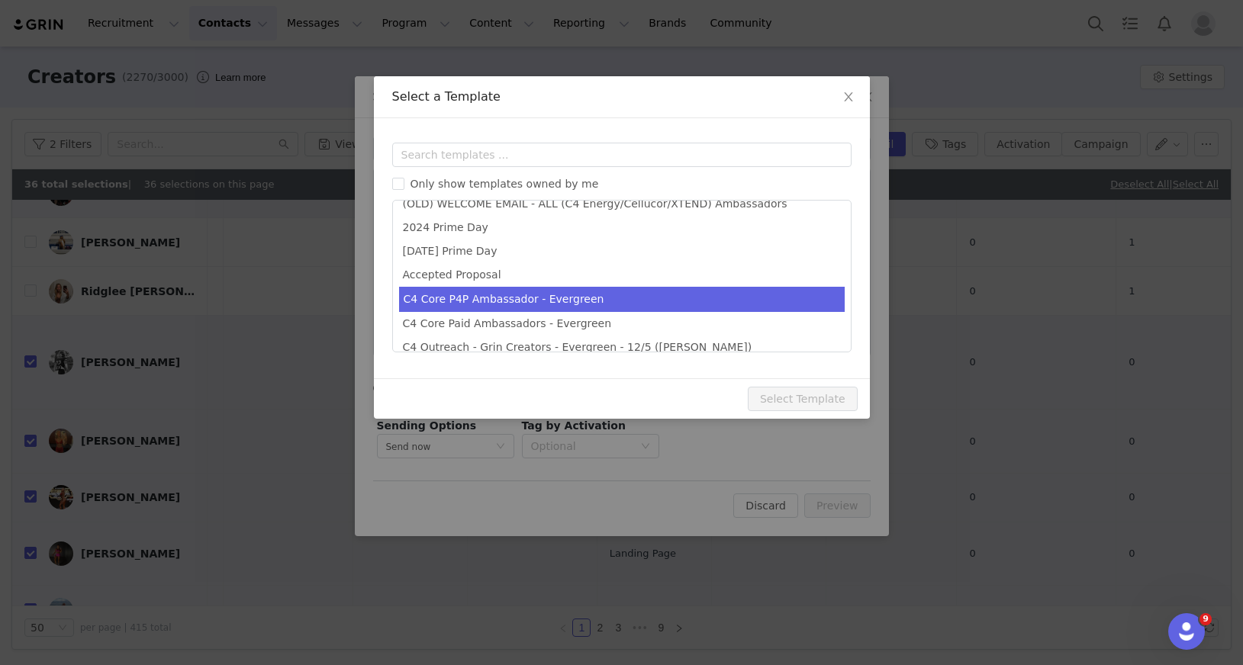
click at [586, 297] on li "C4 Core P4P Ambassador - Evergreen" at bounding box center [622, 299] width 446 height 25
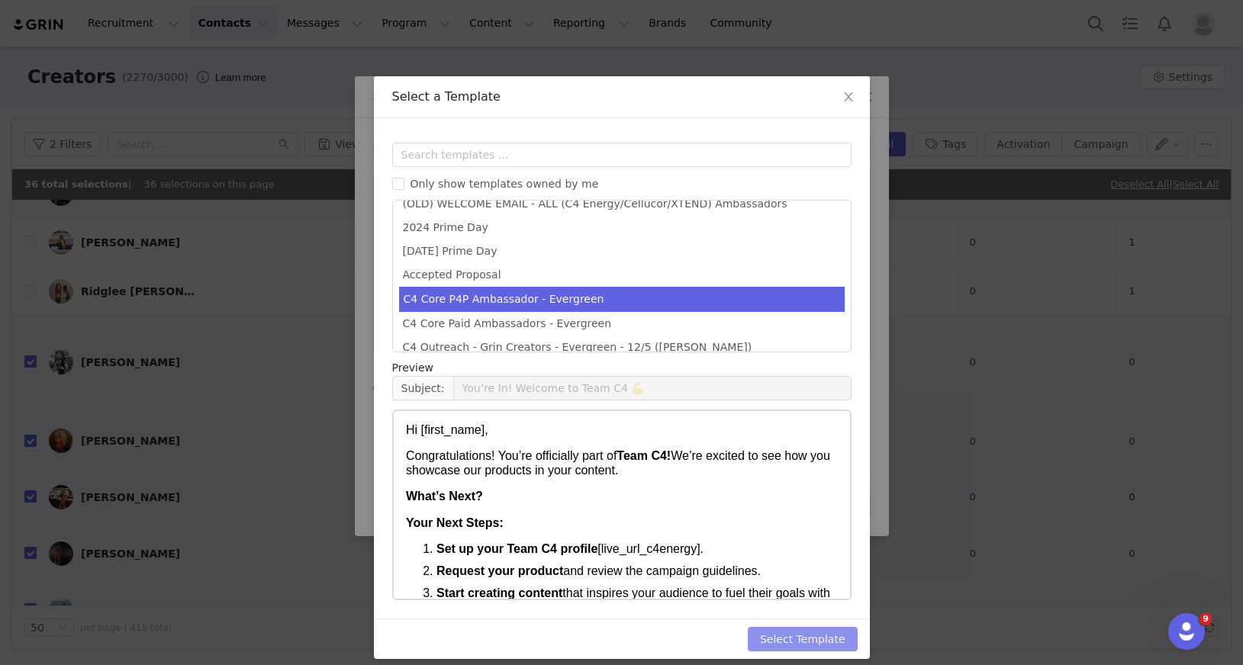
click at [801, 639] on button "Select Template" at bounding box center [803, 639] width 110 height 24
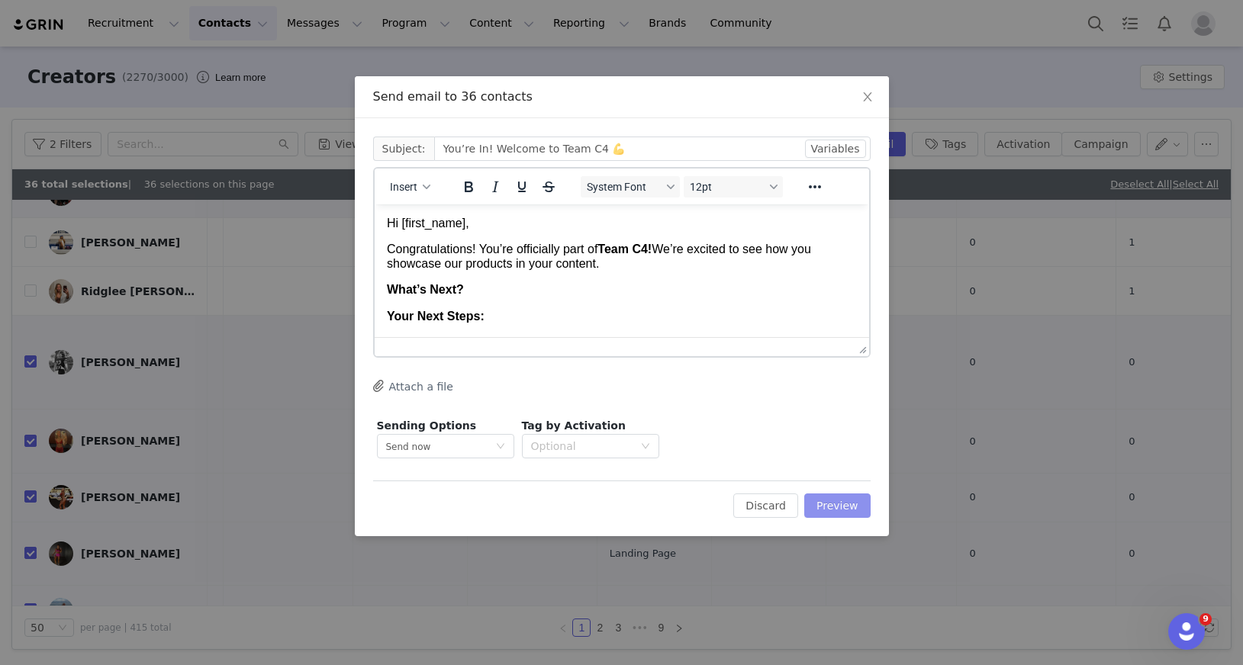
click at [848, 505] on button "Preview" at bounding box center [837, 506] width 66 height 24
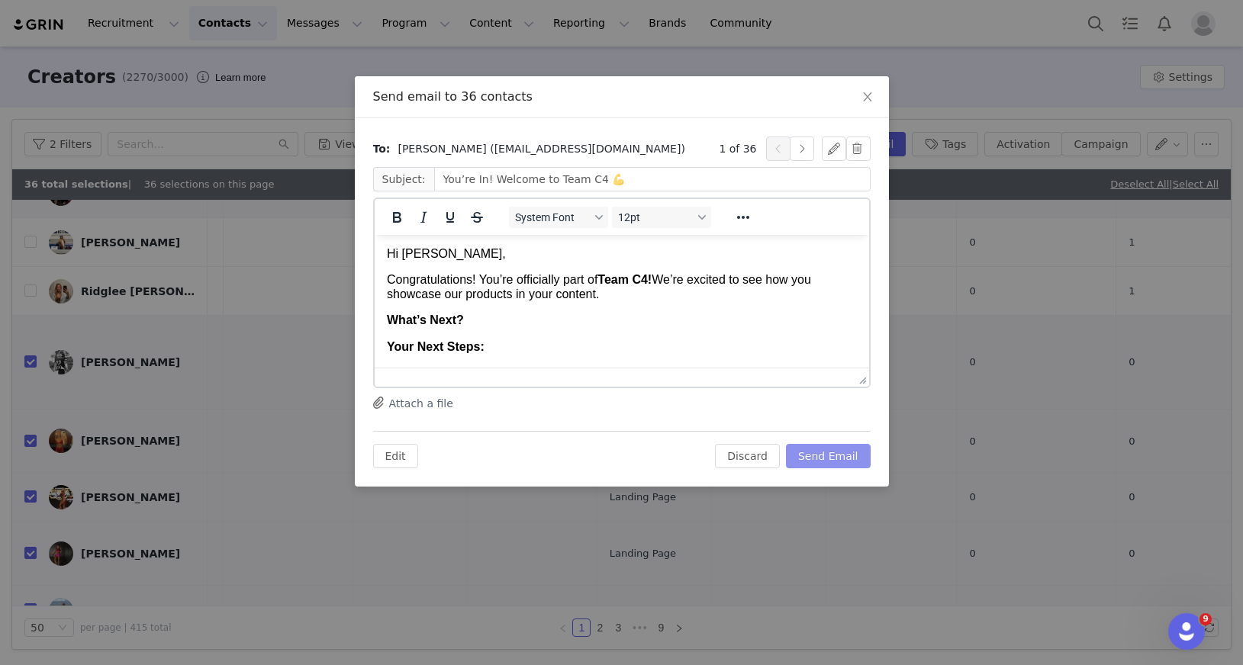
click at [809, 456] on button "Send Email" at bounding box center [828, 456] width 85 height 24
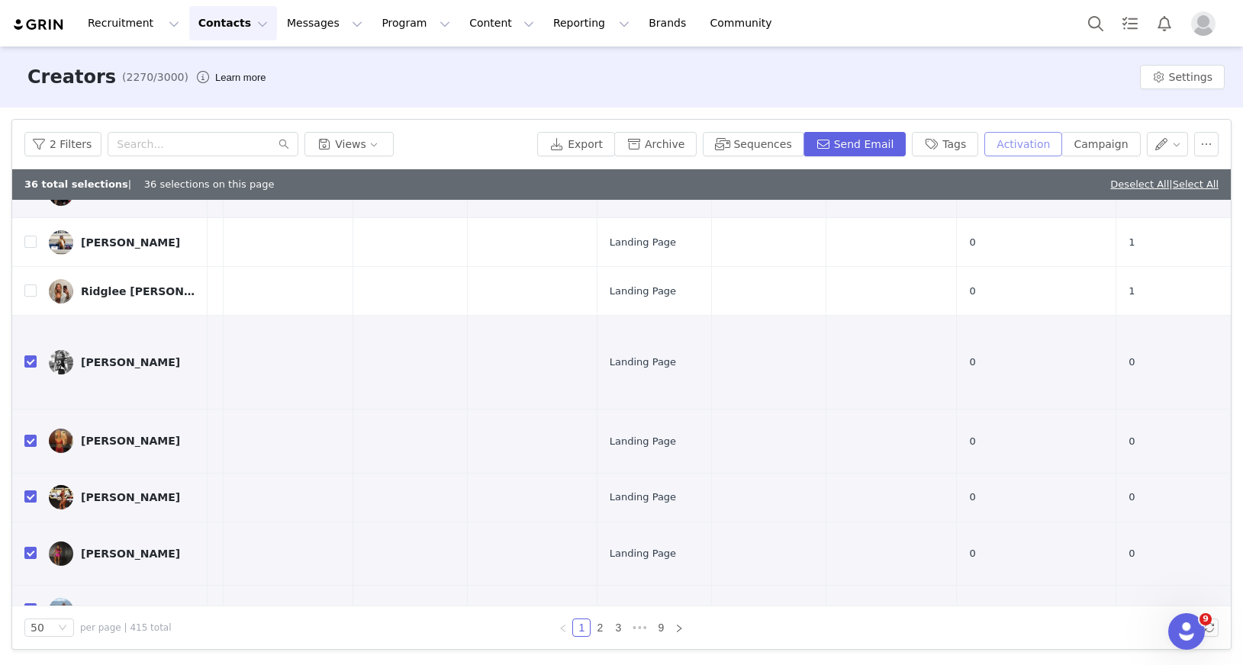
click at [1017, 145] on button "Activation" at bounding box center [1023, 144] width 78 height 24
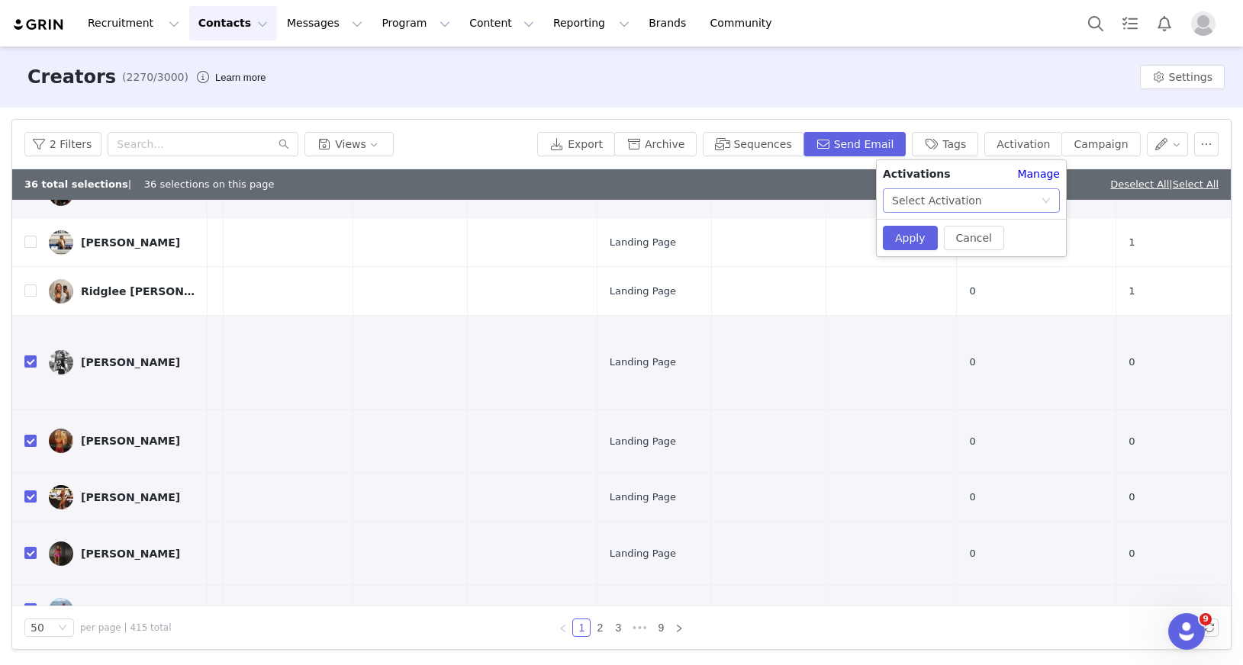
click at [1016, 202] on div "Select Activation" at bounding box center [966, 200] width 149 height 23
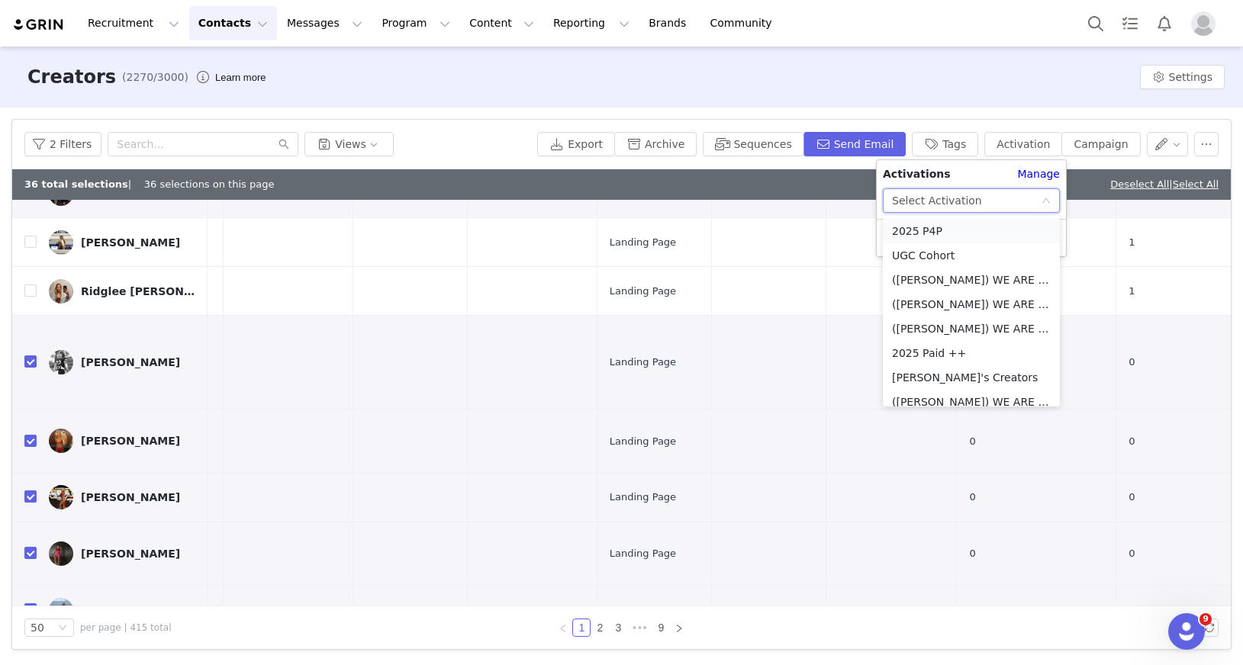
click at [980, 229] on li "2025 P4P" at bounding box center [971, 231] width 177 height 24
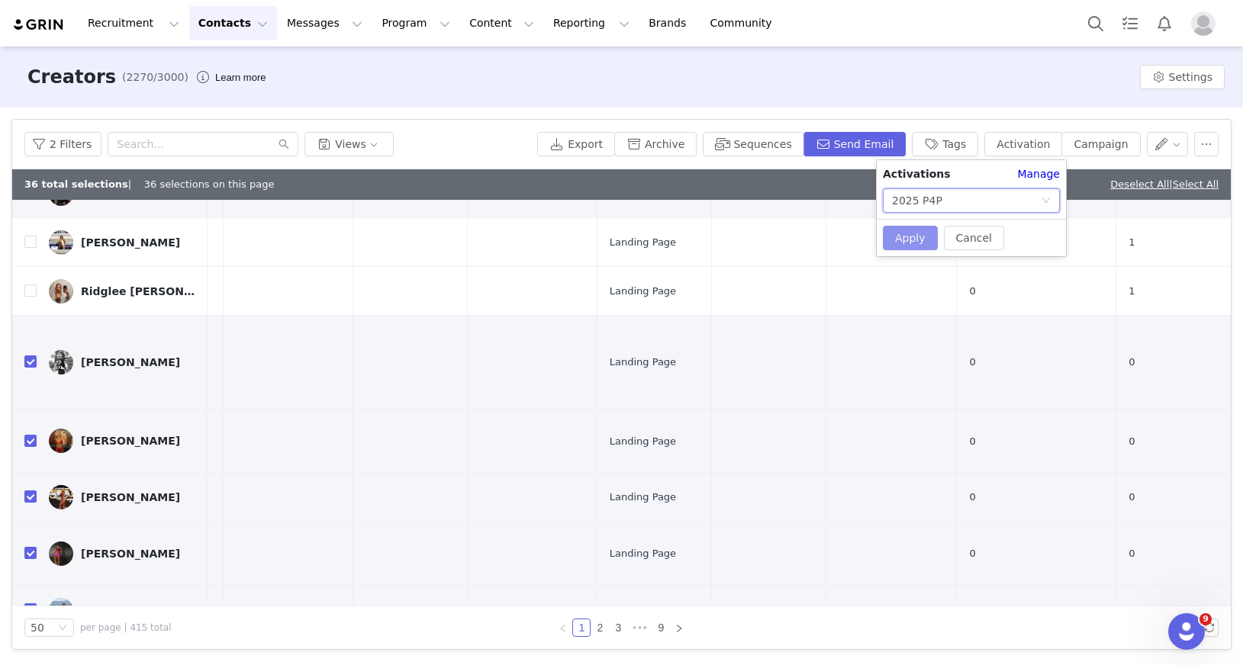
click at [916, 240] on button "Apply" at bounding box center [910, 238] width 55 height 24
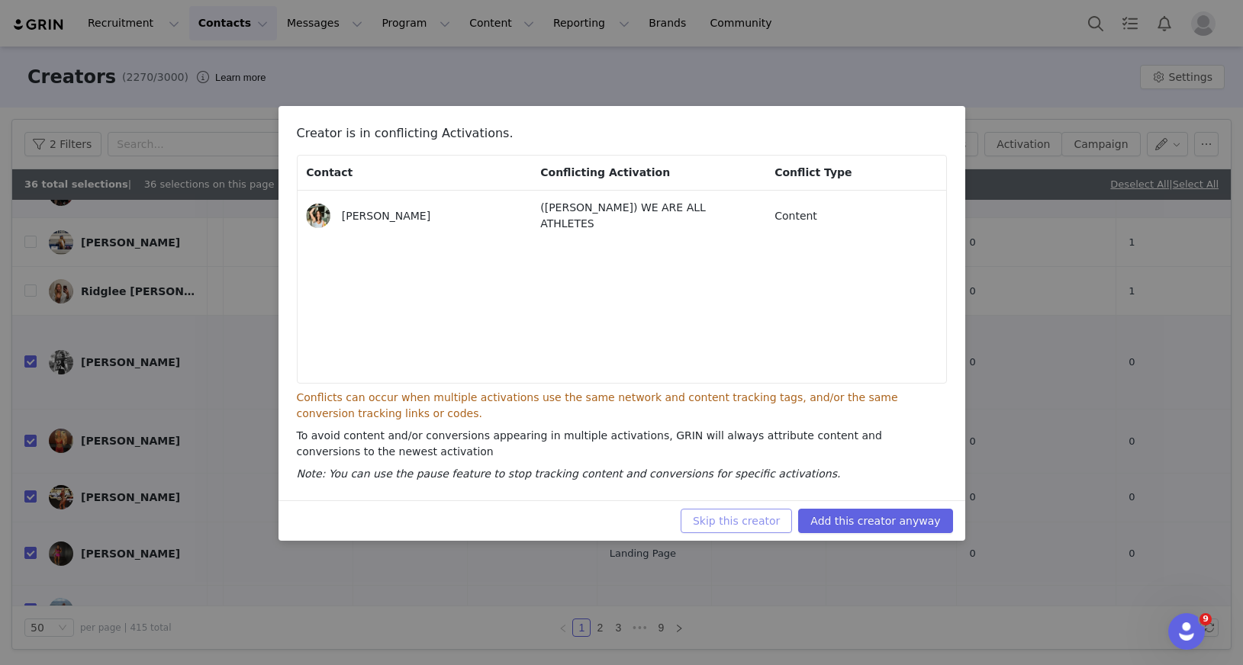
click at [768, 525] on button "Skip this creator" at bounding box center [736, 521] width 111 height 24
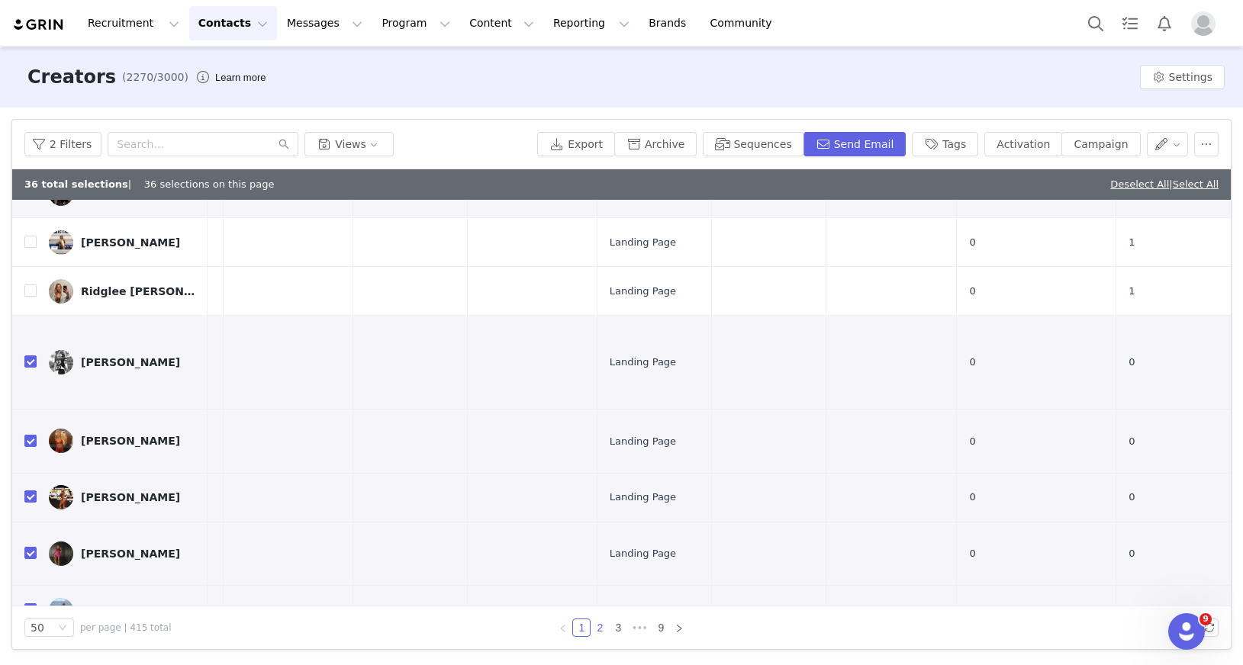
click at [601, 630] on link "2" at bounding box center [599, 628] width 17 height 17
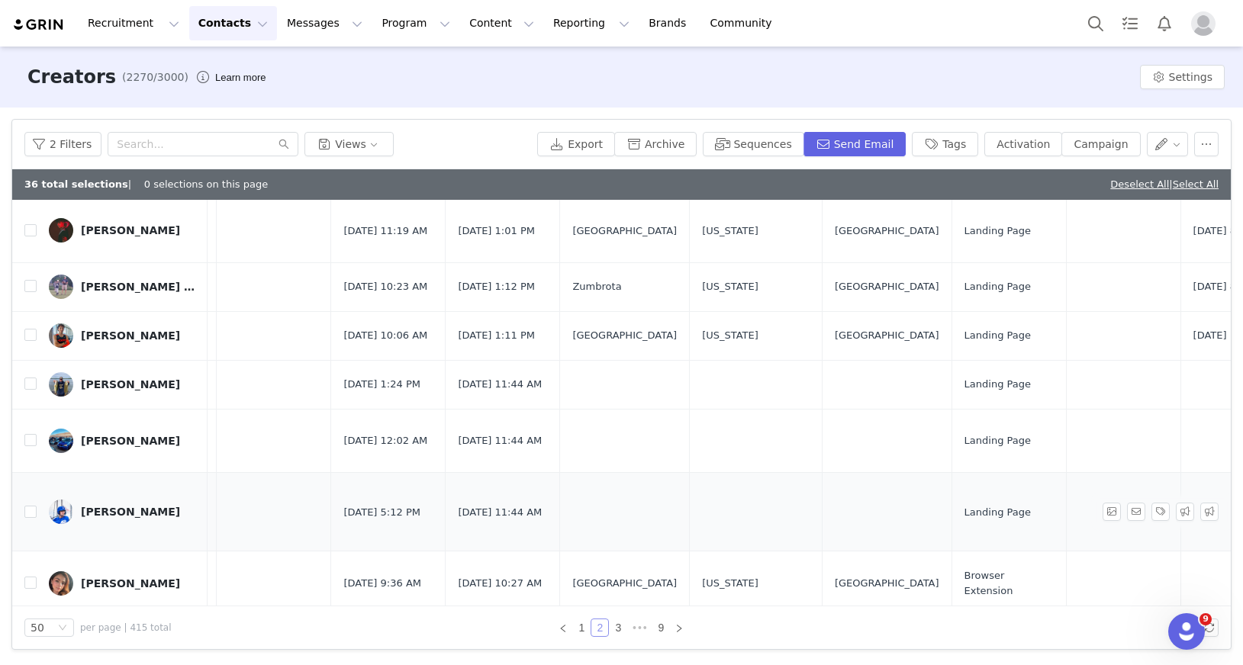
scroll to position [164, 358]
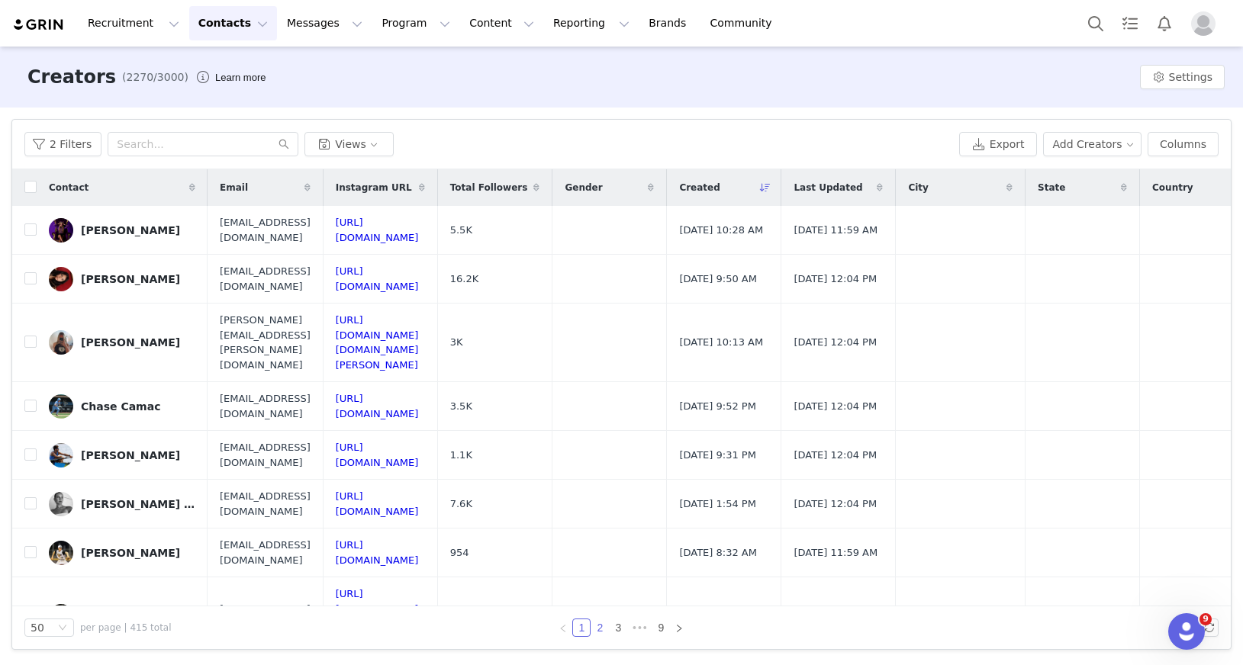
click at [597, 626] on link "2" at bounding box center [599, 628] width 17 height 17
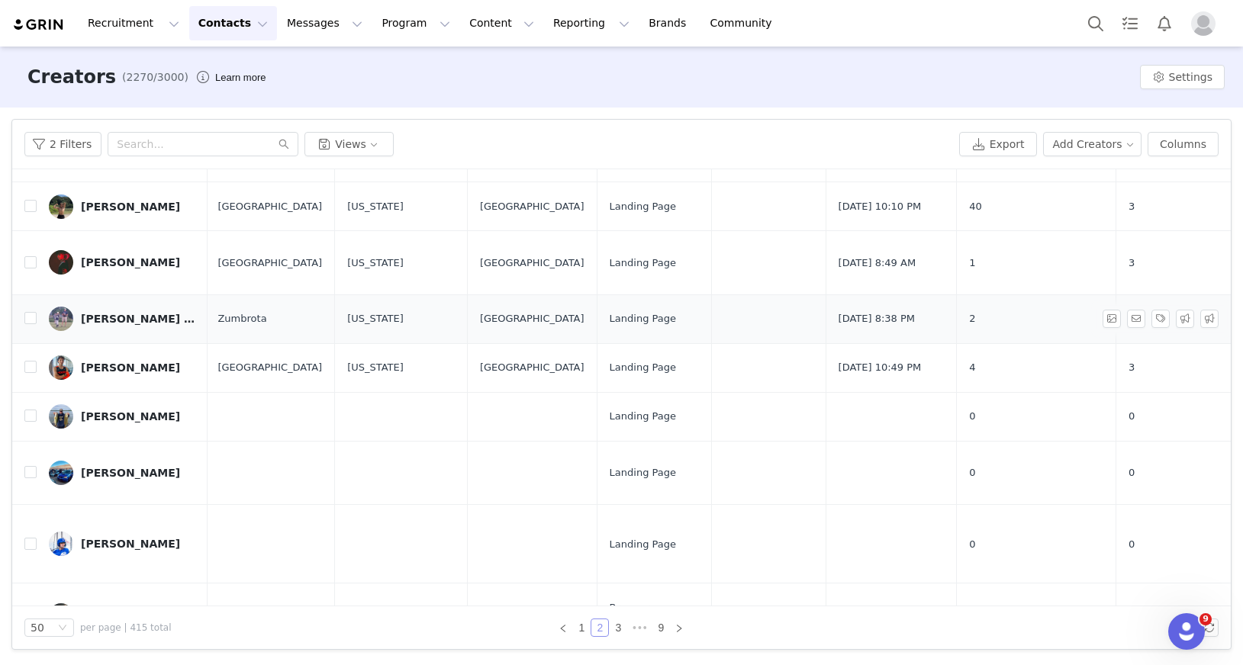
scroll to position [106, 800]
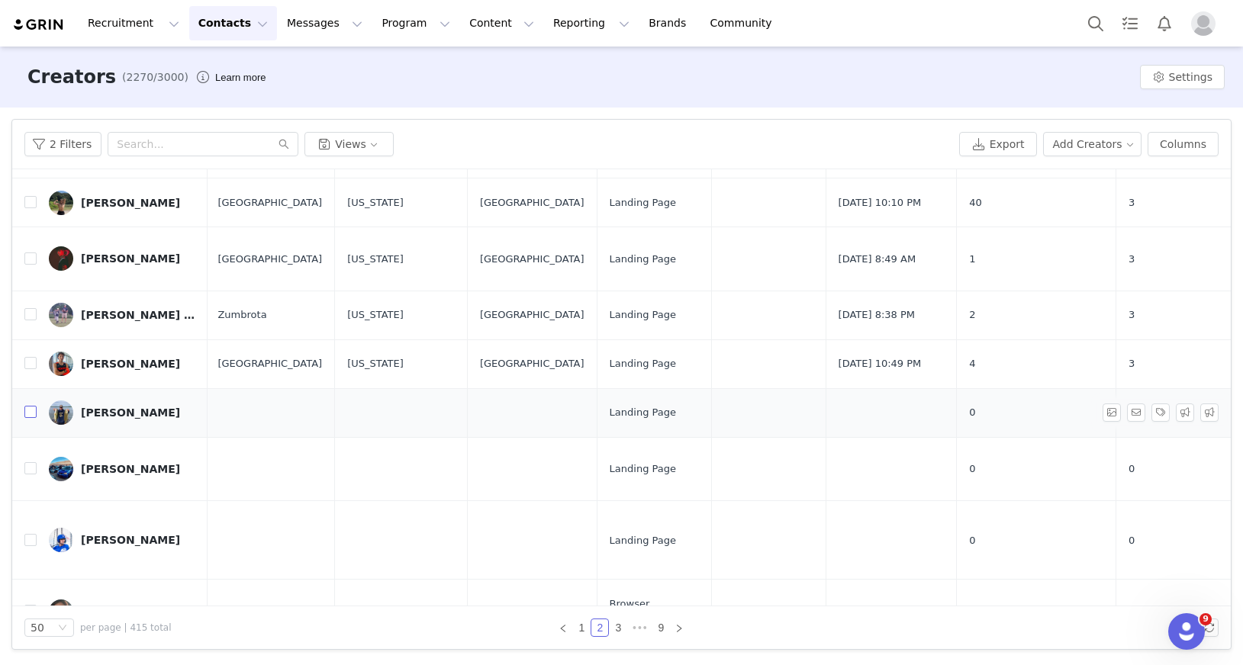
click at [31, 406] on input "checkbox" at bounding box center [30, 412] width 12 height 12
checkbox input "true"
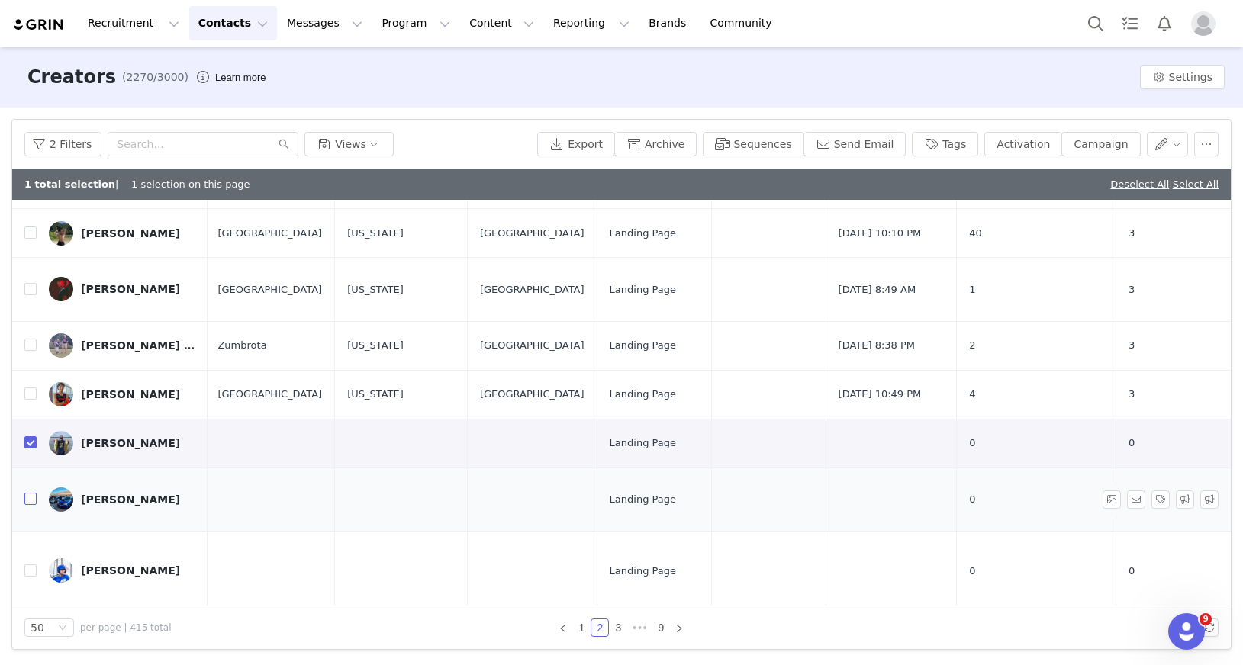
click at [34, 493] on input "checkbox" at bounding box center [30, 499] width 12 height 12
checkbox input "true"
click at [33, 565] on input "checkbox" at bounding box center [30, 571] width 12 height 12
checkbox input "true"
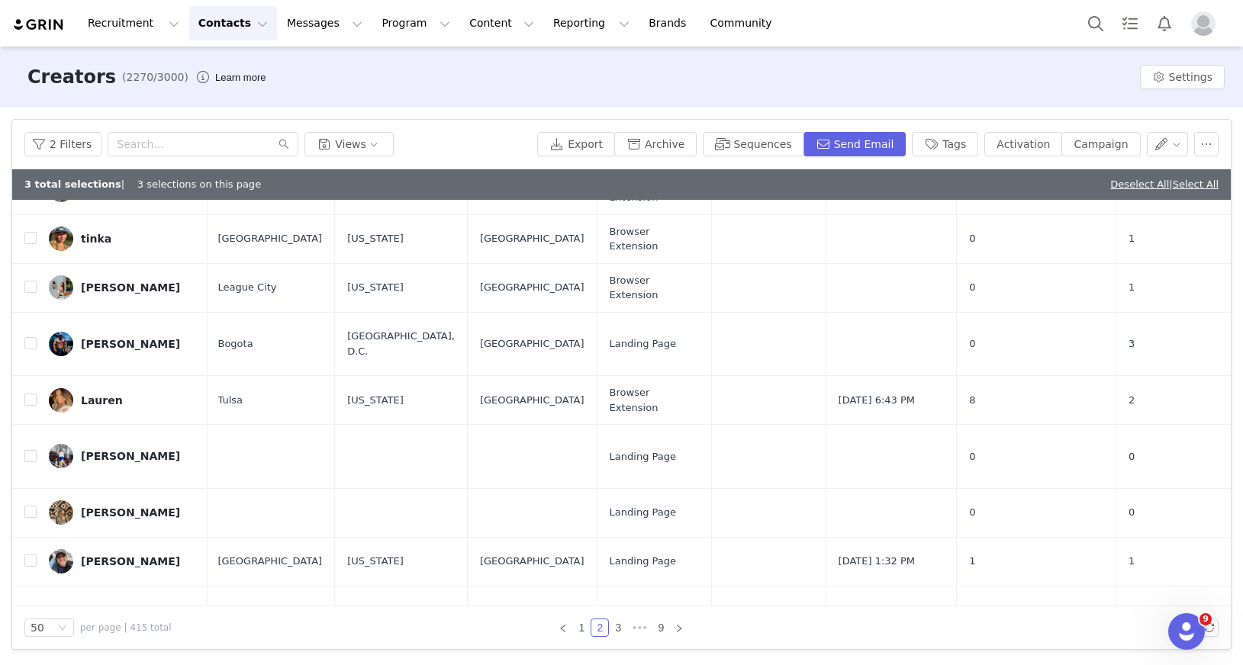
scroll to position [726, 800]
click at [34, 452] on input "checkbox" at bounding box center [30, 458] width 12 height 12
checkbox input "true"
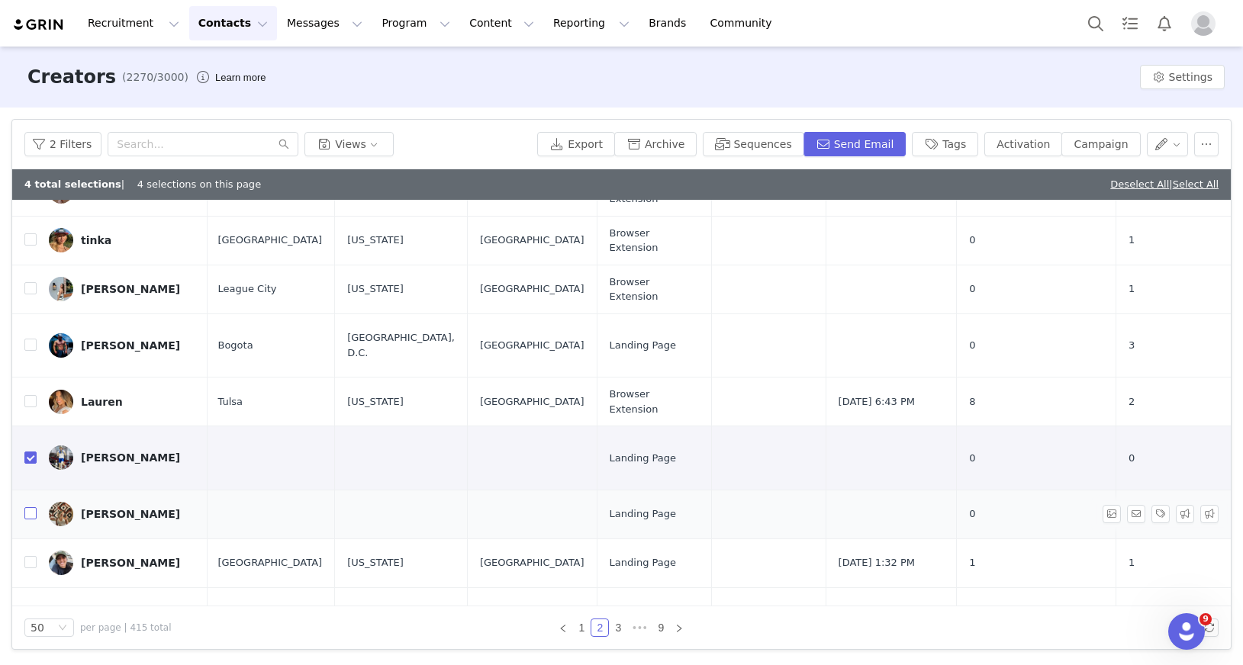
click at [31, 507] on input "checkbox" at bounding box center [30, 513] width 12 height 12
checkbox input "true"
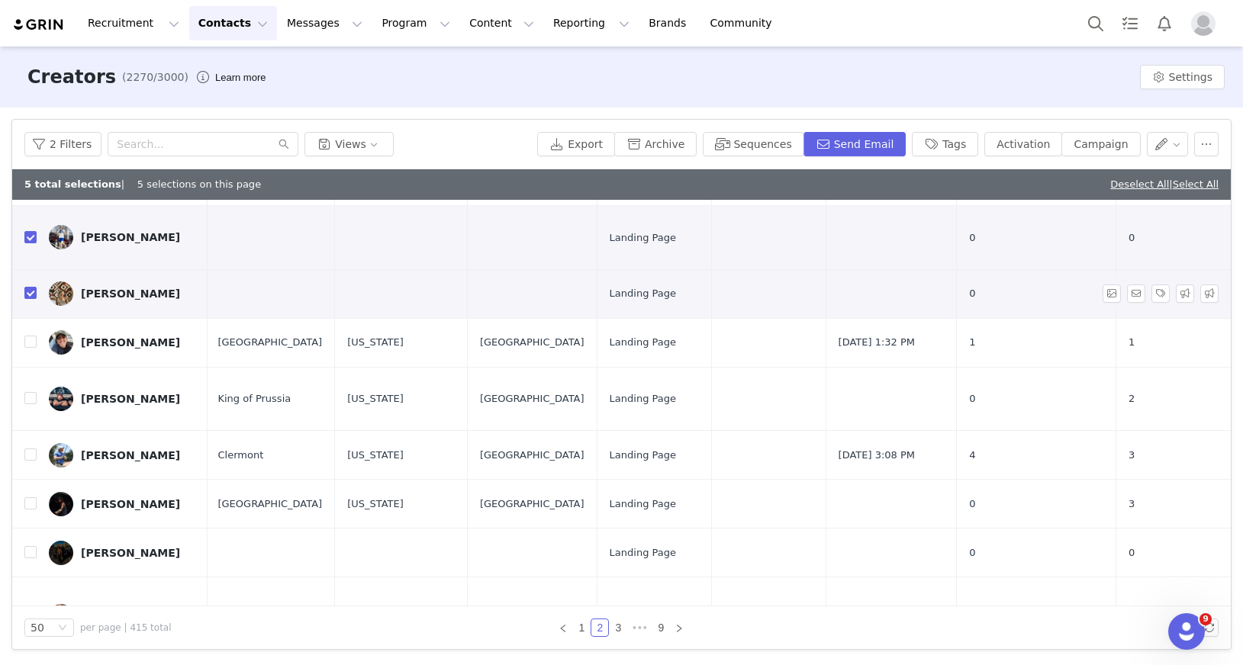
scroll to position [952, 799]
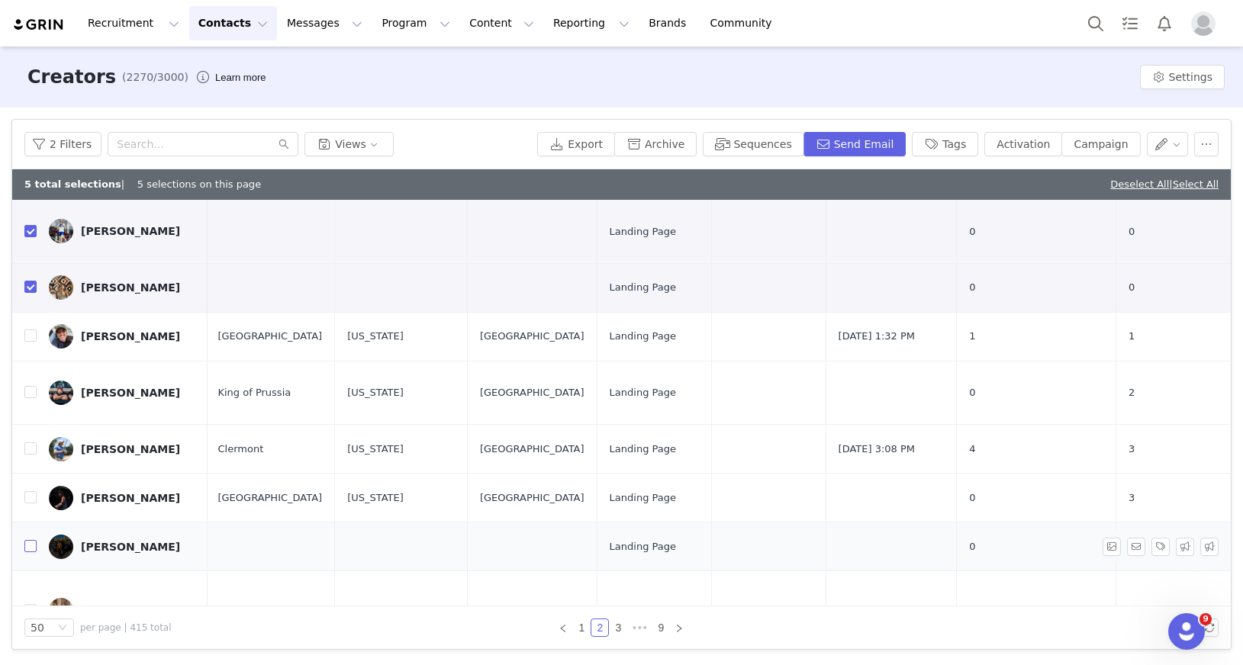
click at [31, 540] on input "checkbox" at bounding box center [30, 546] width 12 height 12
checkbox input "true"
click at [33, 604] on input "checkbox" at bounding box center [30, 610] width 12 height 12
checkbox input "true"
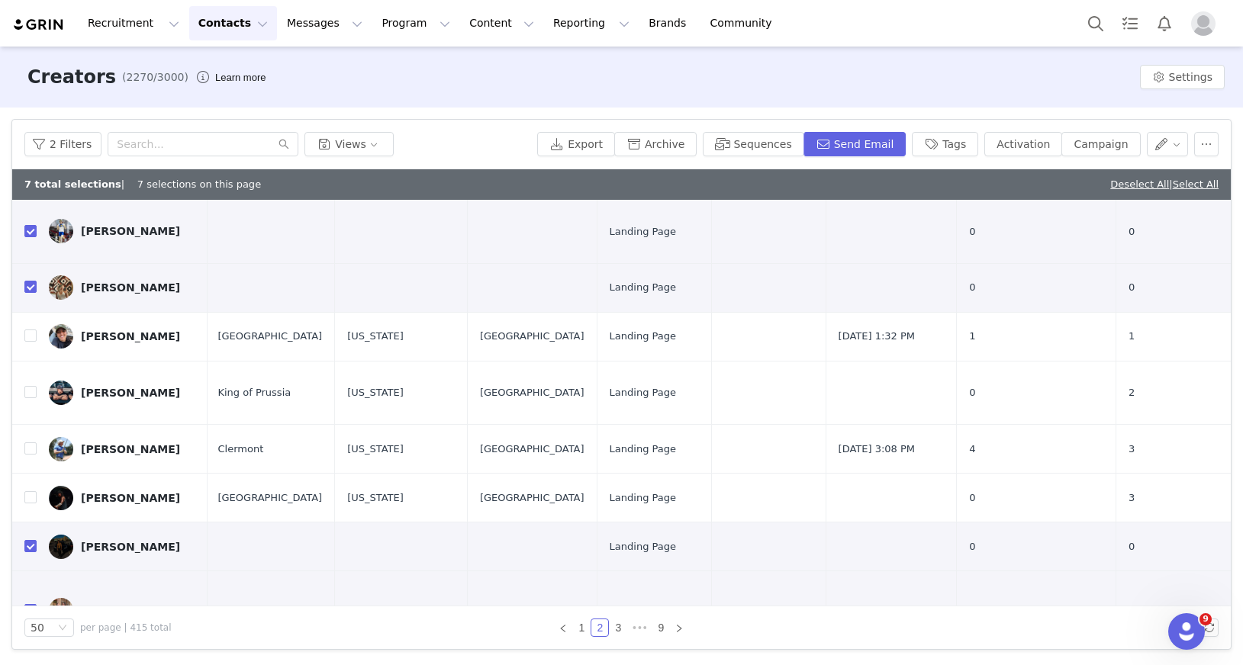
click at [30, 665] on input "checkbox" at bounding box center [30, 674] width 12 height 12
checkbox input "true"
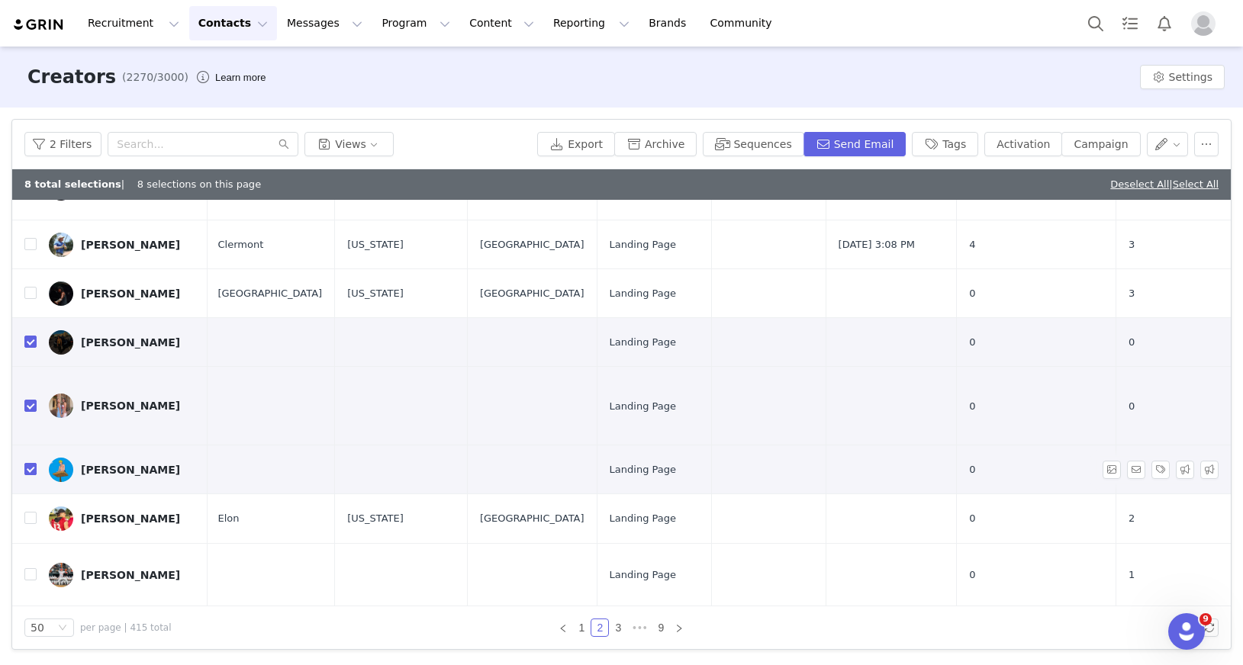
scroll to position [1173, 799]
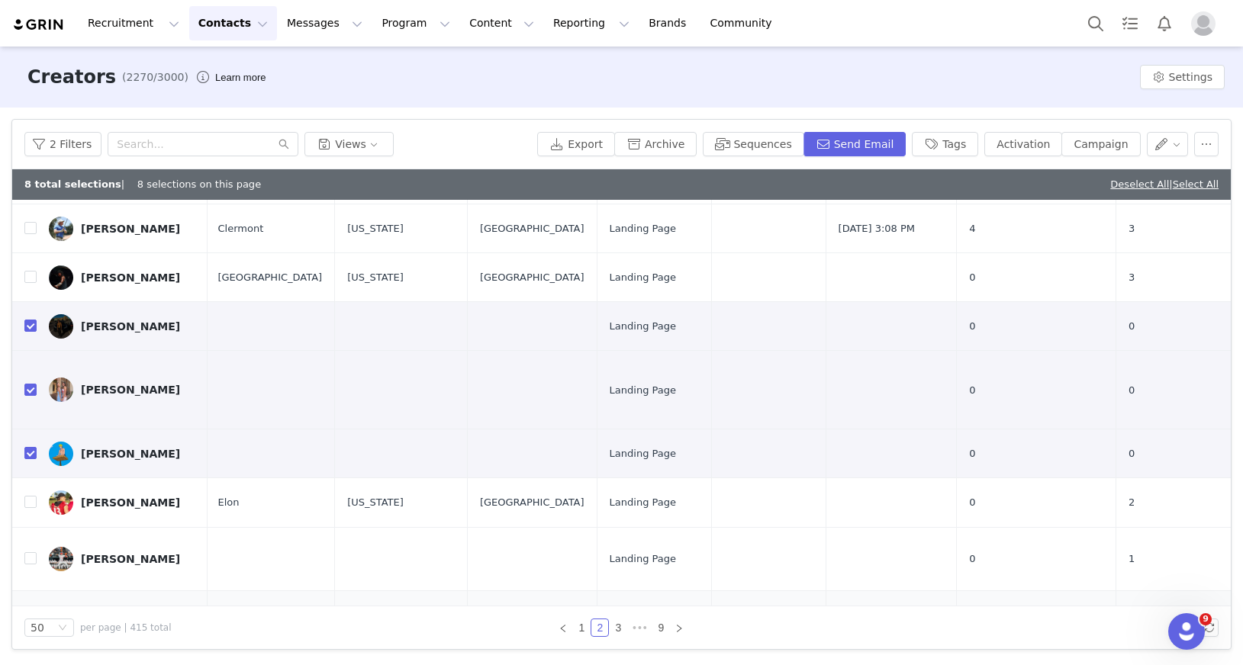
click at [31, 623] on input "checkbox" at bounding box center [30, 629] width 12 height 12
checkbox input "true"
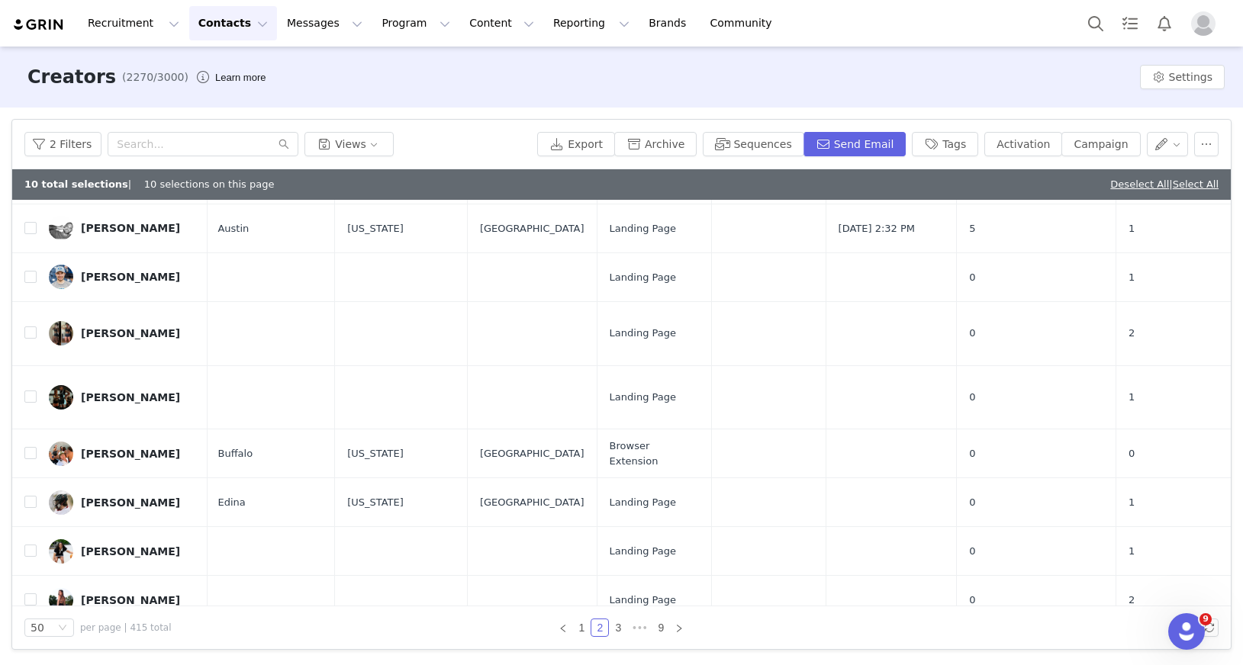
scroll to position [2072, 797]
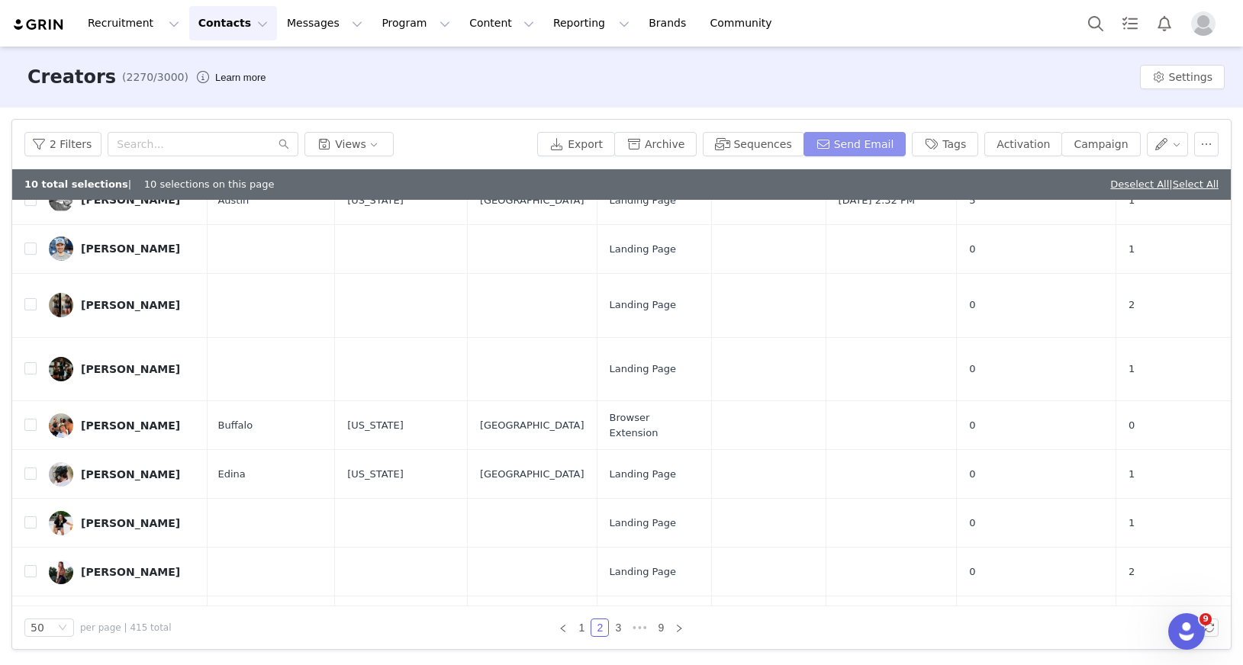
click at [861, 144] on button "Send Email" at bounding box center [854, 144] width 103 height 24
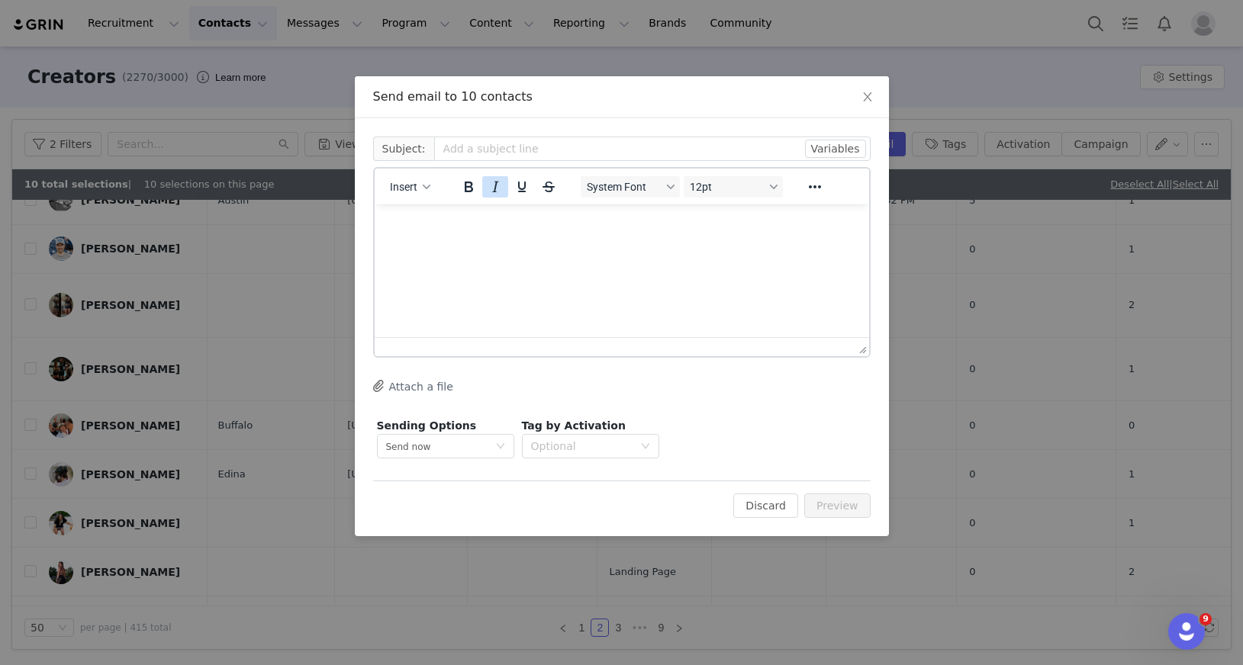
scroll to position [0, 0]
click at [412, 179] on button "Insert" at bounding box center [410, 186] width 53 height 21
click at [455, 220] on div "Insert Template" at bounding box center [465, 213] width 137 height 18
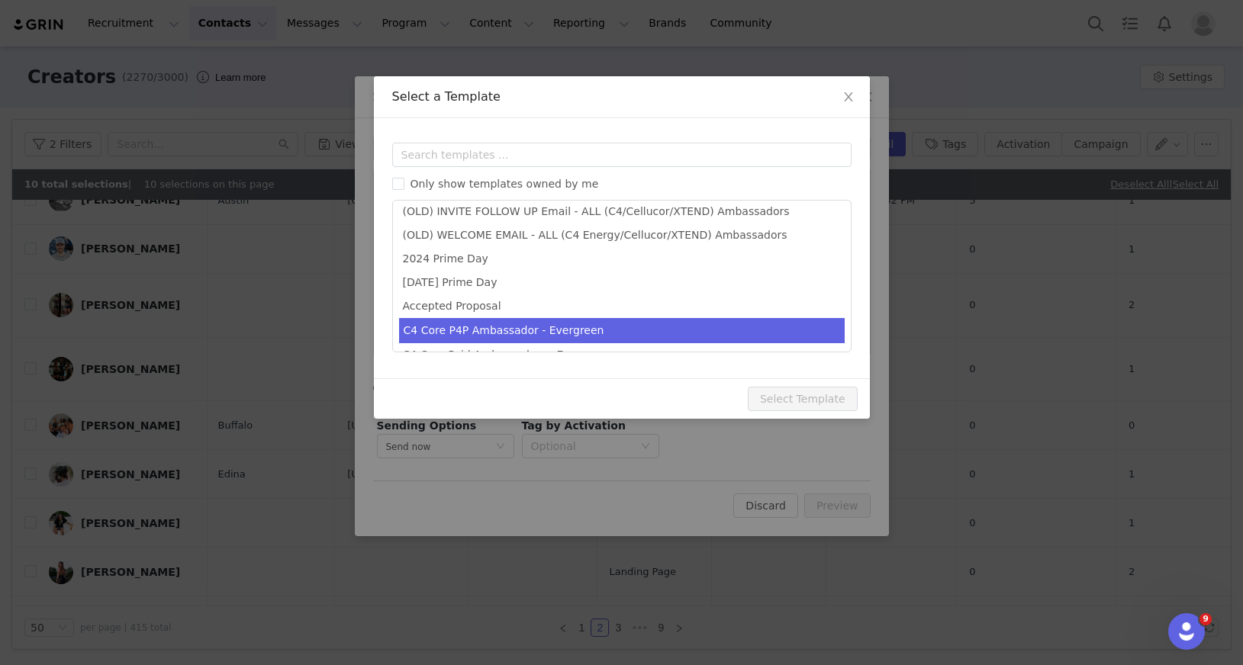
click at [605, 330] on li "C4 Core P4P Ambassador - Evergreen" at bounding box center [622, 330] width 446 height 25
type input "You’re In! Welcome to Team C4 💪"
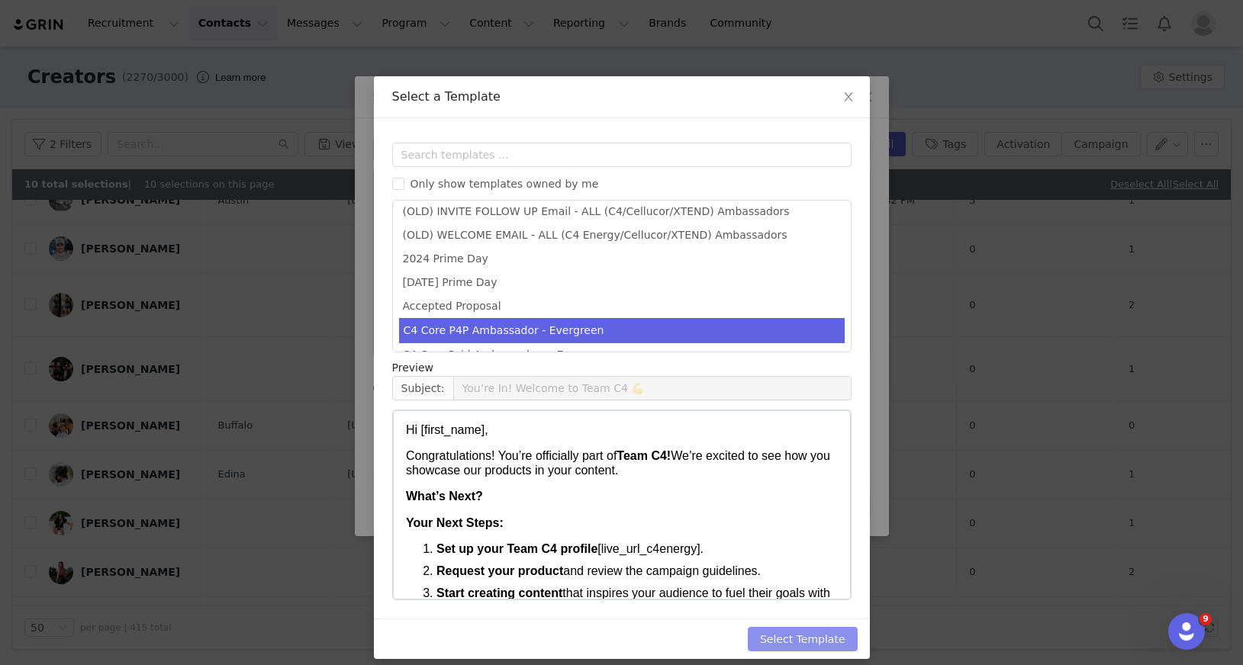
click at [784, 638] on button "Select Template" at bounding box center [803, 639] width 110 height 24
type input "You’re In! Welcome to Team C4 💪"
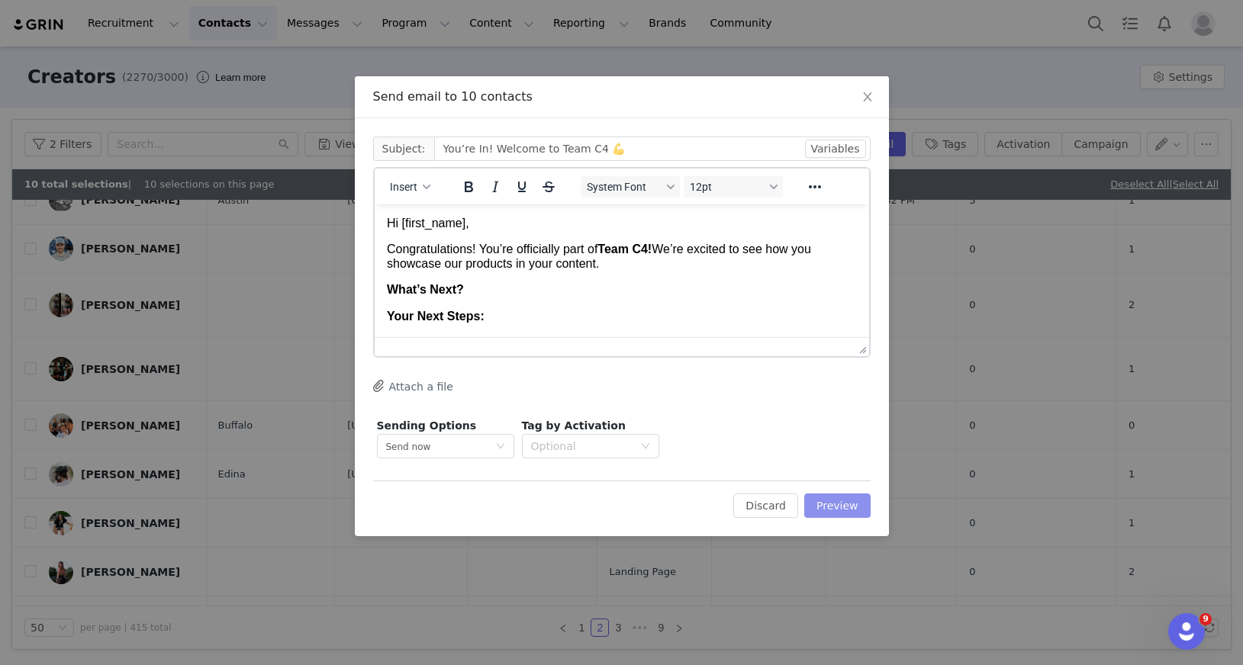
click at [850, 510] on button "Preview" at bounding box center [837, 506] width 66 height 24
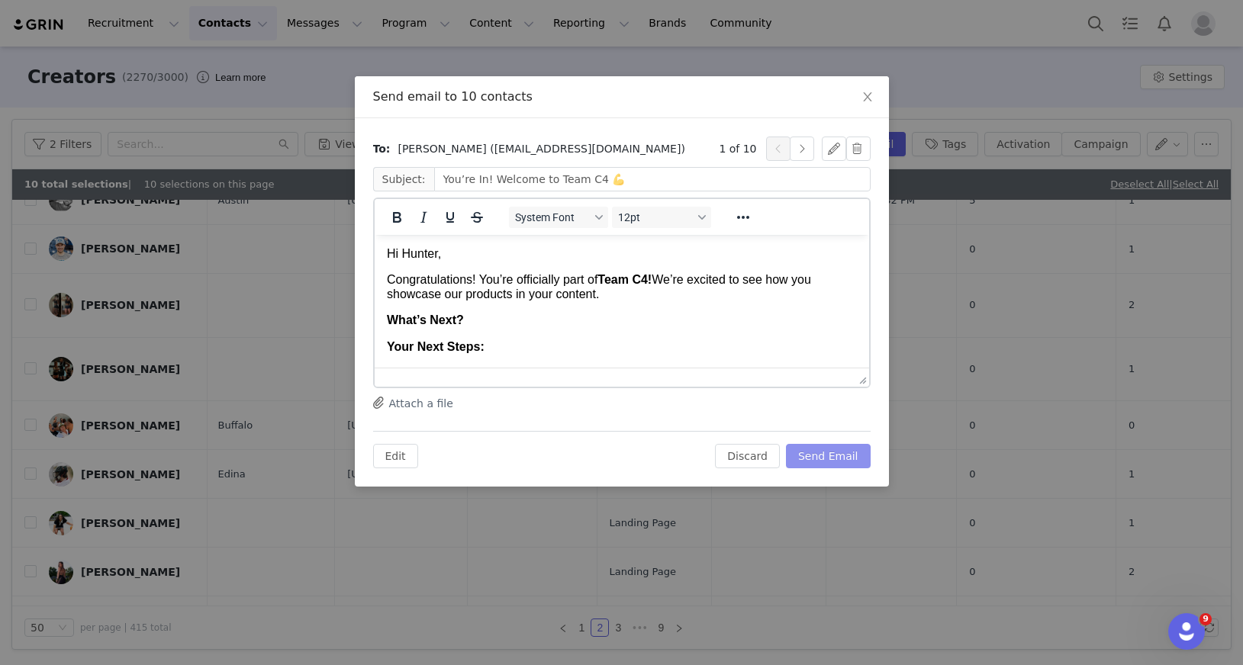
click at [841, 451] on button "Send Email" at bounding box center [828, 456] width 85 height 24
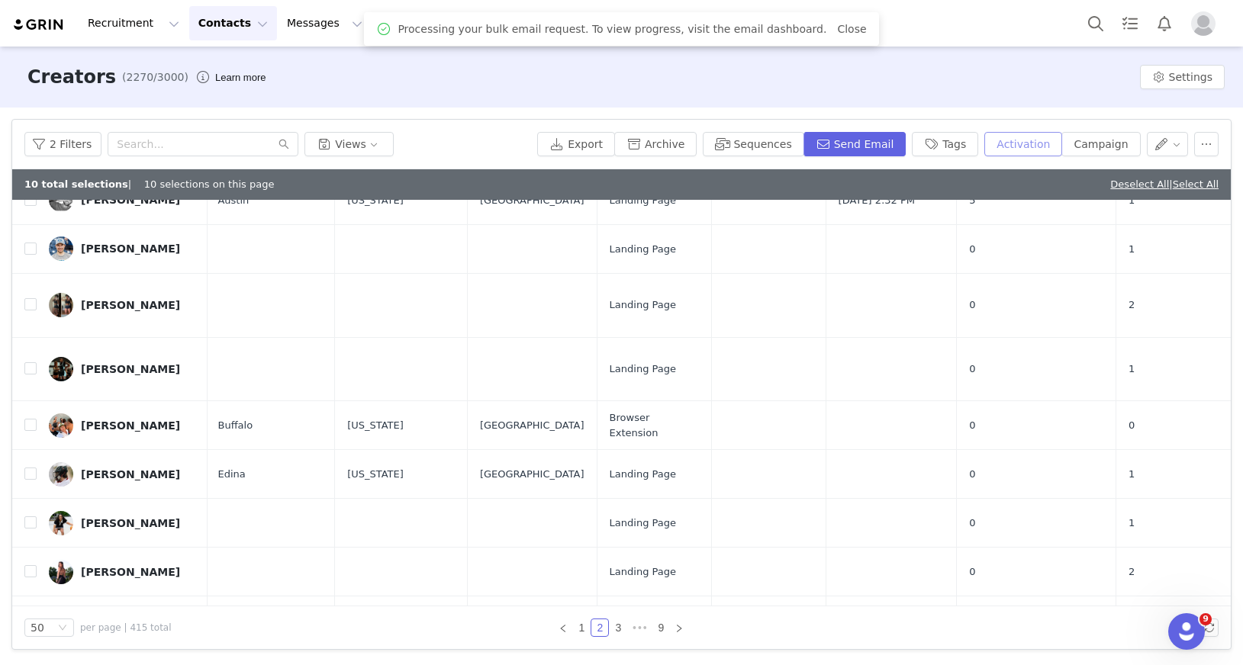
click at [1030, 145] on button "Activation" at bounding box center [1023, 144] width 78 height 24
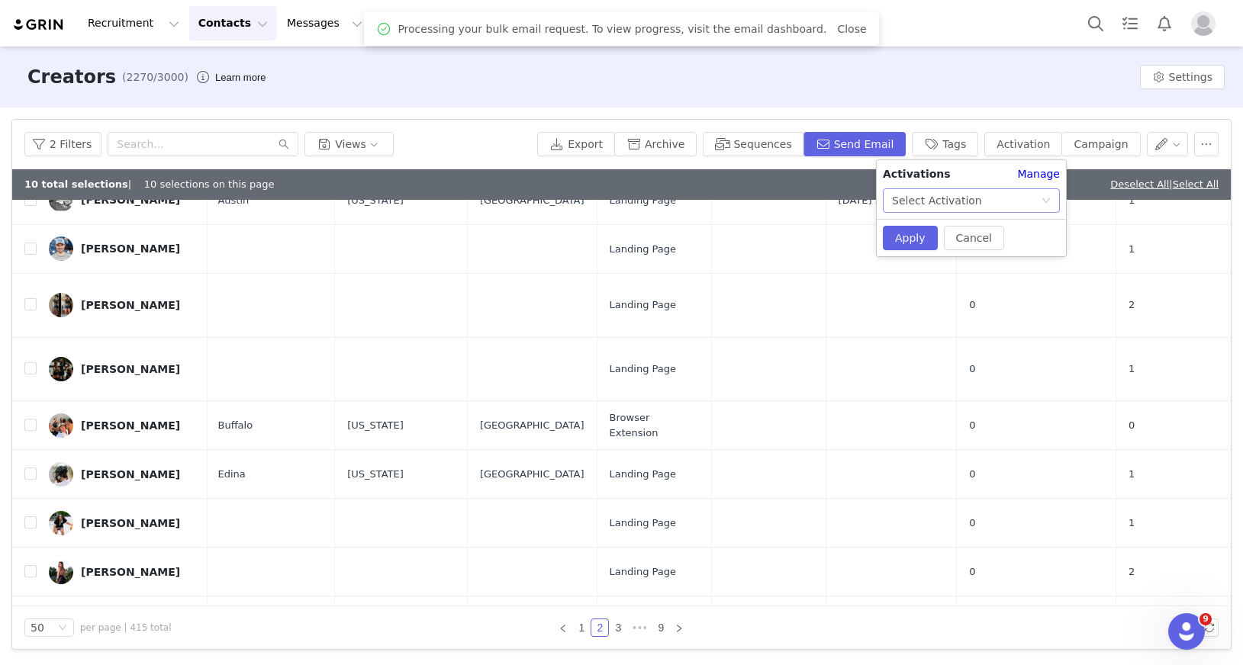
click at [996, 198] on div "Select Activation" at bounding box center [966, 200] width 149 height 23
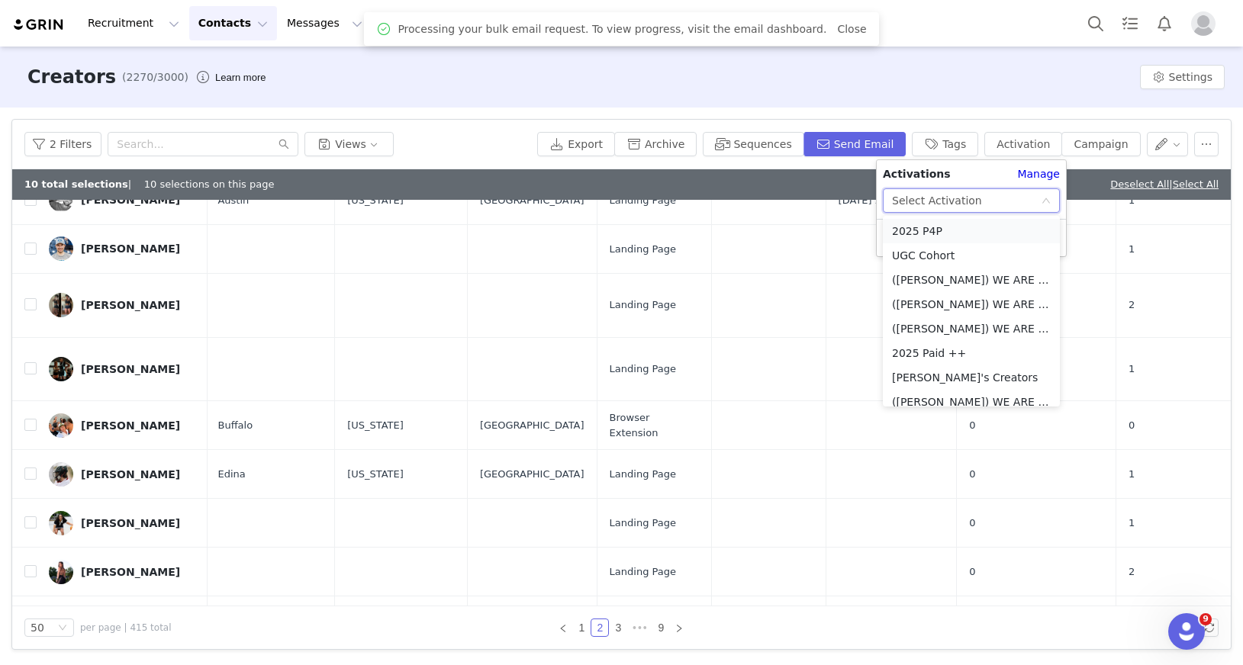
click at [945, 232] on li "2025 P4P" at bounding box center [971, 231] width 177 height 24
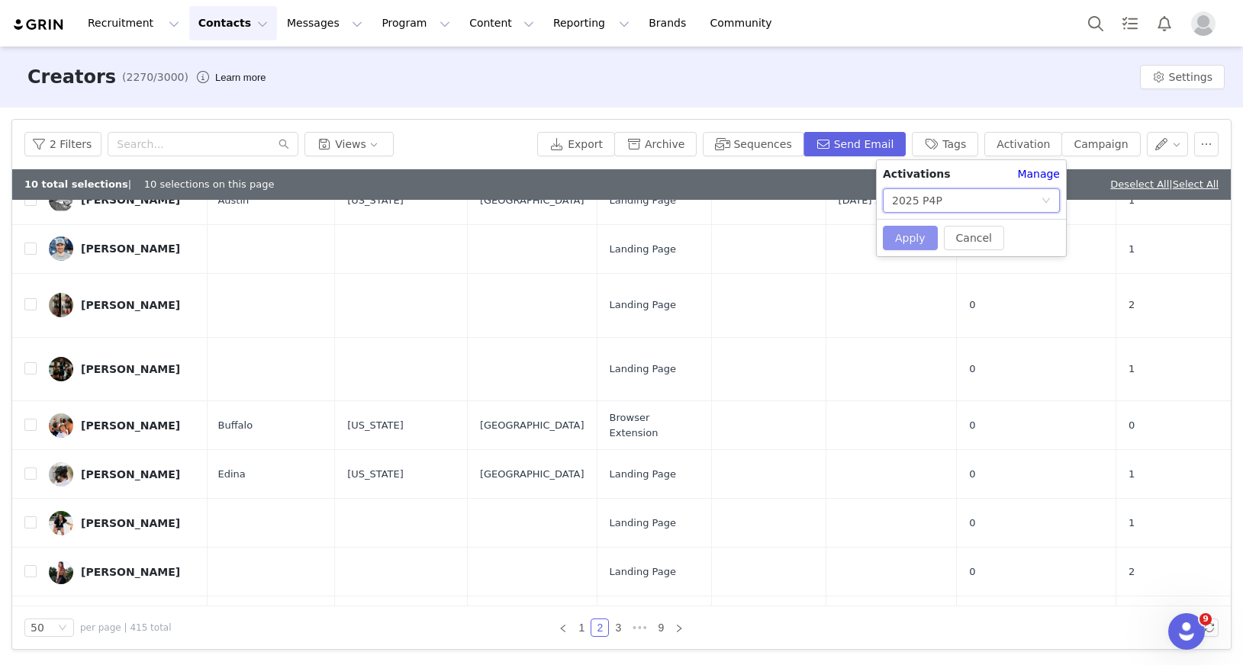
click at [911, 240] on button "Apply" at bounding box center [910, 238] width 55 height 24
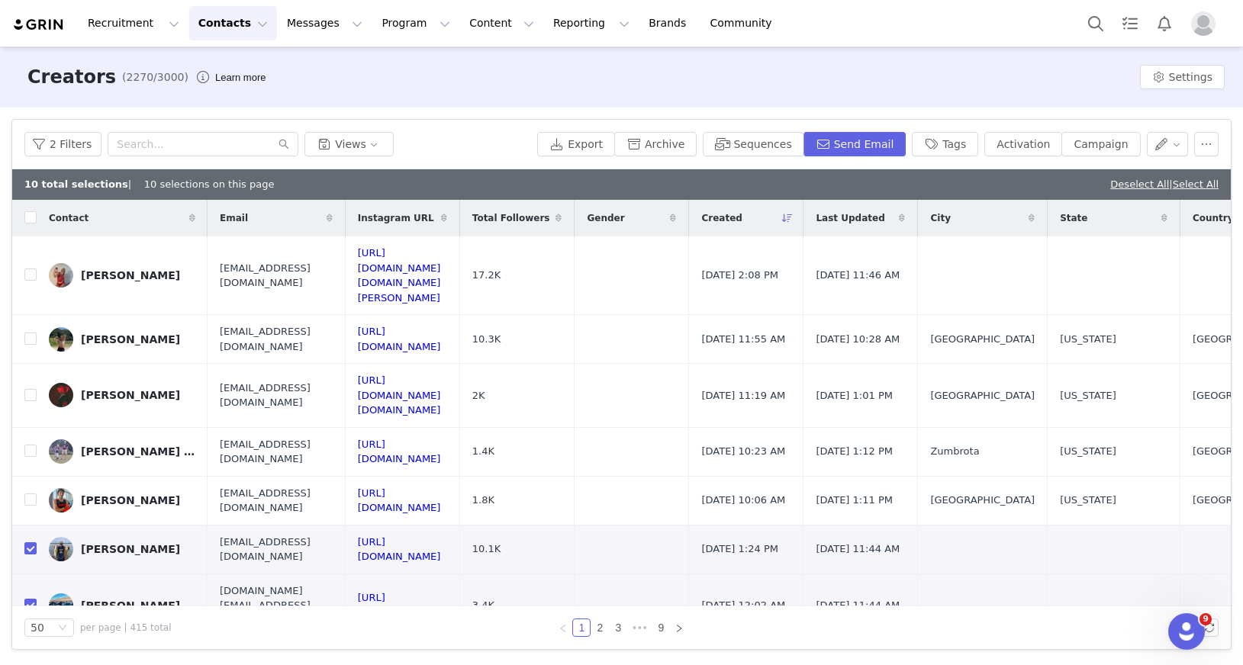
checkbox input "false"
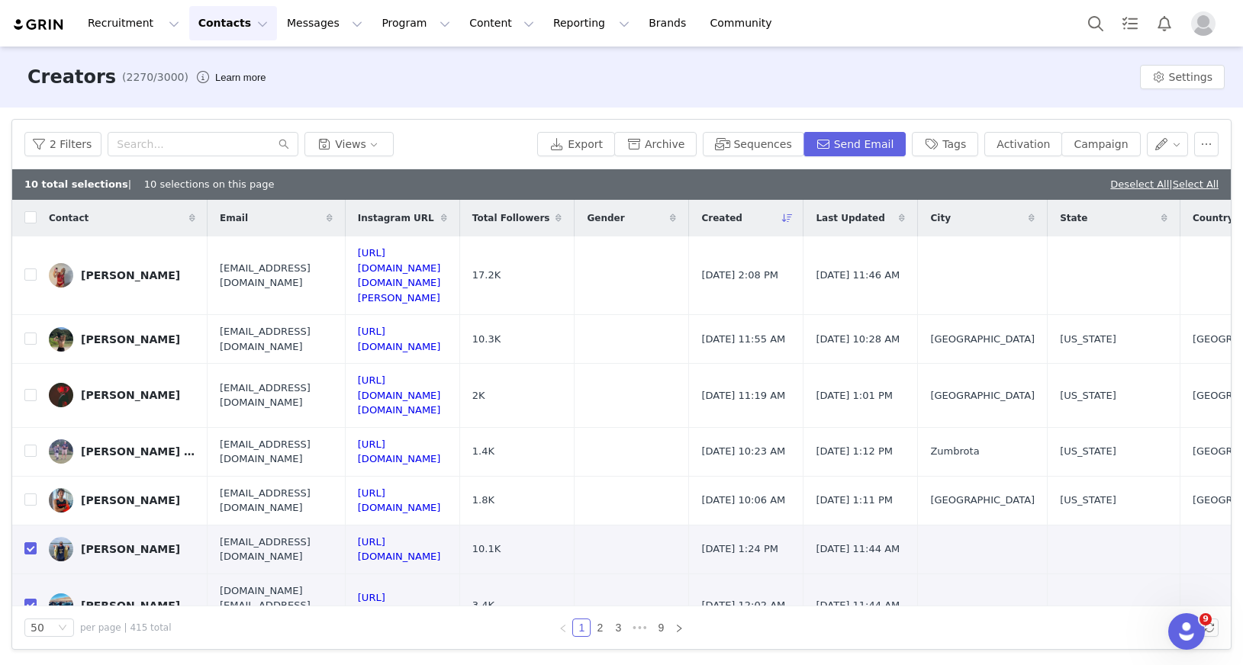
checkbox input "false"
